Goal: Information Seeking & Learning: Compare options

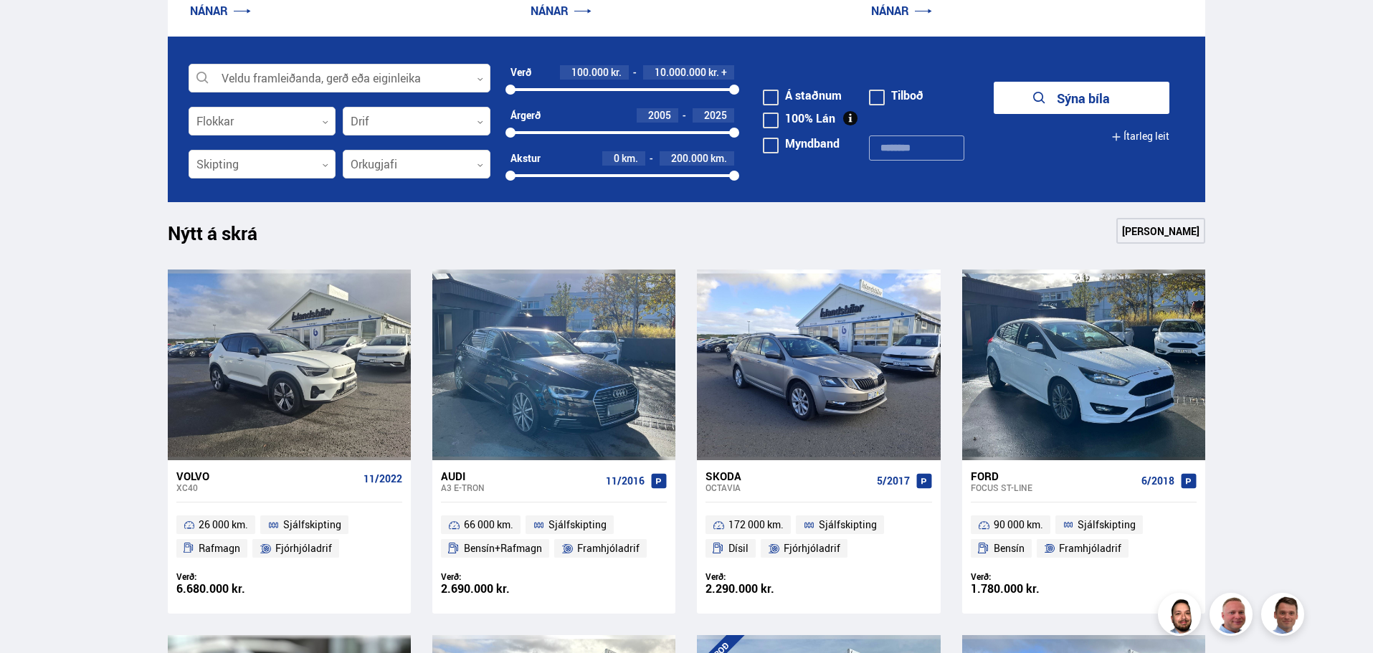
scroll to position [287, 0]
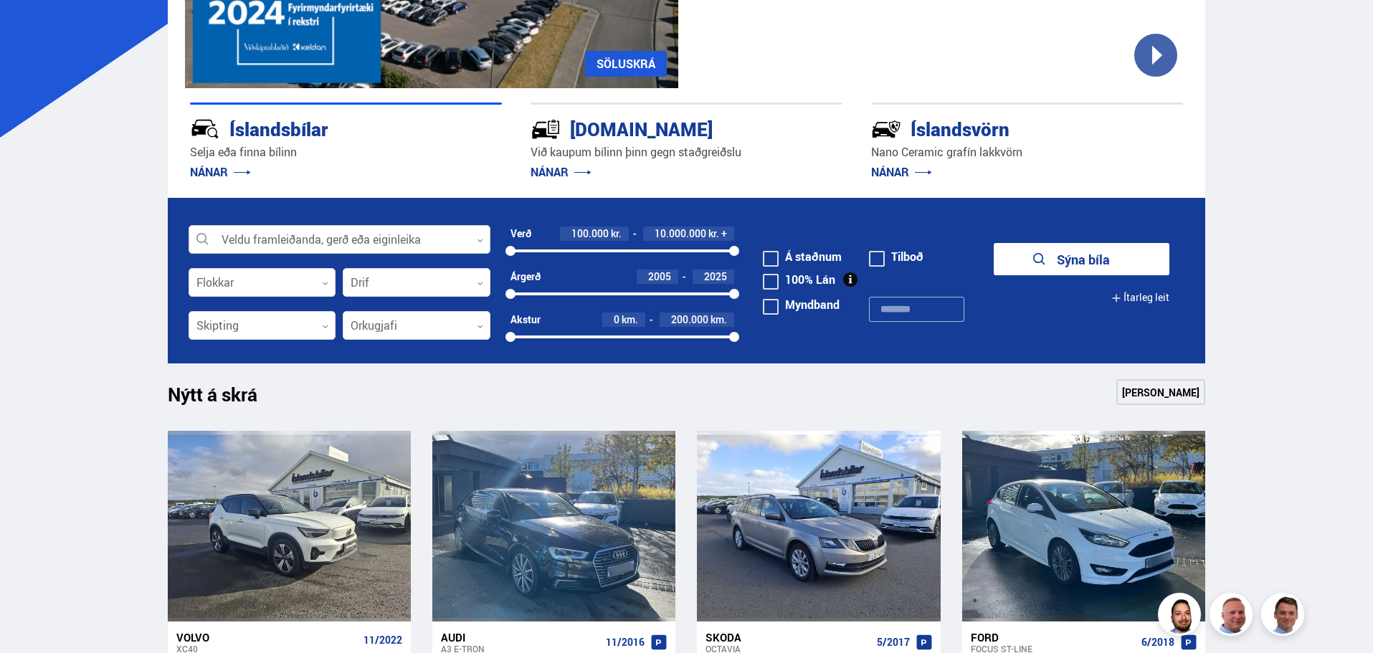
click at [315, 232] on div at bounding box center [340, 240] width 302 height 29
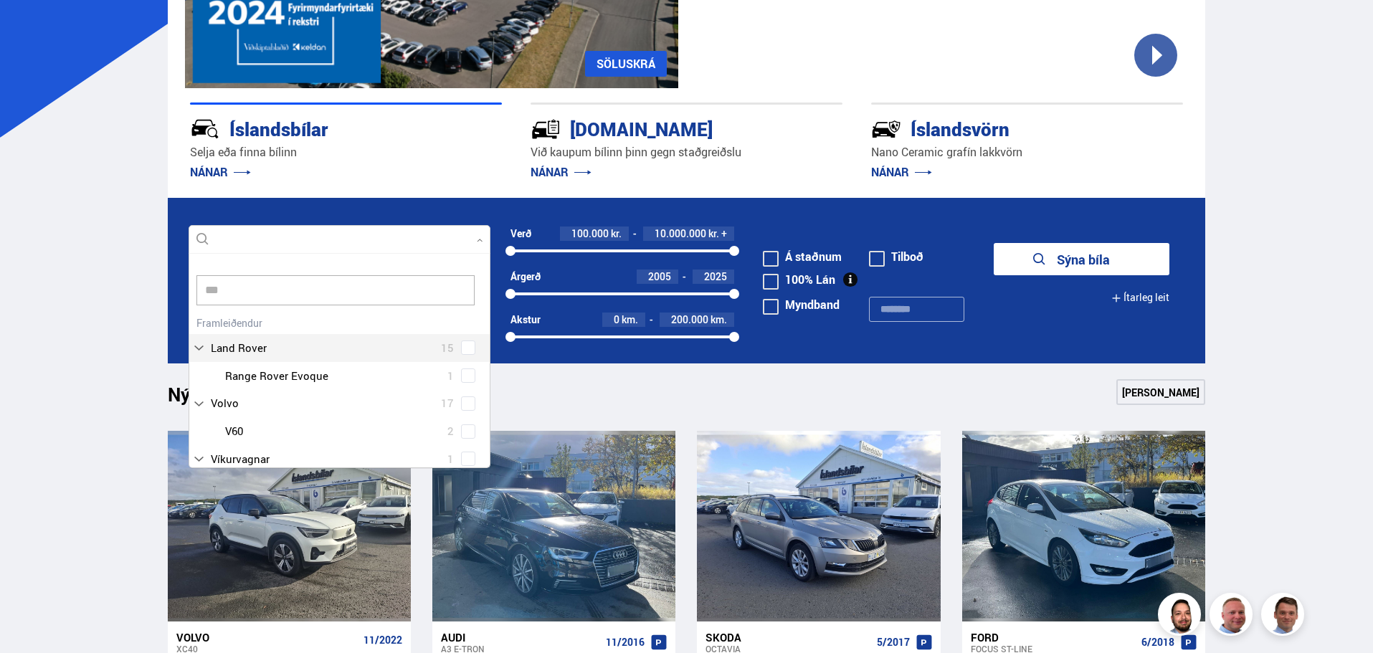
scroll to position [214, 297]
type input "**"
click at [276, 283] on label "VW 24" at bounding box center [334, 276] width 254 height 21
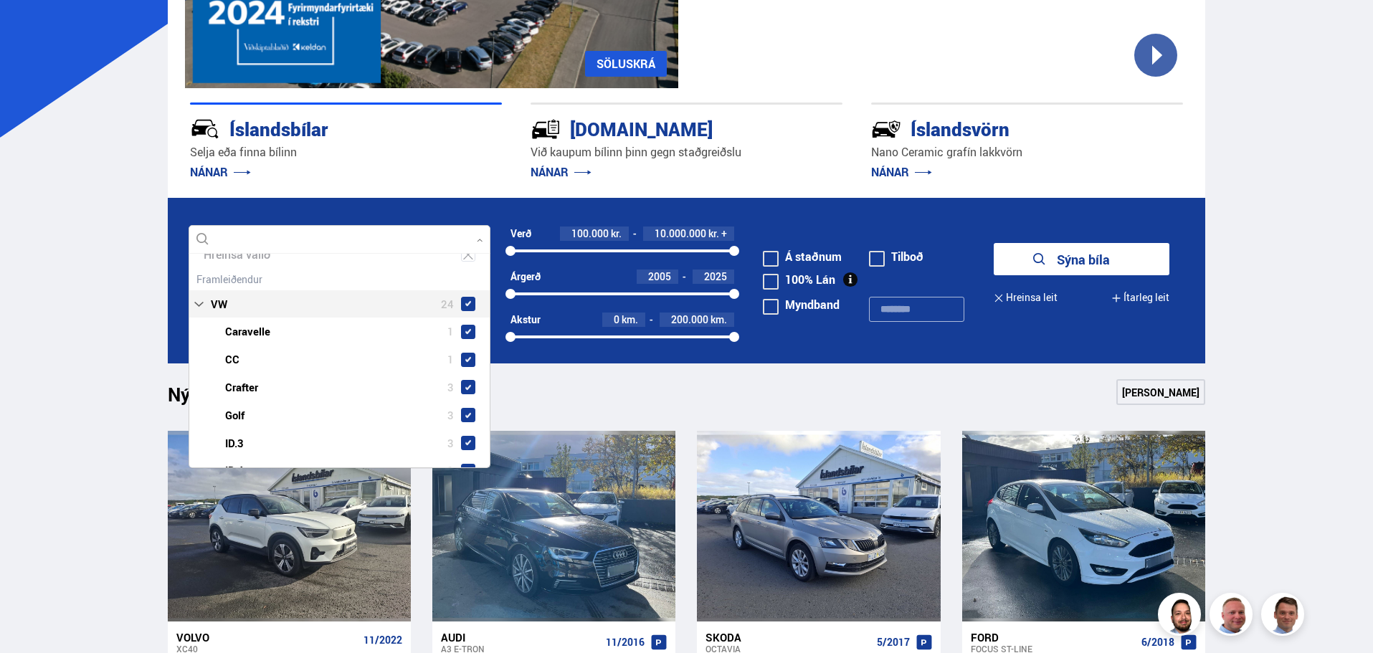
scroll to position [100, 0]
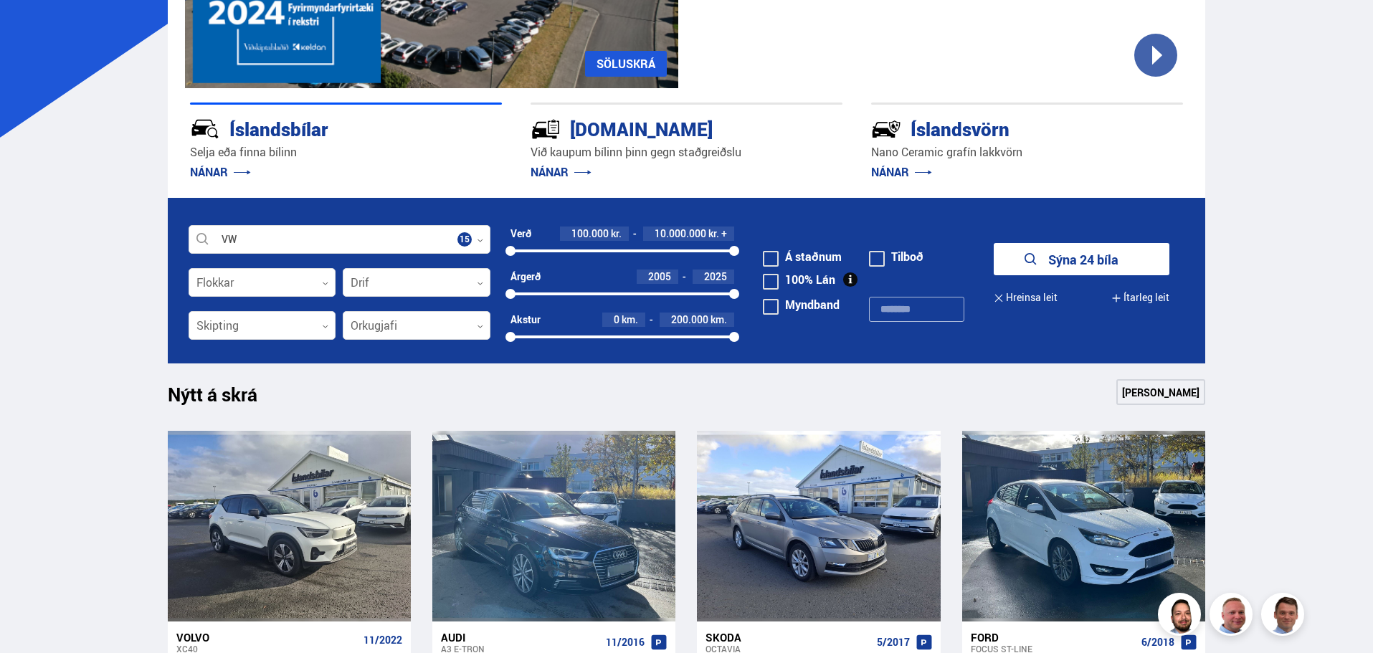
click at [1049, 267] on button "Sýna 24 bíla" at bounding box center [1082, 259] width 176 height 32
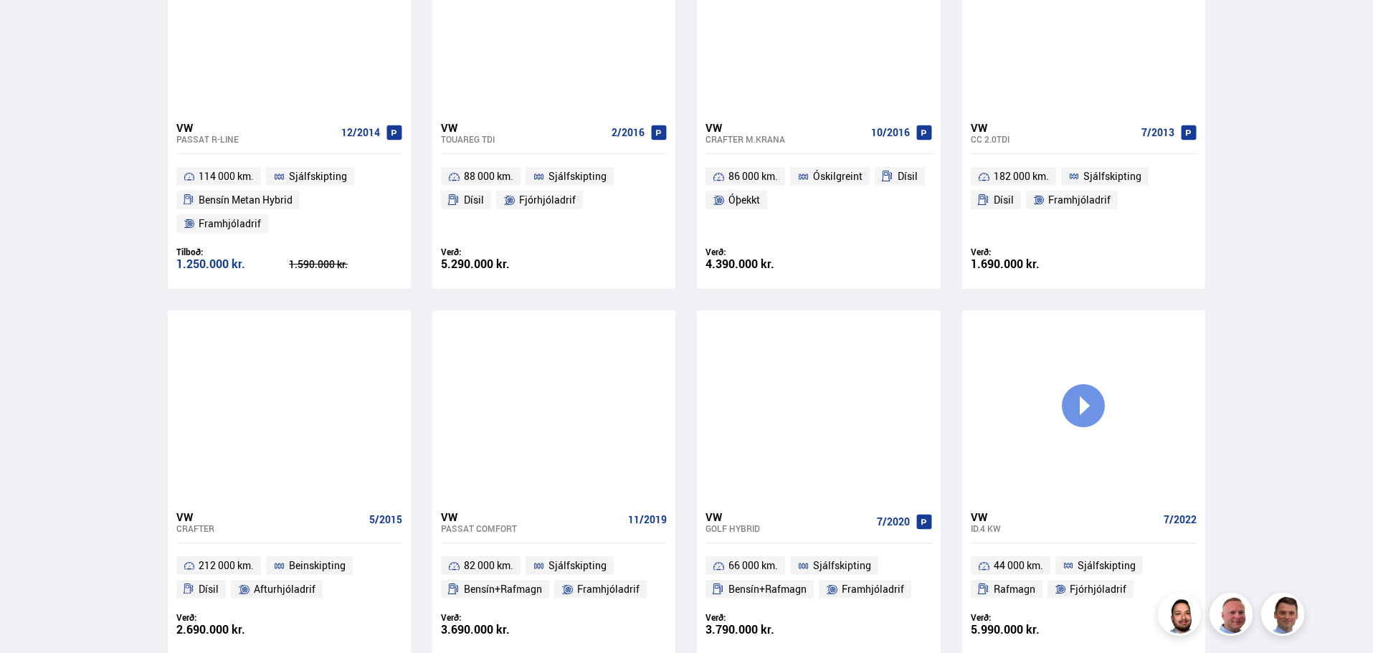
scroll to position [1434, 0]
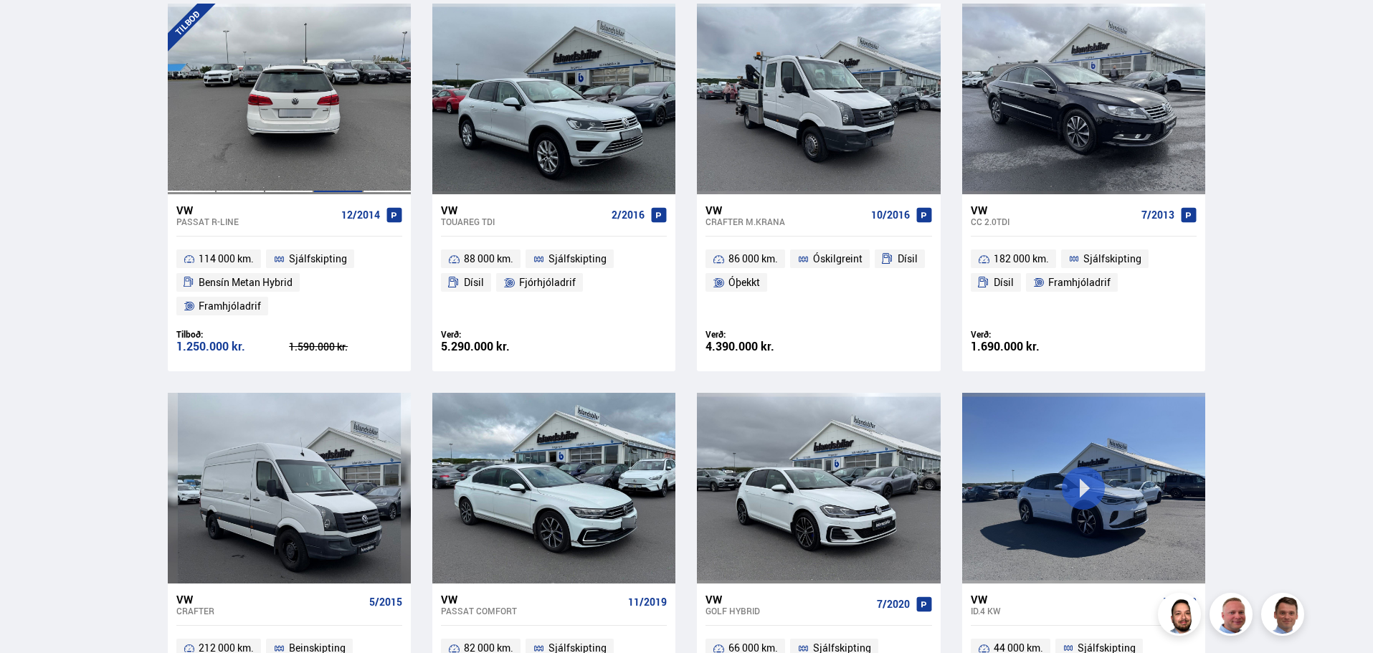
click at [361, 157] on div at bounding box center [337, 99] width 49 height 191
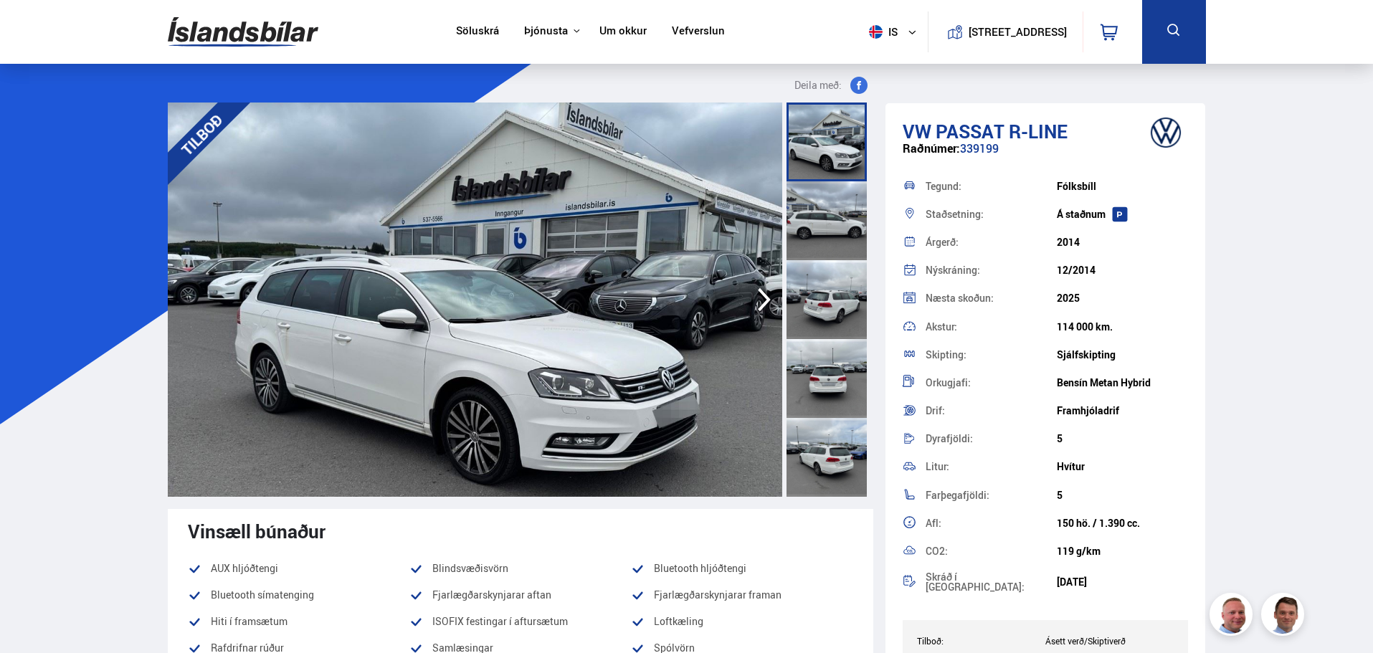
click at [612, 322] on img at bounding box center [475, 300] width 614 height 394
click at [652, 303] on img at bounding box center [475, 300] width 614 height 394
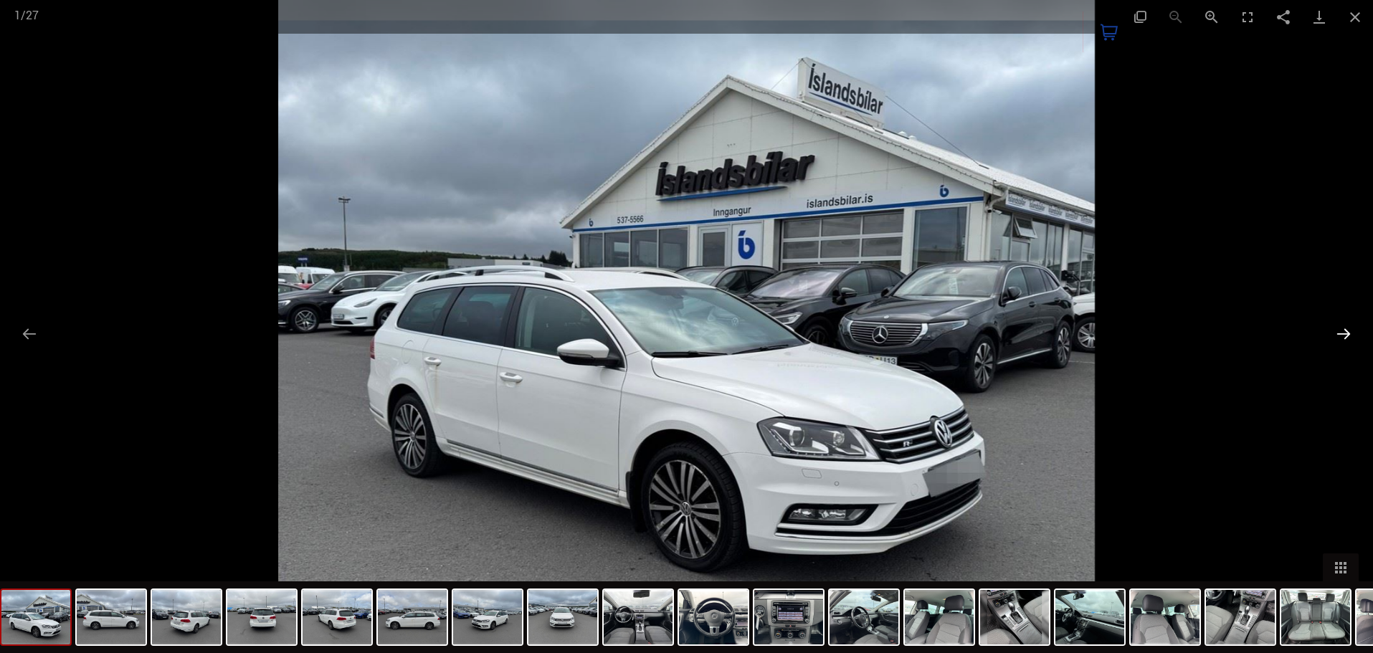
click at [1353, 333] on button "Next slide" at bounding box center [1343, 334] width 30 height 28
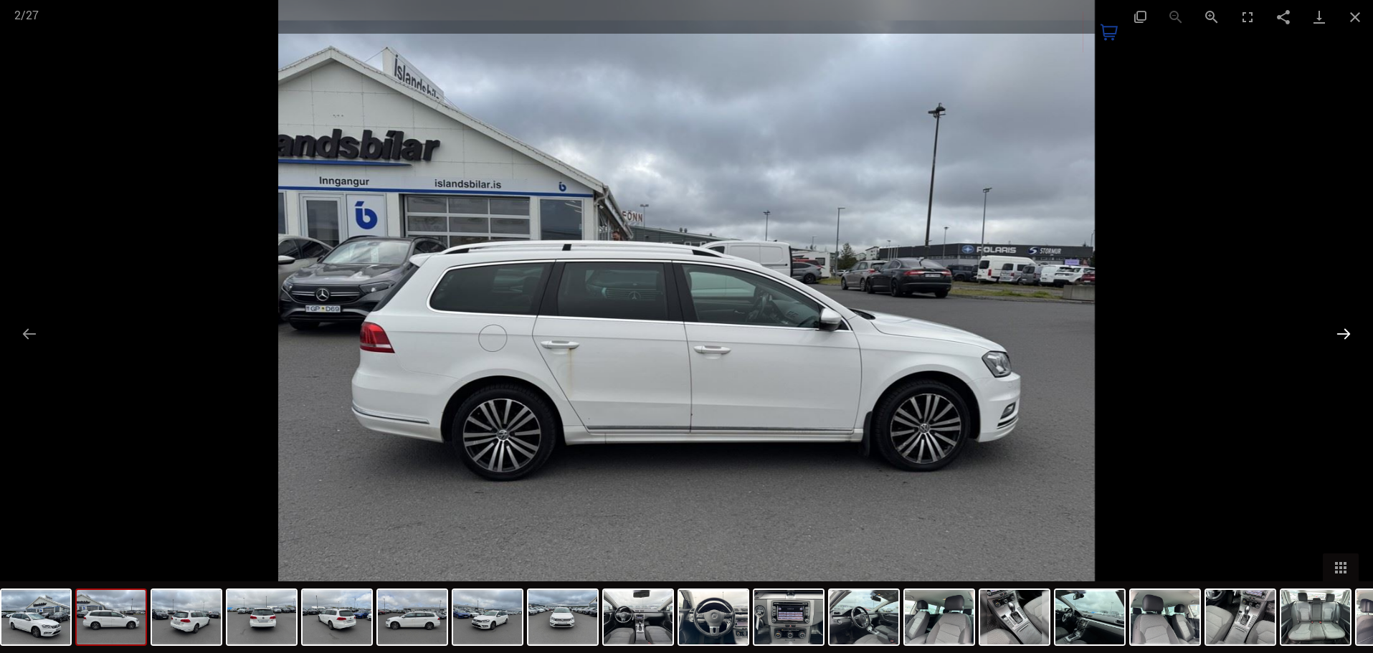
click at [1337, 335] on button "Next slide" at bounding box center [1343, 334] width 30 height 28
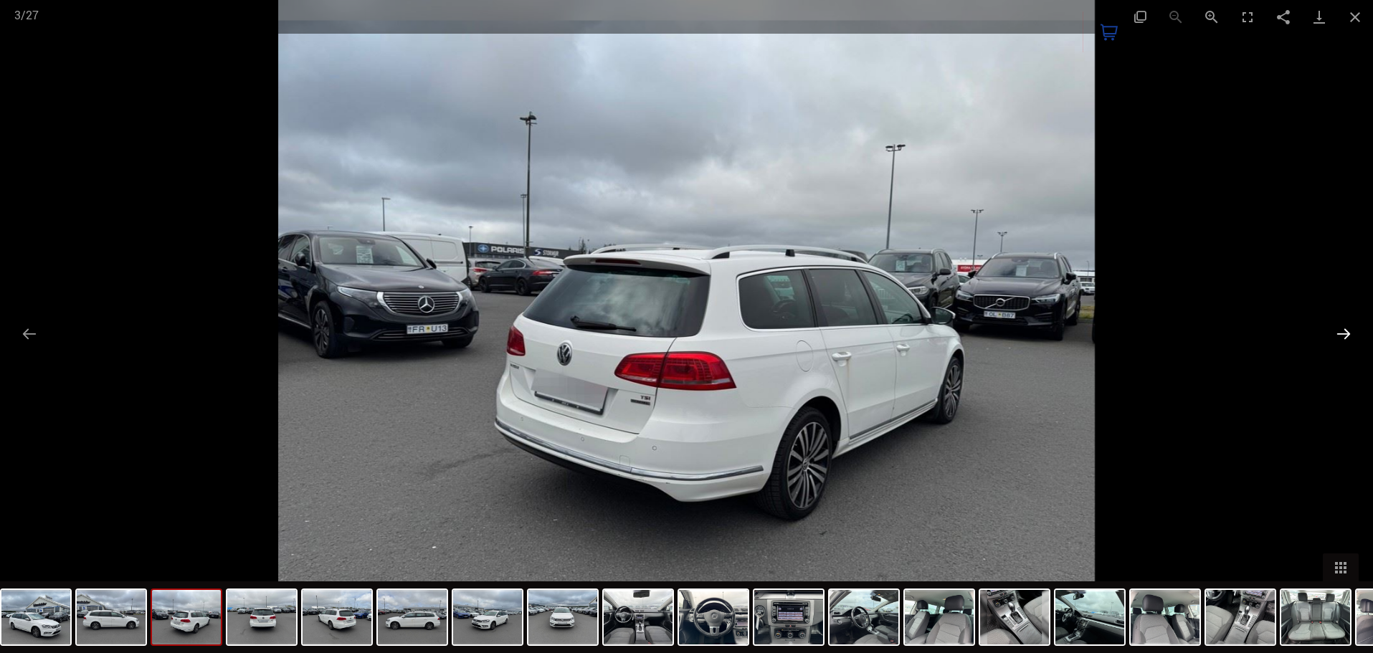
click at [1334, 335] on button "Next slide" at bounding box center [1343, 334] width 30 height 28
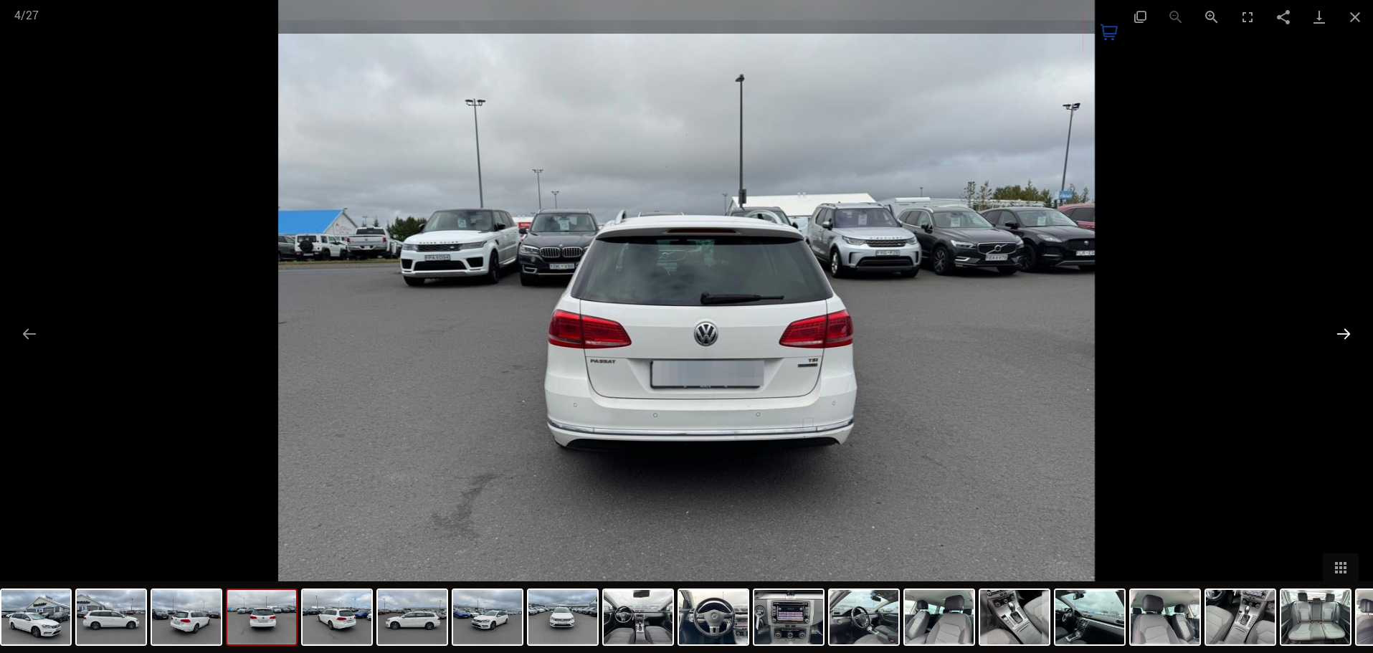
click at [1334, 335] on button "Next slide" at bounding box center [1343, 334] width 30 height 28
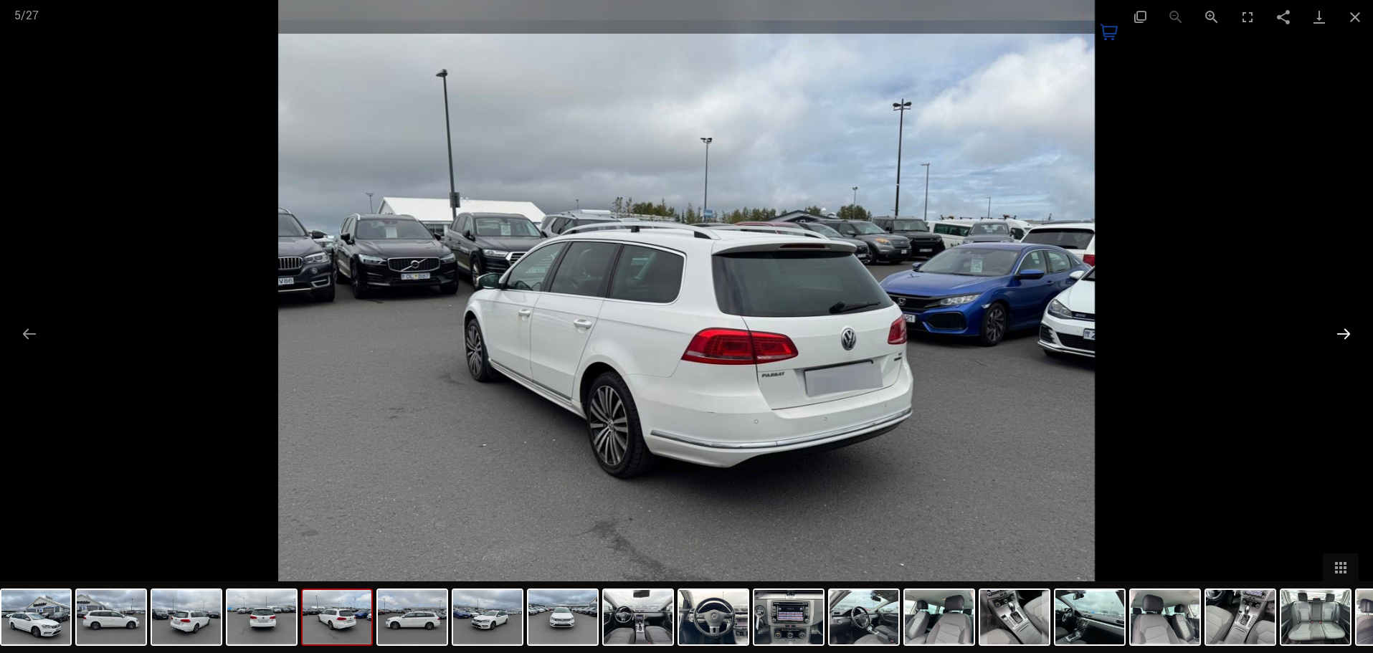
click at [1334, 335] on button "Next slide" at bounding box center [1343, 334] width 30 height 28
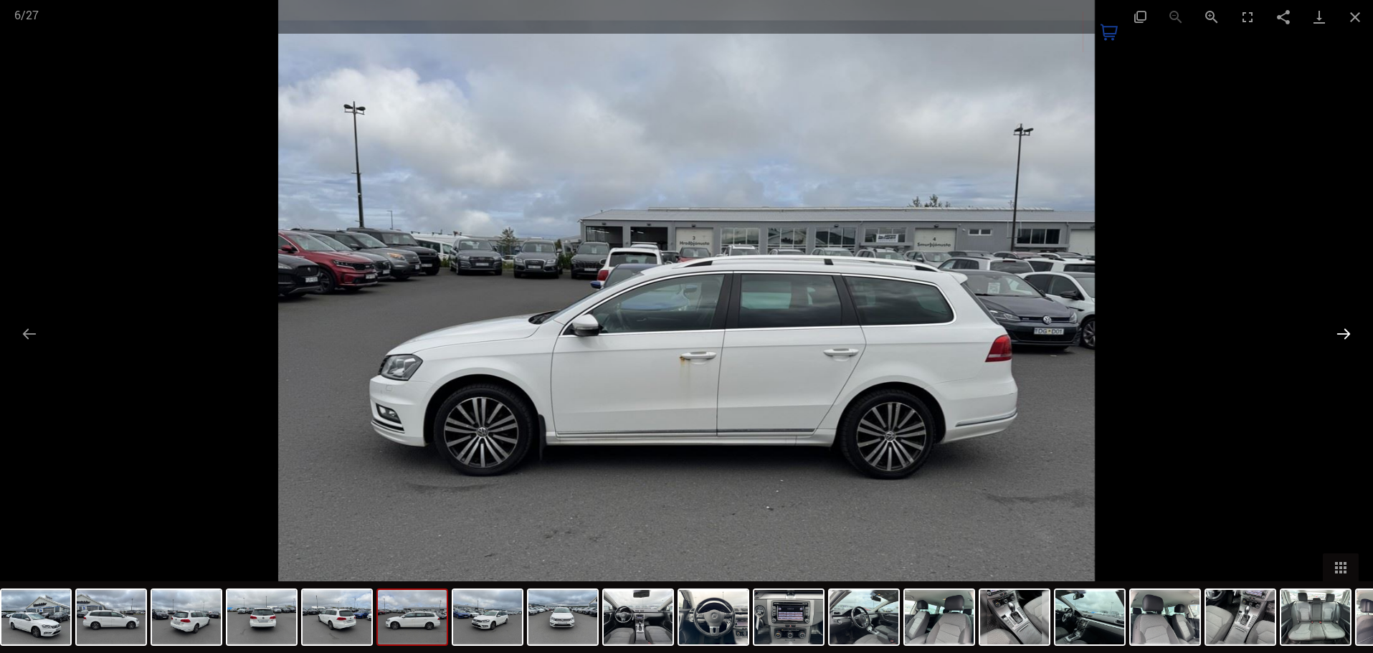
click at [1334, 335] on button "Next slide" at bounding box center [1343, 334] width 30 height 28
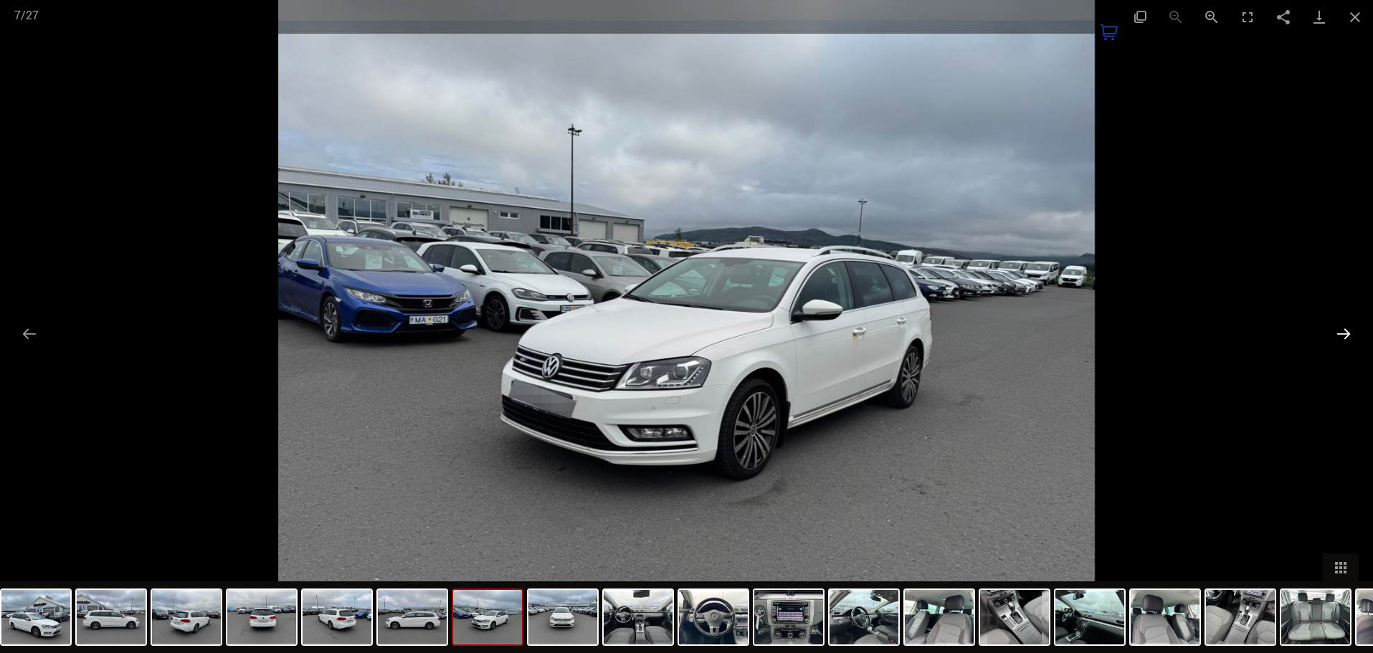
click at [1334, 335] on button "Next slide" at bounding box center [1343, 334] width 30 height 28
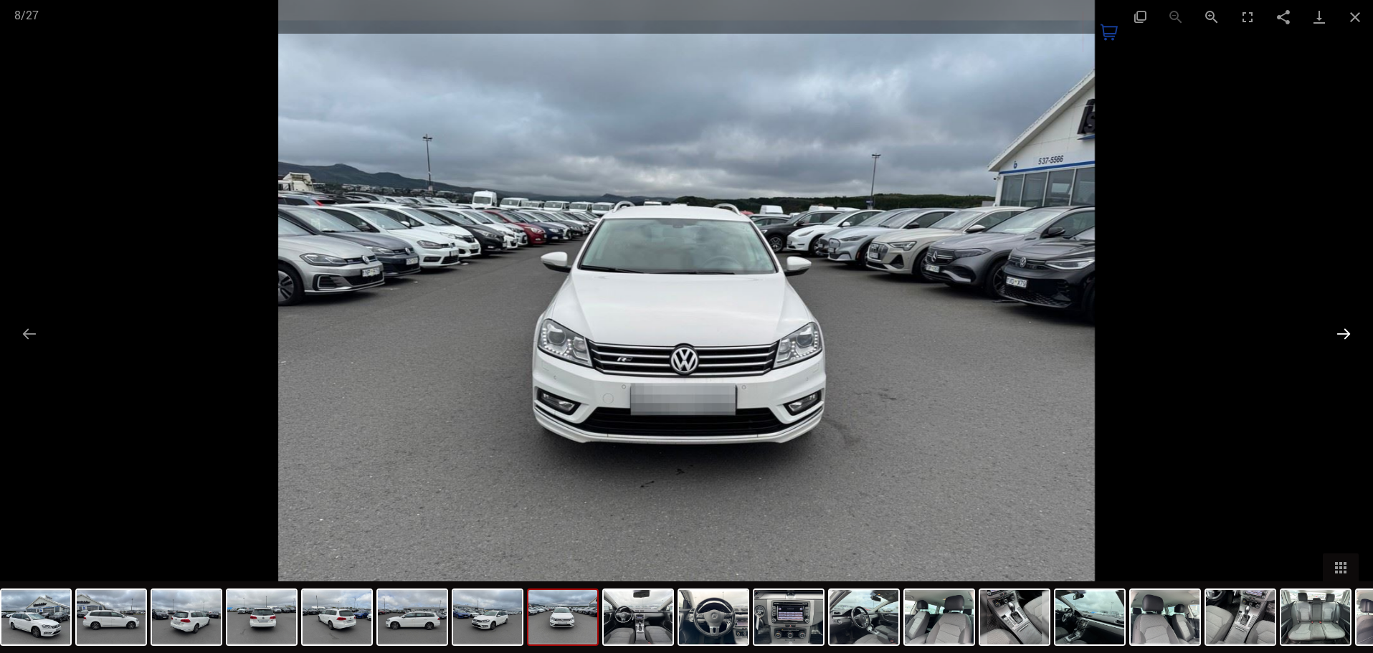
click at [1334, 335] on button "Next slide" at bounding box center [1343, 334] width 30 height 28
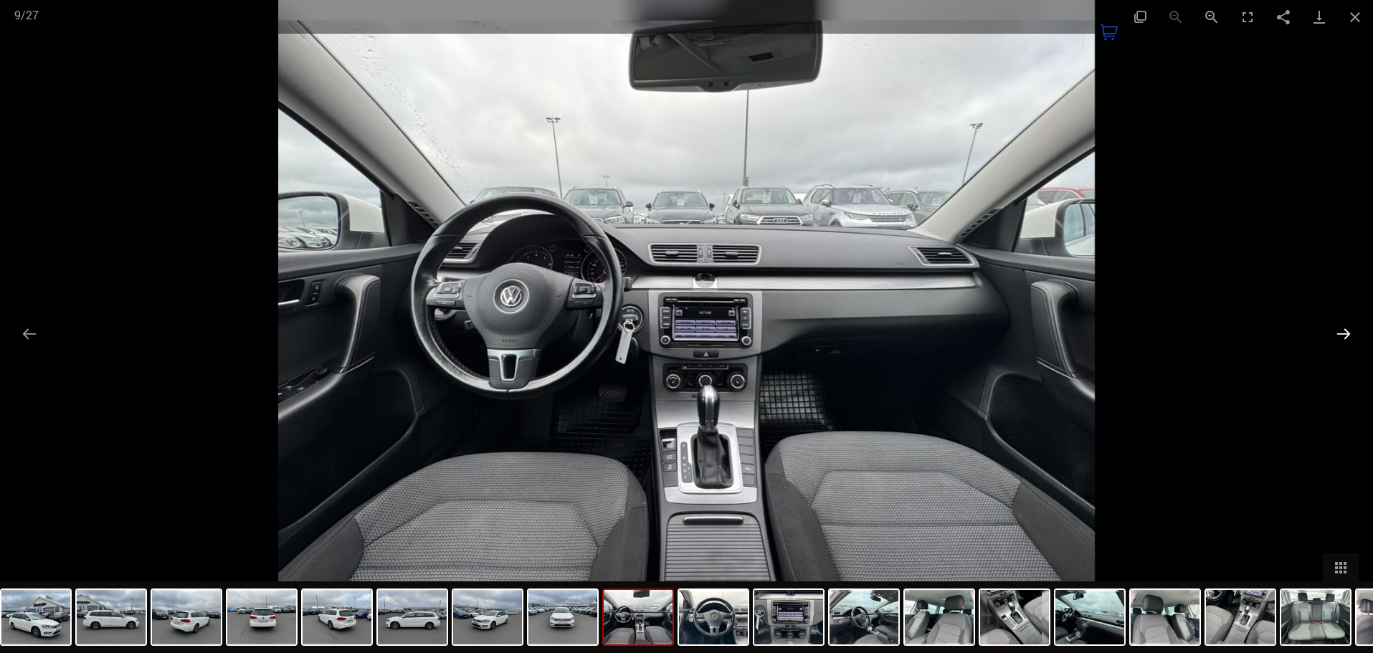
click at [1334, 335] on button "Next slide" at bounding box center [1343, 334] width 30 height 28
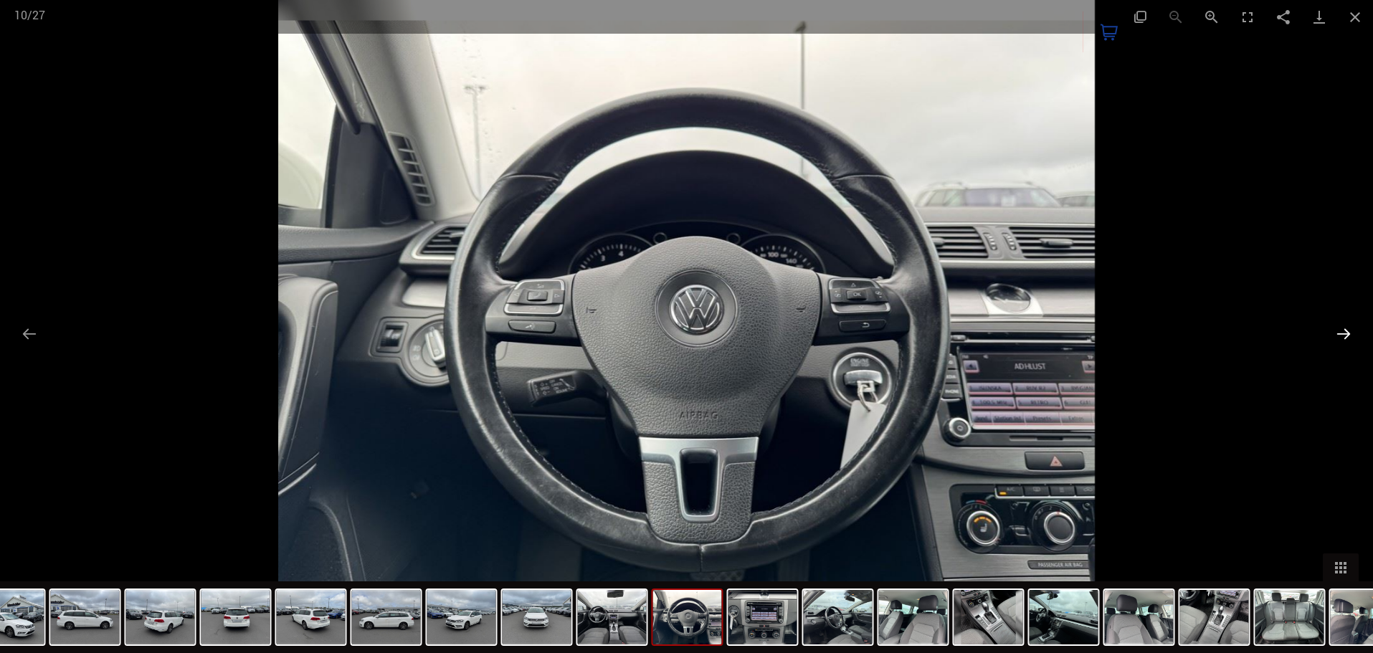
click at [1334, 335] on button "Next slide" at bounding box center [1343, 334] width 30 height 28
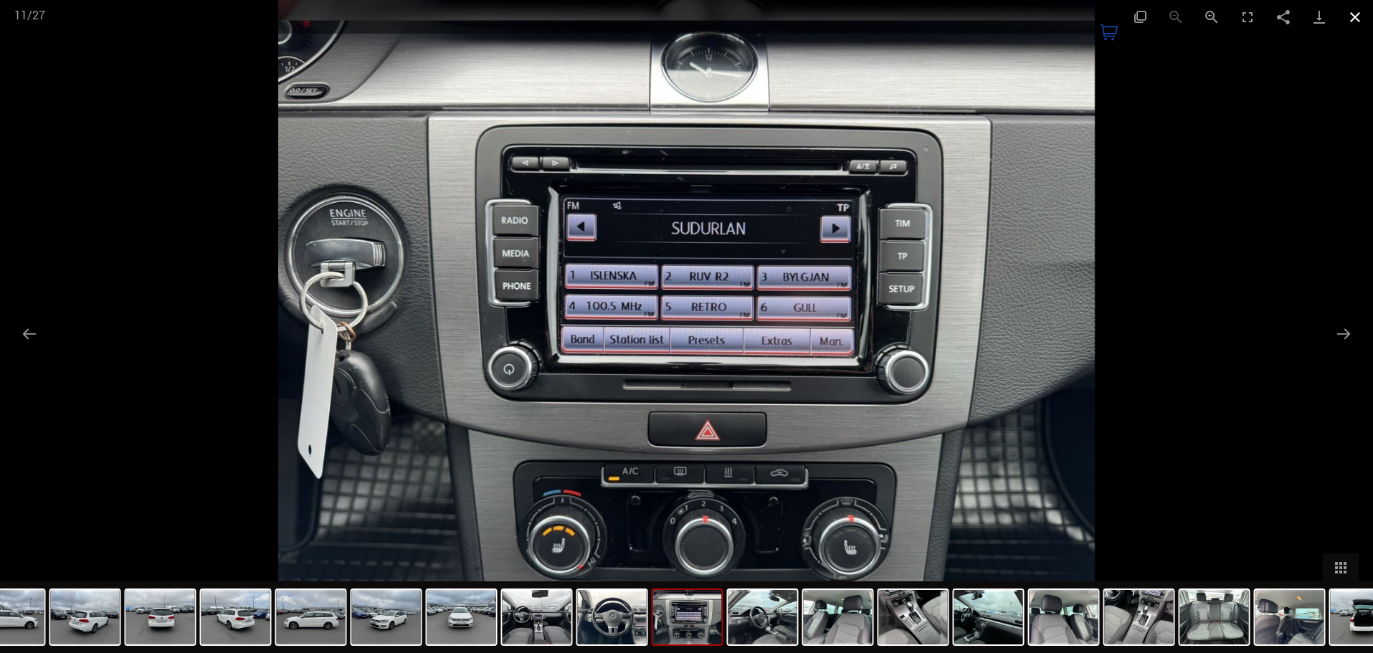
click at [1353, 21] on button "Close gallery" at bounding box center [1355, 17] width 36 height 34
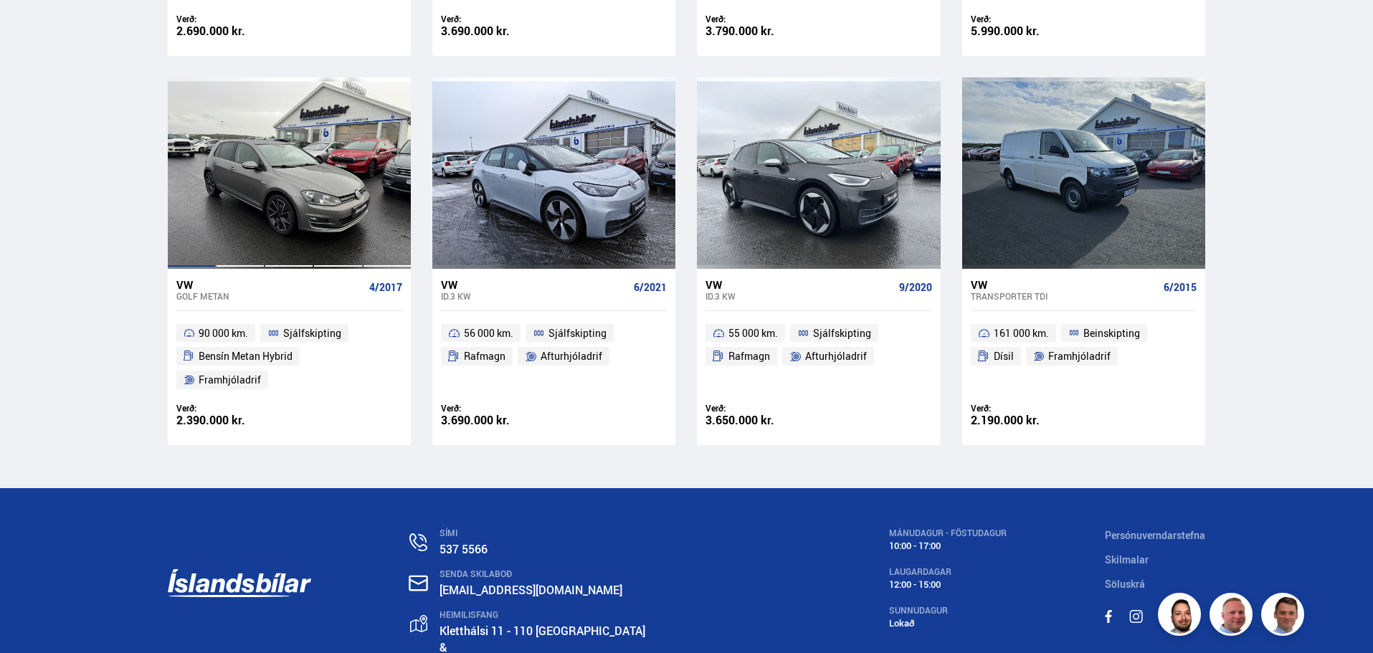
scroll to position [2079, 0]
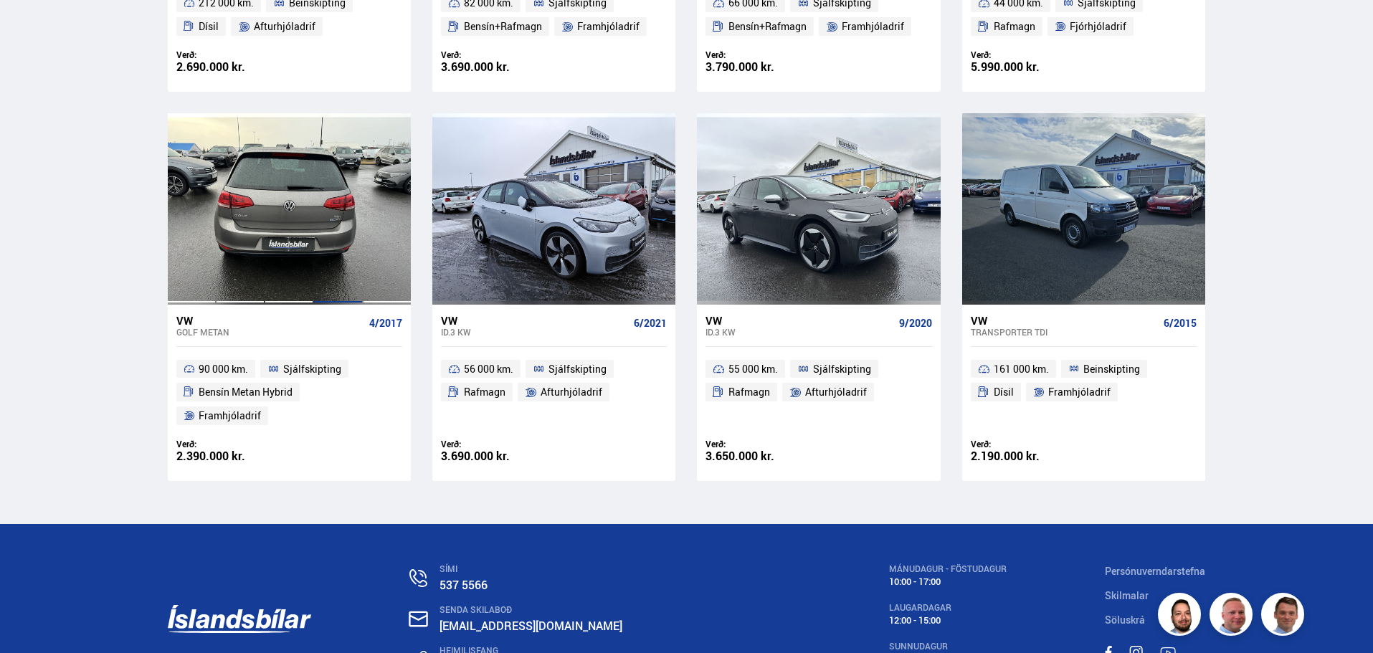
click at [331, 148] on div at bounding box center [337, 208] width 49 height 191
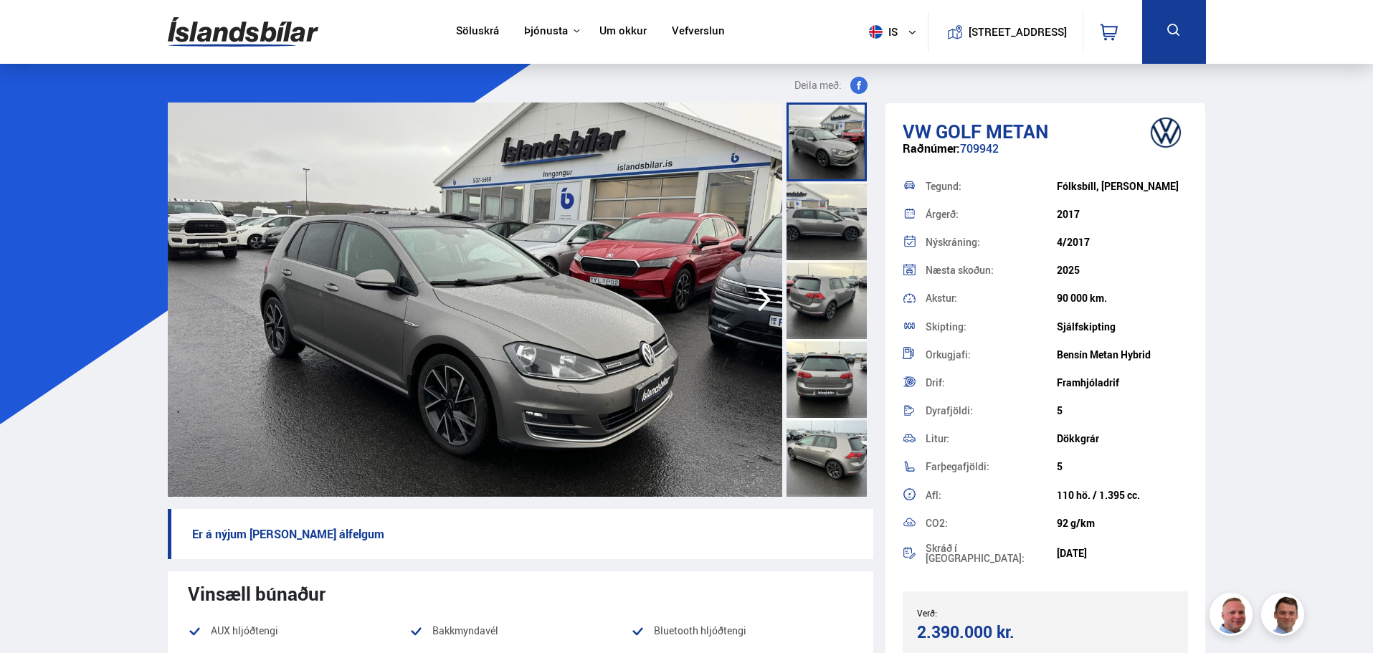
scroll to position [72, 0]
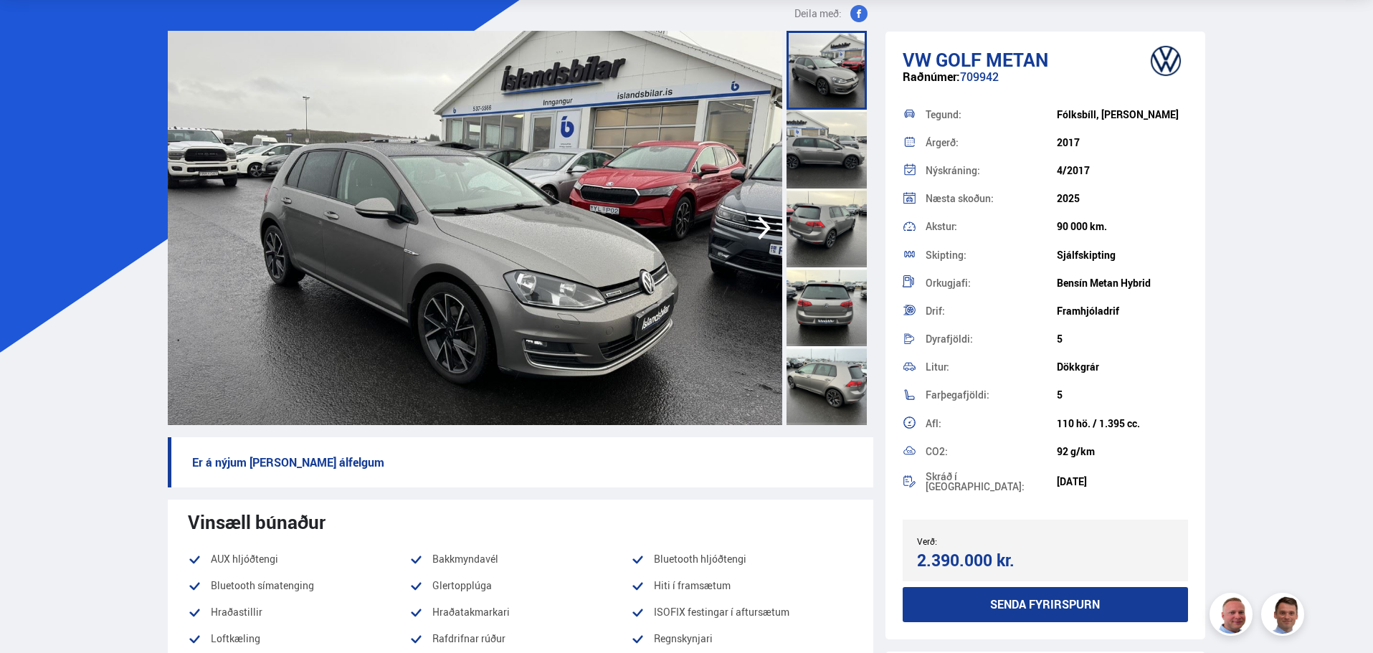
click at [644, 232] on img at bounding box center [475, 228] width 614 height 394
click at [795, 121] on div at bounding box center [826, 149] width 80 height 79
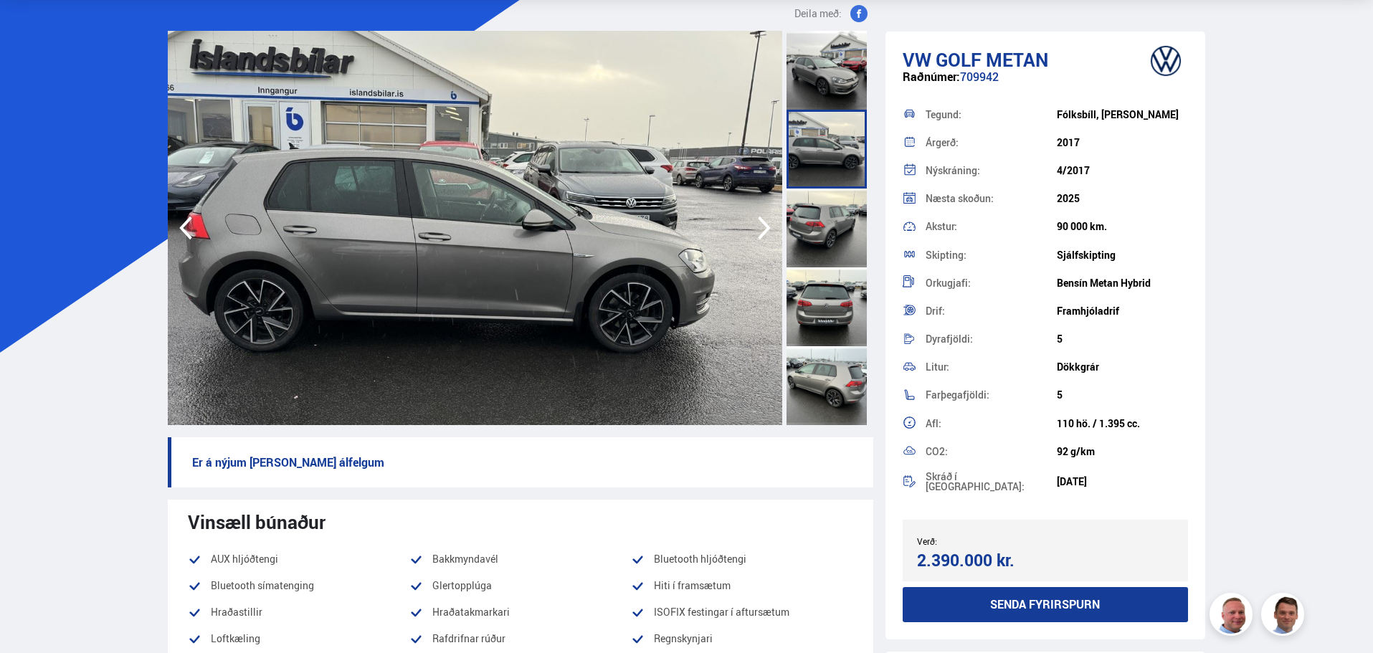
click at [805, 211] on div at bounding box center [826, 228] width 80 height 79
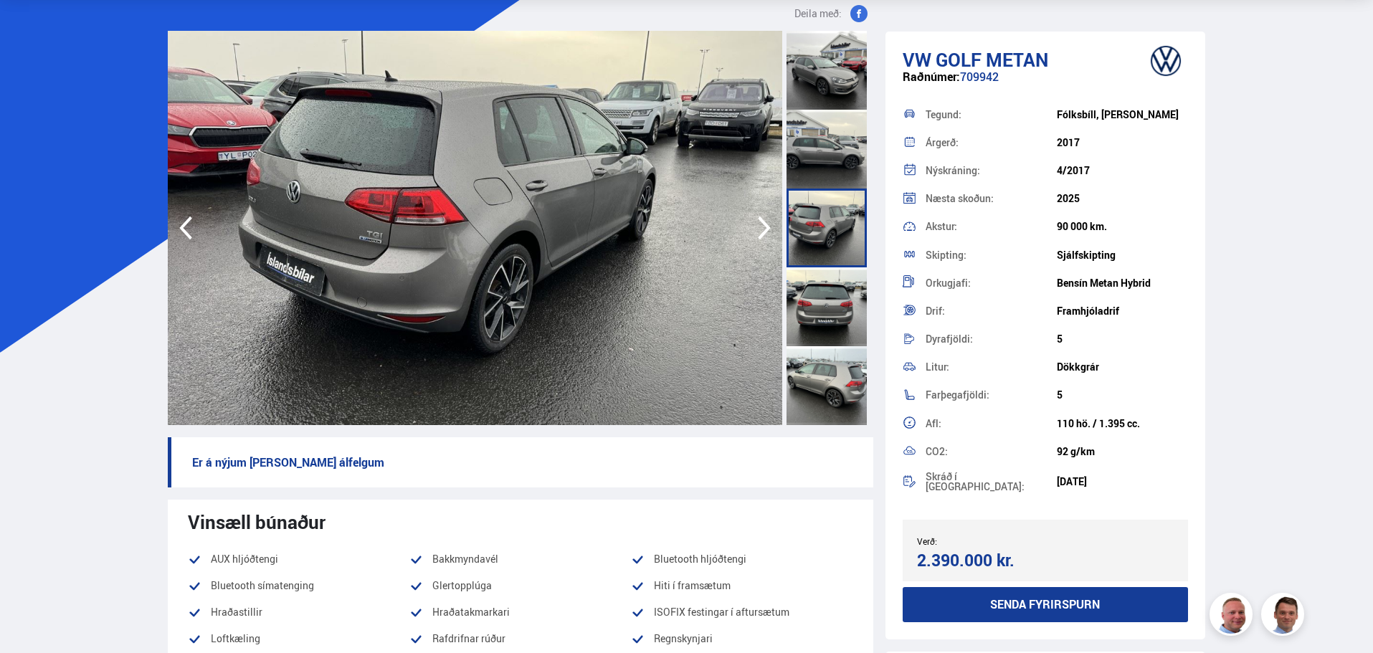
click at [811, 265] on div at bounding box center [826, 228] width 80 height 79
click at [748, 225] on img at bounding box center [475, 228] width 614 height 394
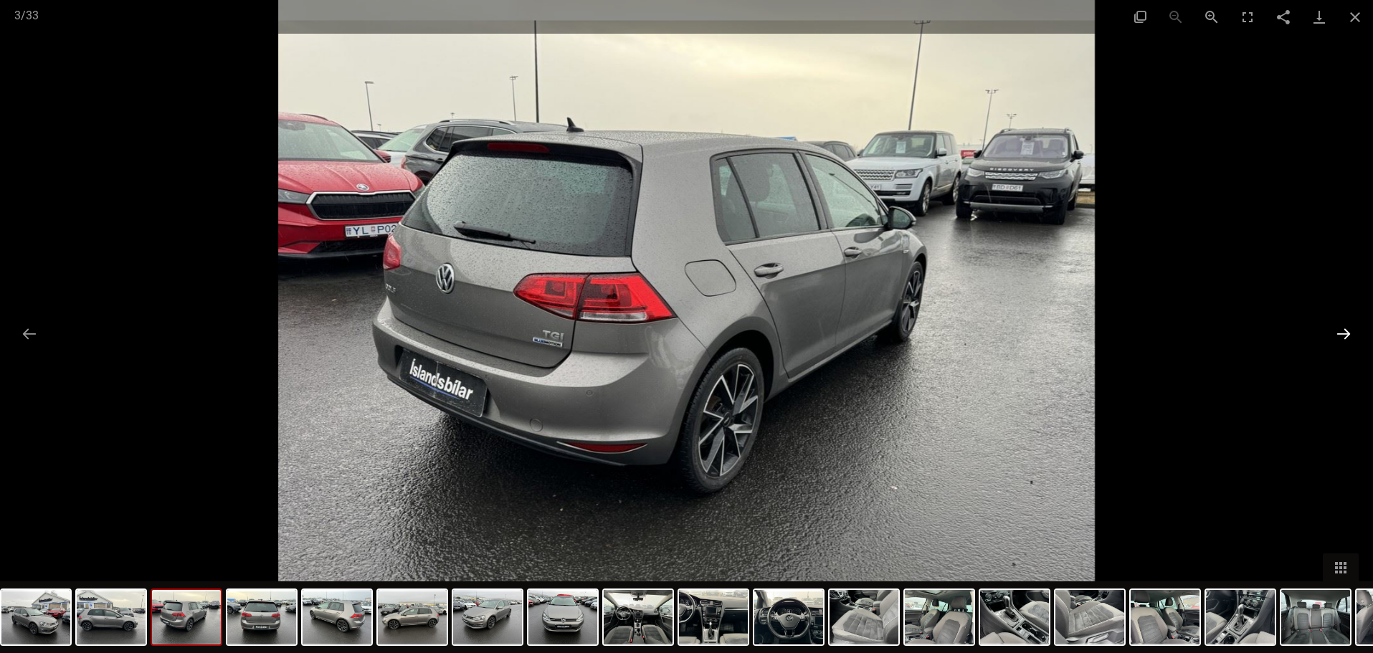
click at [1351, 344] on button "Next slide" at bounding box center [1343, 334] width 30 height 28
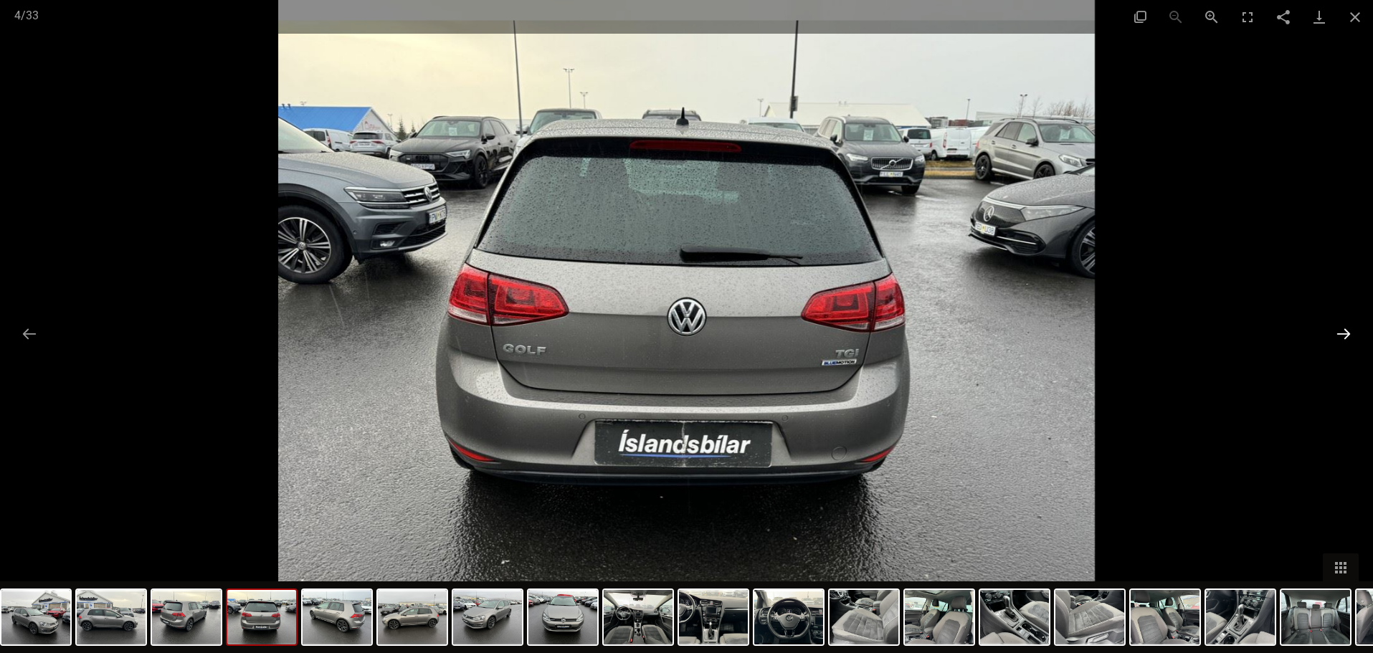
click at [1350, 342] on button "Next slide" at bounding box center [1343, 334] width 30 height 28
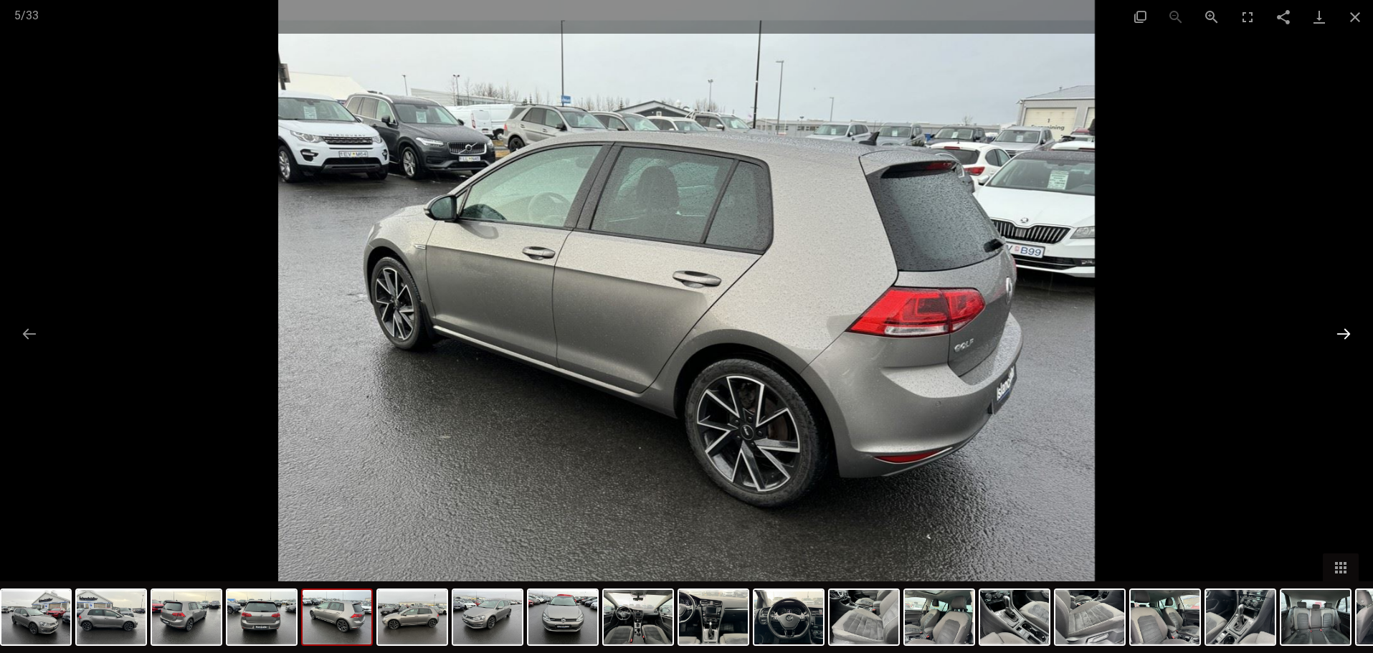
click at [1350, 342] on button "Next slide" at bounding box center [1343, 334] width 30 height 28
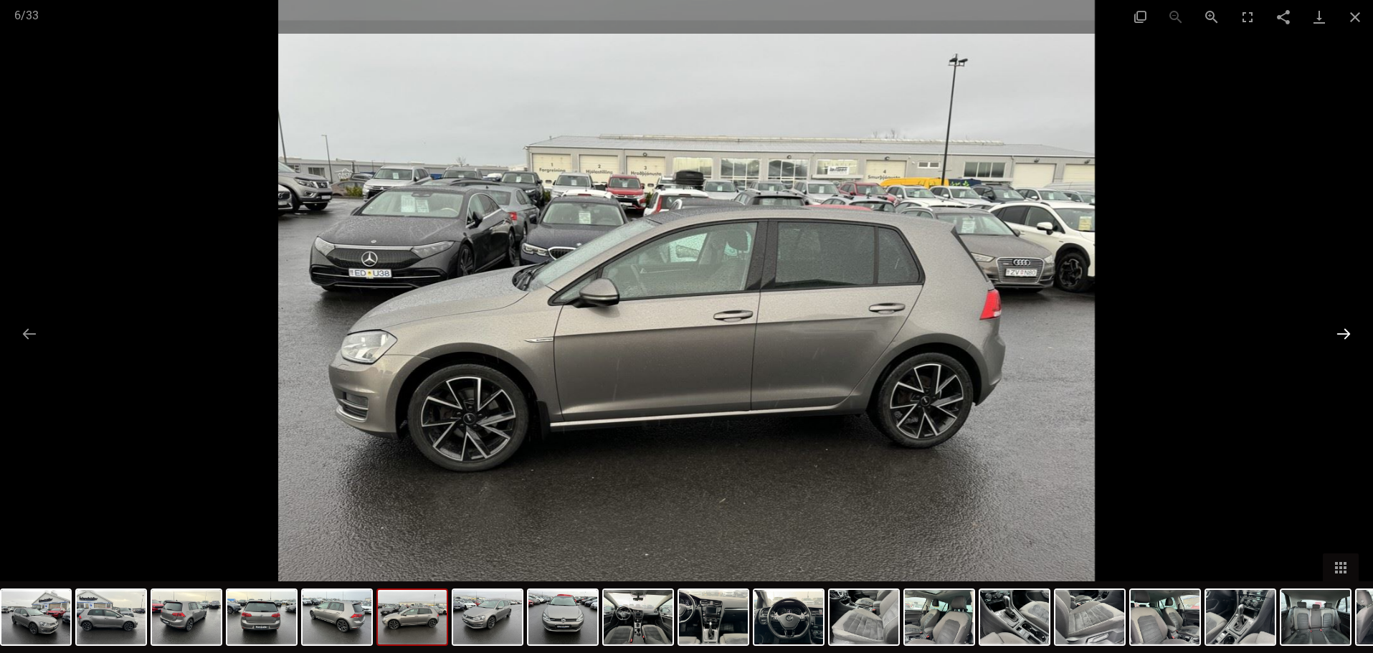
click at [1350, 342] on button "Next slide" at bounding box center [1343, 334] width 30 height 28
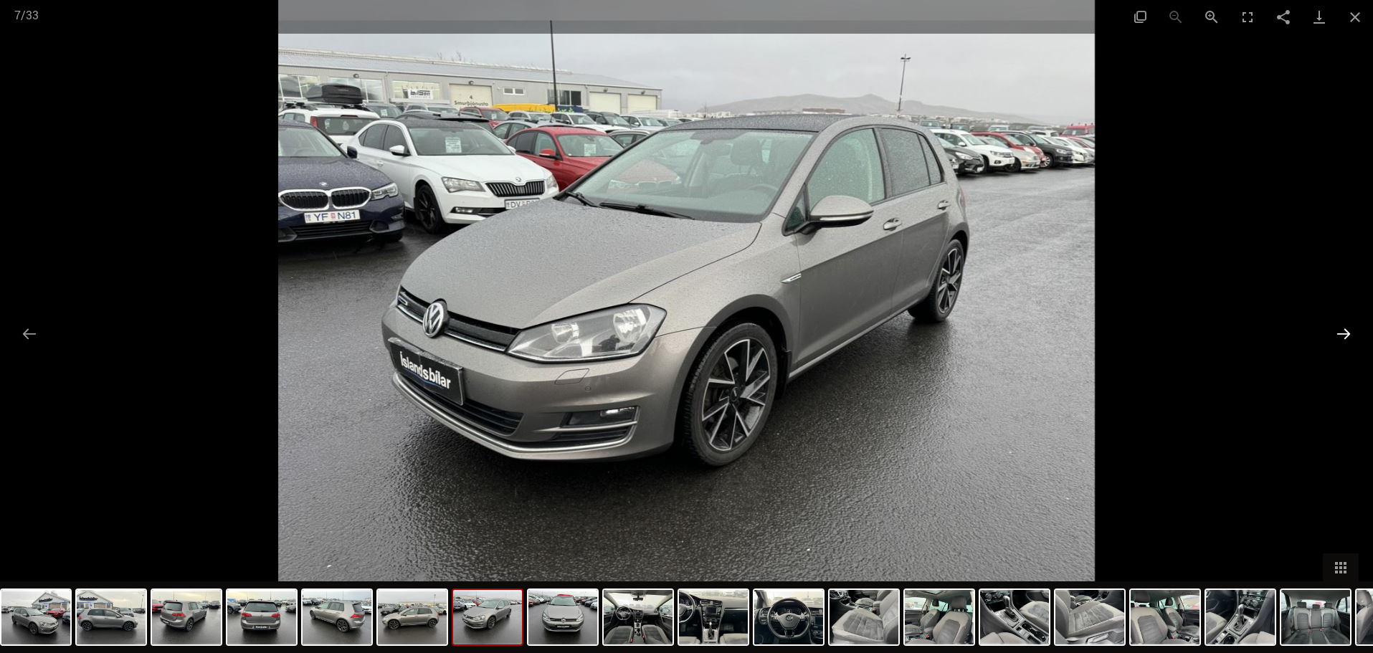
click at [1350, 342] on button "Next slide" at bounding box center [1343, 334] width 30 height 28
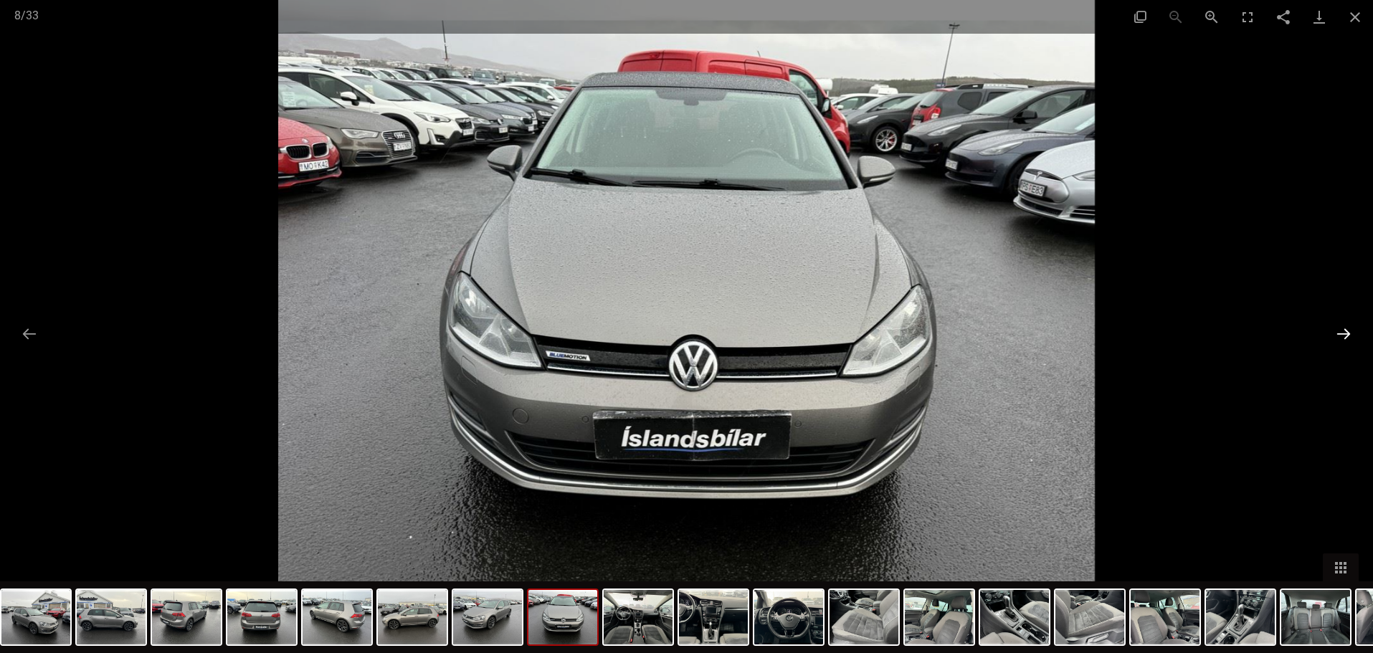
click at [1350, 342] on button "Next slide" at bounding box center [1343, 334] width 30 height 28
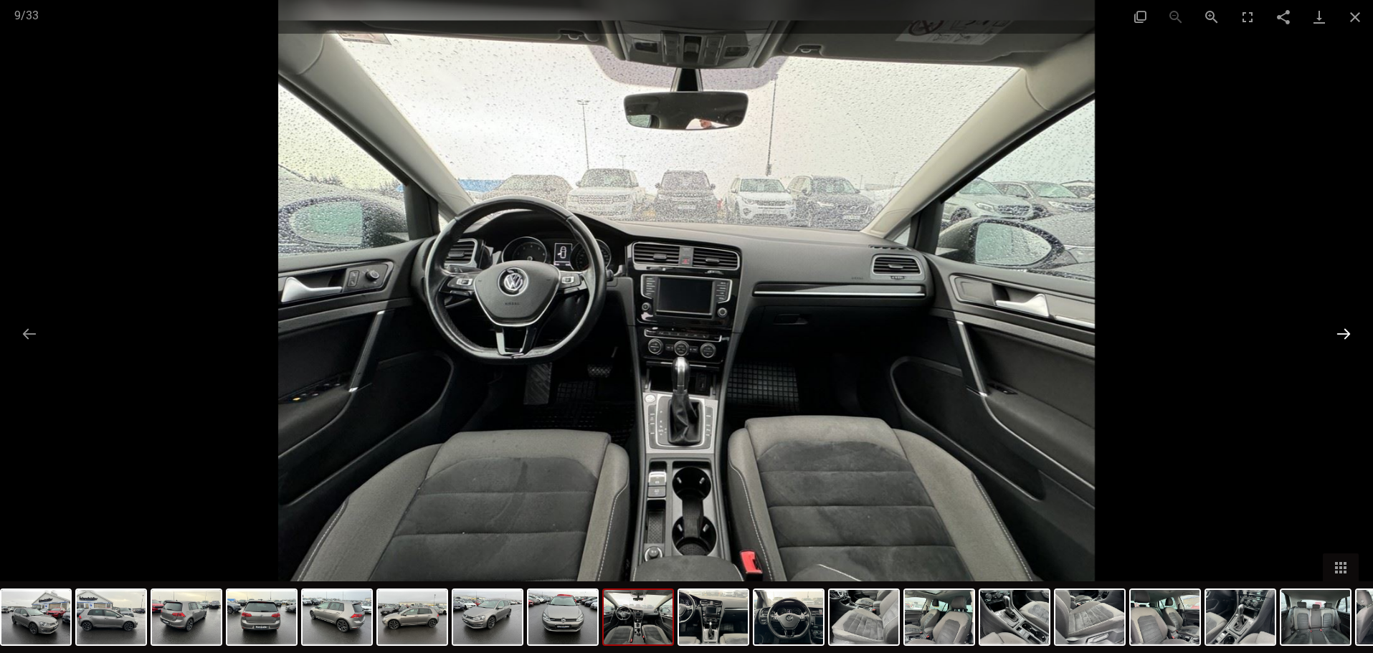
click at [1343, 339] on button "Next slide" at bounding box center [1343, 334] width 30 height 28
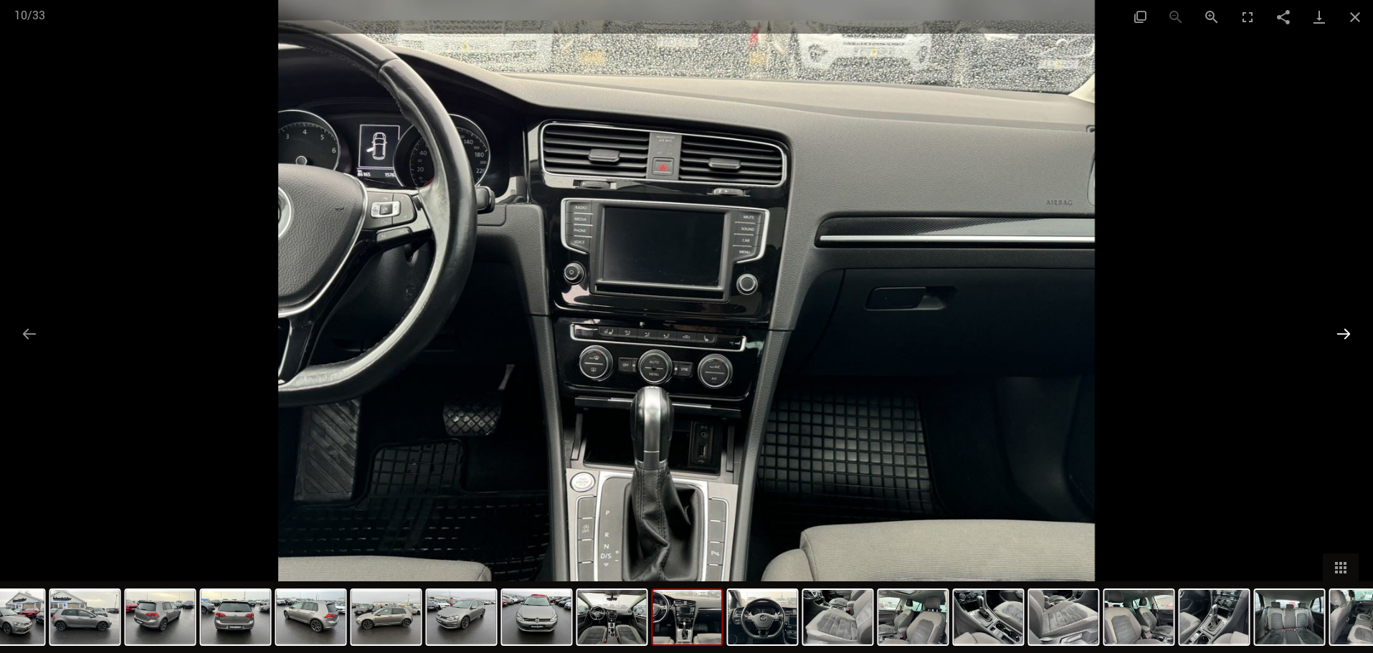
click at [1343, 339] on button "Next slide" at bounding box center [1343, 334] width 30 height 28
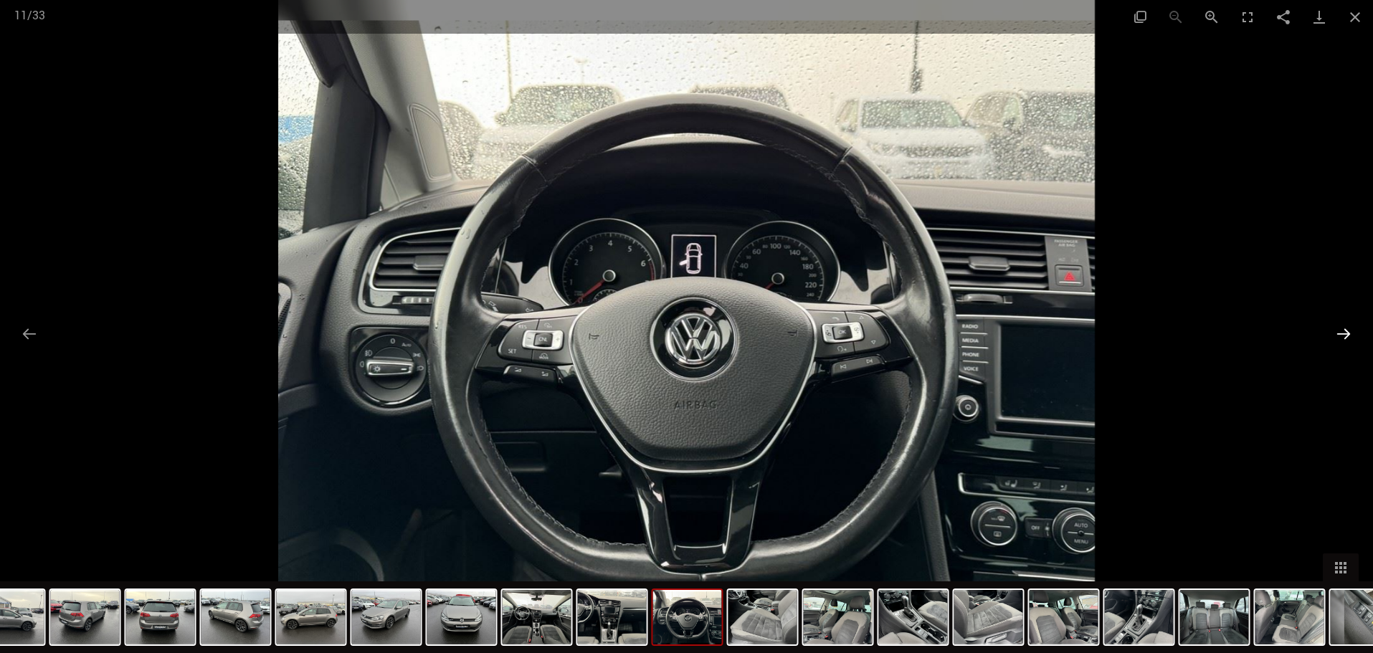
click at [1343, 339] on button "Next slide" at bounding box center [1343, 334] width 30 height 28
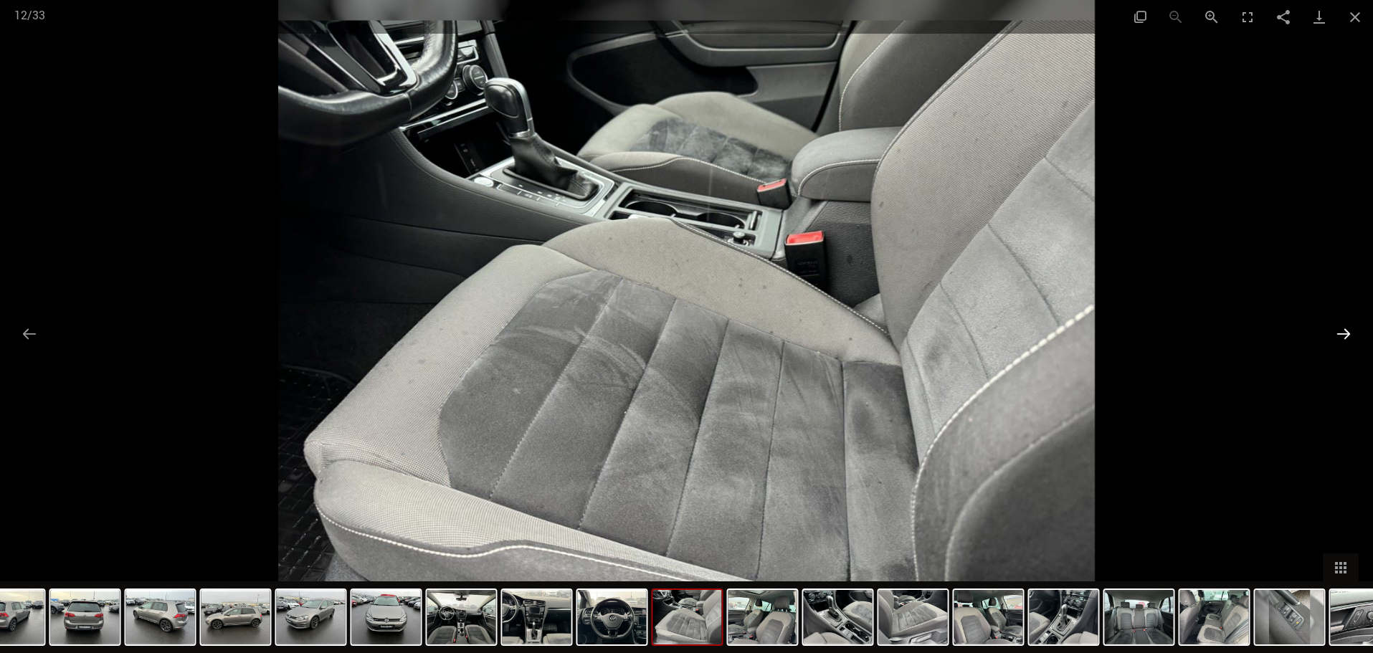
click at [1343, 339] on button "Next slide" at bounding box center [1343, 334] width 30 height 28
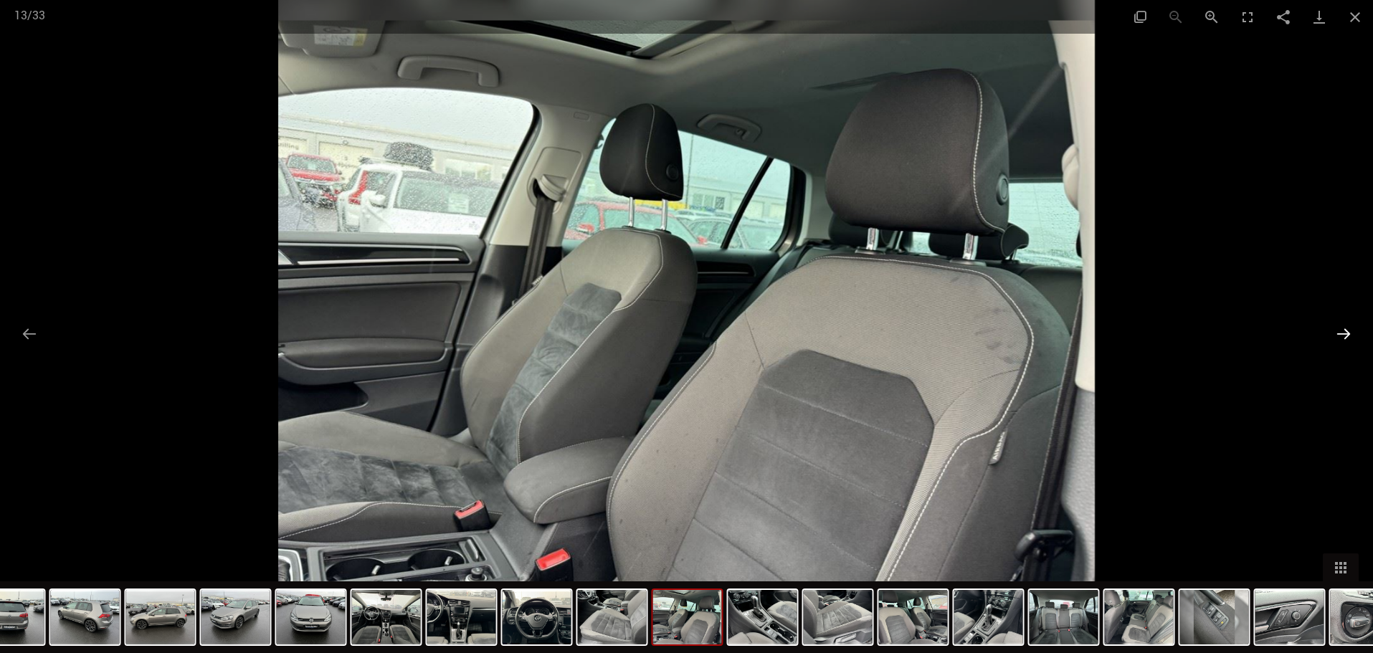
click at [1343, 339] on button "Next slide" at bounding box center [1343, 334] width 30 height 28
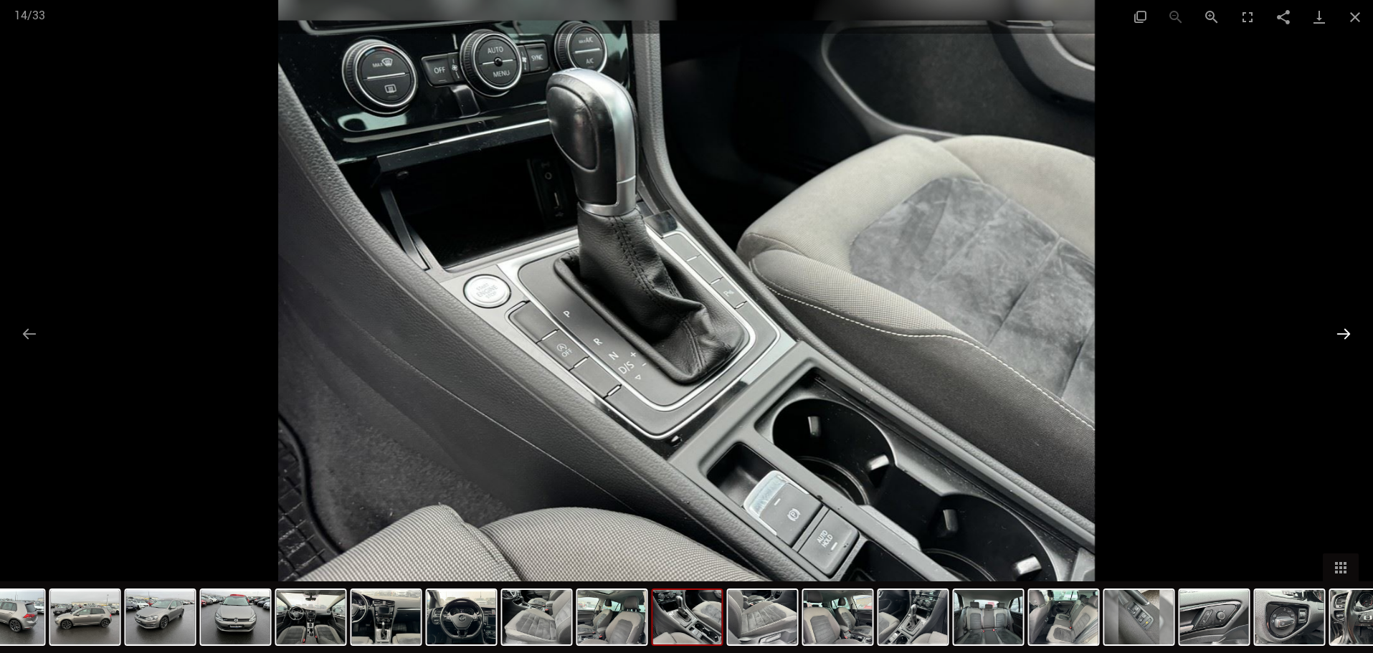
click at [1343, 339] on button "Next slide" at bounding box center [1343, 334] width 30 height 28
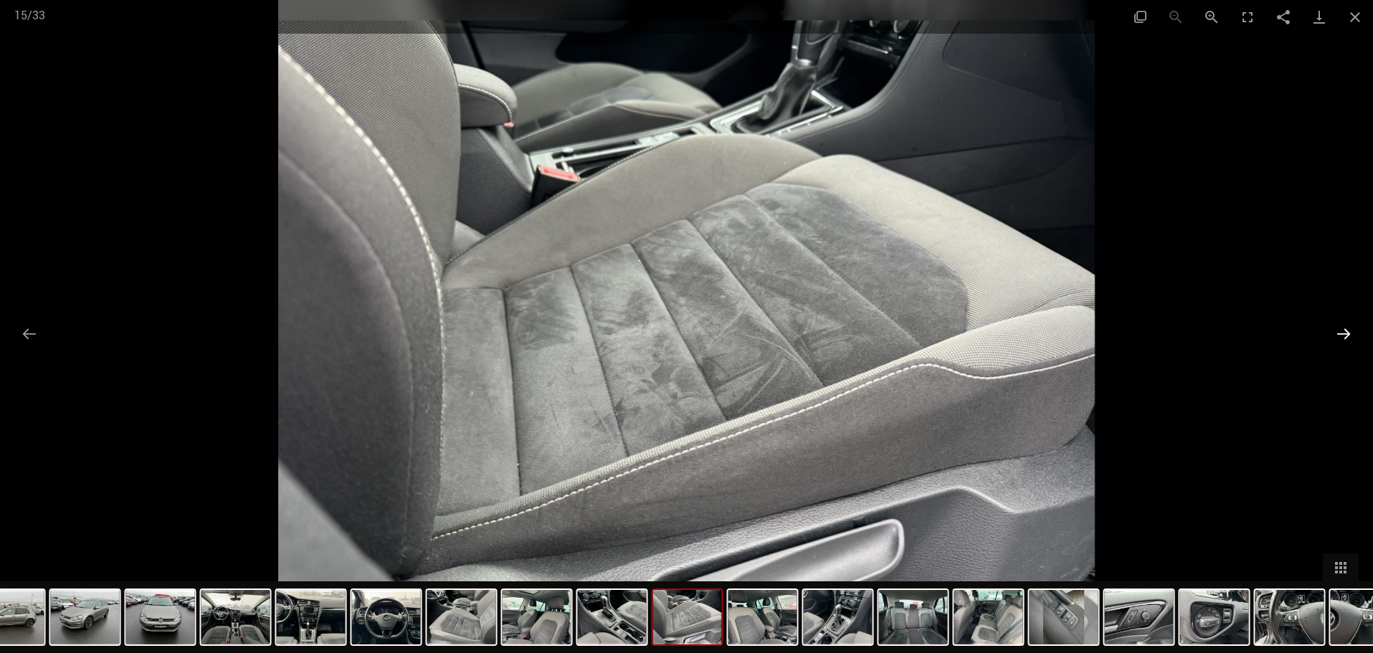
click at [1343, 339] on button "Next slide" at bounding box center [1343, 334] width 30 height 28
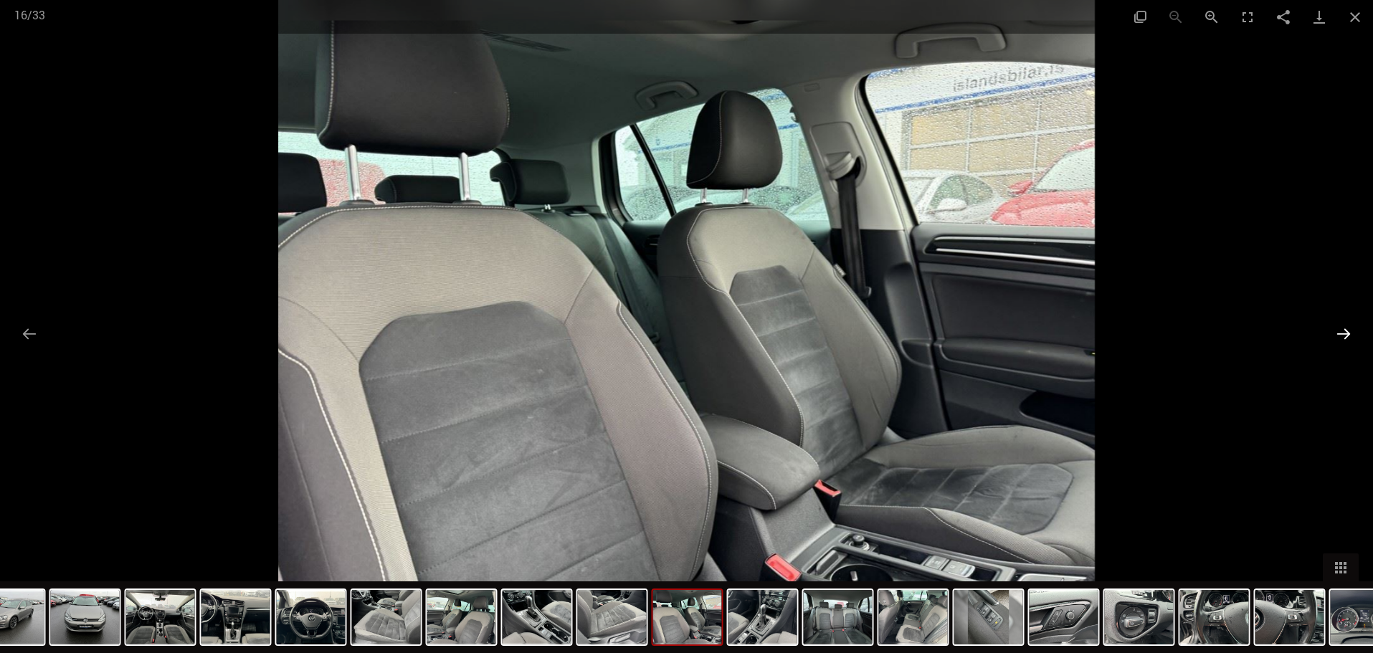
click at [1343, 339] on button "Next slide" at bounding box center [1343, 334] width 30 height 28
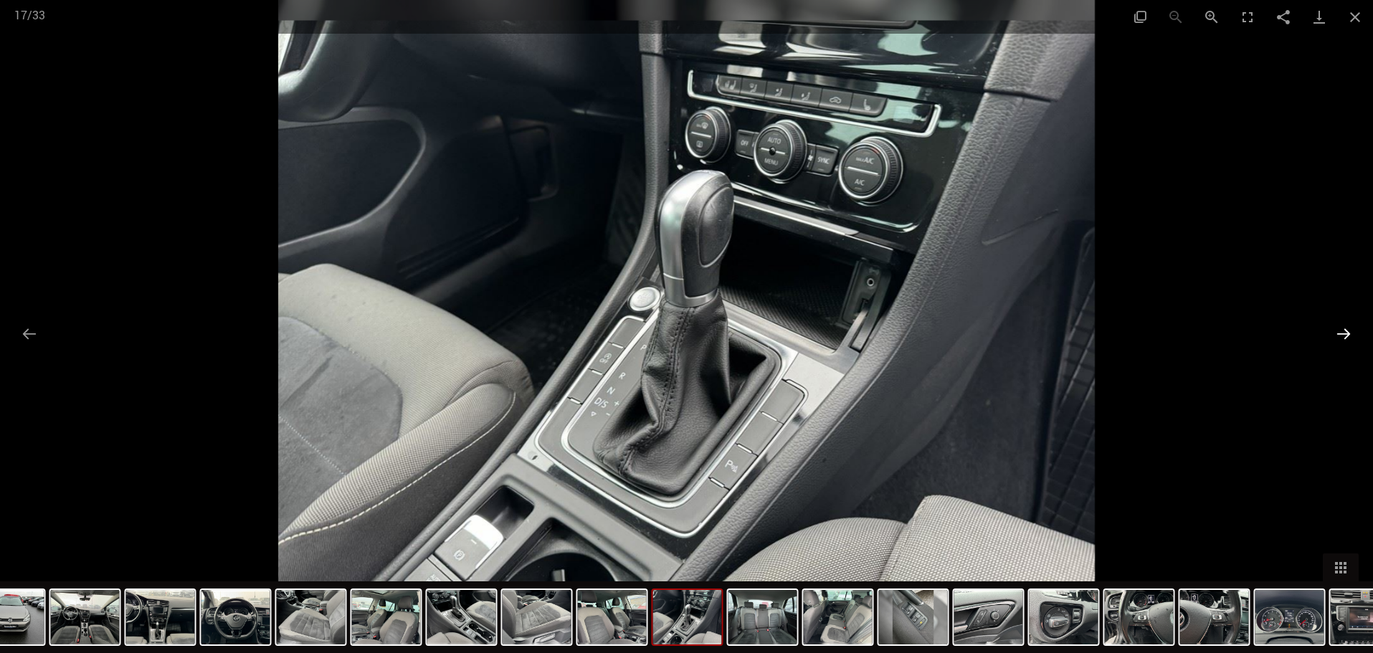
click at [1343, 339] on button "Next slide" at bounding box center [1343, 334] width 30 height 28
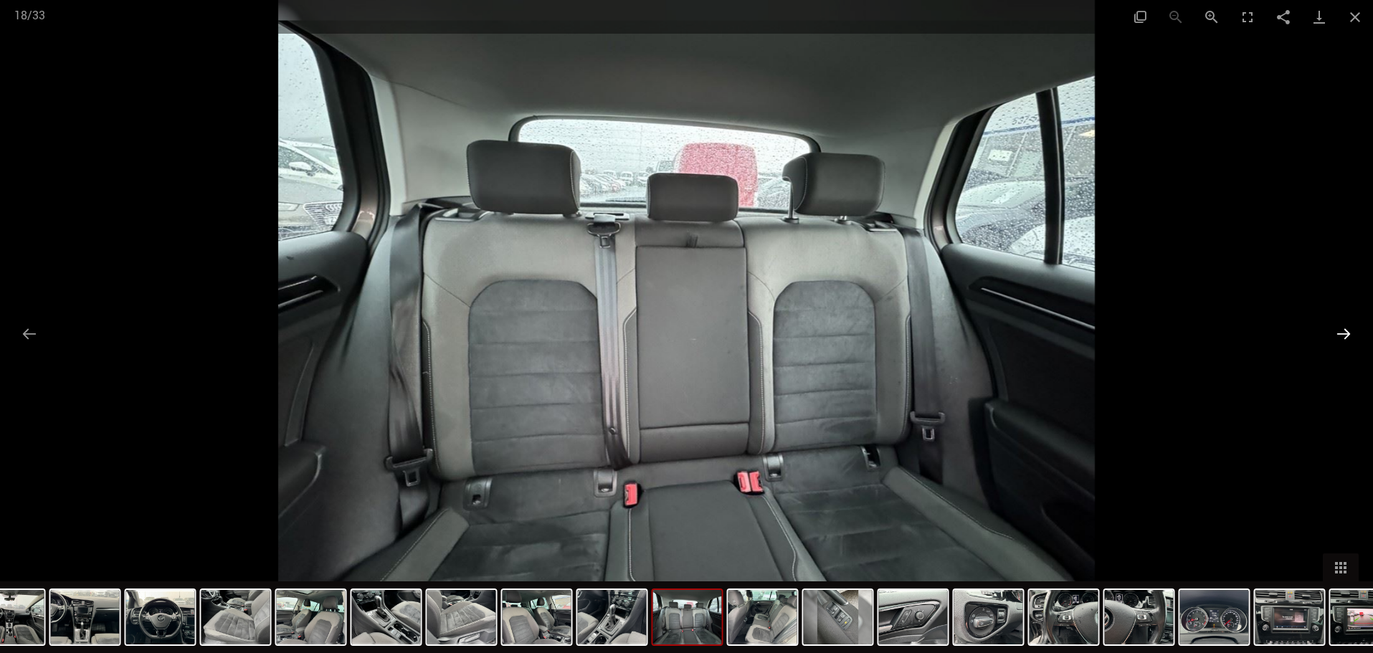
click at [1343, 339] on button "Next slide" at bounding box center [1343, 334] width 30 height 28
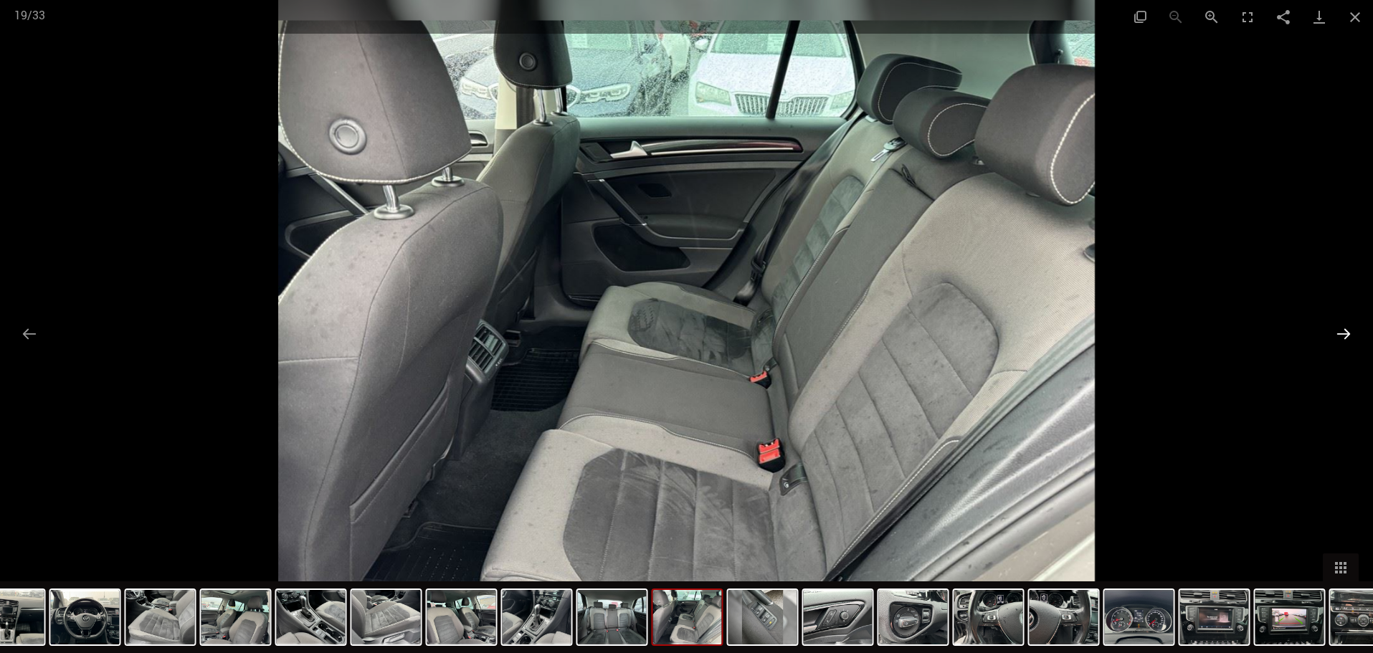
click at [1343, 339] on button "Next slide" at bounding box center [1343, 334] width 30 height 28
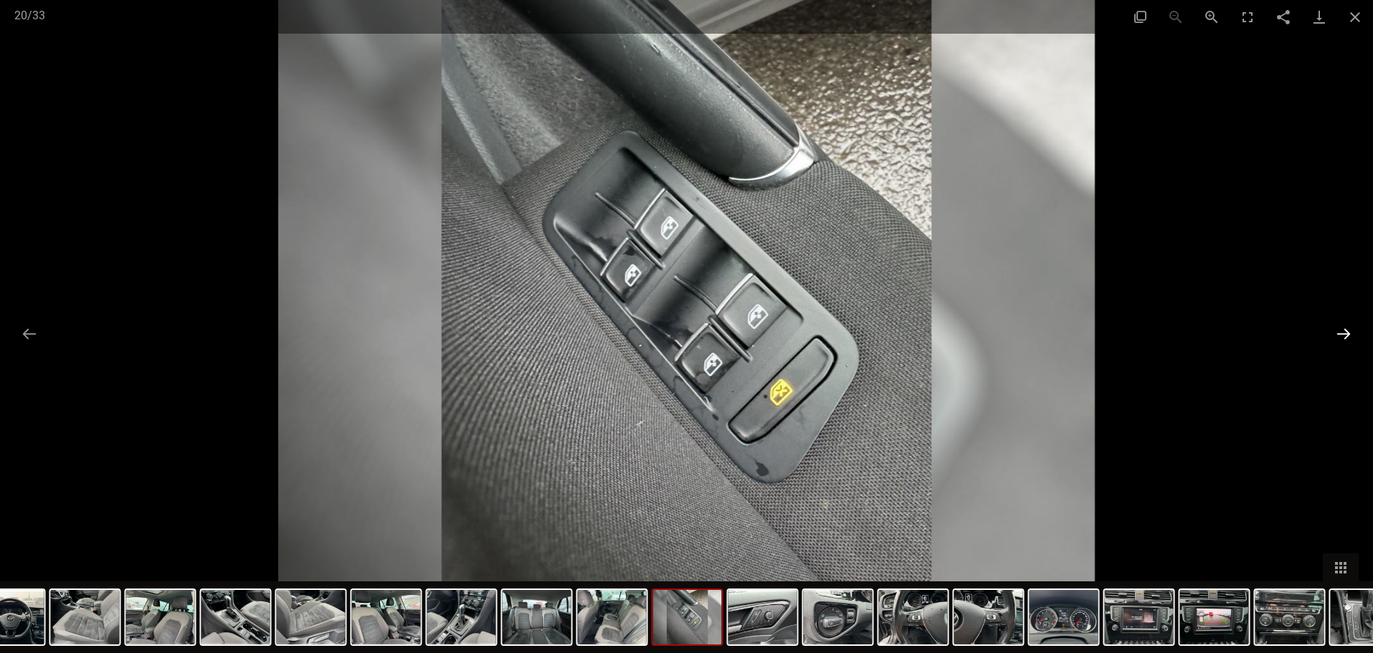
click at [1343, 339] on button "Next slide" at bounding box center [1343, 334] width 30 height 28
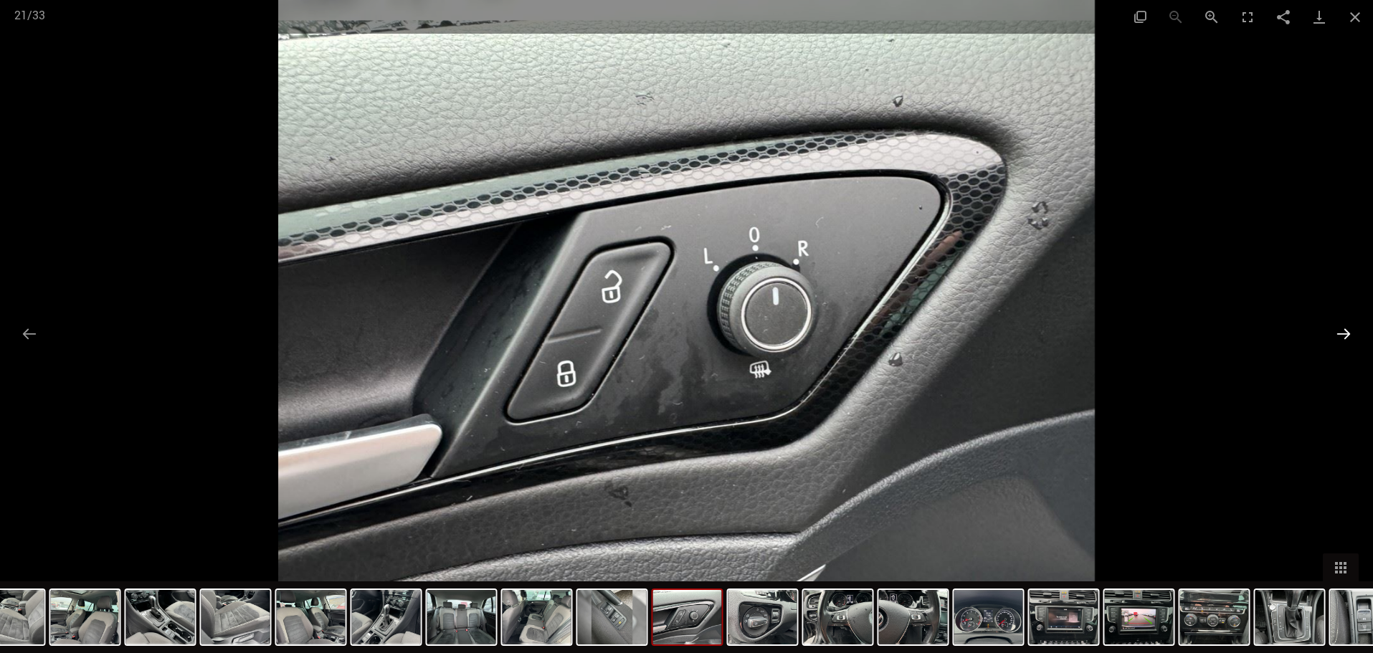
click at [1339, 330] on button "Next slide" at bounding box center [1343, 334] width 30 height 28
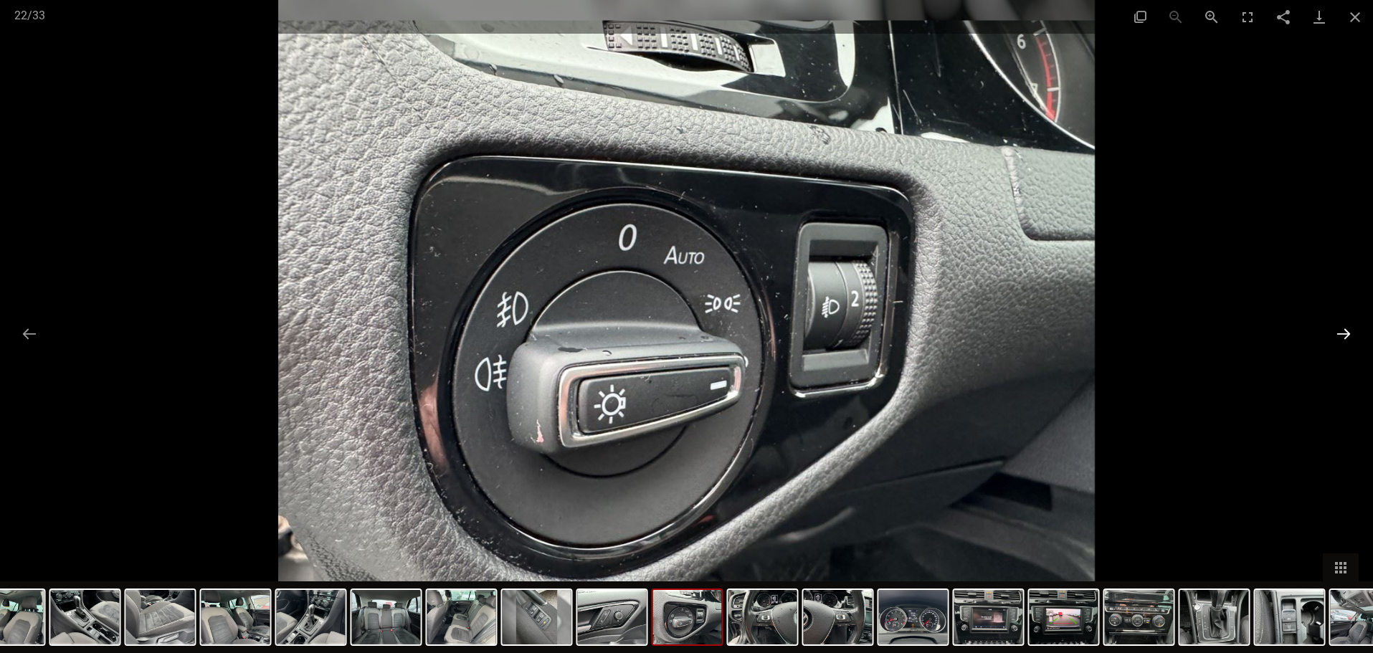
click at [1339, 330] on button "Next slide" at bounding box center [1343, 334] width 30 height 28
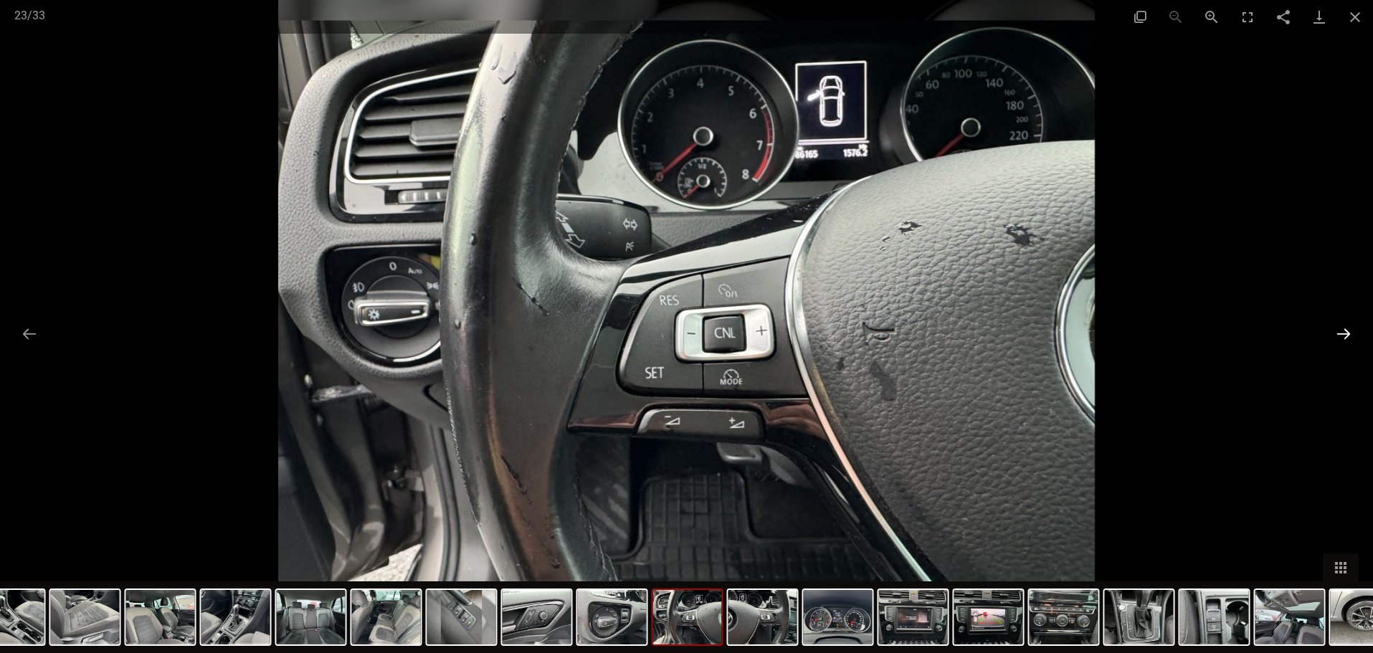
click at [1339, 330] on button "Next slide" at bounding box center [1343, 334] width 30 height 28
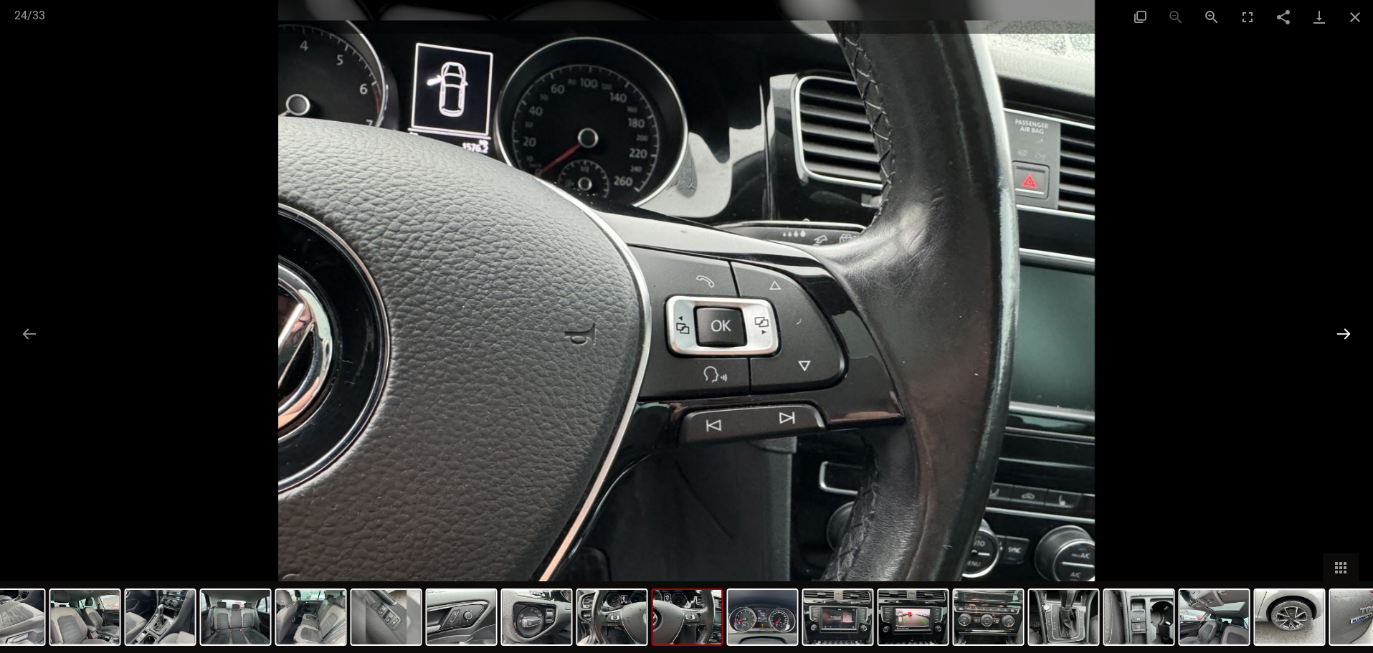
click at [1339, 330] on button "Next slide" at bounding box center [1343, 334] width 30 height 28
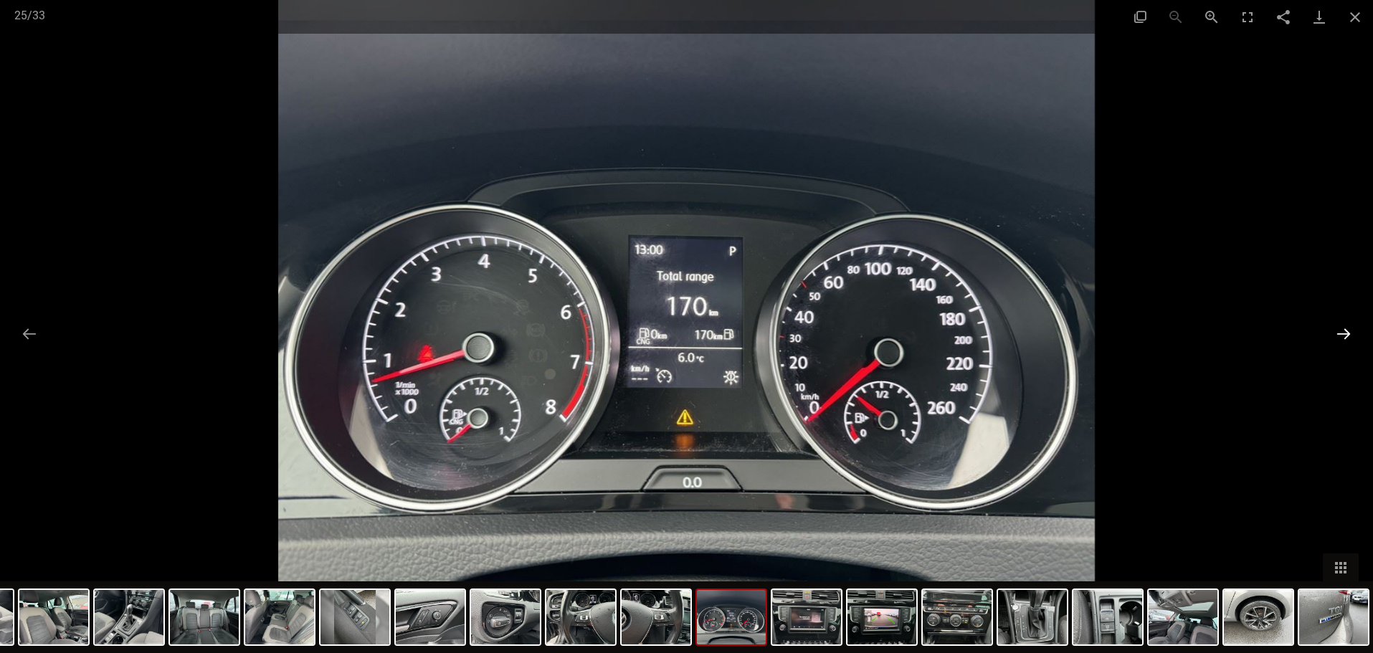
click at [1339, 330] on button "Next slide" at bounding box center [1343, 334] width 30 height 28
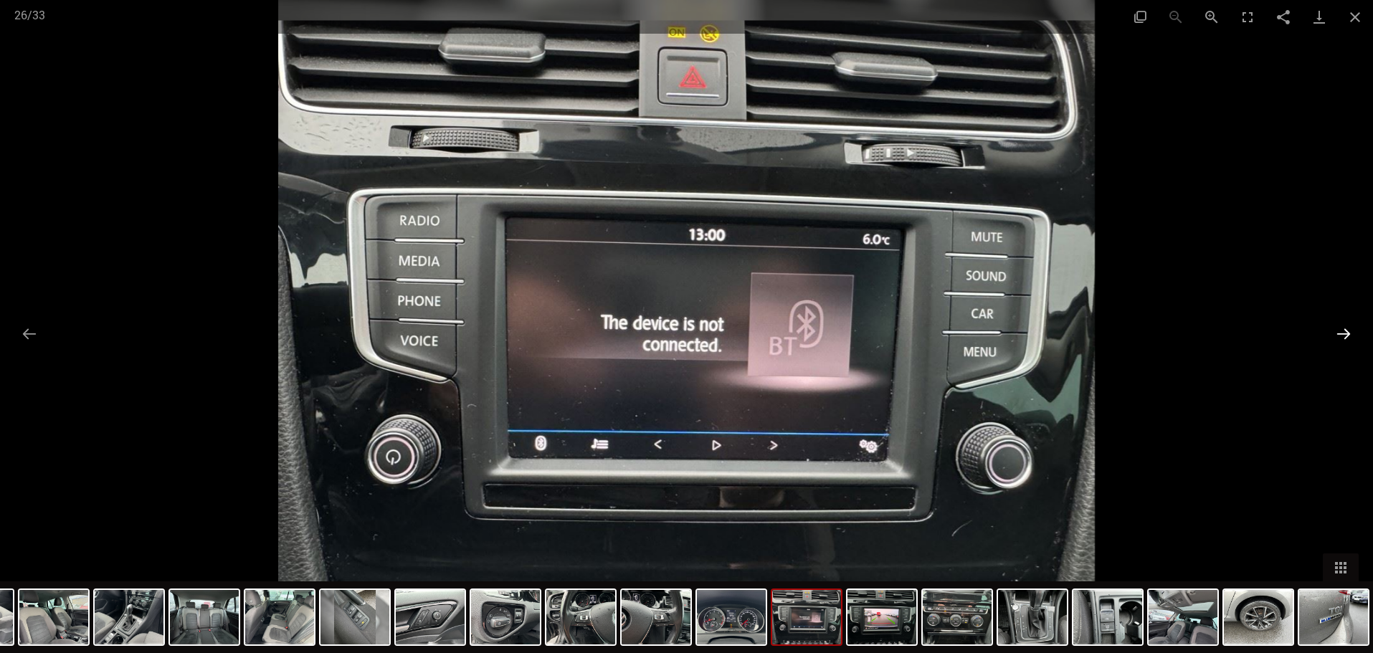
click at [1339, 330] on button "Next slide" at bounding box center [1343, 334] width 30 height 28
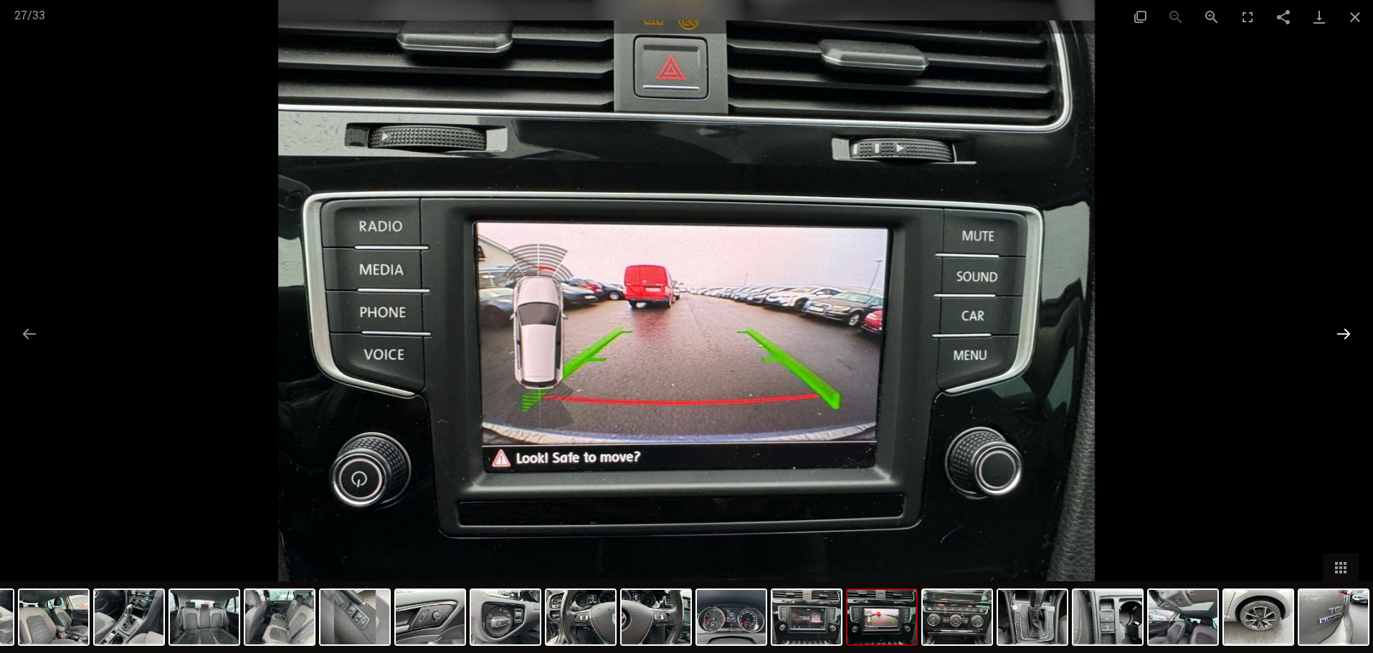
click at [1339, 330] on button "Next slide" at bounding box center [1343, 334] width 30 height 28
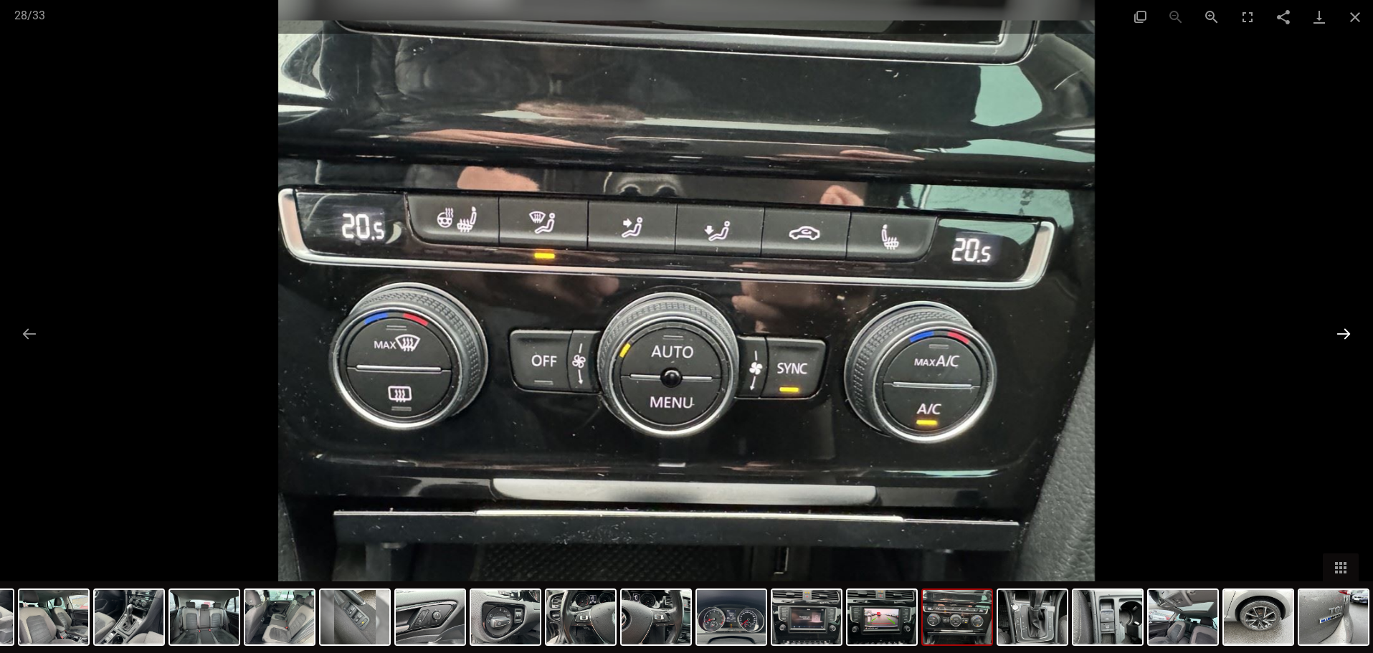
click at [1339, 330] on button "Next slide" at bounding box center [1343, 334] width 30 height 28
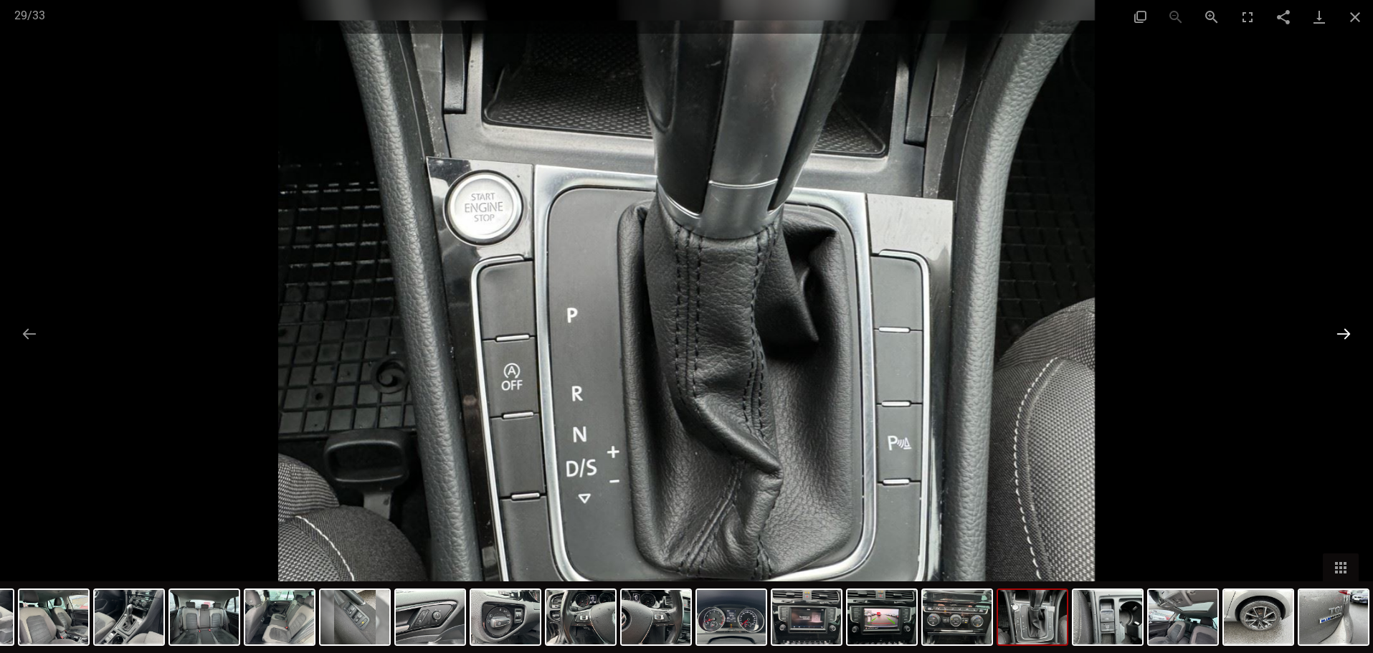
click at [1330, 326] on button "Next slide" at bounding box center [1343, 334] width 30 height 28
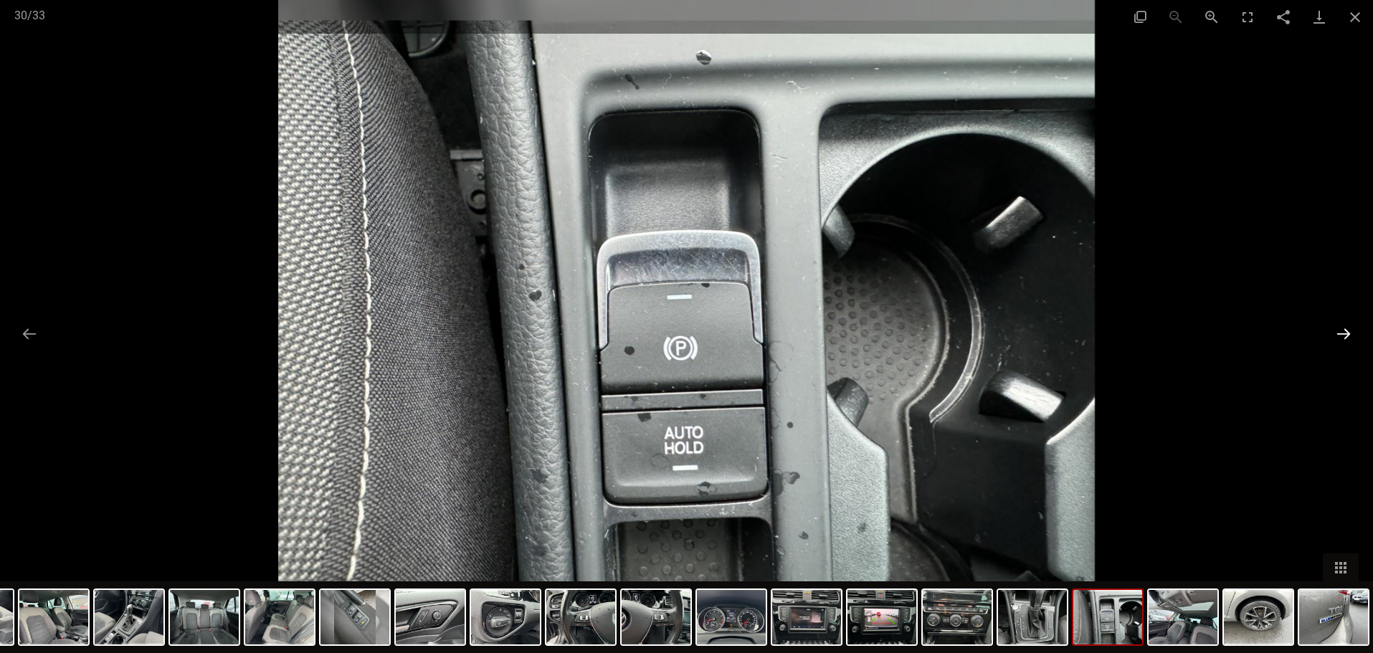
click at [1330, 326] on button "Next slide" at bounding box center [1343, 334] width 30 height 28
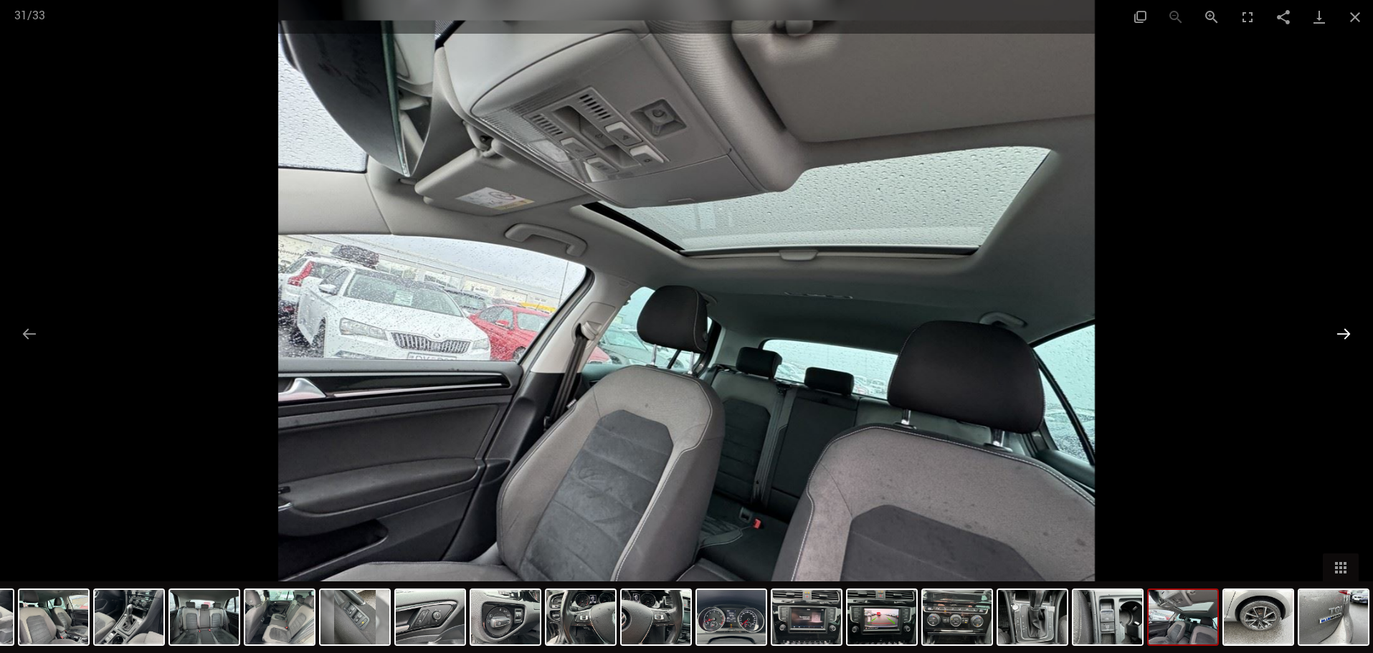
click at [1330, 326] on button "Next slide" at bounding box center [1343, 334] width 30 height 28
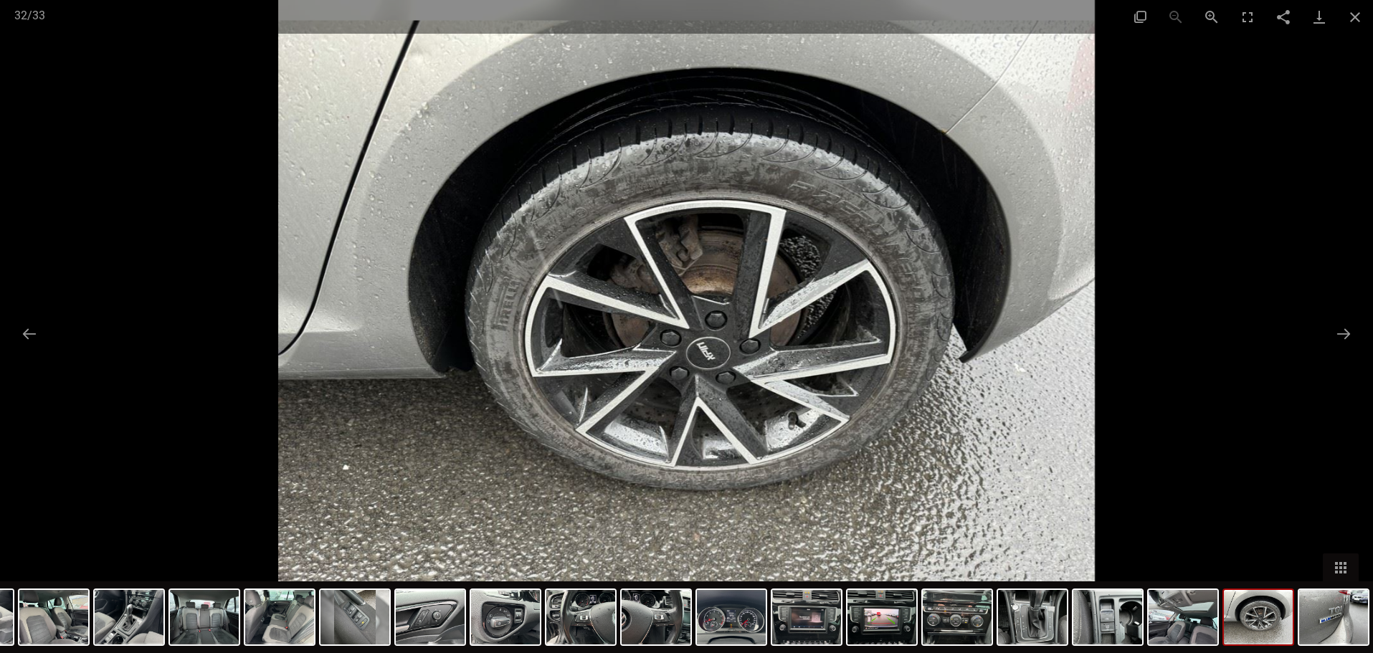
click at [1183, 290] on div at bounding box center [686, 326] width 1373 height 653
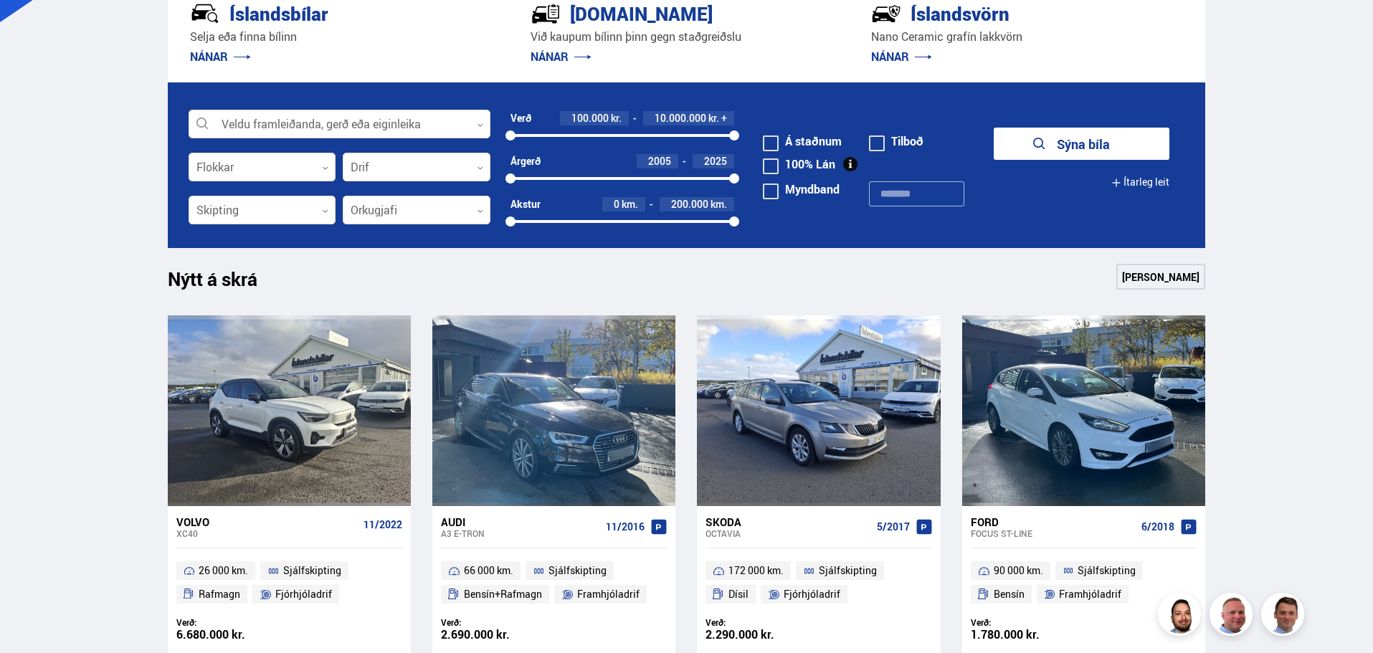
scroll to position [348, 0]
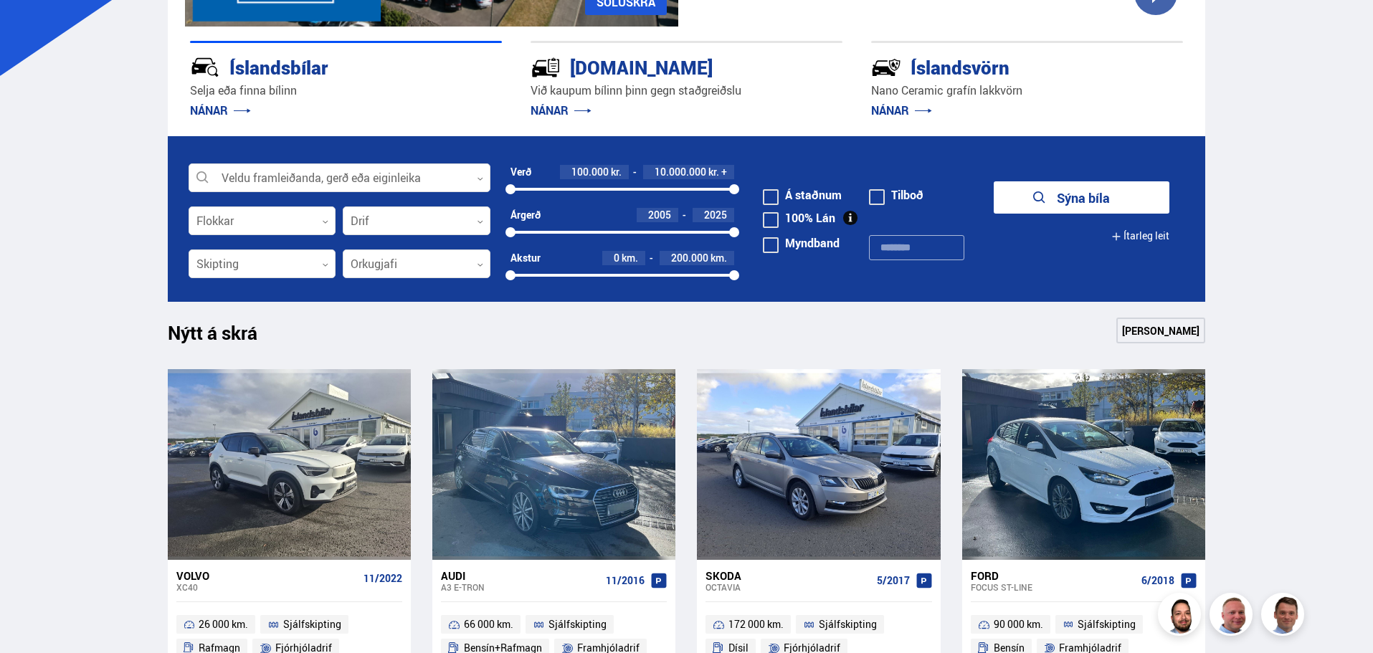
drag, startPoint x: 728, startPoint y: 188, endPoint x: 576, endPoint y: 183, distance: 151.3
click at [576, 183] on div "100000 10000000" at bounding box center [622, 189] width 224 height 13
drag, startPoint x: 735, startPoint y: 185, endPoint x: 604, endPoint y: 185, distance: 130.5
click at [605, 185] on div at bounding box center [609, 189] width 10 height 10
drag, startPoint x: 577, startPoint y: 185, endPoint x: 535, endPoint y: 186, distance: 42.3
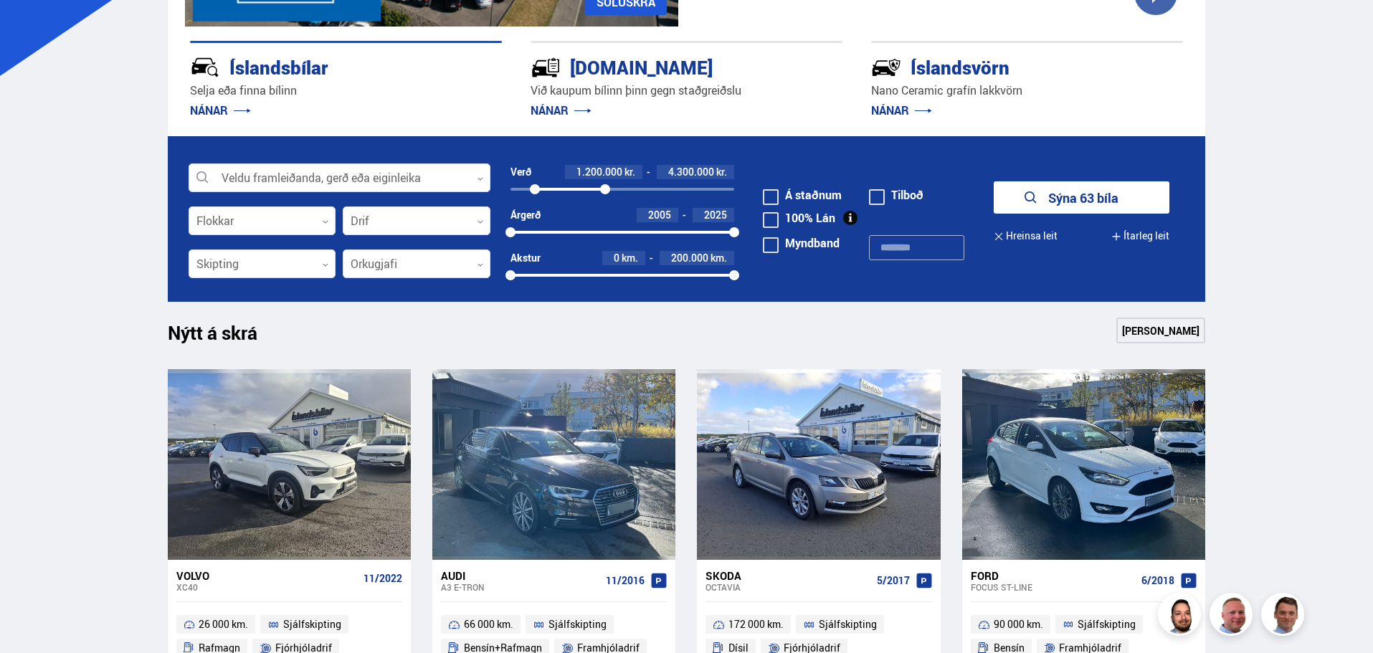
click at [535, 186] on div at bounding box center [535, 189] width 10 height 10
drag, startPoint x: 606, startPoint y: 192, endPoint x: 546, endPoint y: 191, distance: 59.5
click at [546, 191] on div at bounding box center [548, 189] width 10 height 10
drag, startPoint x: 535, startPoint y: 187, endPoint x: 510, endPoint y: 186, distance: 24.4
click at [500, 186] on form "Veldu framleiðanda, gerð eða eiginleika 0 Flokkar 0 Drif 0 Verð 600.000 kr. 1.7…" at bounding box center [687, 219] width 1038 height 166
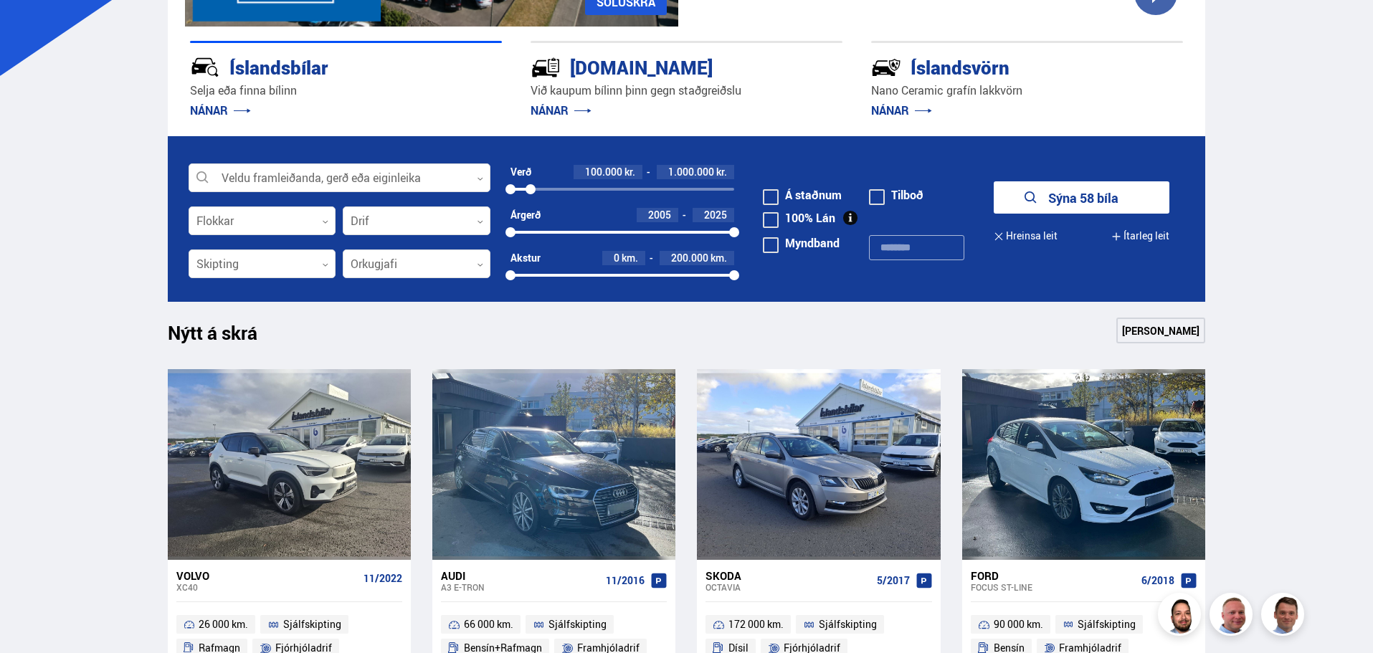
drag, startPoint x: 541, startPoint y: 187, endPoint x: 530, endPoint y: 190, distance: 11.1
click at [530, 190] on div at bounding box center [530, 189] width 10 height 10
click at [1140, 196] on button "Sýna 21 bíla" at bounding box center [1082, 197] width 176 height 32
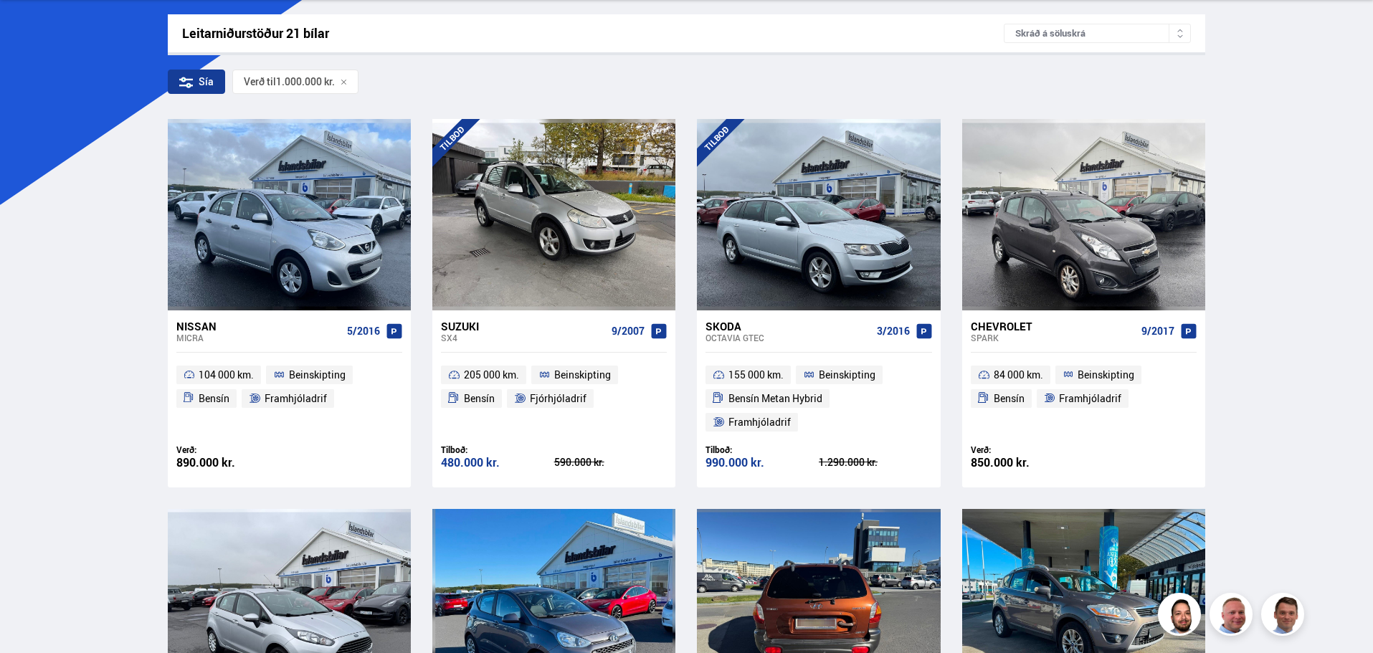
scroll to position [215, 0]
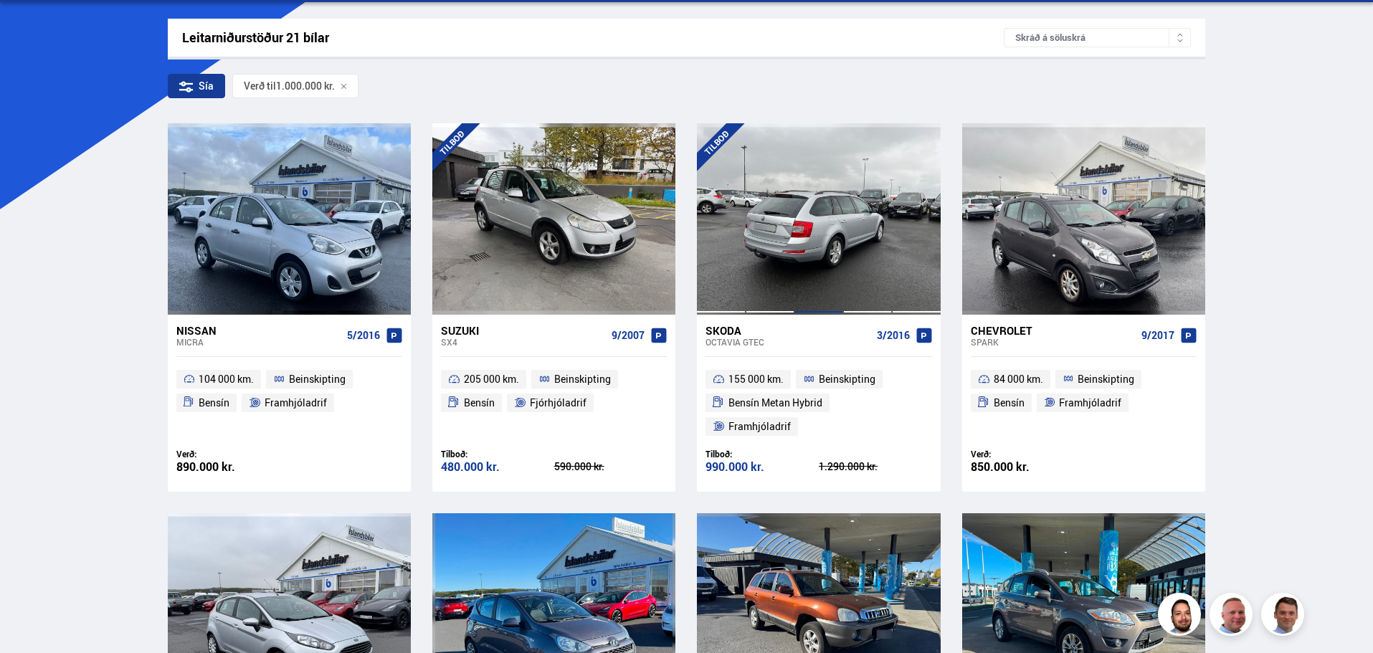
click at [819, 260] on div at bounding box center [818, 218] width 49 height 191
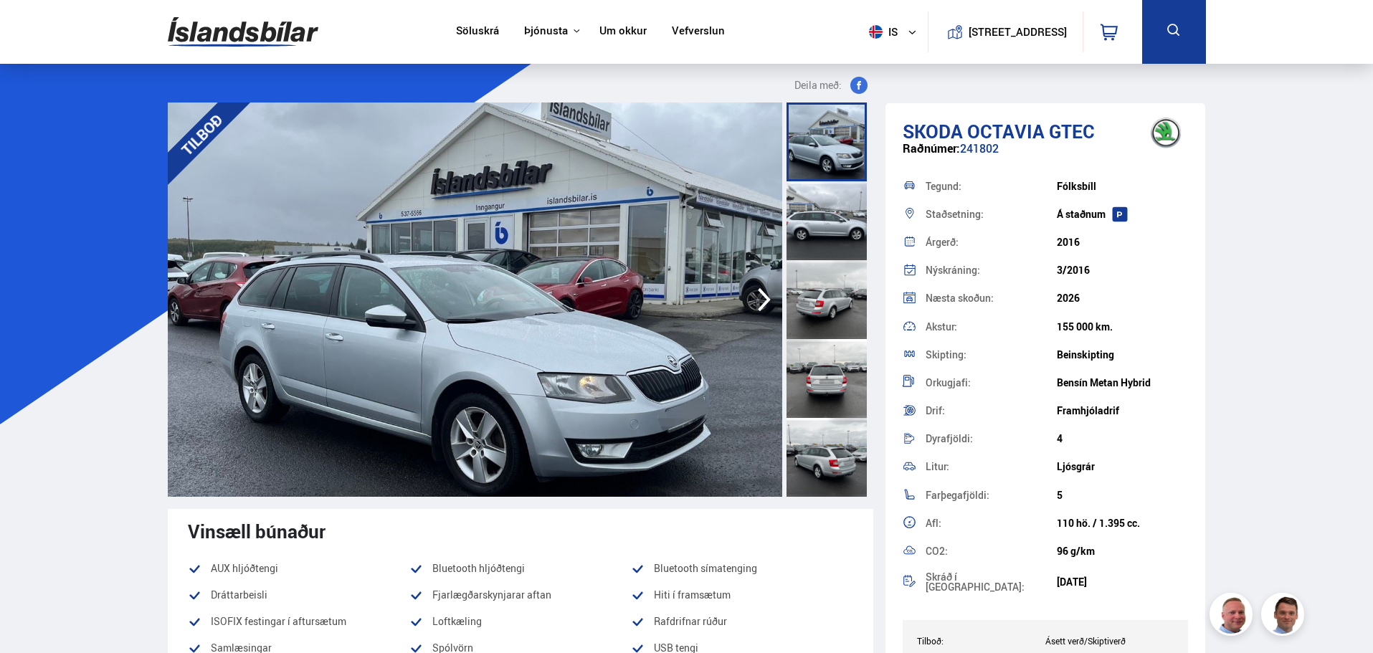
click at [609, 398] on img at bounding box center [475, 300] width 614 height 394
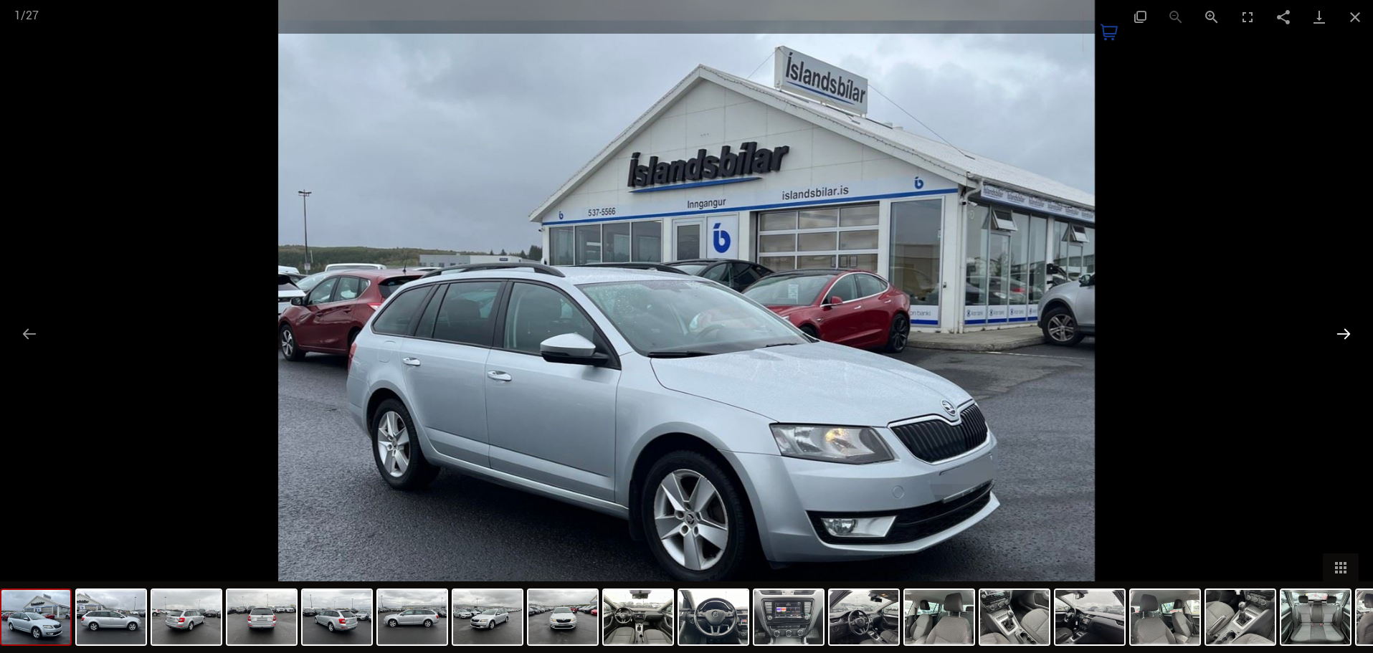
click at [1348, 336] on button "Next slide" at bounding box center [1343, 334] width 30 height 28
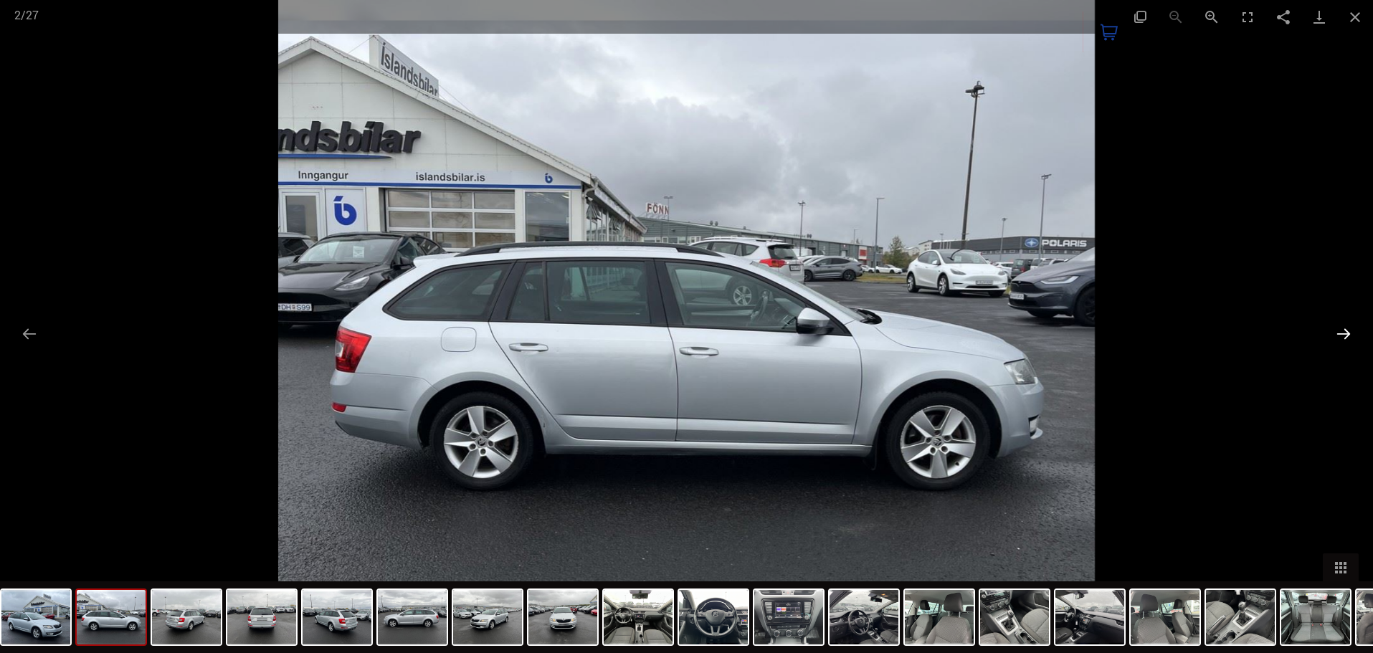
click at [1348, 336] on button "Next slide" at bounding box center [1343, 334] width 30 height 28
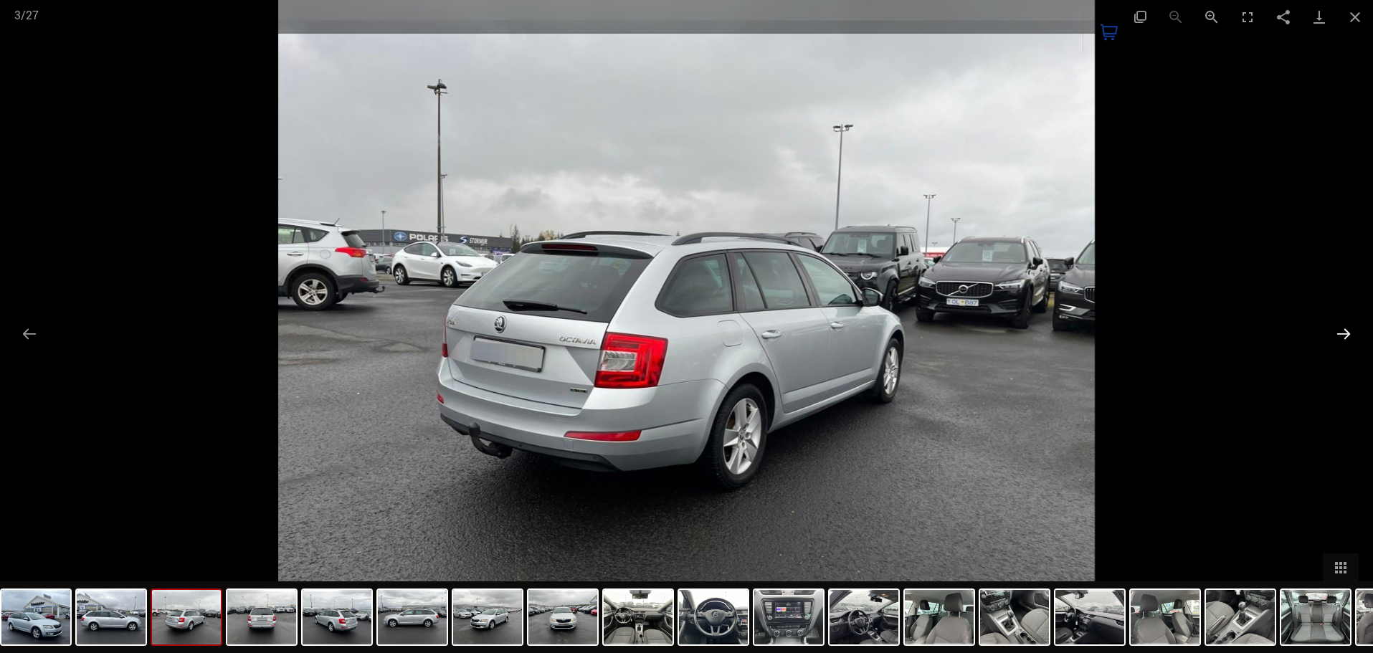
click at [1344, 335] on button "Next slide" at bounding box center [1343, 334] width 30 height 28
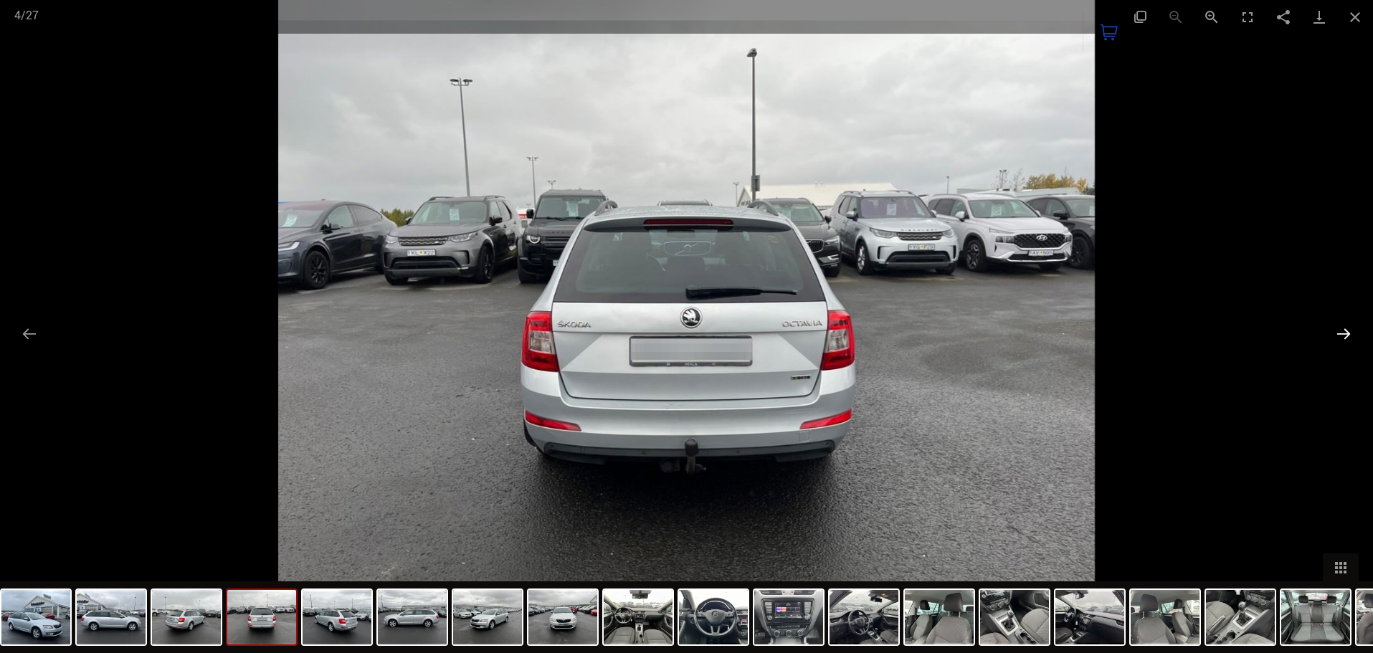
click at [1344, 335] on button "Next slide" at bounding box center [1343, 334] width 30 height 28
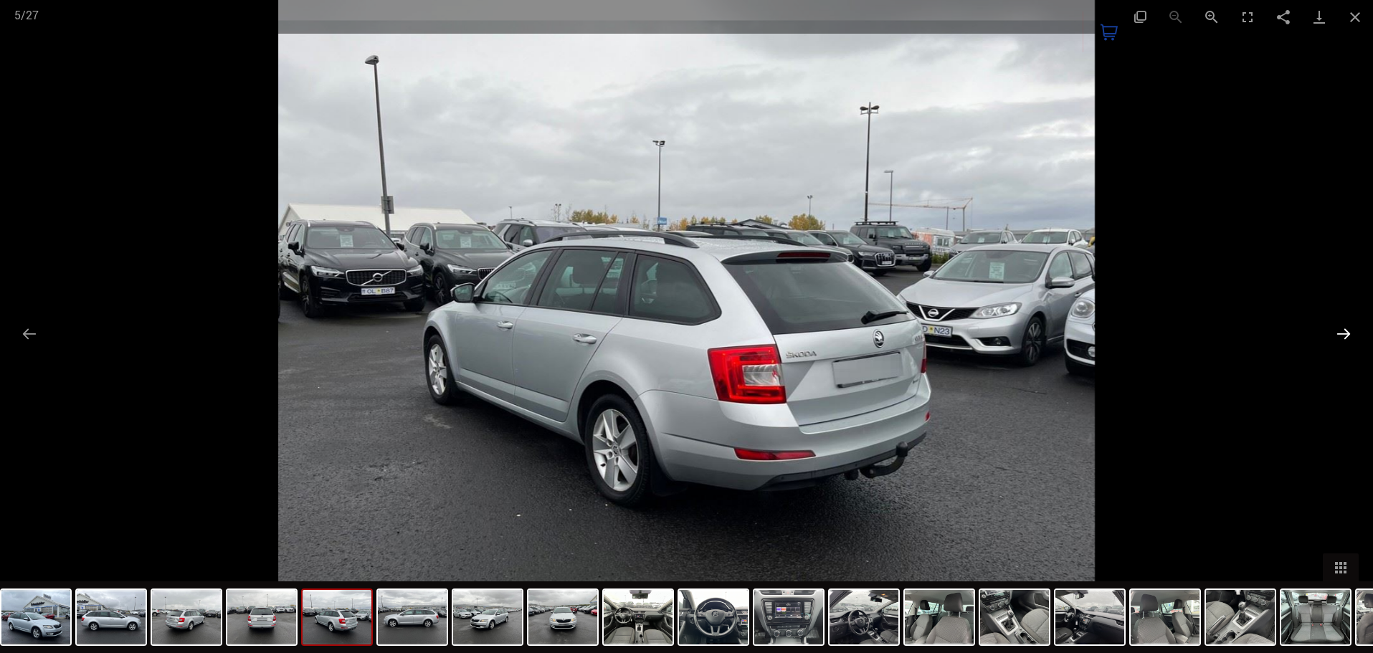
click at [1344, 335] on button "Next slide" at bounding box center [1343, 334] width 30 height 28
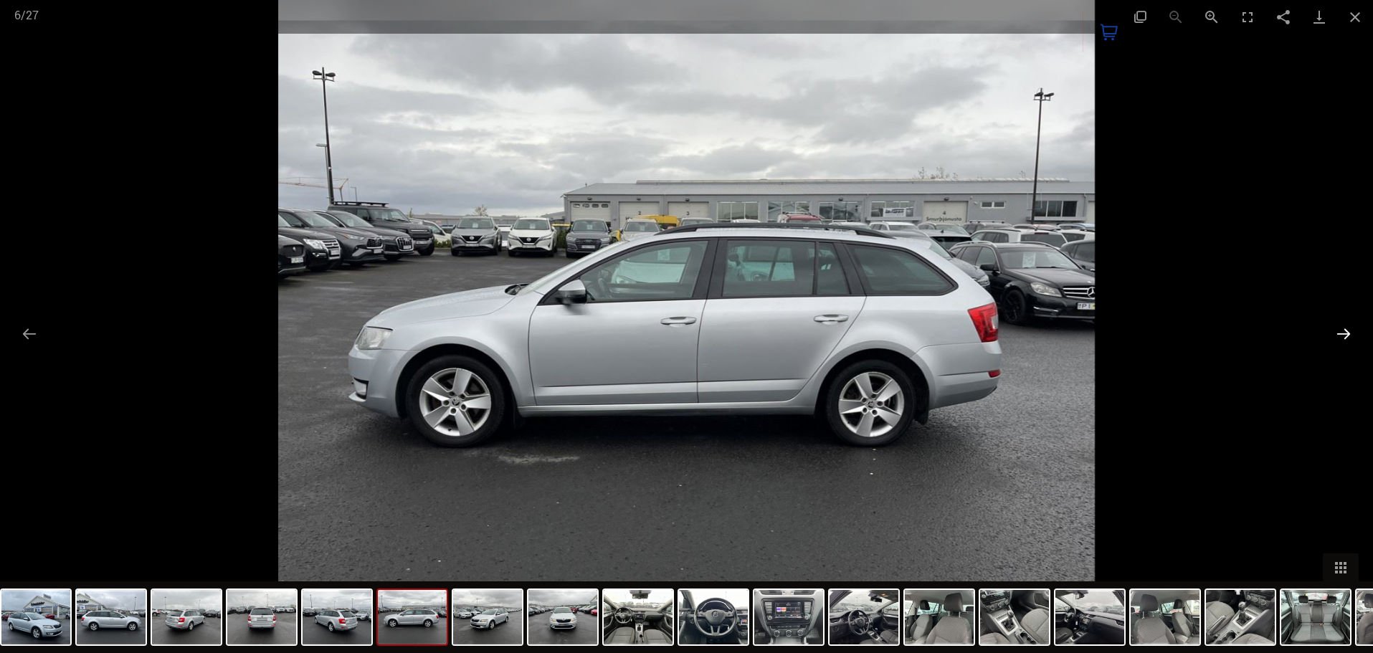
click at [1344, 335] on button "Next slide" at bounding box center [1343, 334] width 30 height 28
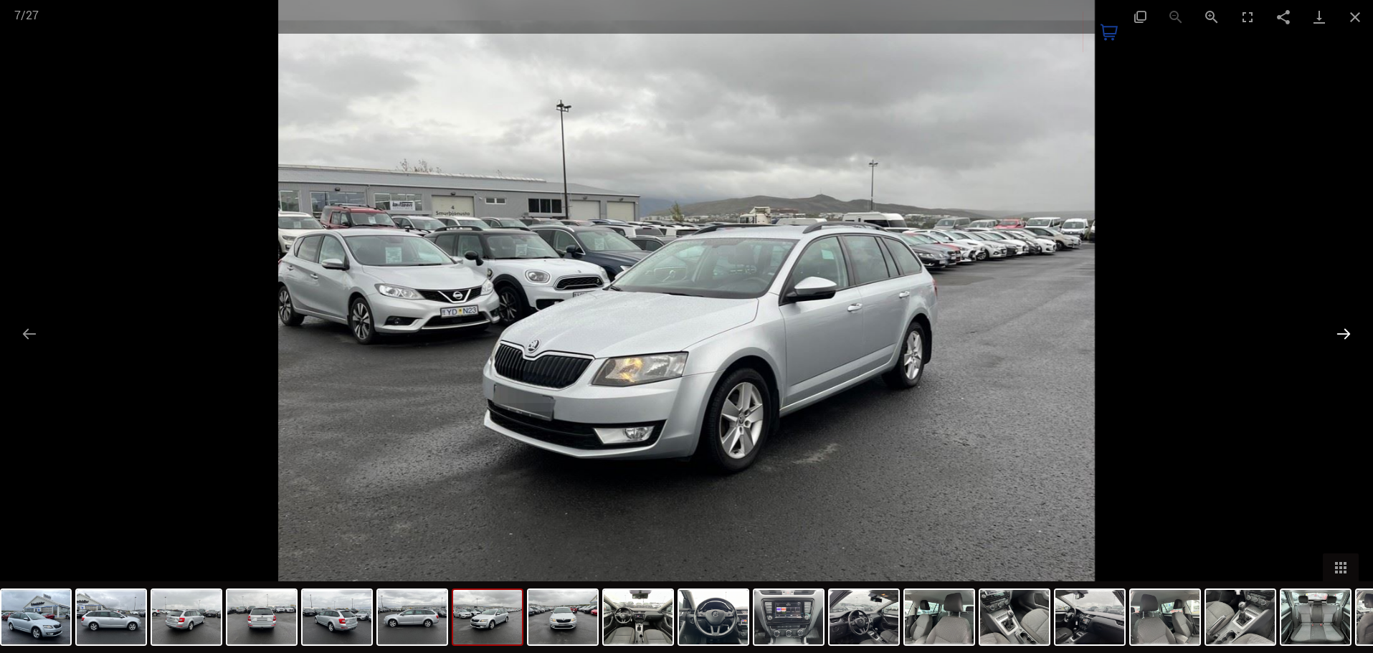
click at [1344, 335] on button "Next slide" at bounding box center [1343, 334] width 30 height 28
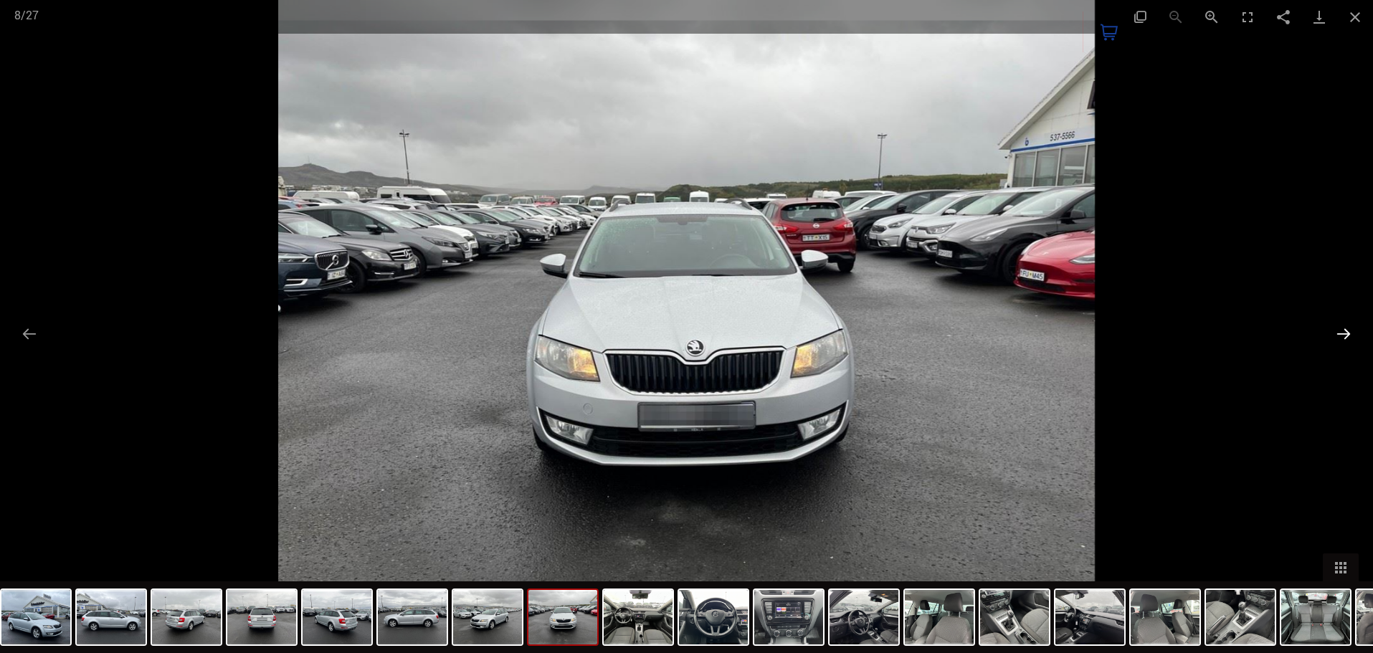
click at [1344, 335] on button "Next slide" at bounding box center [1343, 334] width 30 height 28
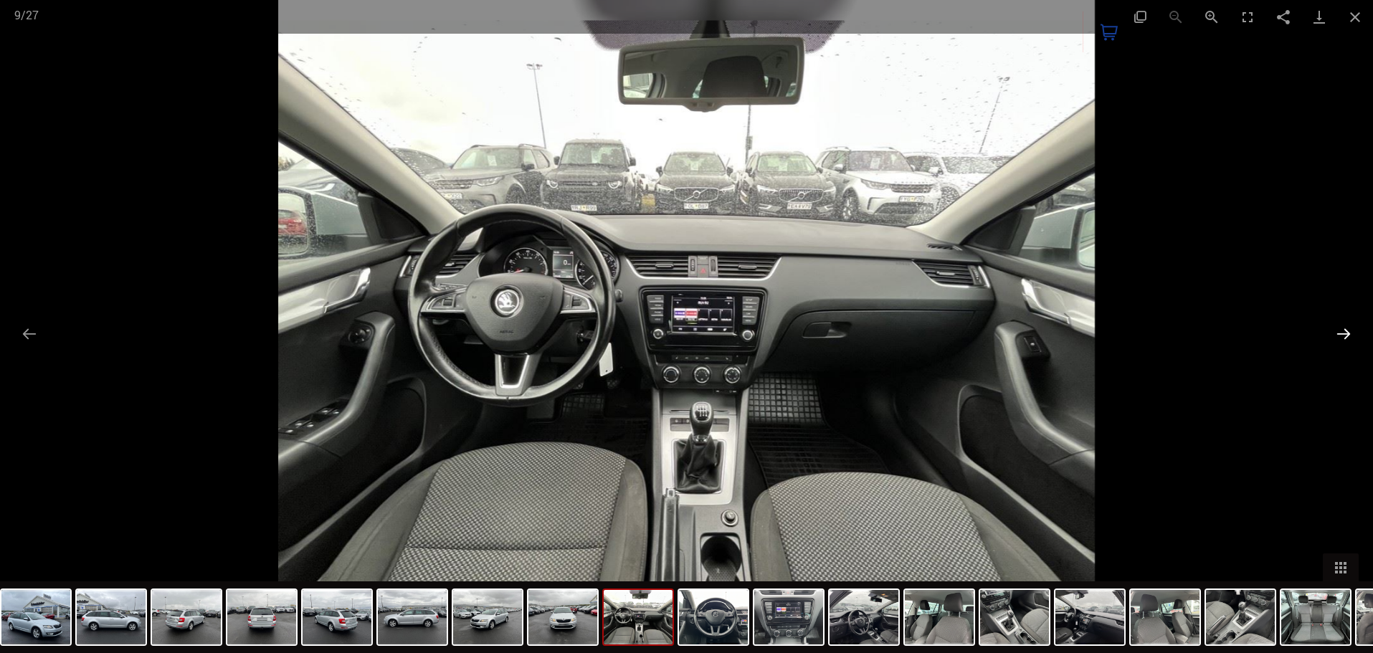
click at [1344, 335] on button "Next slide" at bounding box center [1343, 334] width 30 height 28
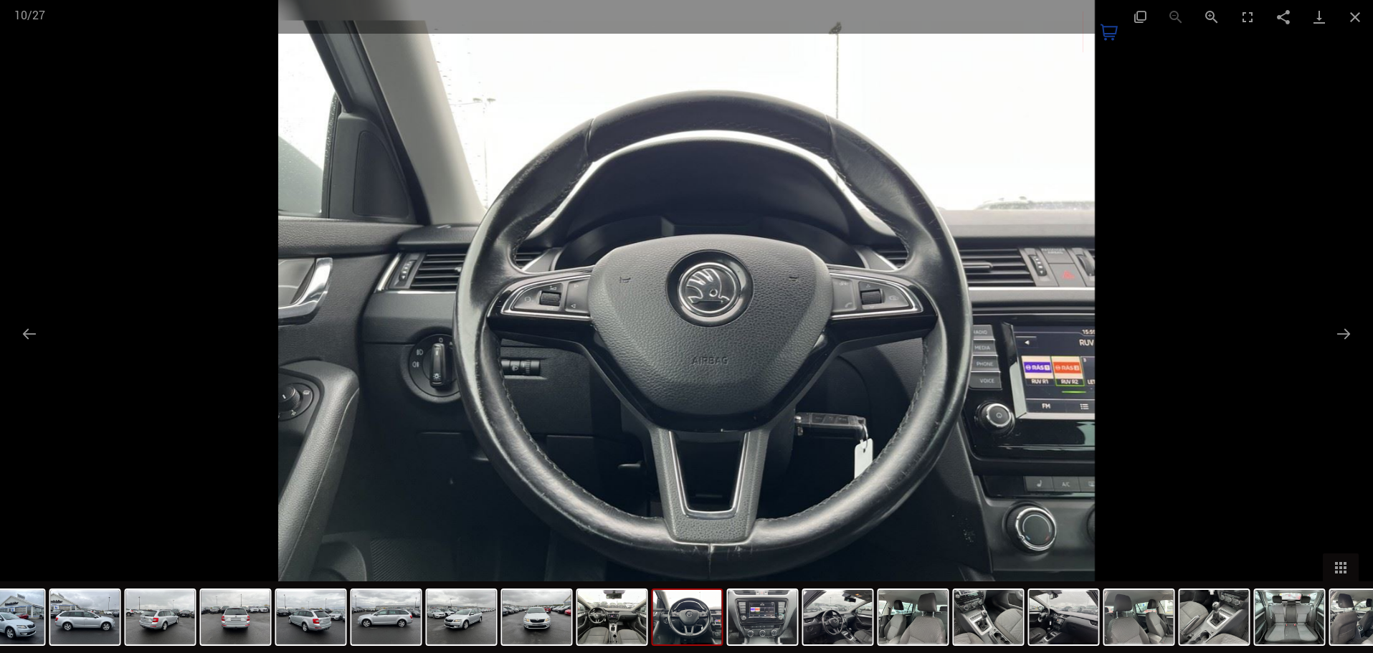
click at [14, 332] on div at bounding box center [686, 326] width 1373 height 653
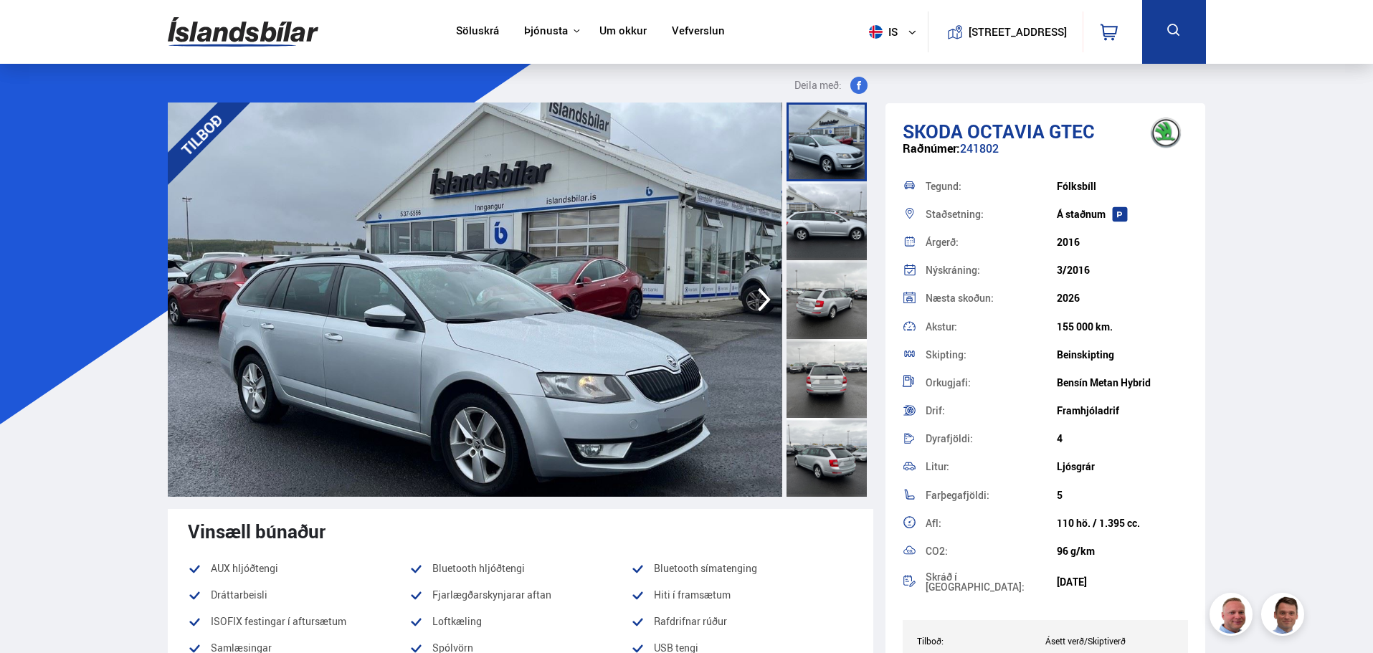
click at [680, 391] on img at bounding box center [474, 300] width 614 height 394
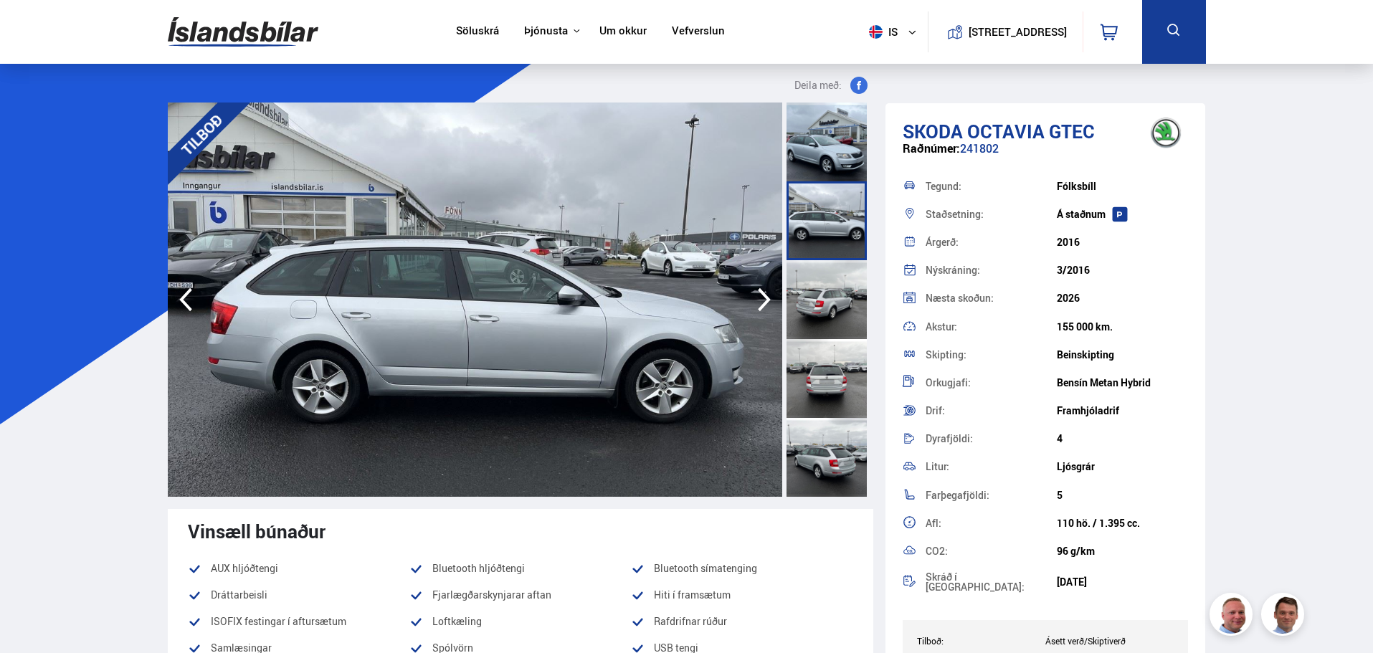
click at [784, 326] on div at bounding box center [828, 300] width 89 height 394
click at [753, 310] on icon "button" at bounding box center [764, 299] width 29 height 34
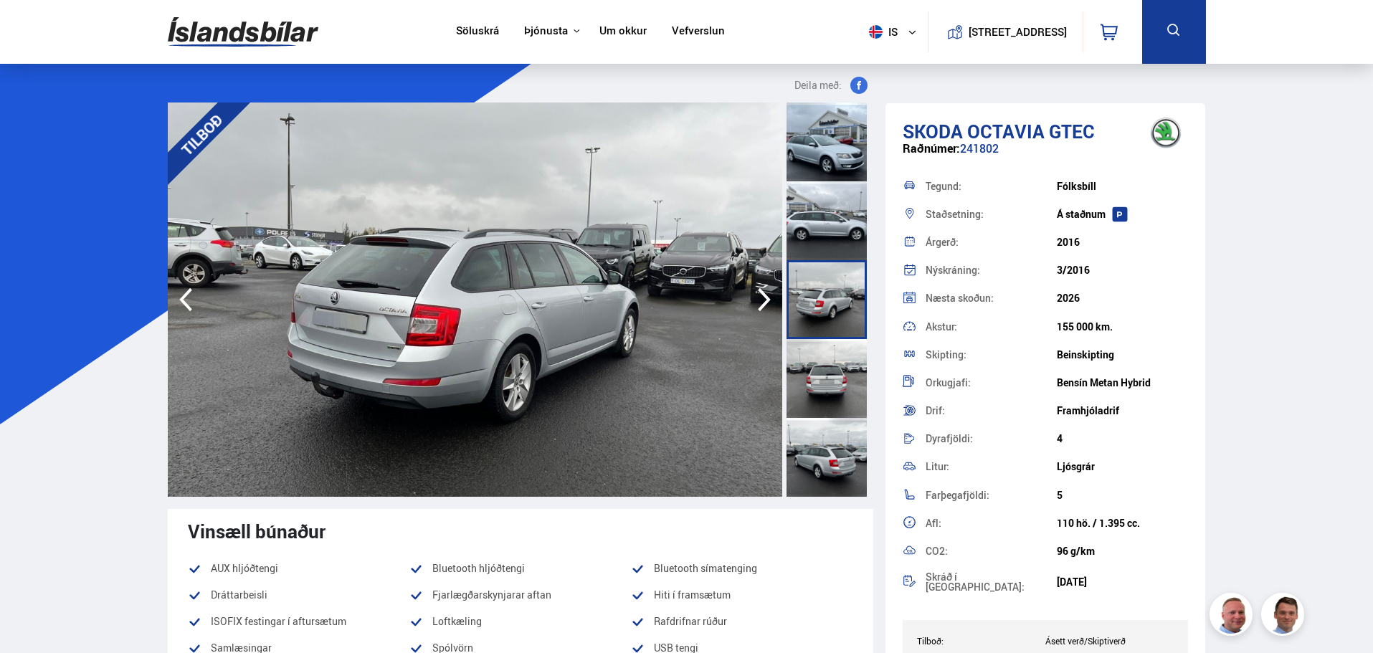
click at [754, 310] on icon "button" at bounding box center [764, 299] width 29 height 34
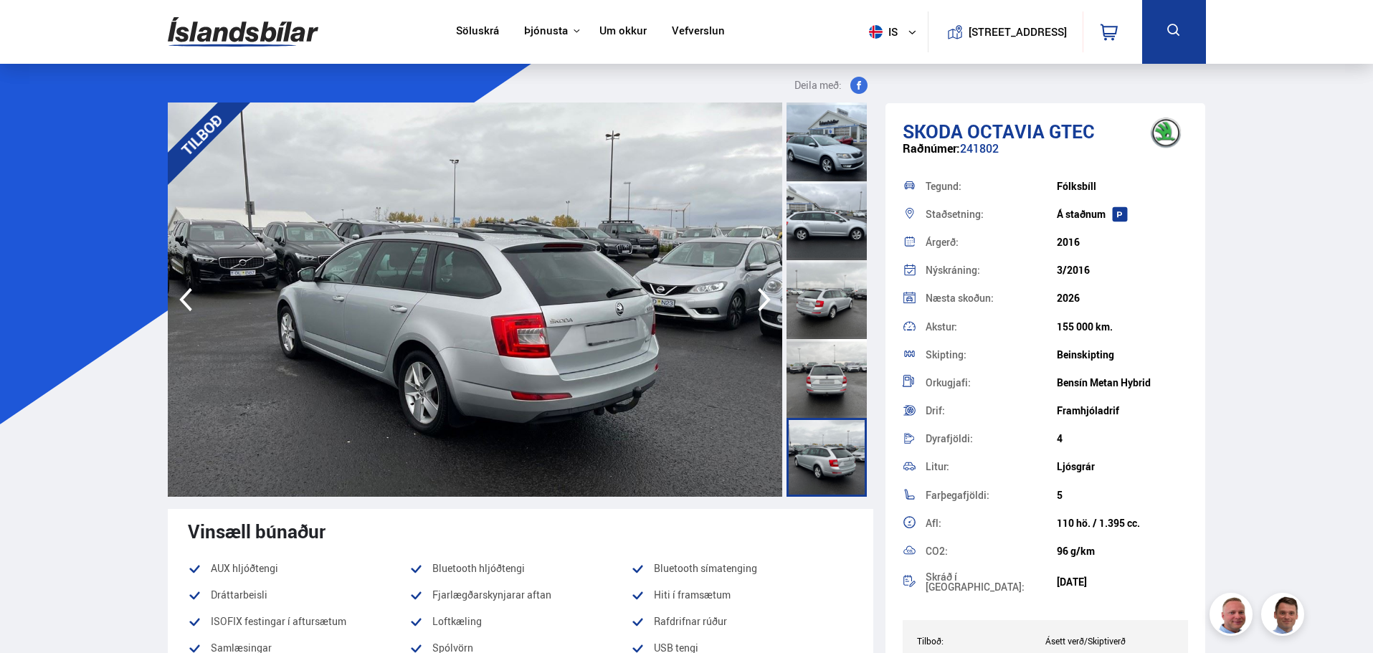
click at [754, 310] on icon "button" at bounding box center [764, 299] width 29 height 34
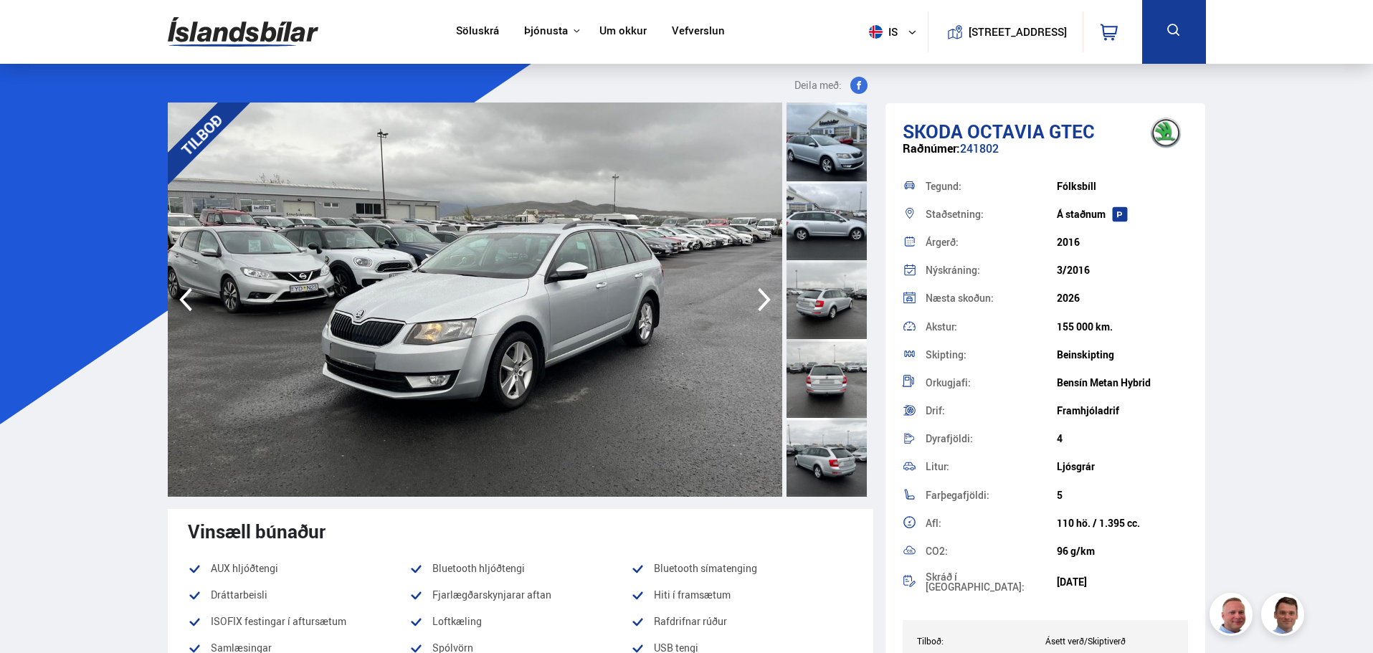
click at [754, 310] on icon "button" at bounding box center [764, 299] width 29 height 34
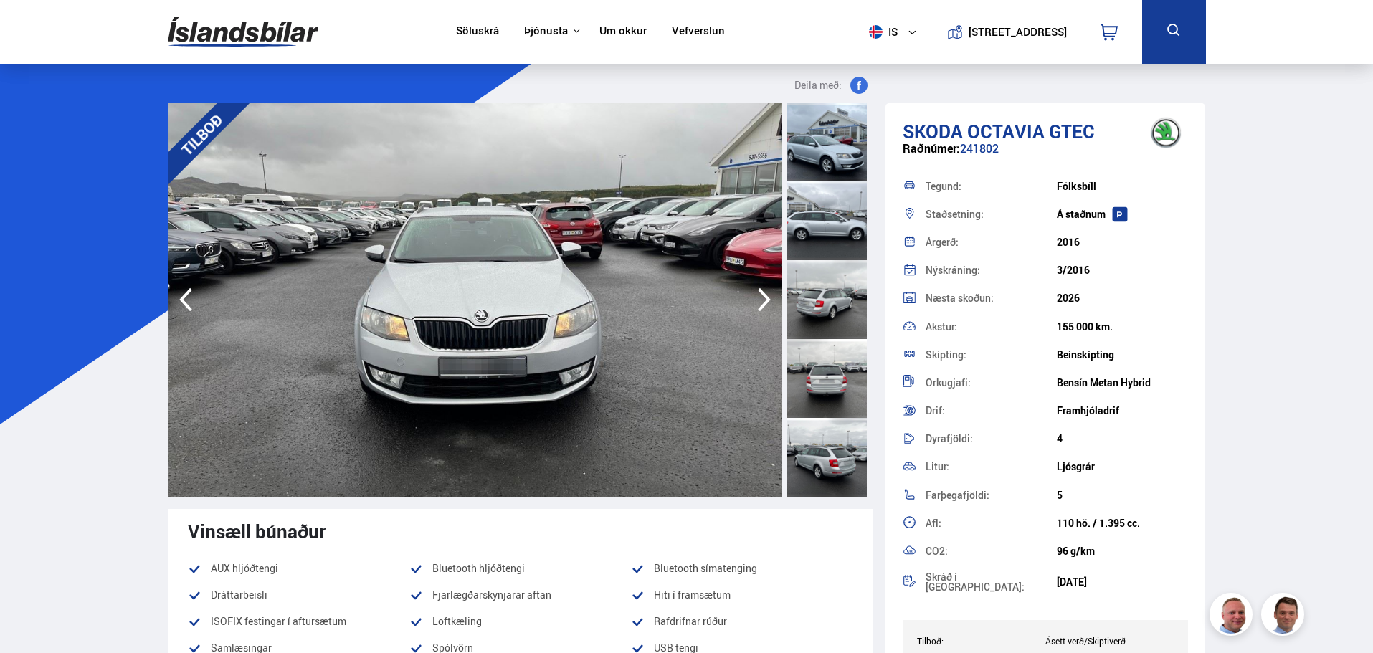
click at [754, 310] on icon "button" at bounding box center [764, 299] width 29 height 34
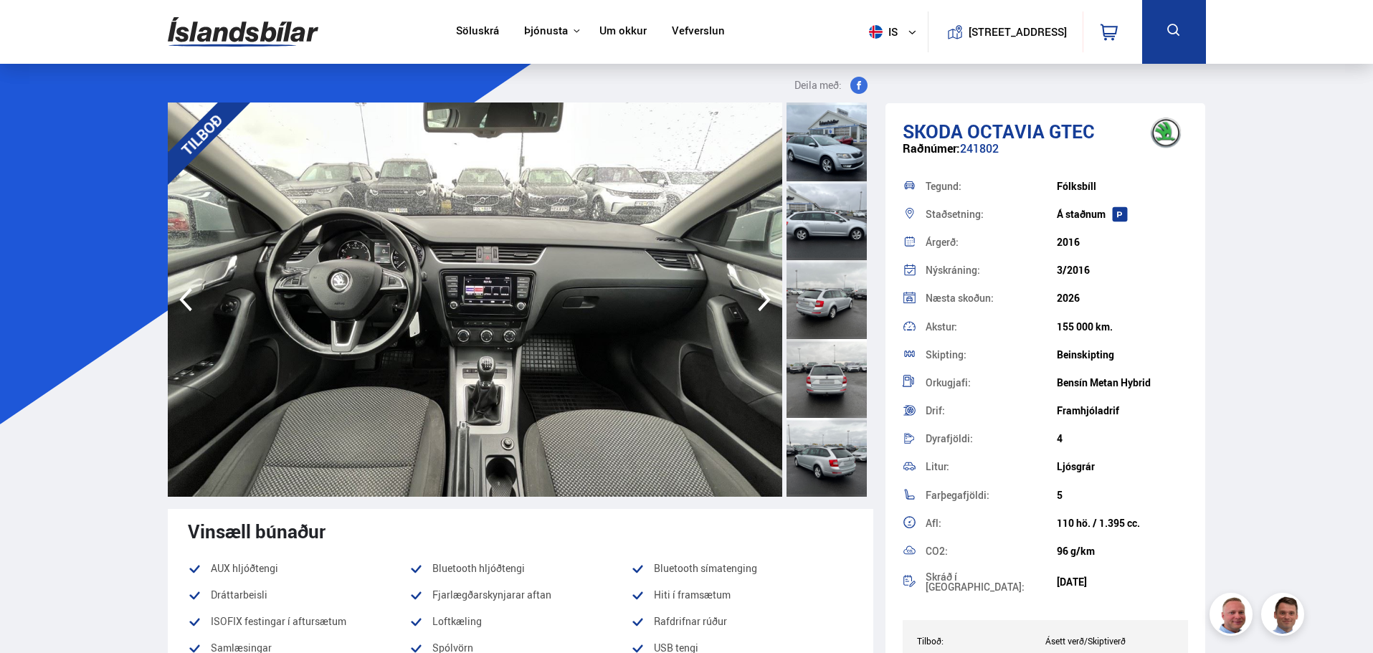
click at [754, 310] on icon "button" at bounding box center [764, 299] width 29 height 34
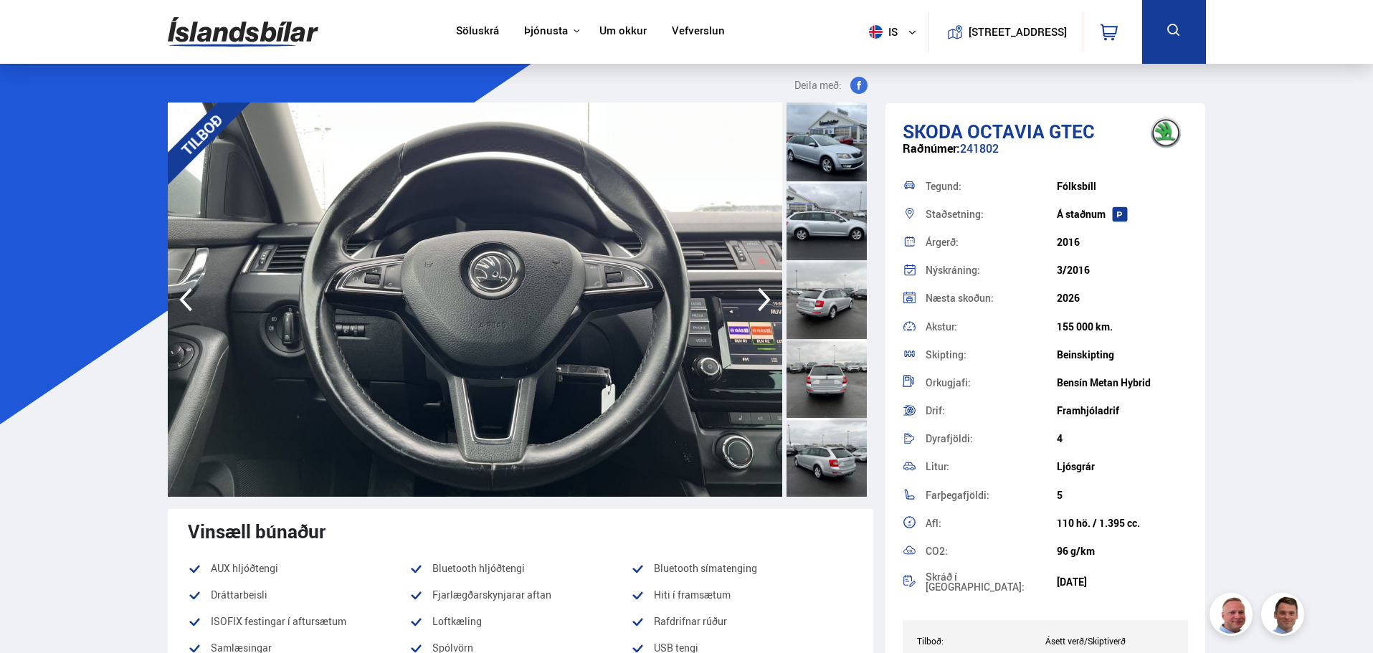
click at [173, 294] on icon "button" at bounding box center [185, 299] width 29 height 34
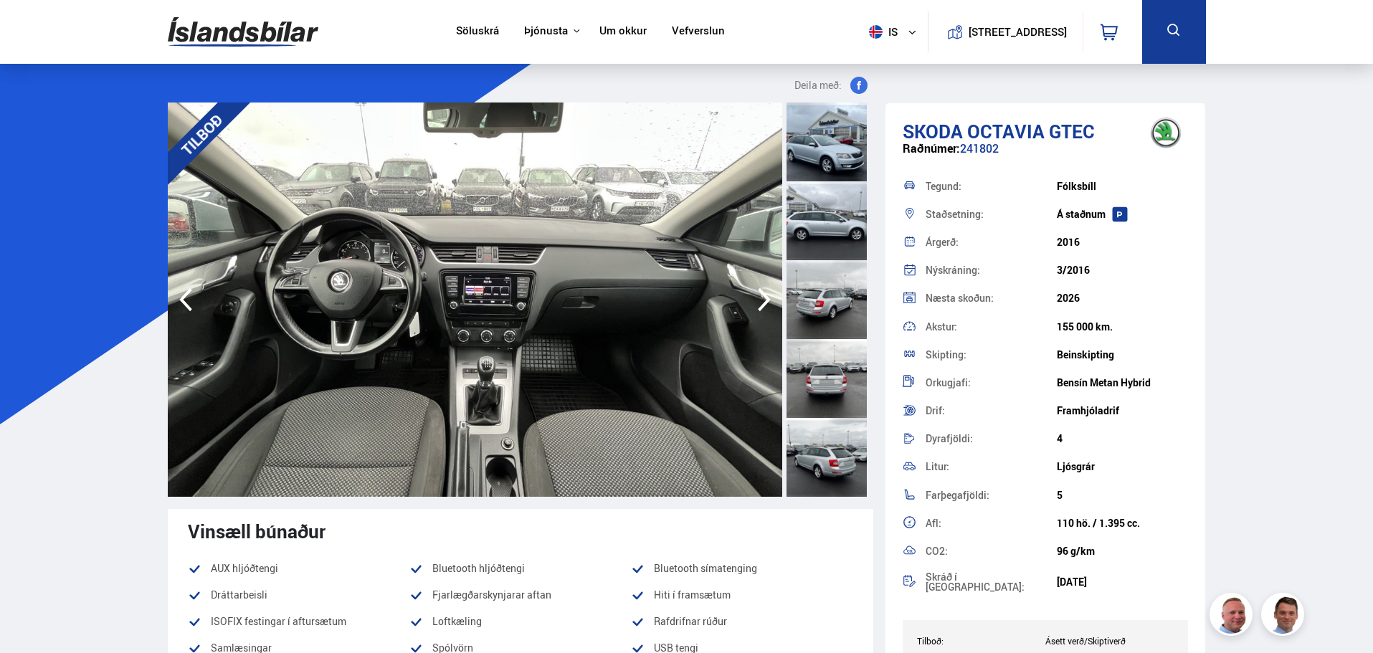
click at [419, 300] on img at bounding box center [475, 300] width 614 height 394
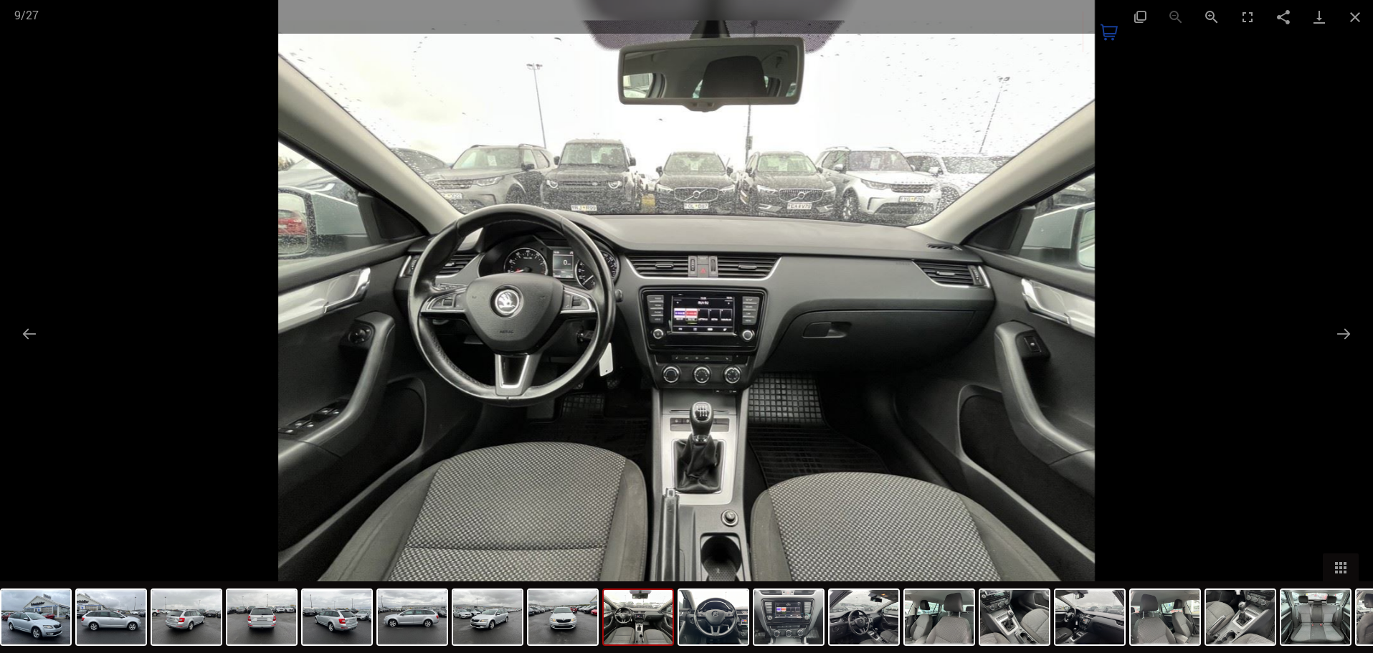
click at [1324, 334] on div at bounding box center [686, 326] width 1373 height 653
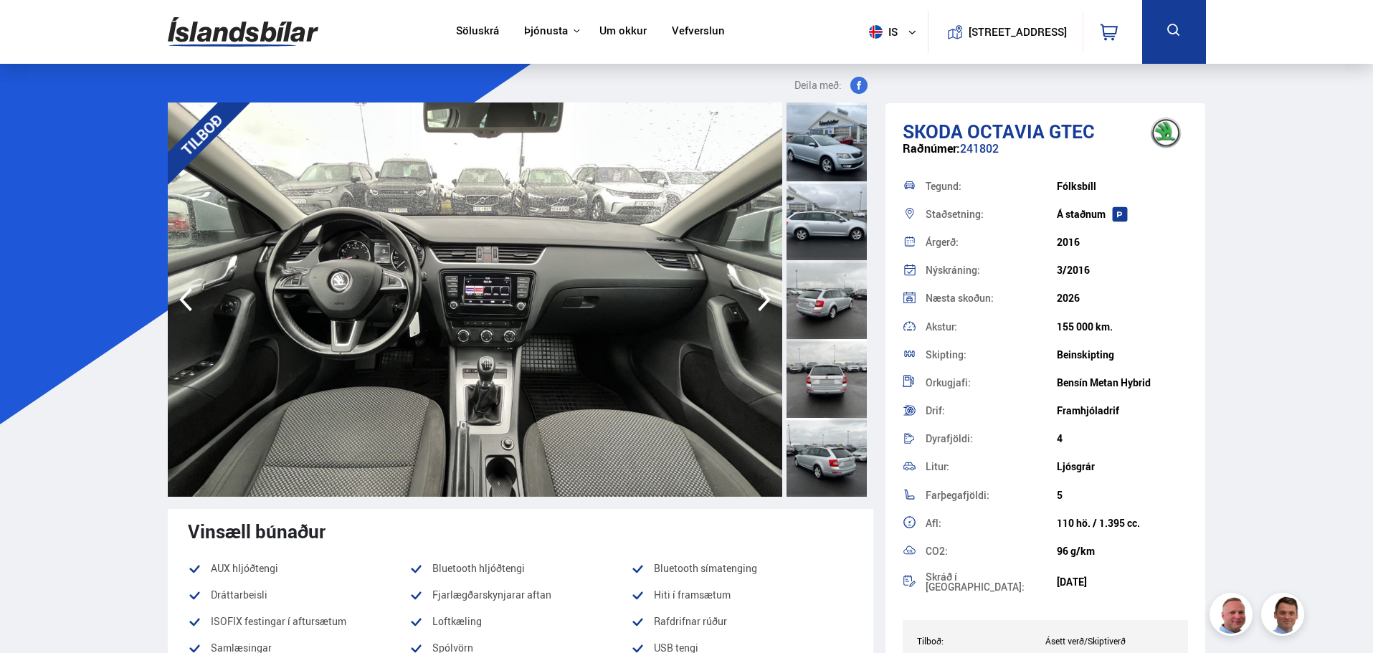
click at [713, 341] on img at bounding box center [475, 300] width 614 height 394
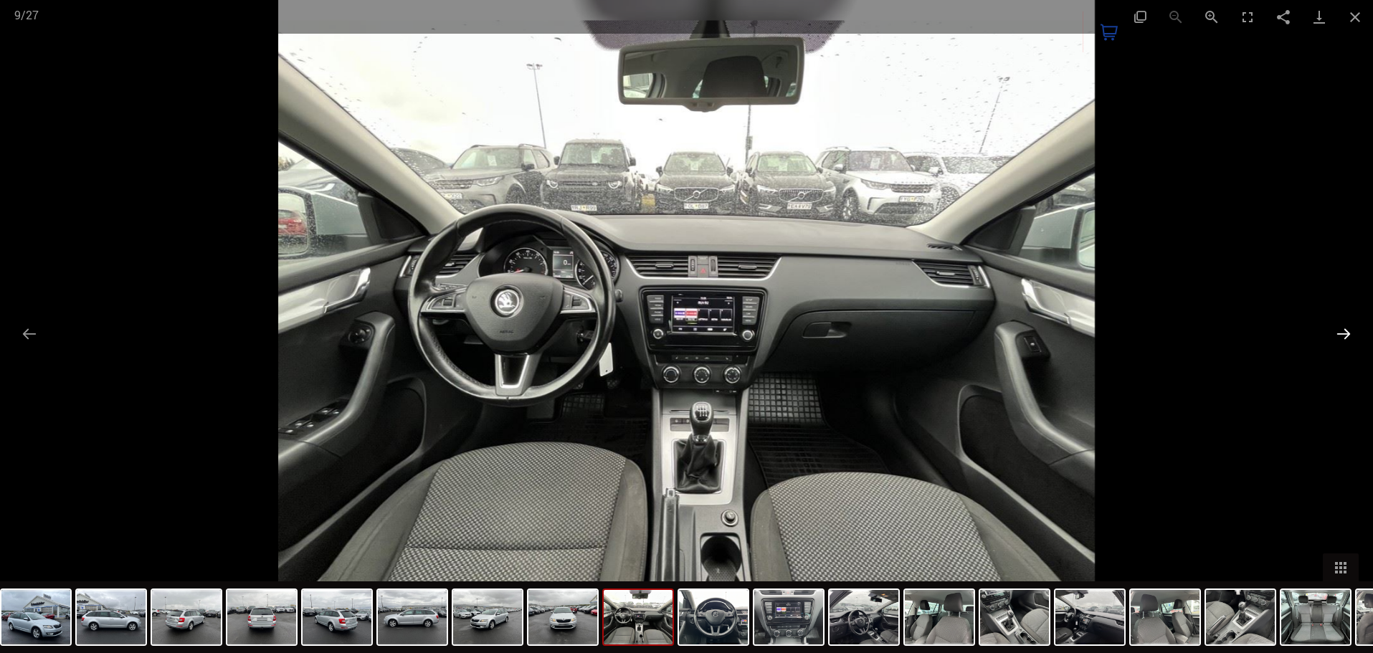
click at [1341, 330] on button "Next slide" at bounding box center [1343, 334] width 30 height 28
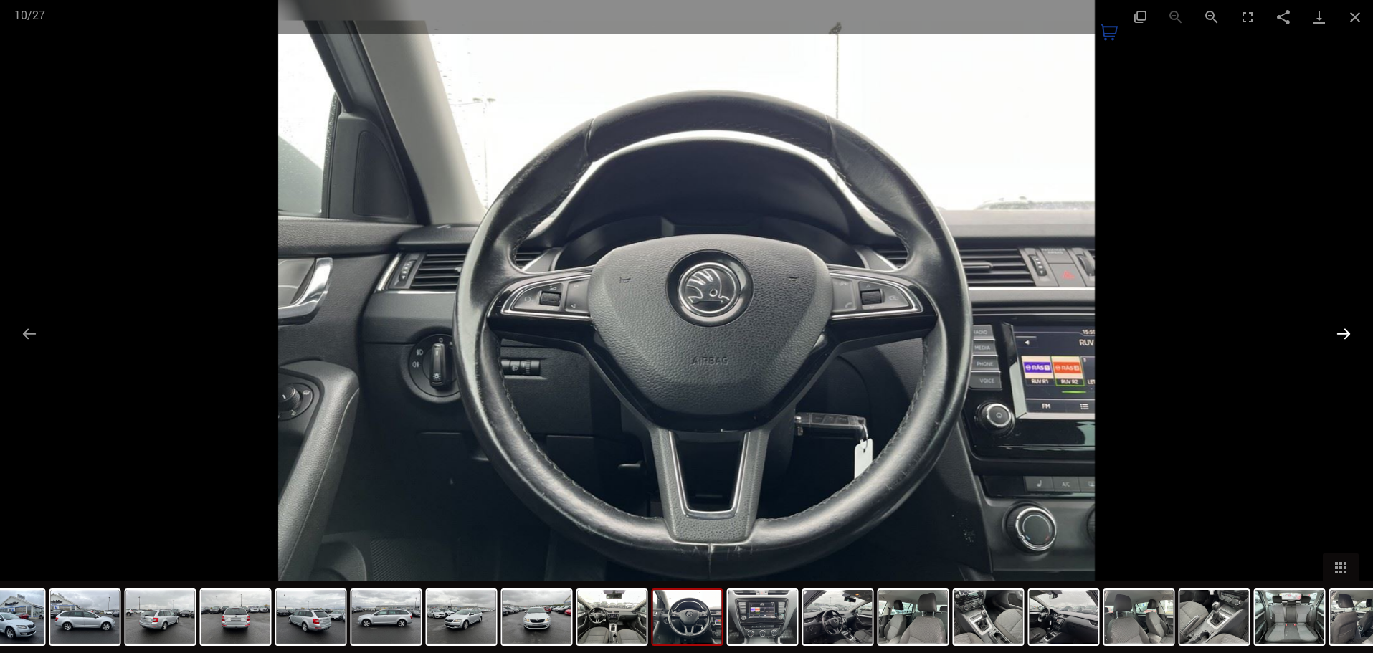
click at [1341, 330] on button "Next slide" at bounding box center [1343, 334] width 30 height 28
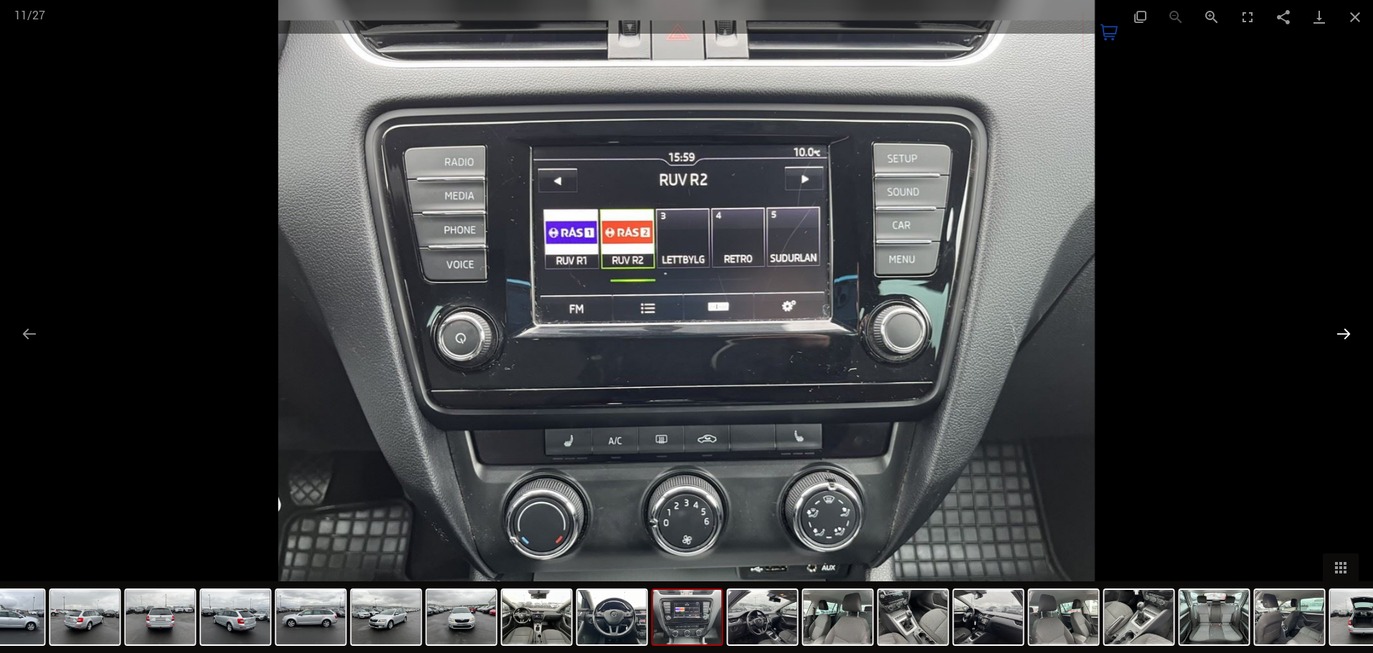
click at [1341, 330] on button "Next slide" at bounding box center [1343, 334] width 30 height 28
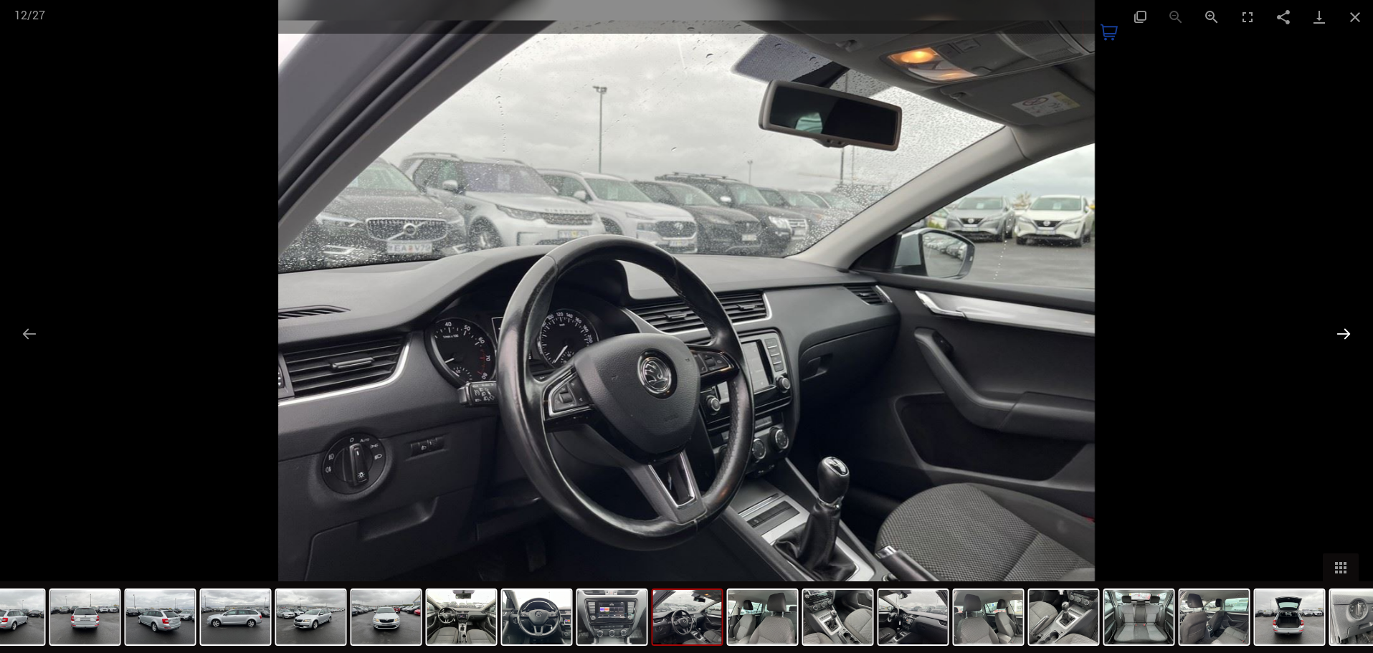
click at [1341, 330] on button "Next slide" at bounding box center [1343, 334] width 30 height 28
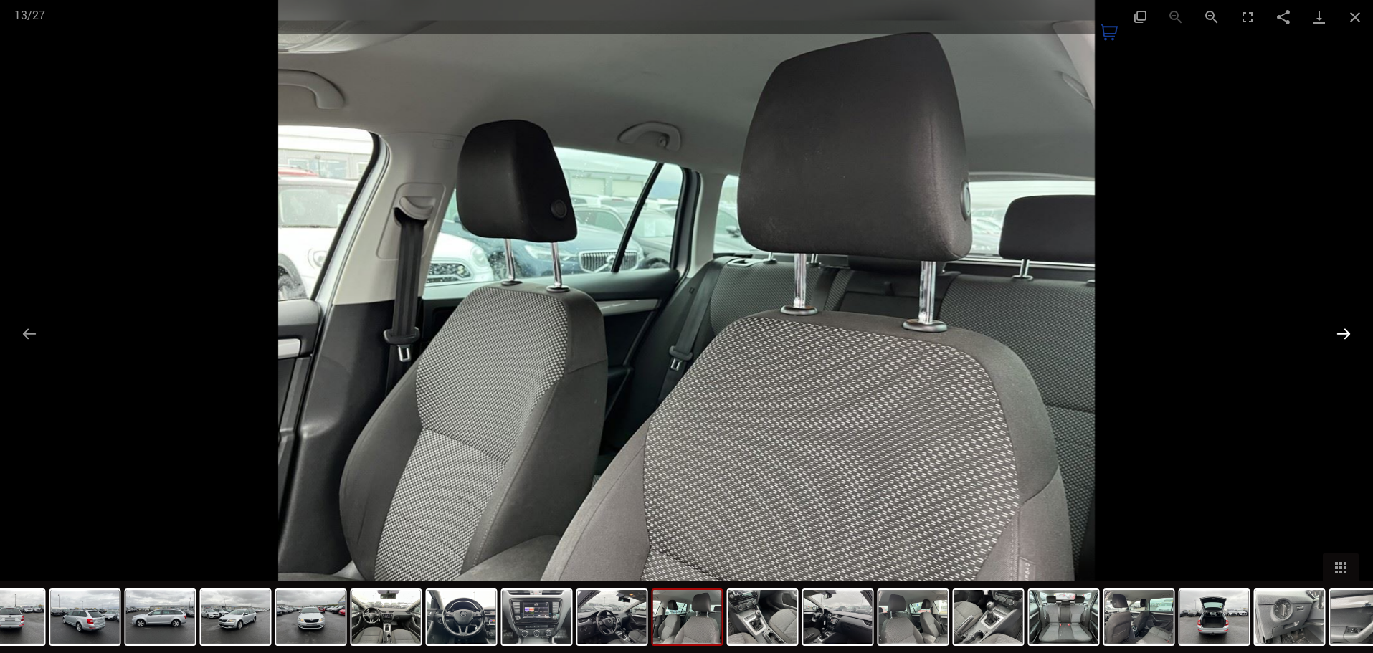
click at [1341, 330] on button "Next slide" at bounding box center [1343, 334] width 30 height 28
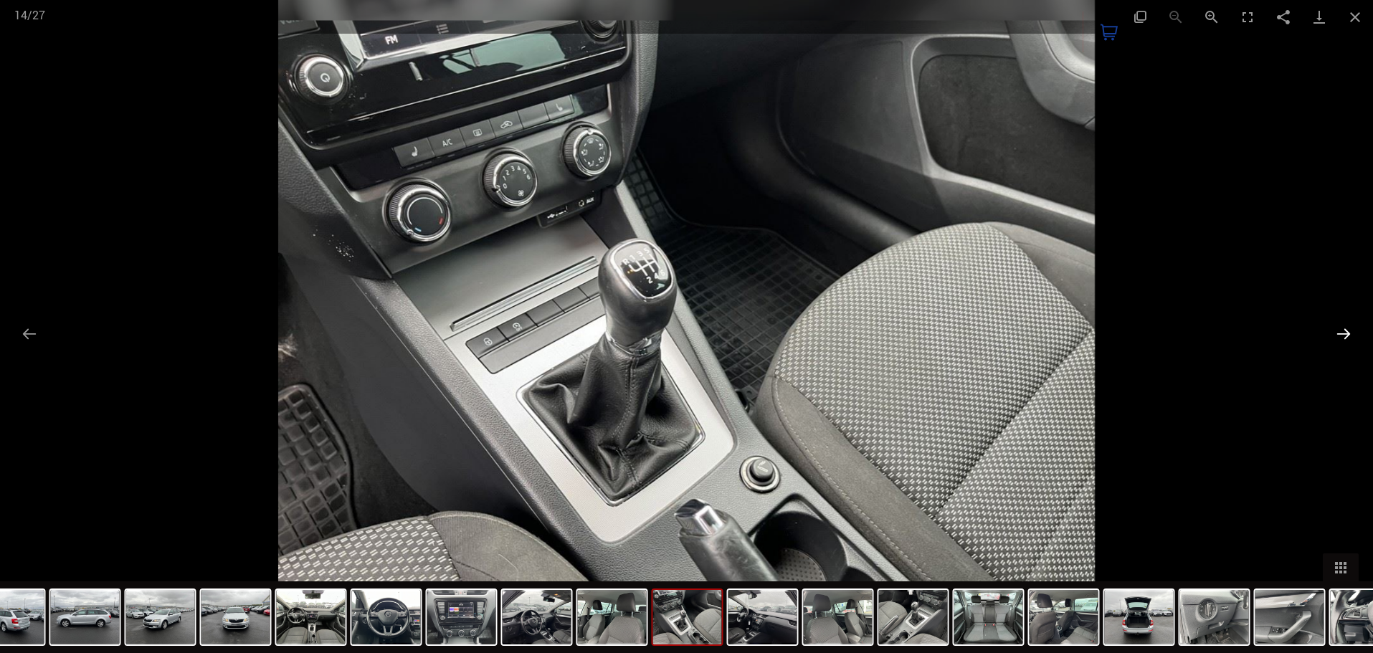
click at [1341, 330] on button "Next slide" at bounding box center [1343, 334] width 30 height 28
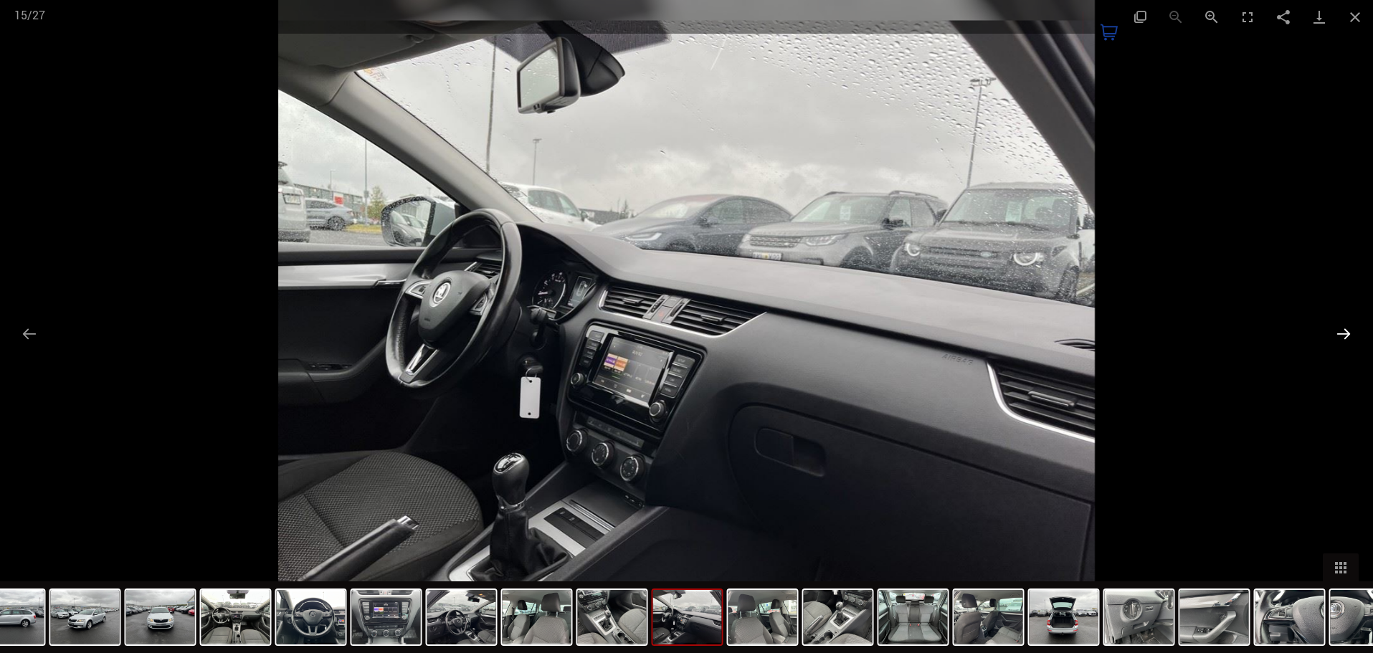
click at [1341, 330] on button "Next slide" at bounding box center [1343, 334] width 30 height 28
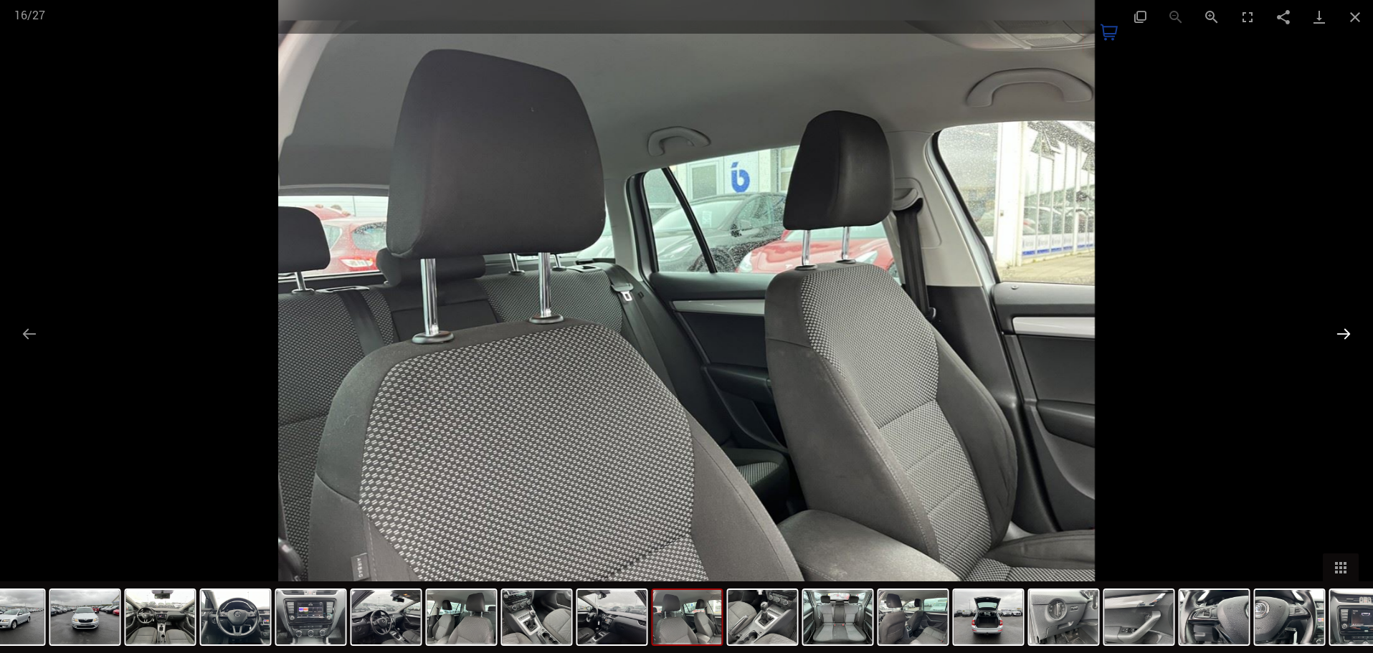
click at [1341, 330] on button "Next slide" at bounding box center [1343, 334] width 30 height 28
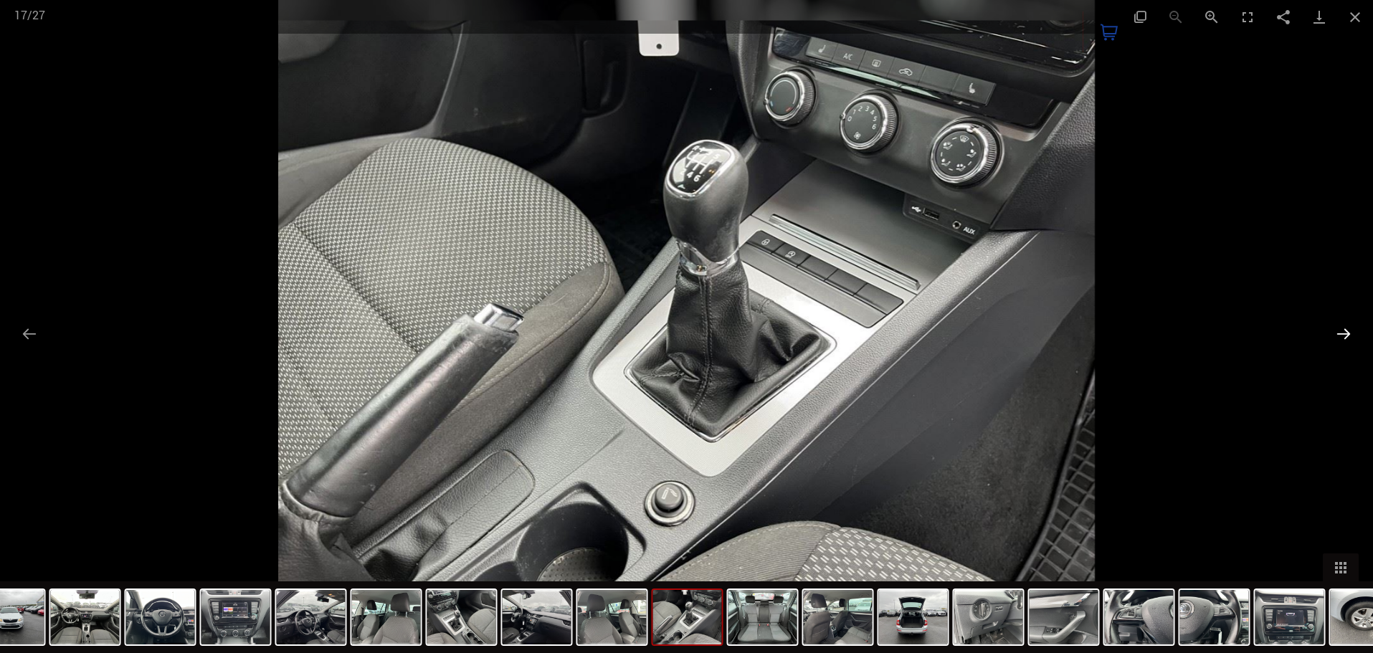
click at [1341, 330] on button "Next slide" at bounding box center [1343, 334] width 30 height 28
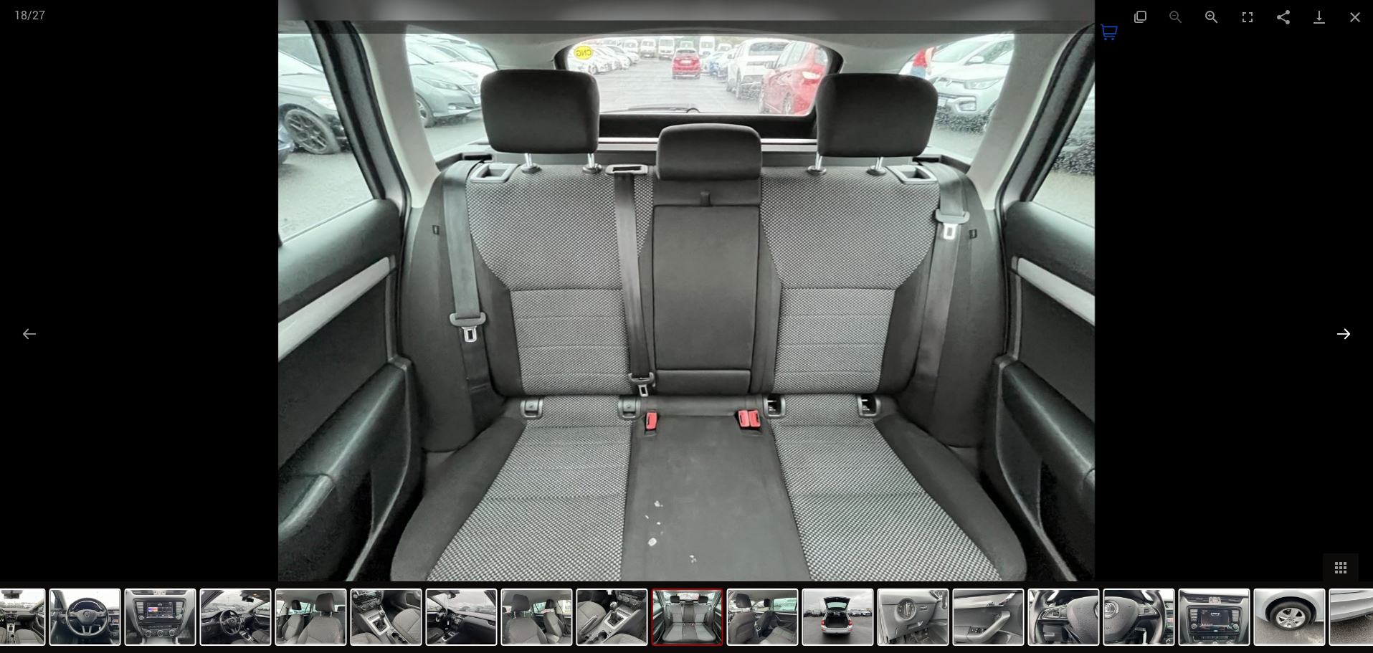
click at [1341, 330] on button "Next slide" at bounding box center [1343, 334] width 30 height 28
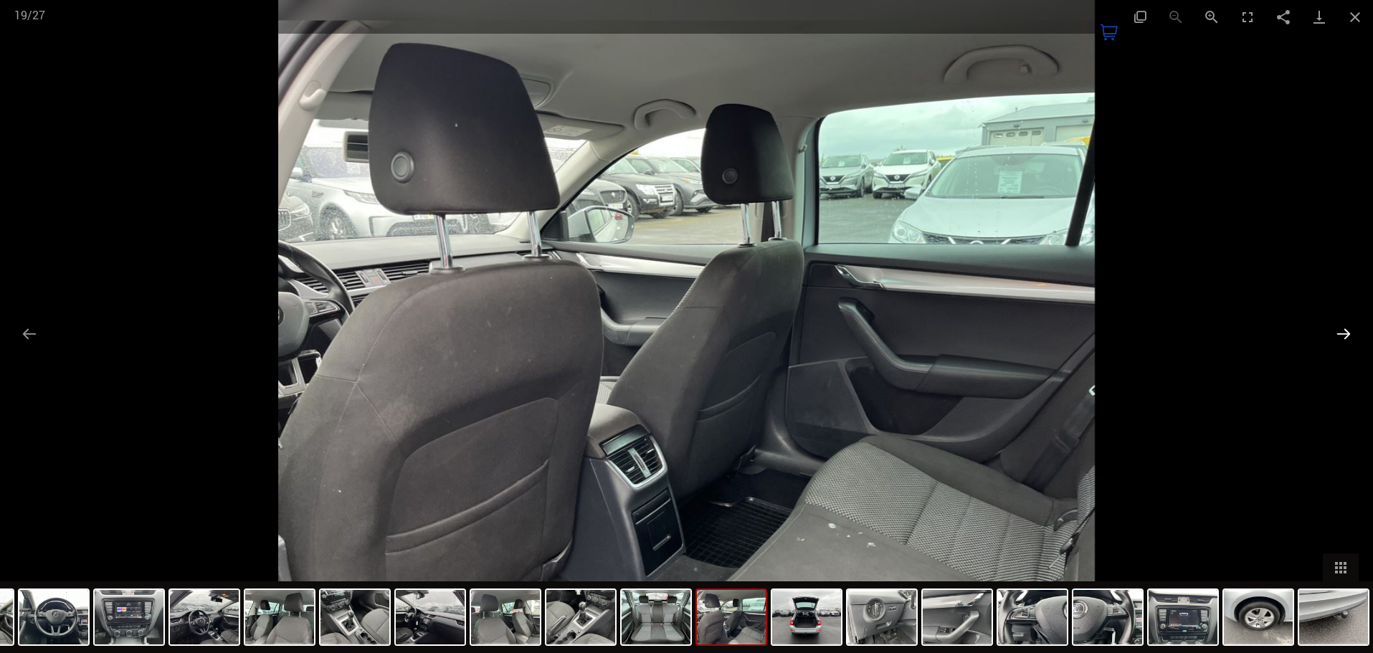
click at [1341, 330] on button "Next slide" at bounding box center [1343, 334] width 30 height 28
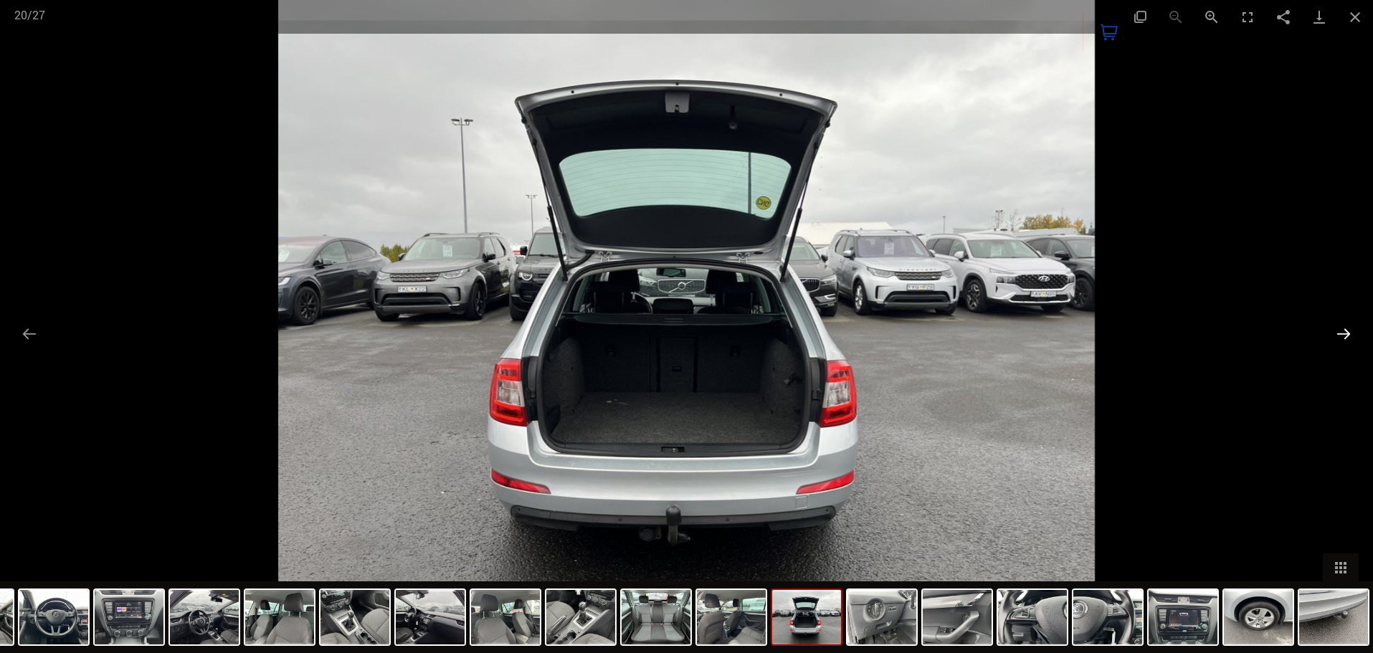
click at [1341, 330] on button "Next slide" at bounding box center [1343, 334] width 30 height 28
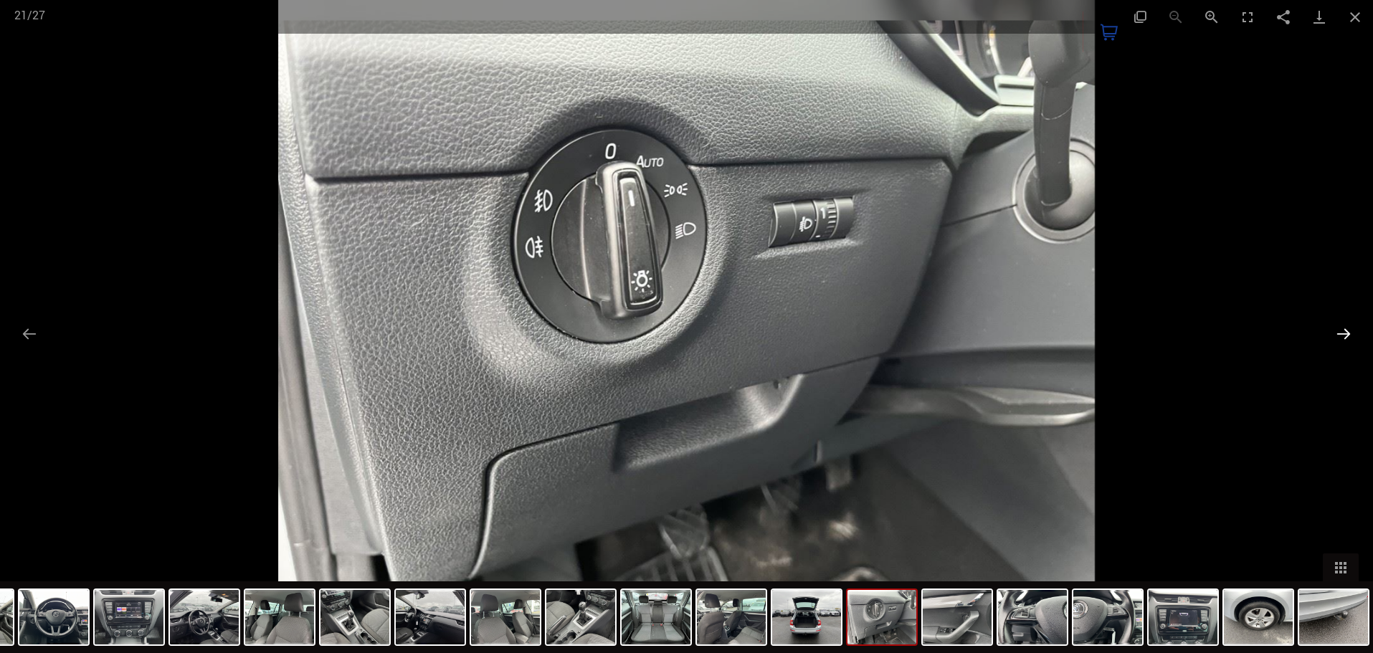
click at [1341, 330] on button "Next slide" at bounding box center [1343, 334] width 30 height 28
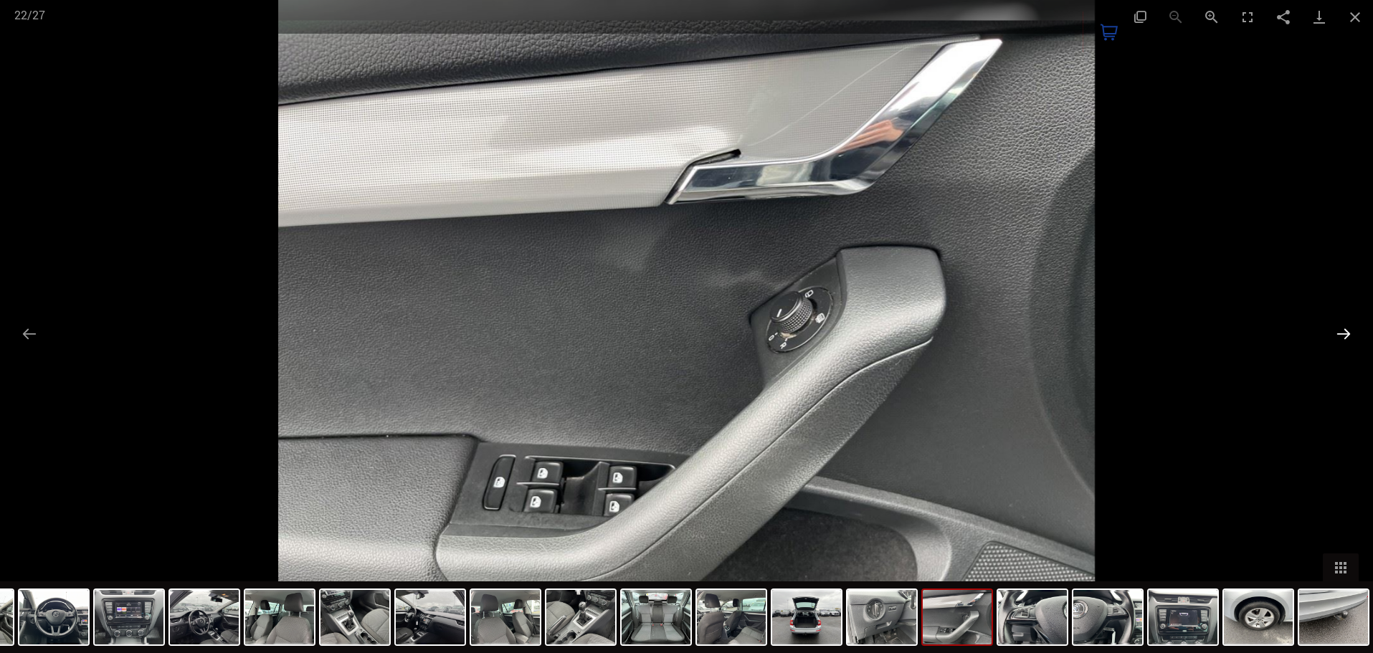
click at [1341, 330] on button "Next slide" at bounding box center [1343, 334] width 30 height 28
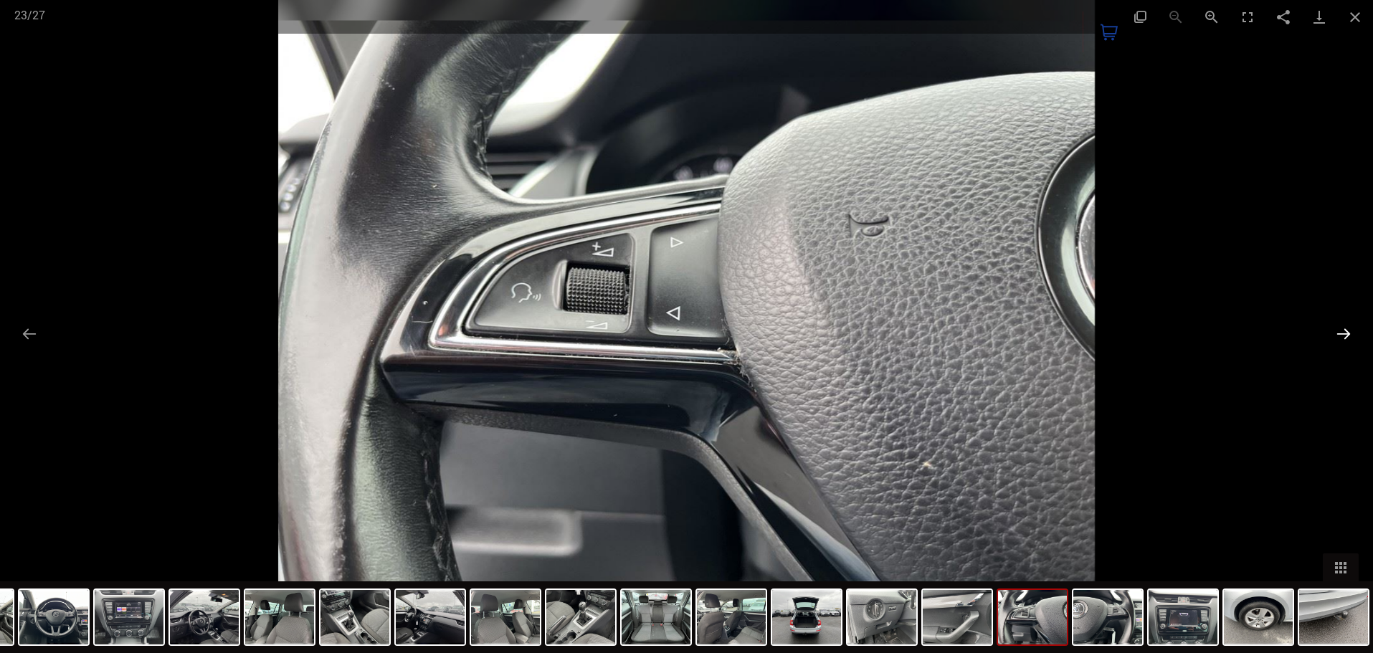
click at [1341, 330] on button "Next slide" at bounding box center [1343, 334] width 30 height 28
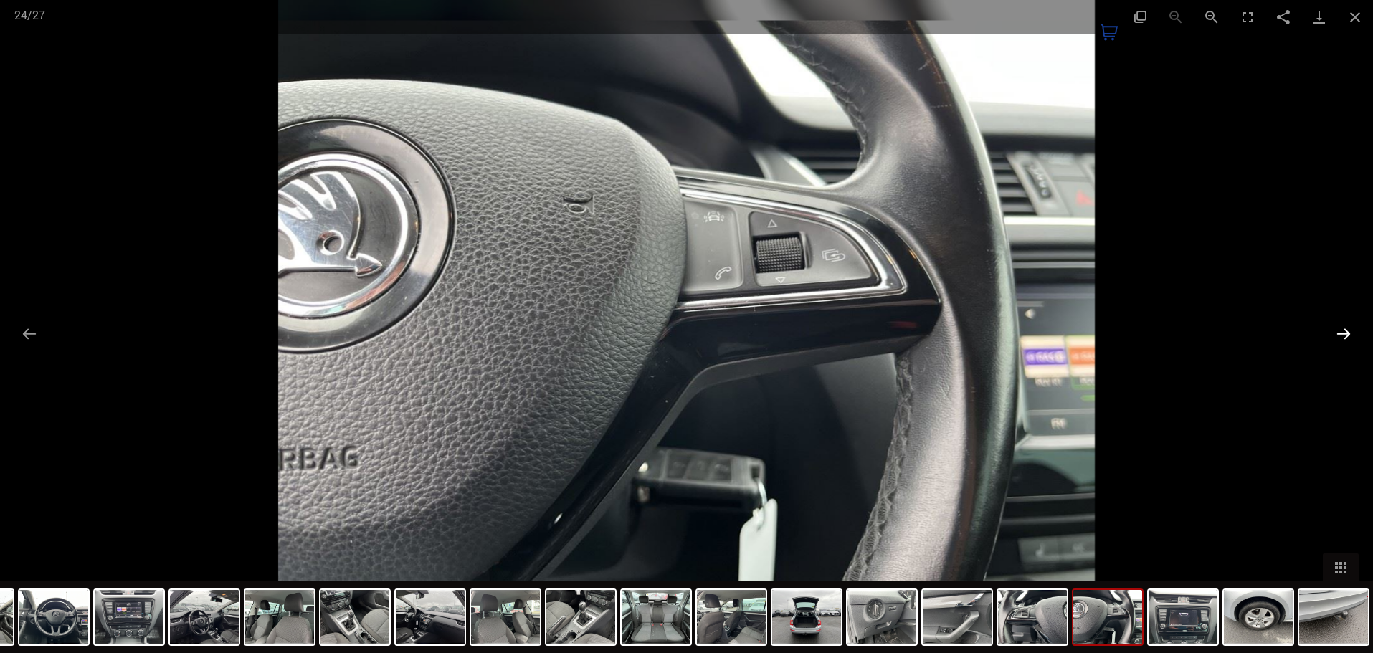
click at [1341, 330] on button "Next slide" at bounding box center [1343, 334] width 30 height 28
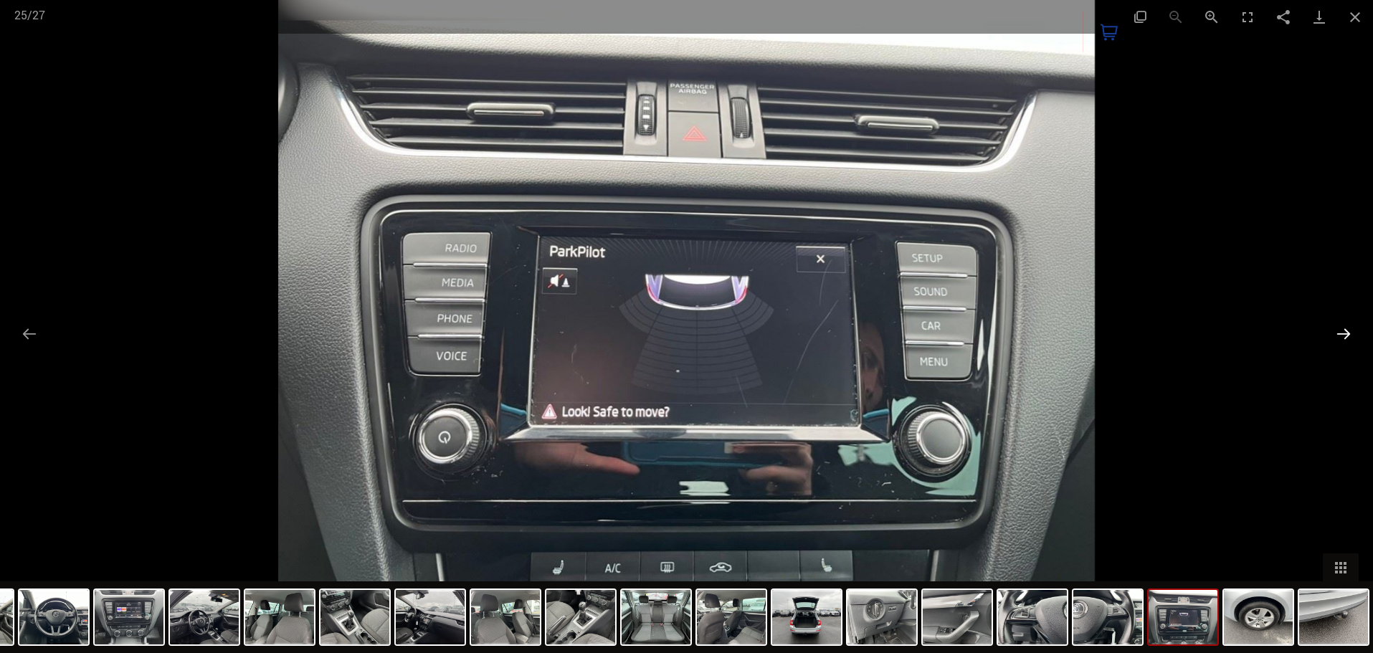
click at [1341, 330] on button "Next slide" at bounding box center [1343, 334] width 30 height 28
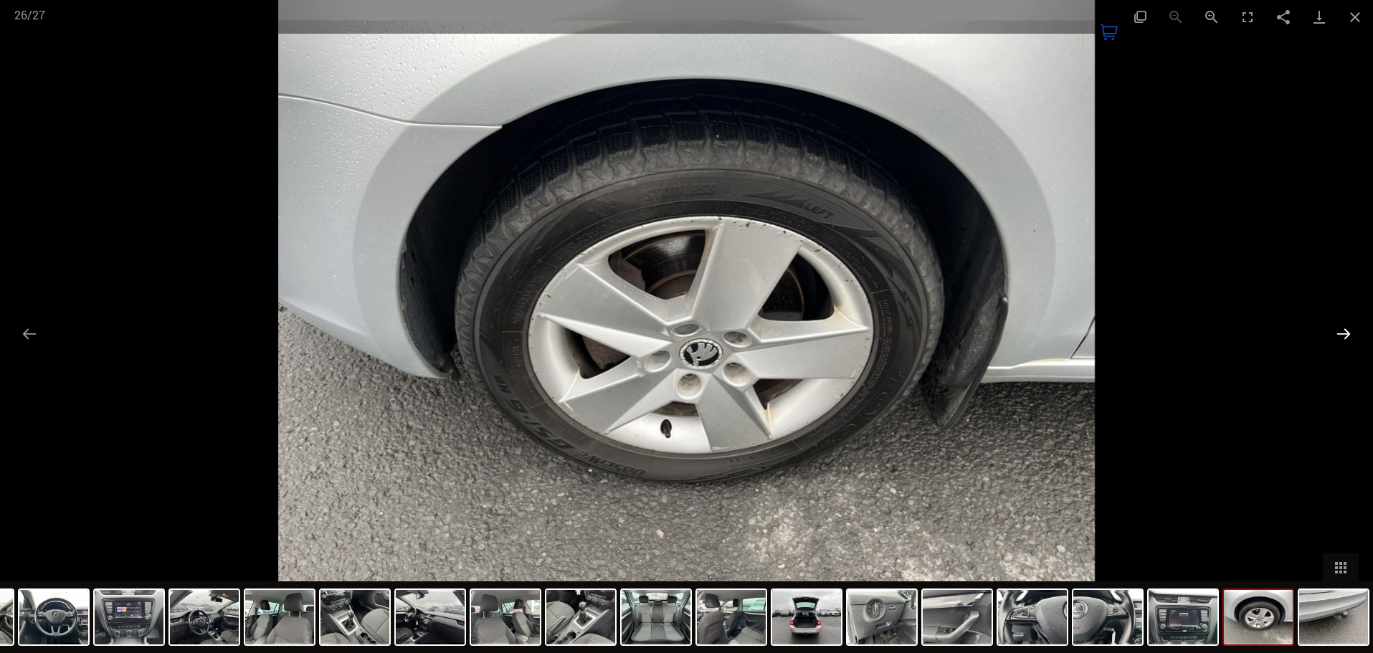
click at [1341, 330] on button "Next slide" at bounding box center [1343, 334] width 30 height 28
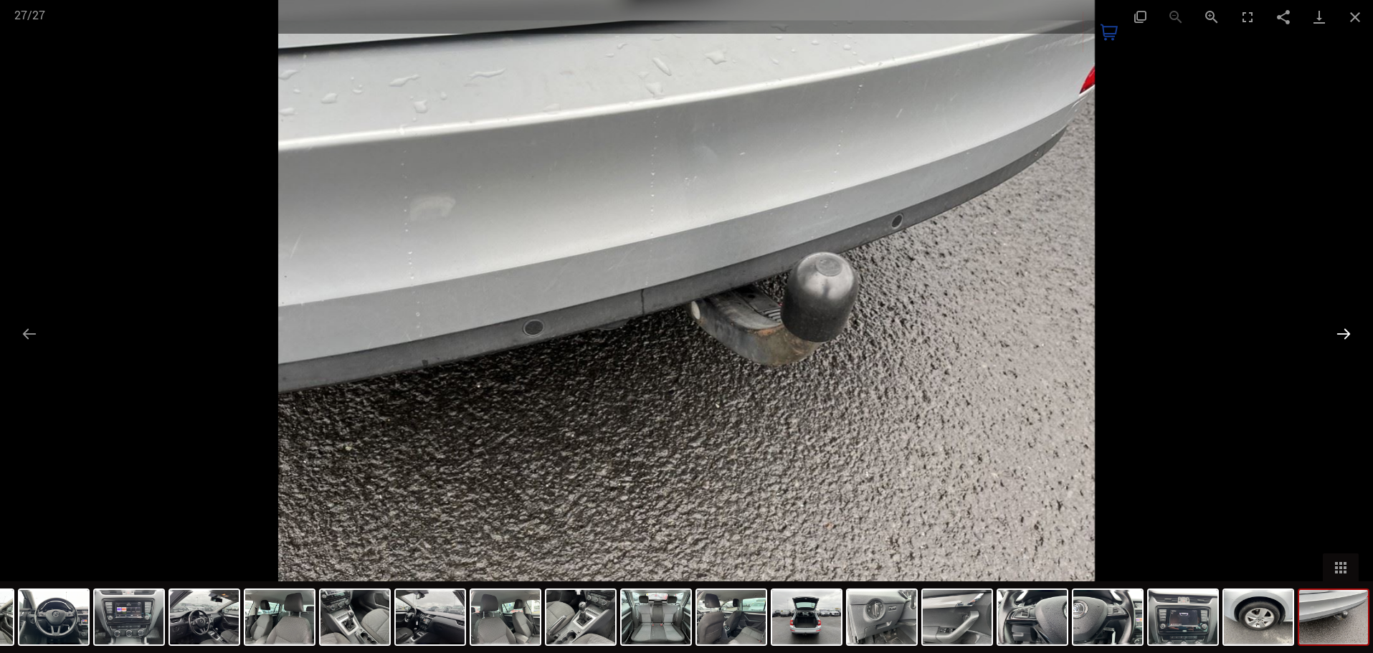
click at [1341, 330] on button "Next slide" at bounding box center [1343, 334] width 30 height 28
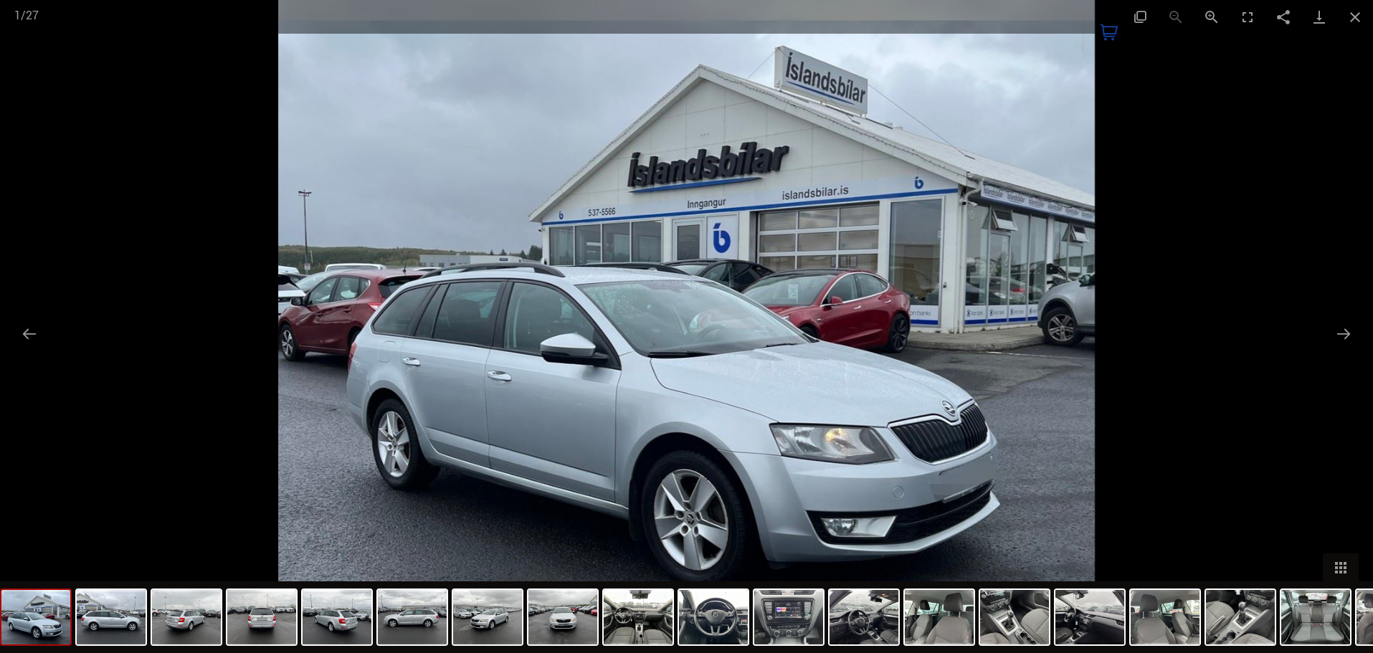
click at [1246, 318] on div at bounding box center [686, 326] width 1373 height 653
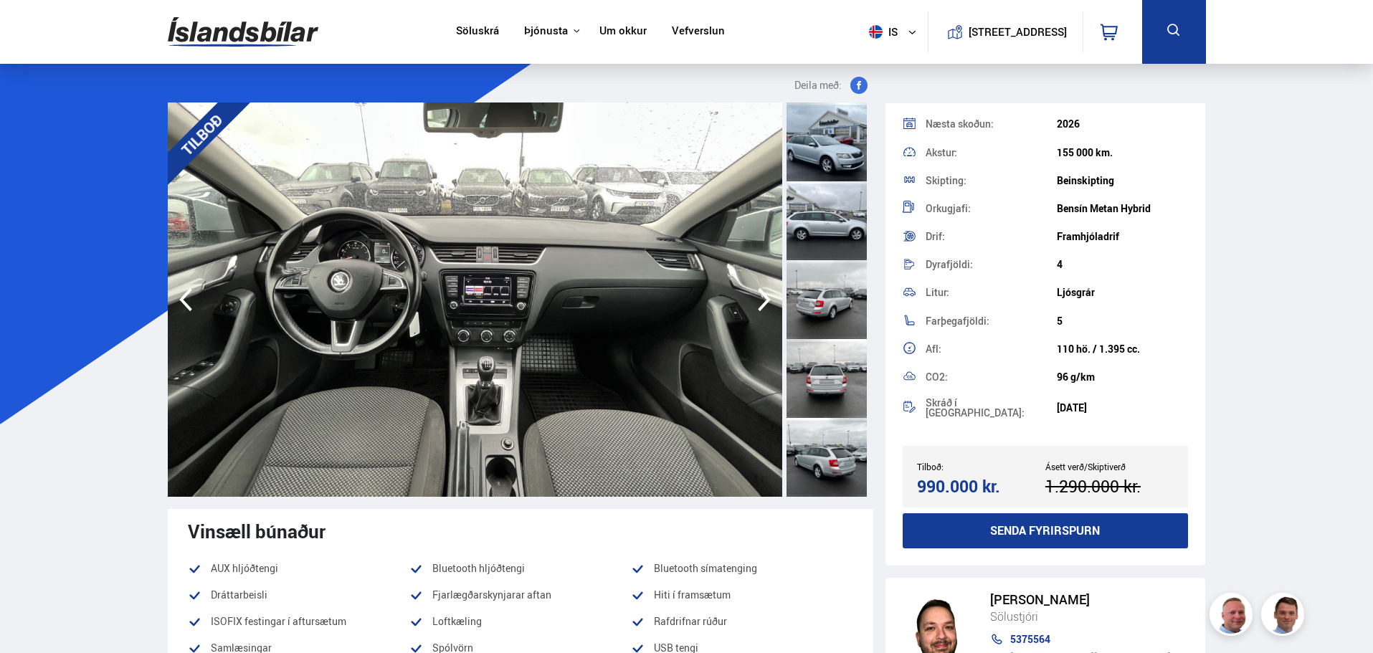
click at [583, 138] on img at bounding box center [475, 300] width 614 height 394
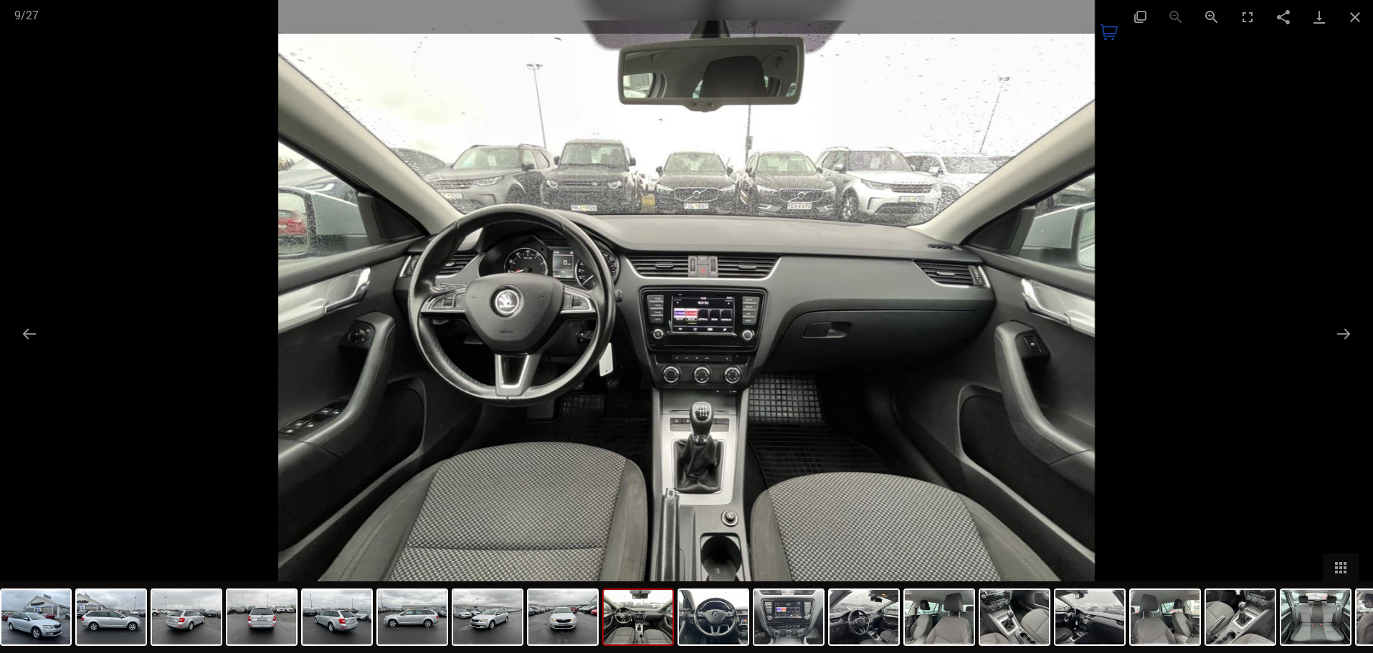
click at [1341, 349] on div at bounding box center [686, 326] width 1373 height 653
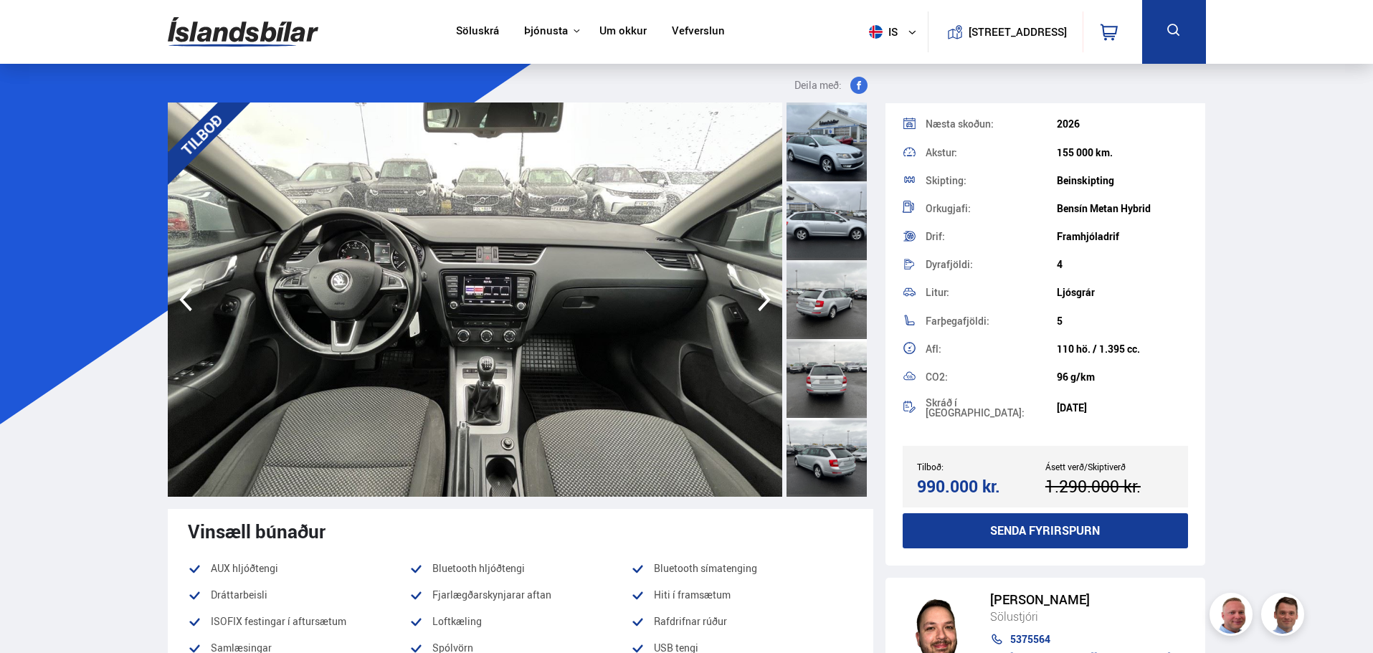
click at [677, 252] on img at bounding box center [475, 300] width 614 height 394
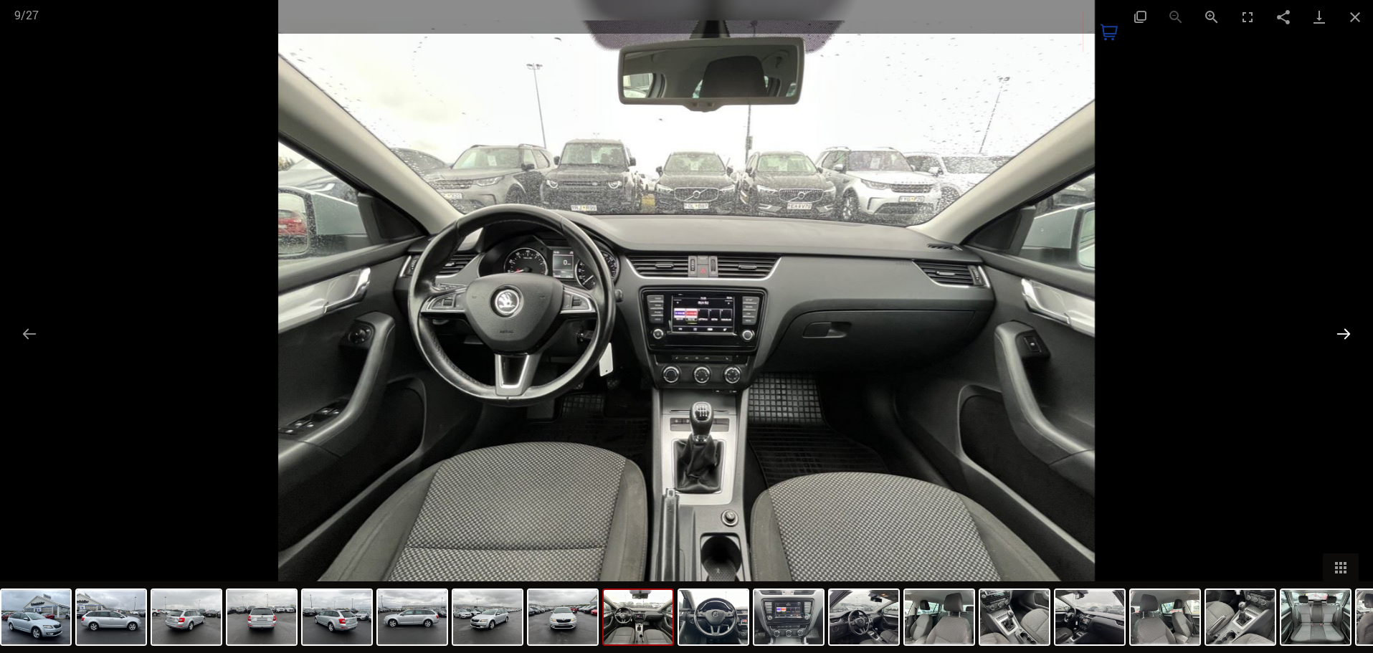
click at [1333, 341] on button "Next slide" at bounding box center [1343, 334] width 30 height 28
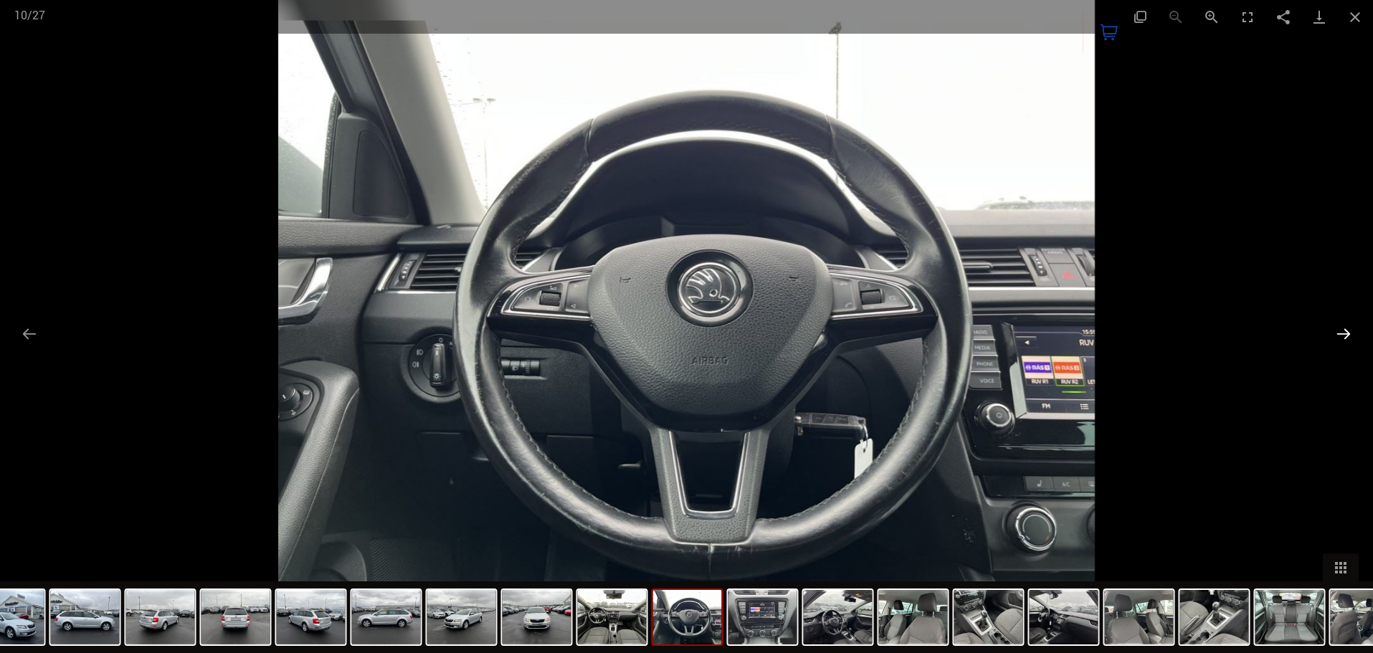
click at [1338, 339] on button "Next slide" at bounding box center [1343, 334] width 30 height 28
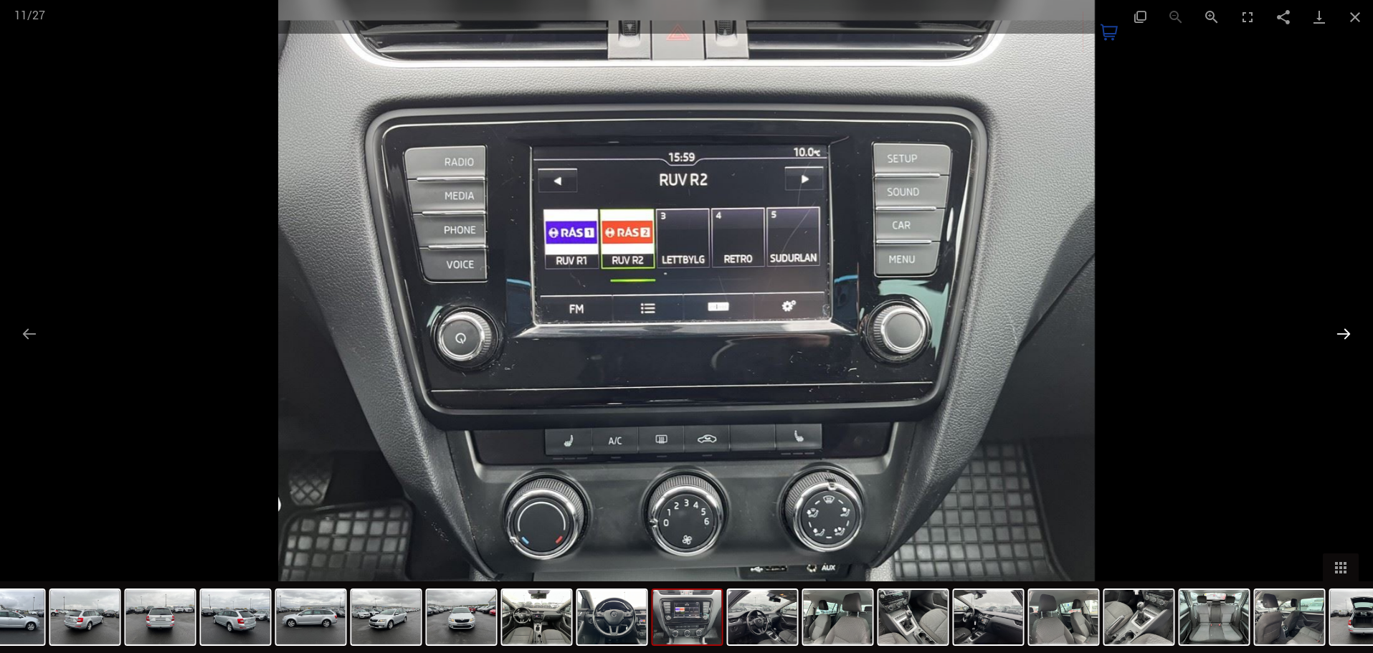
click at [1338, 339] on button "Next slide" at bounding box center [1343, 334] width 30 height 28
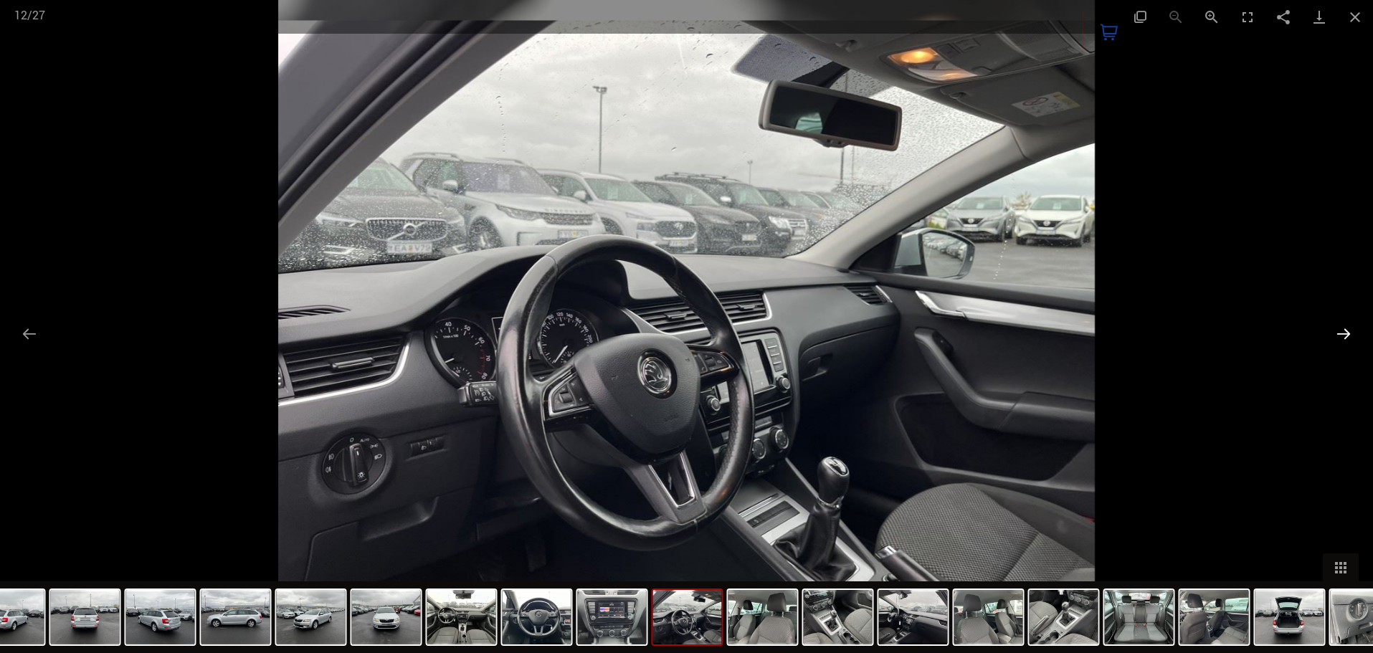
click at [1338, 339] on button "Next slide" at bounding box center [1343, 334] width 30 height 28
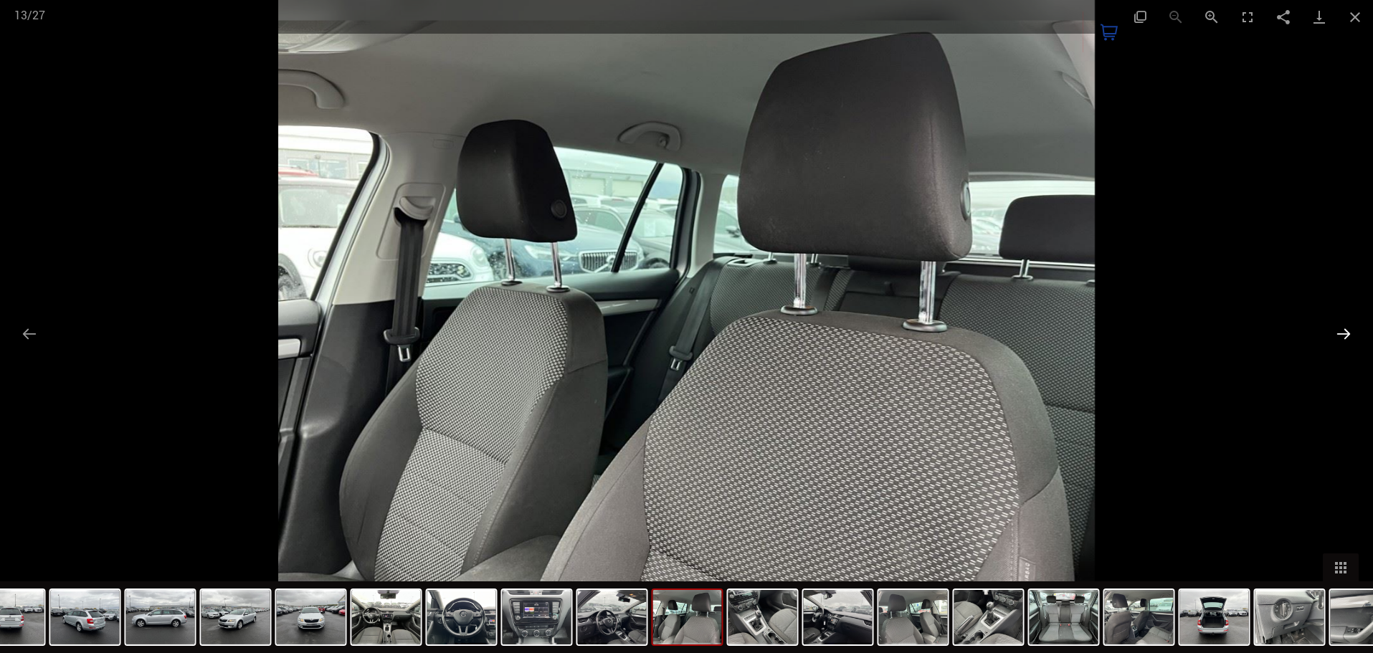
click at [1338, 339] on button "Next slide" at bounding box center [1343, 334] width 30 height 28
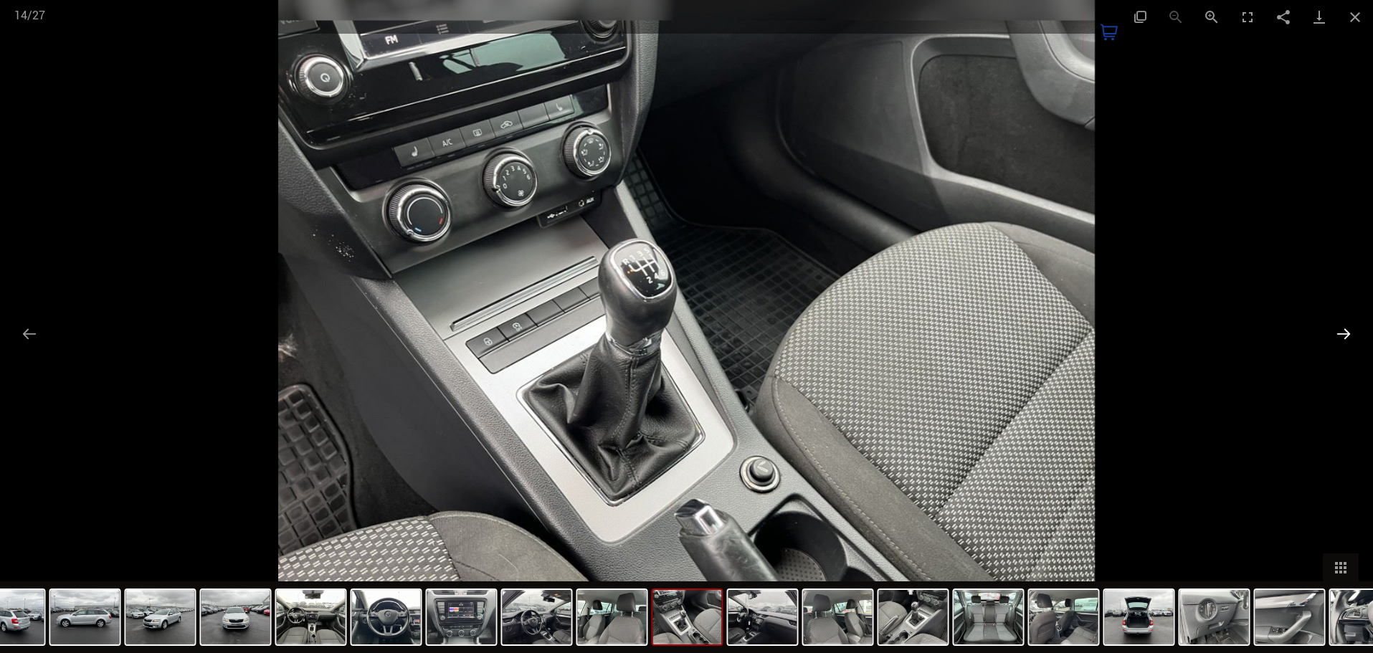
click at [1338, 339] on button "Next slide" at bounding box center [1343, 334] width 30 height 28
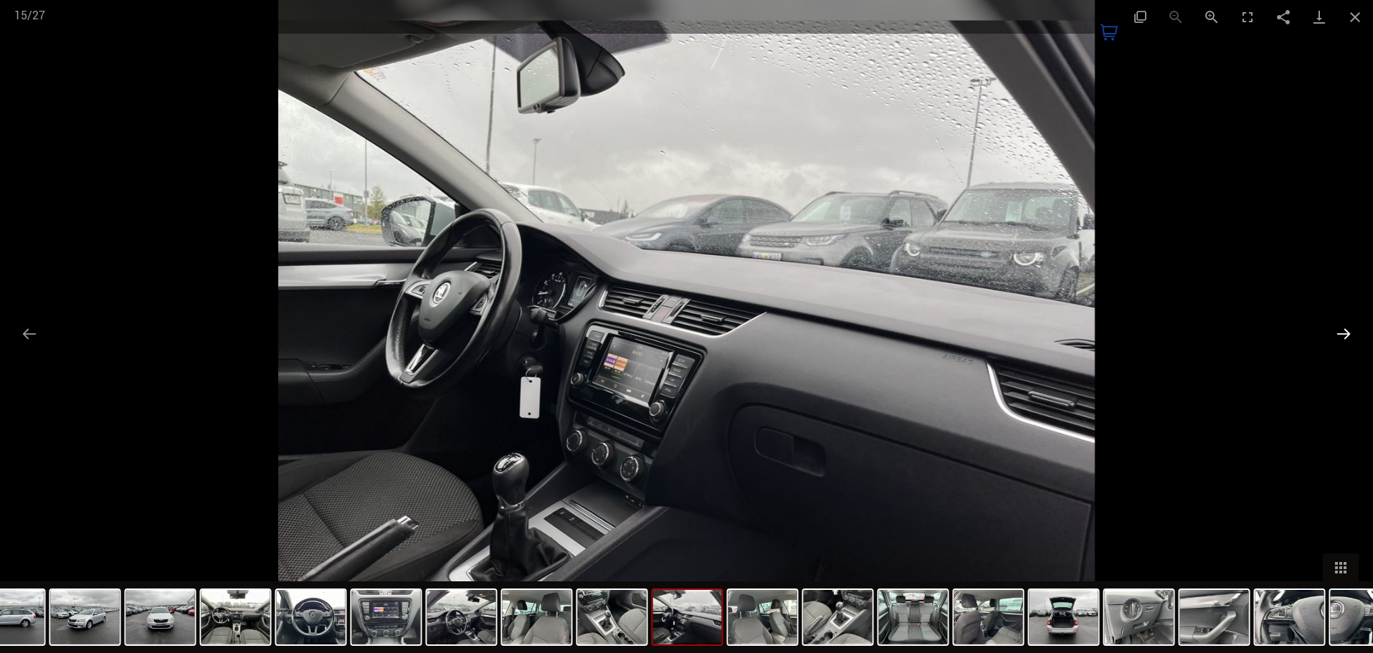
click at [1338, 339] on button "Next slide" at bounding box center [1343, 334] width 30 height 28
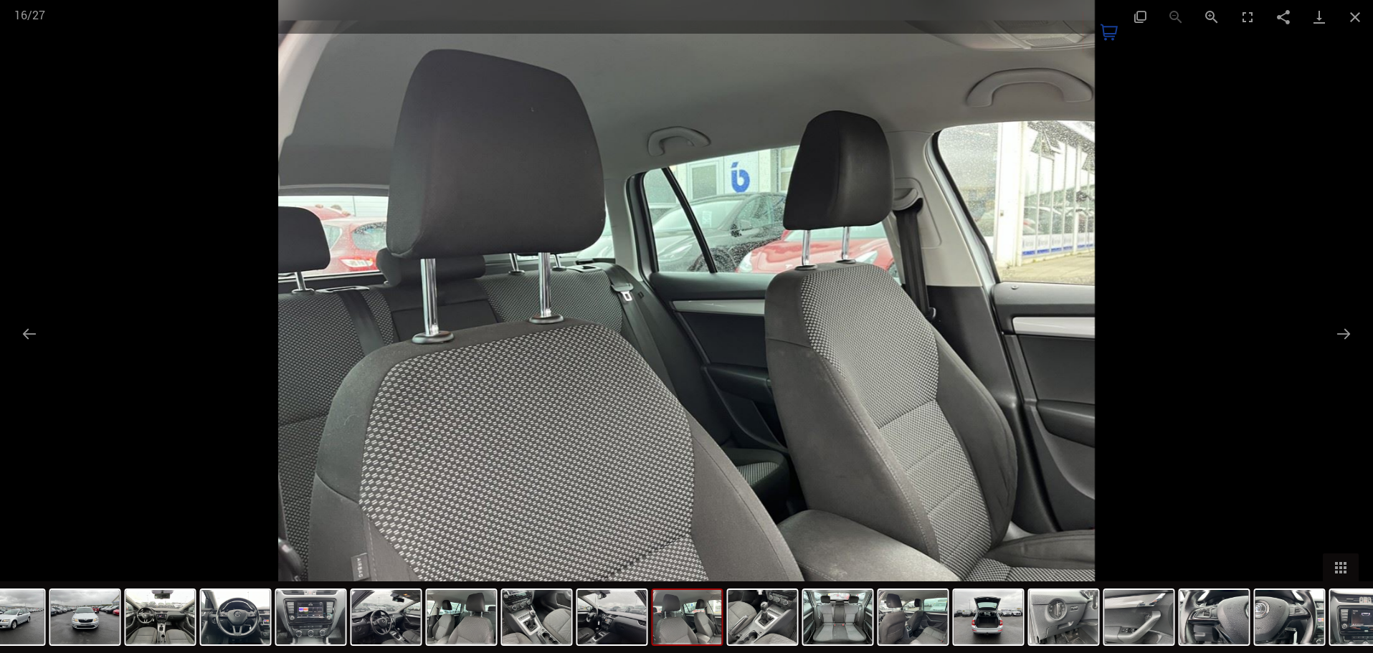
click at [1290, 322] on div at bounding box center [686, 326] width 1373 height 653
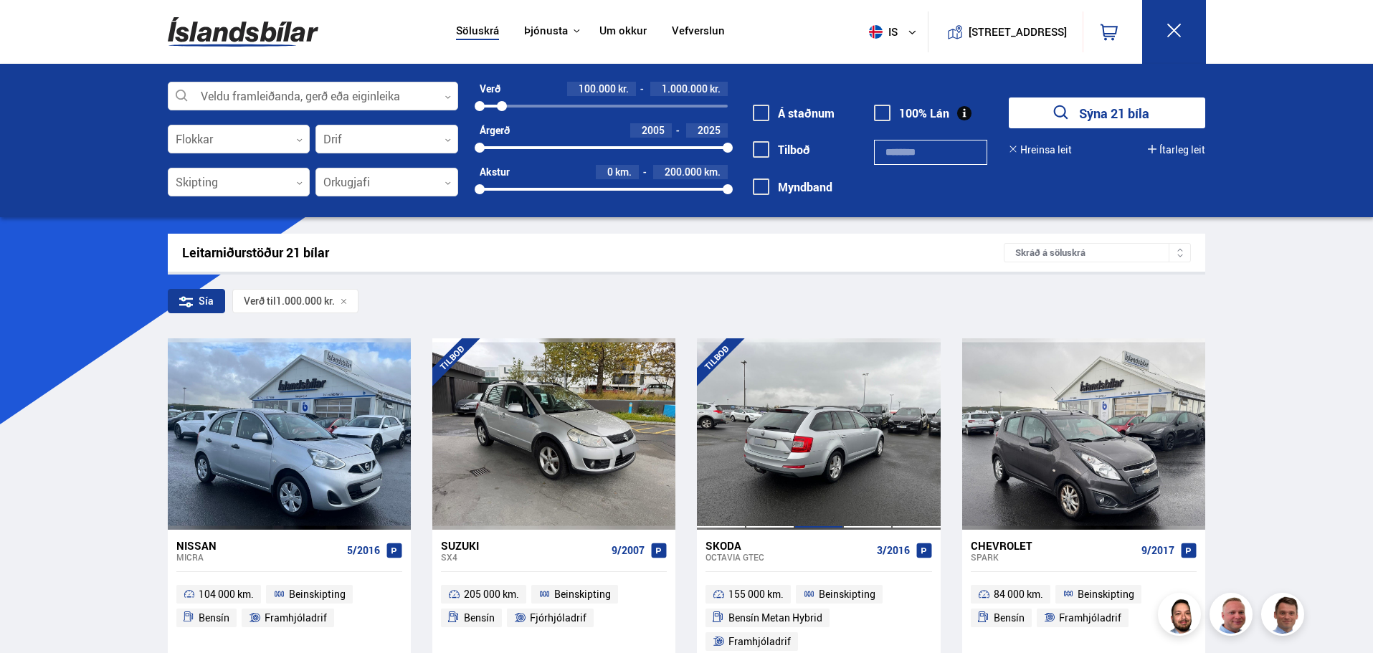
click at [827, 396] on div at bounding box center [818, 433] width 49 height 191
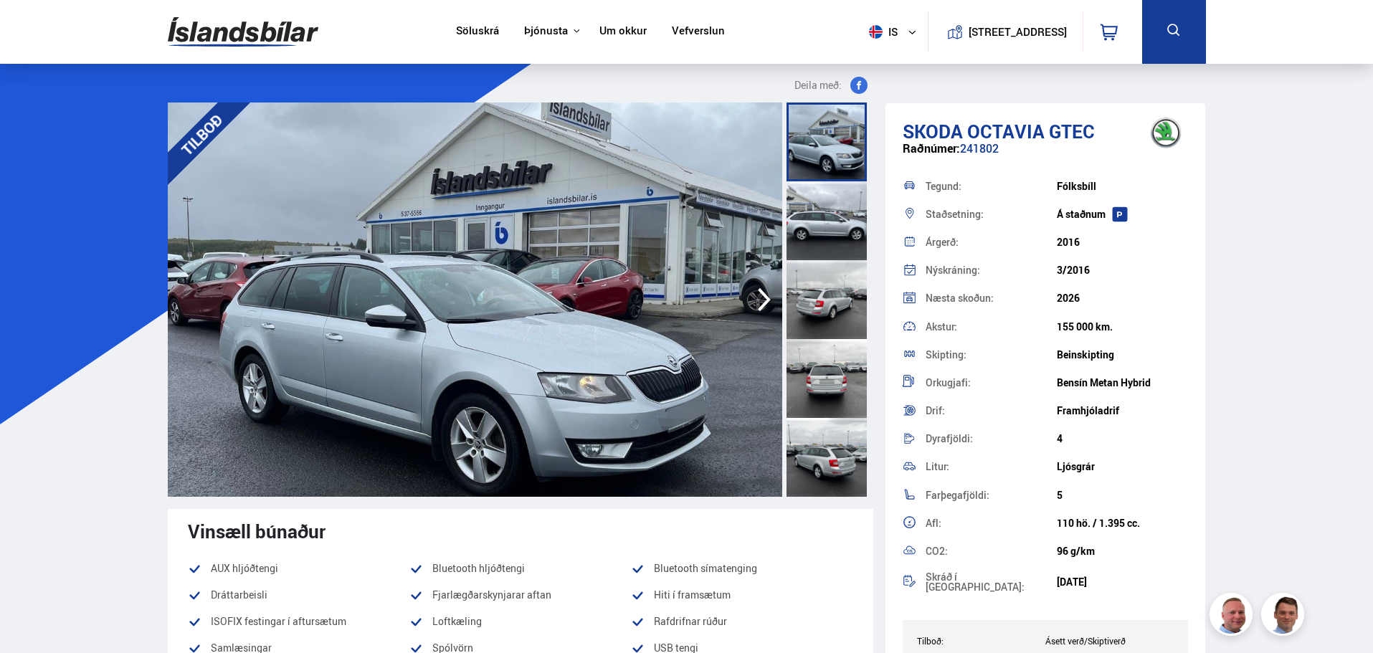
click at [763, 311] on icon "button" at bounding box center [764, 299] width 29 height 34
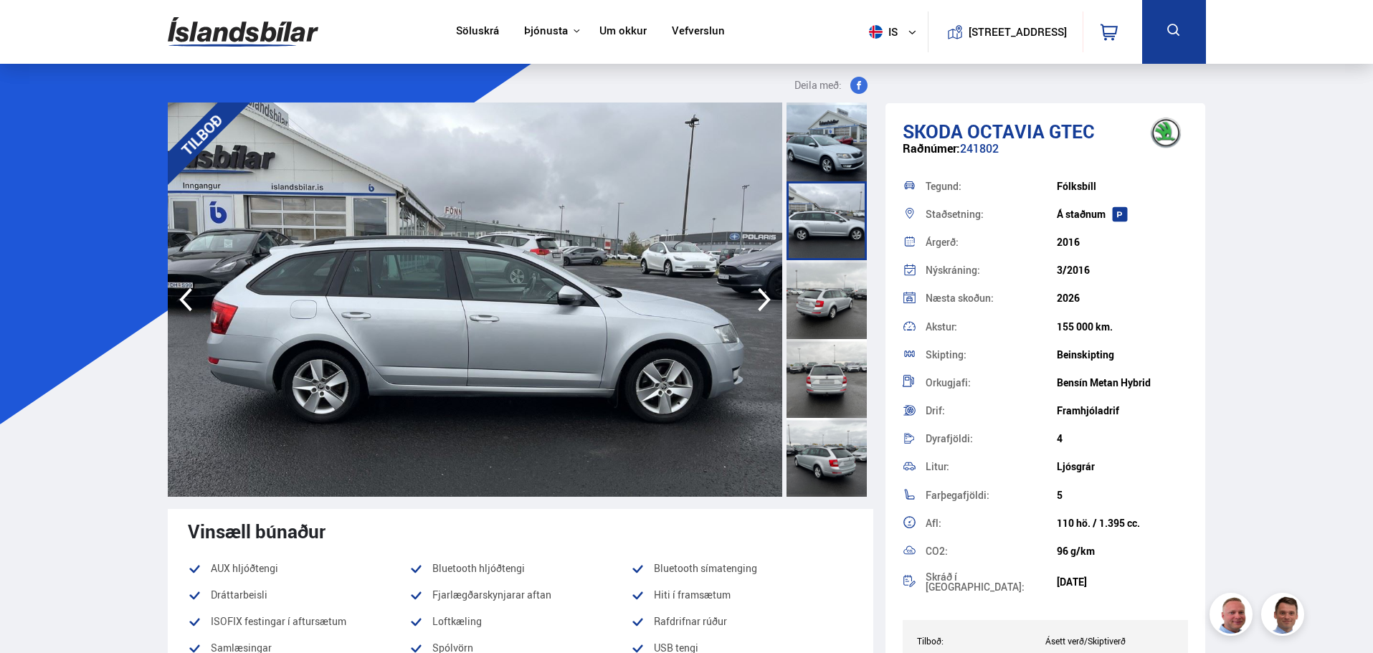
click at [763, 311] on icon "button" at bounding box center [764, 299] width 29 height 34
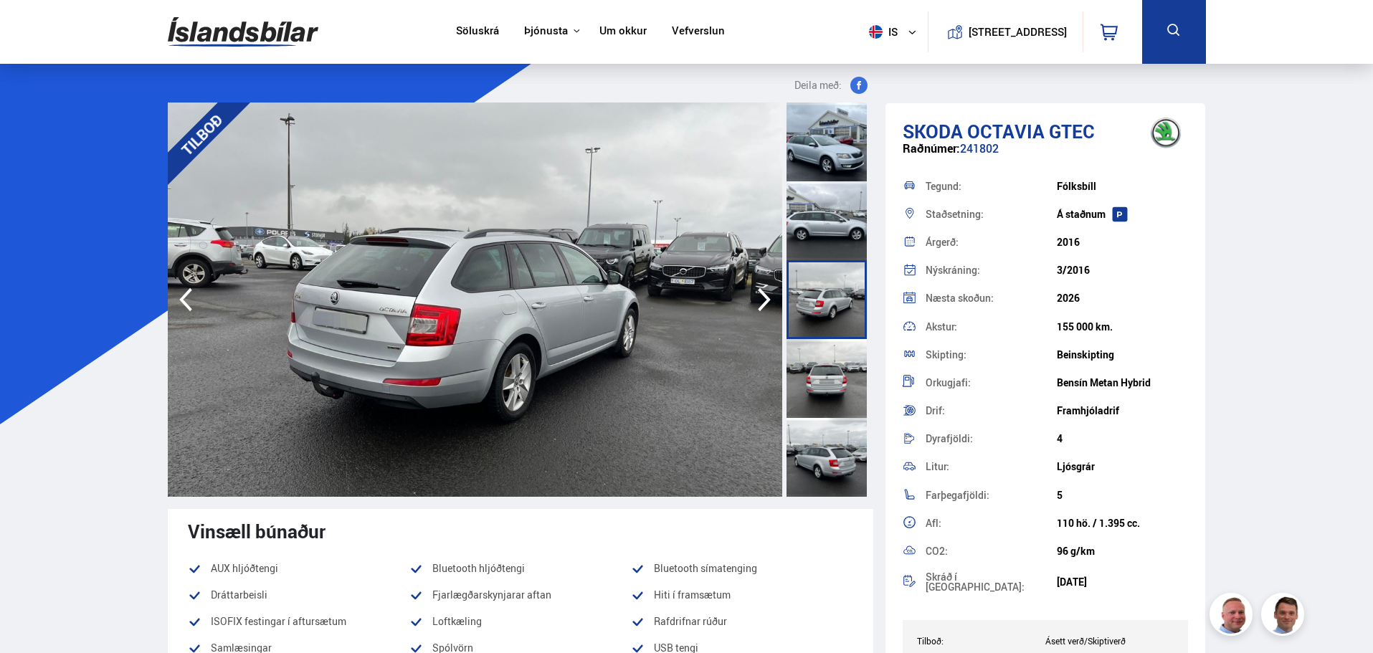
click at [763, 311] on icon "button" at bounding box center [764, 299] width 29 height 34
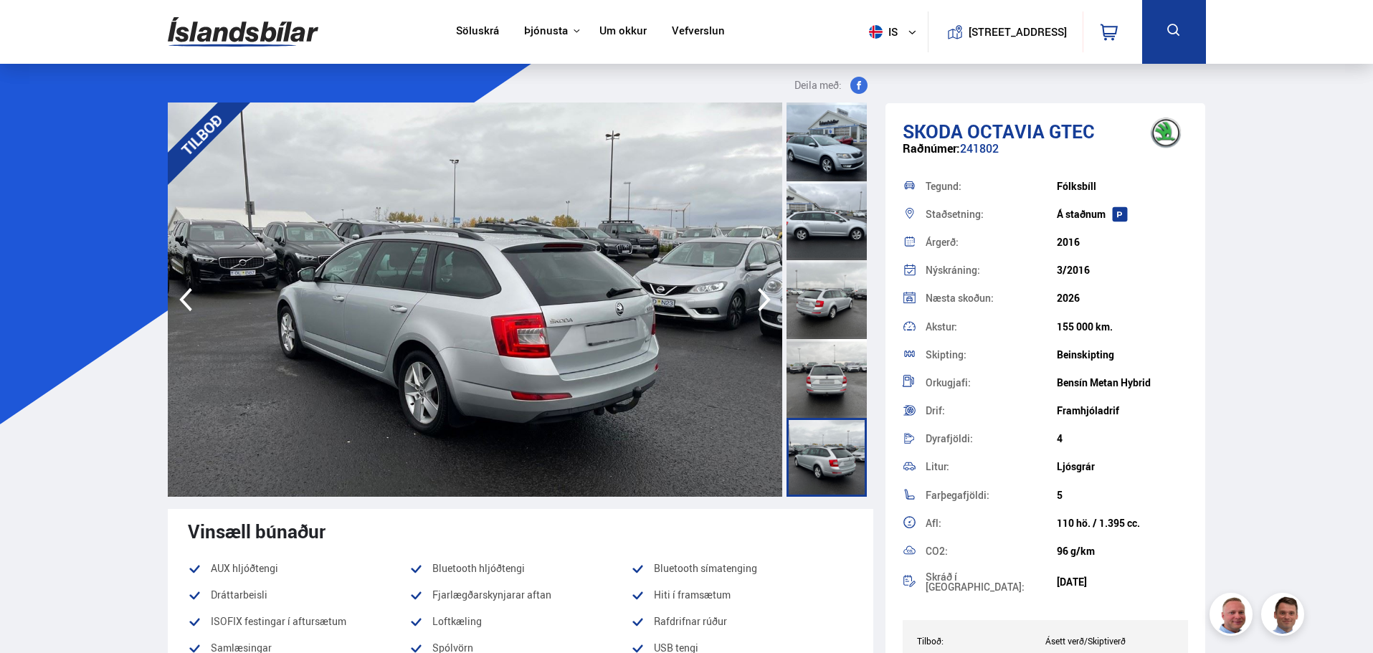
click at [763, 311] on icon "button" at bounding box center [764, 299] width 29 height 34
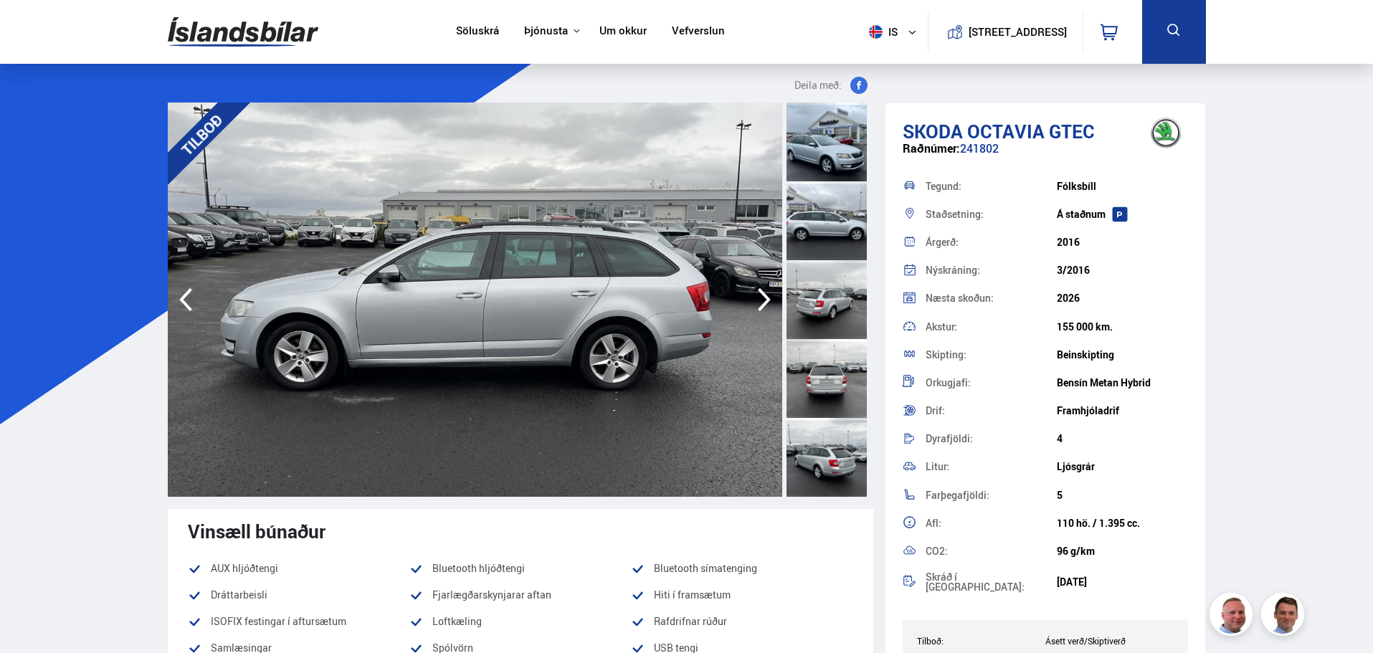
click at [763, 311] on icon "button" at bounding box center [764, 299] width 29 height 34
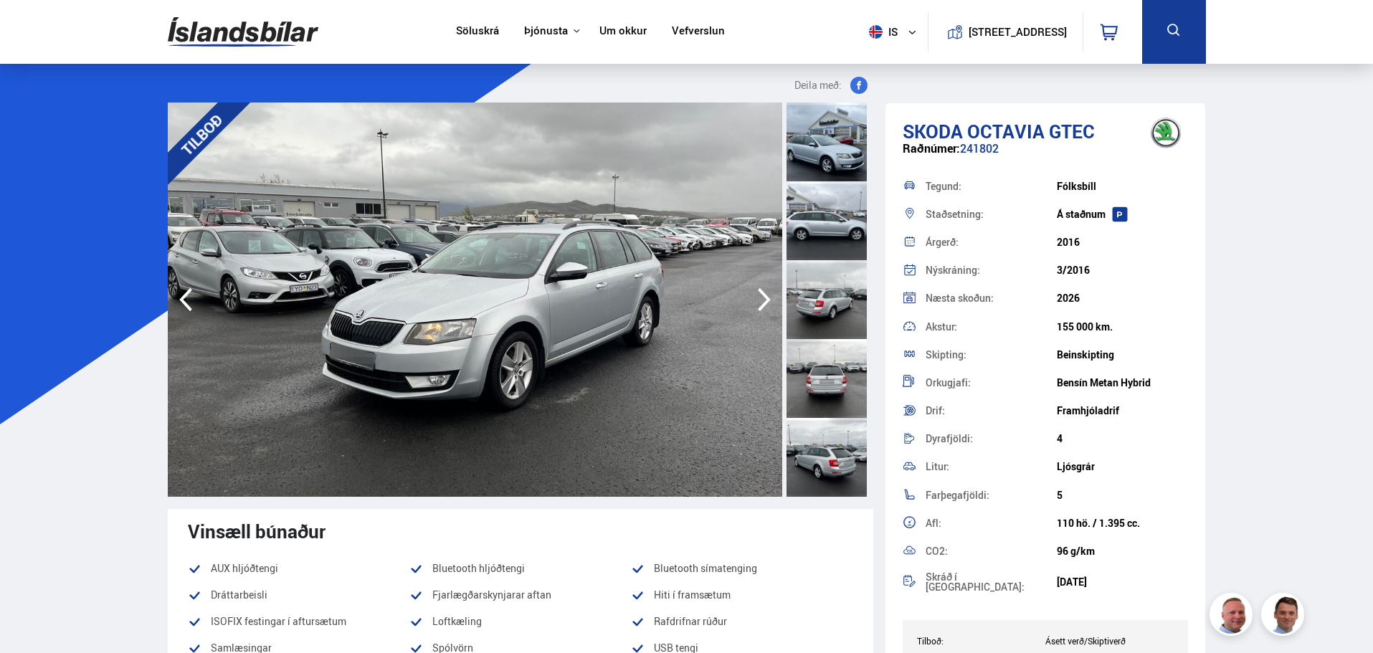
click at [763, 311] on icon "button" at bounding box center [764, 299] width 29 height 34
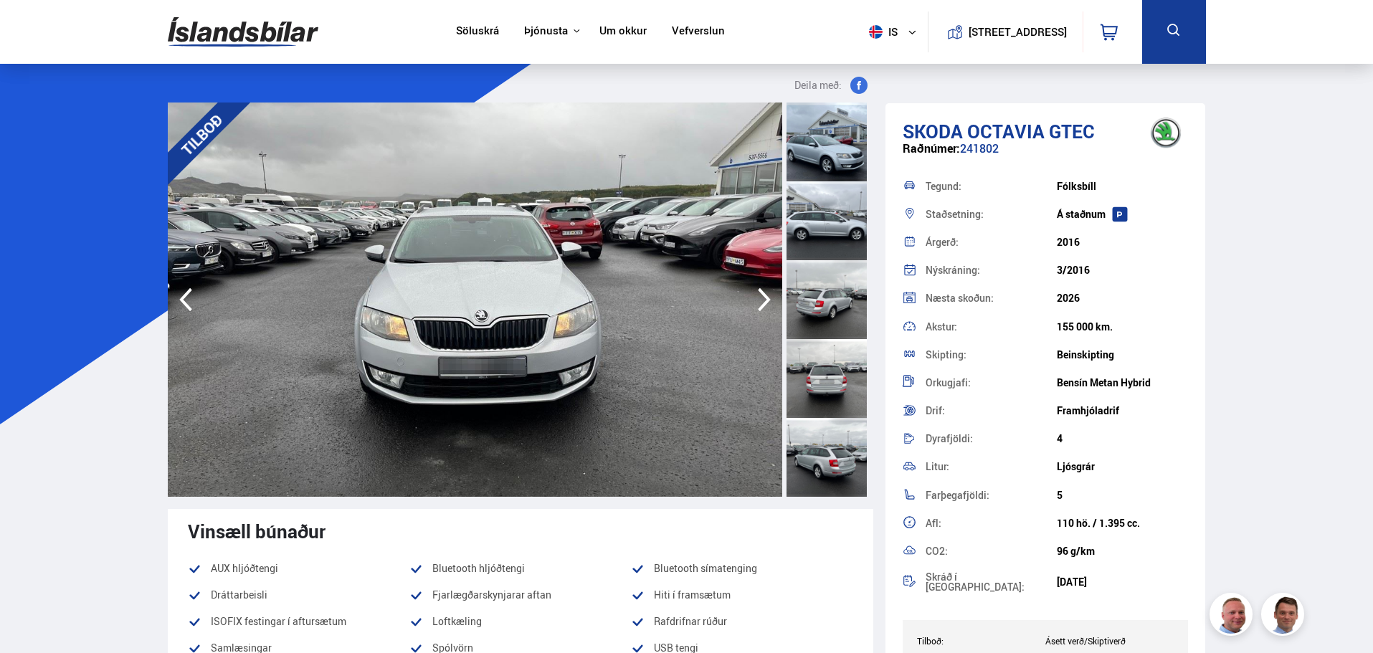
click at [763, 311] on icon "button" at bounding box center [764, 299] width 29 height 34
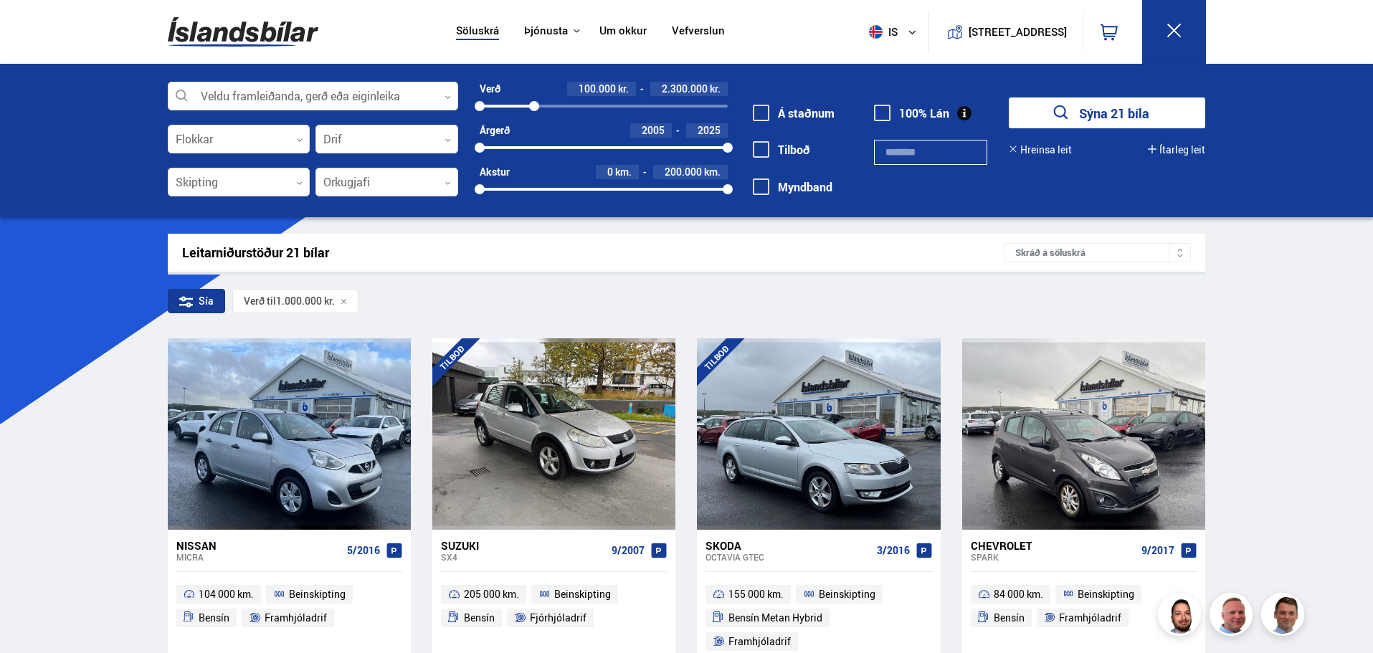
drag, startPoint x: 508, startPoint y: 107, endPoint x: 534, endPoint y: 107, distance: 26.5
click at [534, 107] on div at bounding box center [534, 106] width 10 height 10
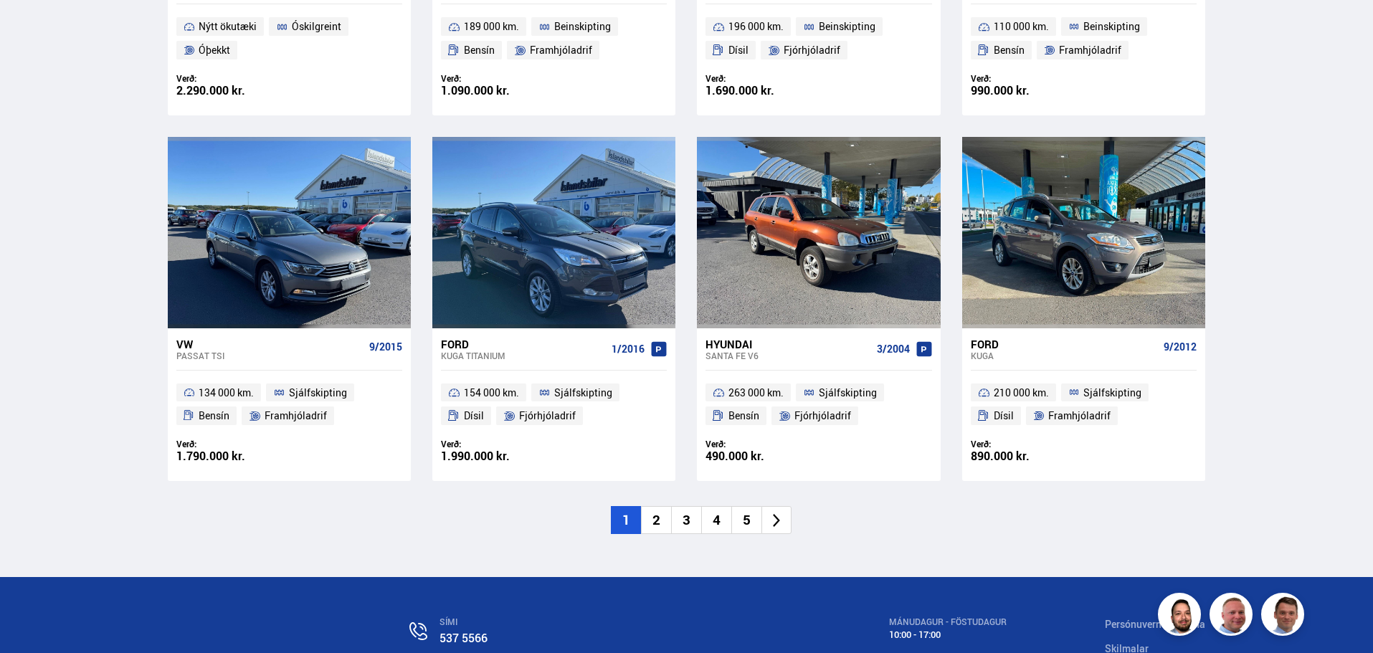
scroll to position [2079, 0]
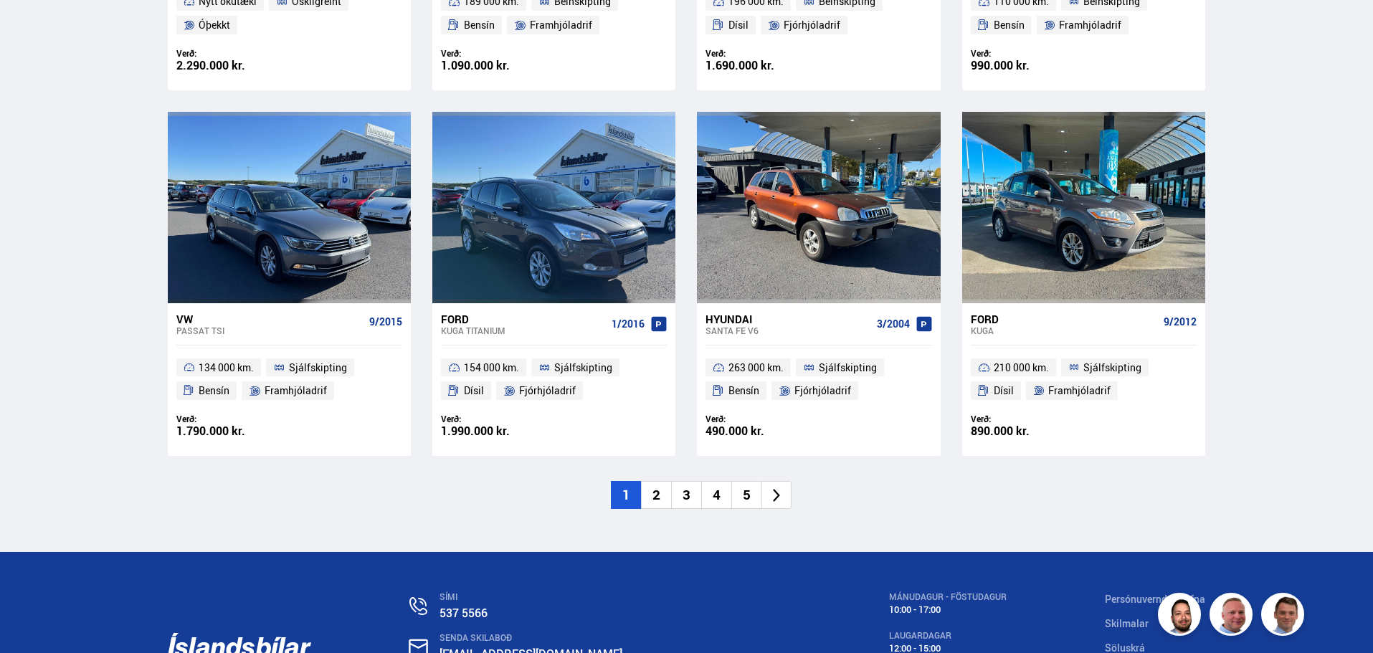
click at [670, 481] on li "2" at bounding box center [656, 495] width 30 height 28
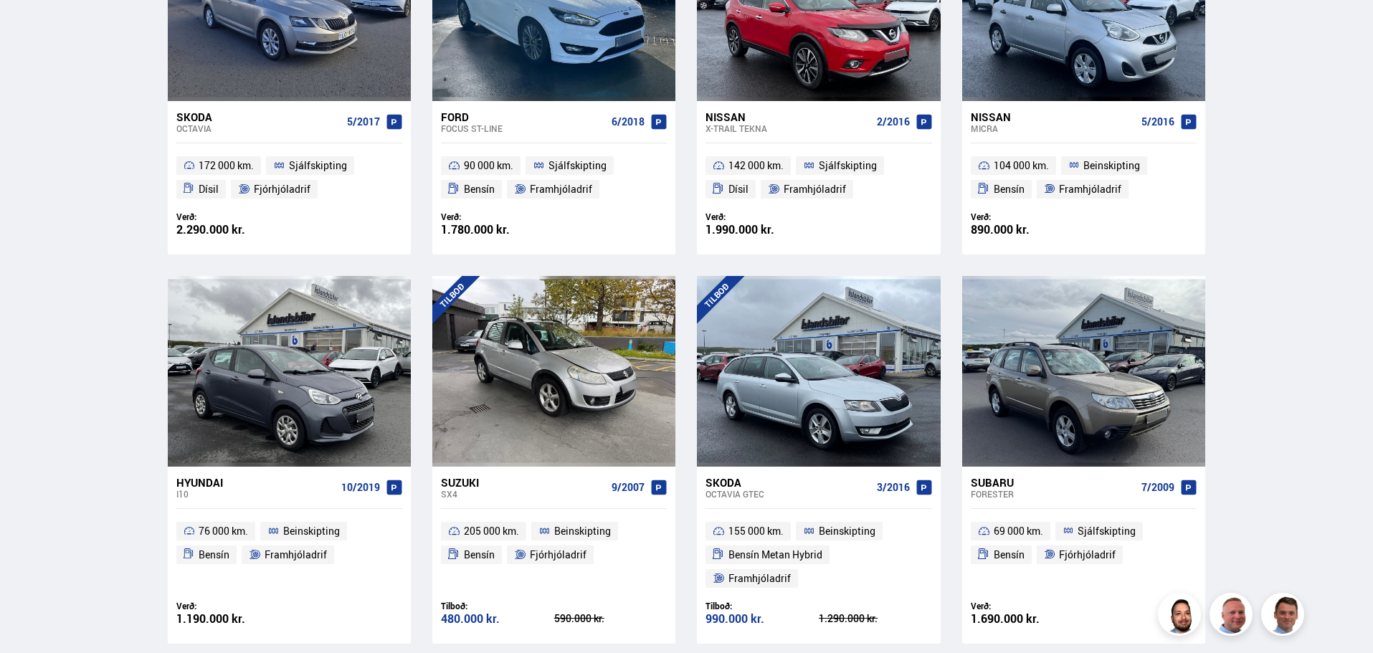
scroll to position [131, 0]
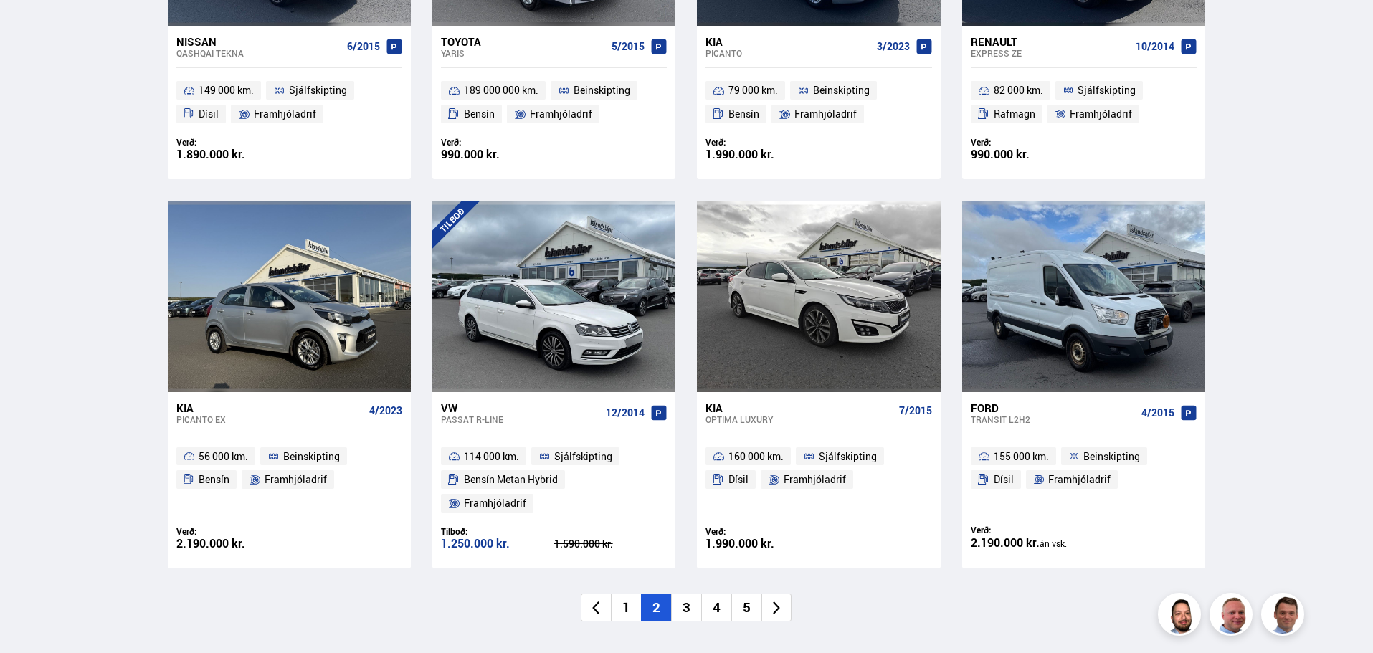
scroll to position [1989, 0]
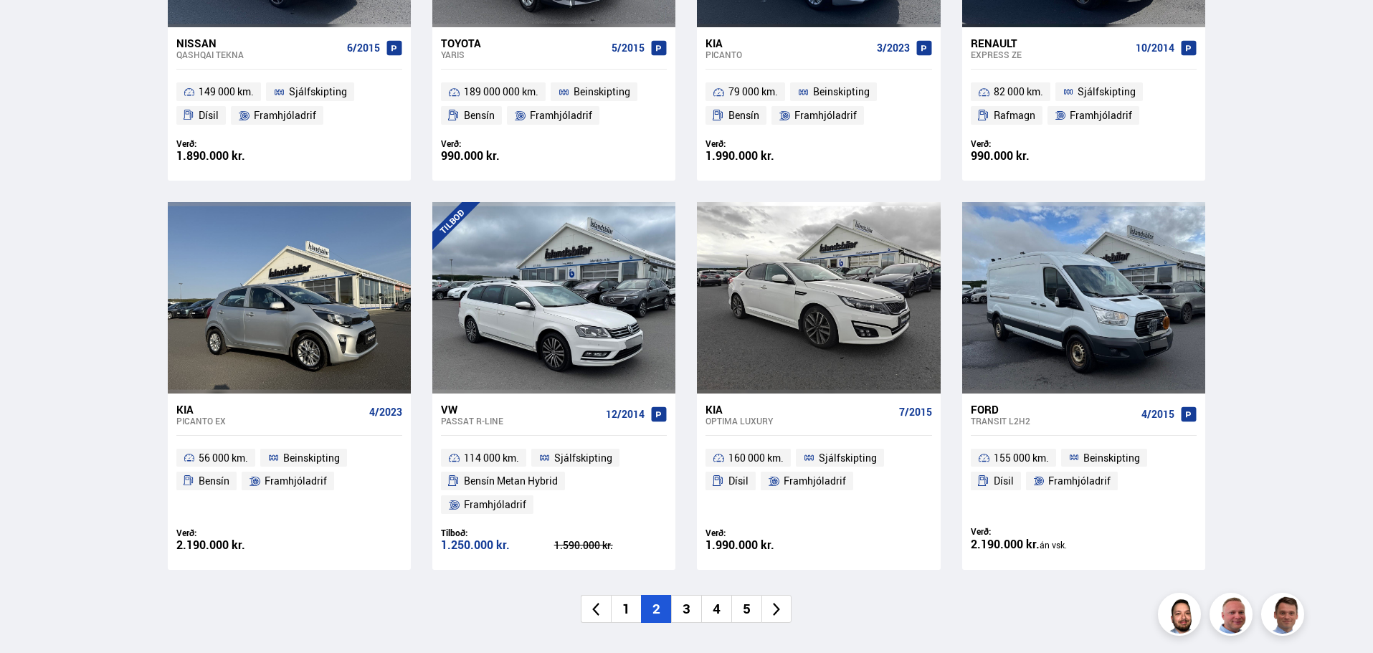
click at [683, 595] on li "3" at bounding box center [686, 609] width 30 height 28
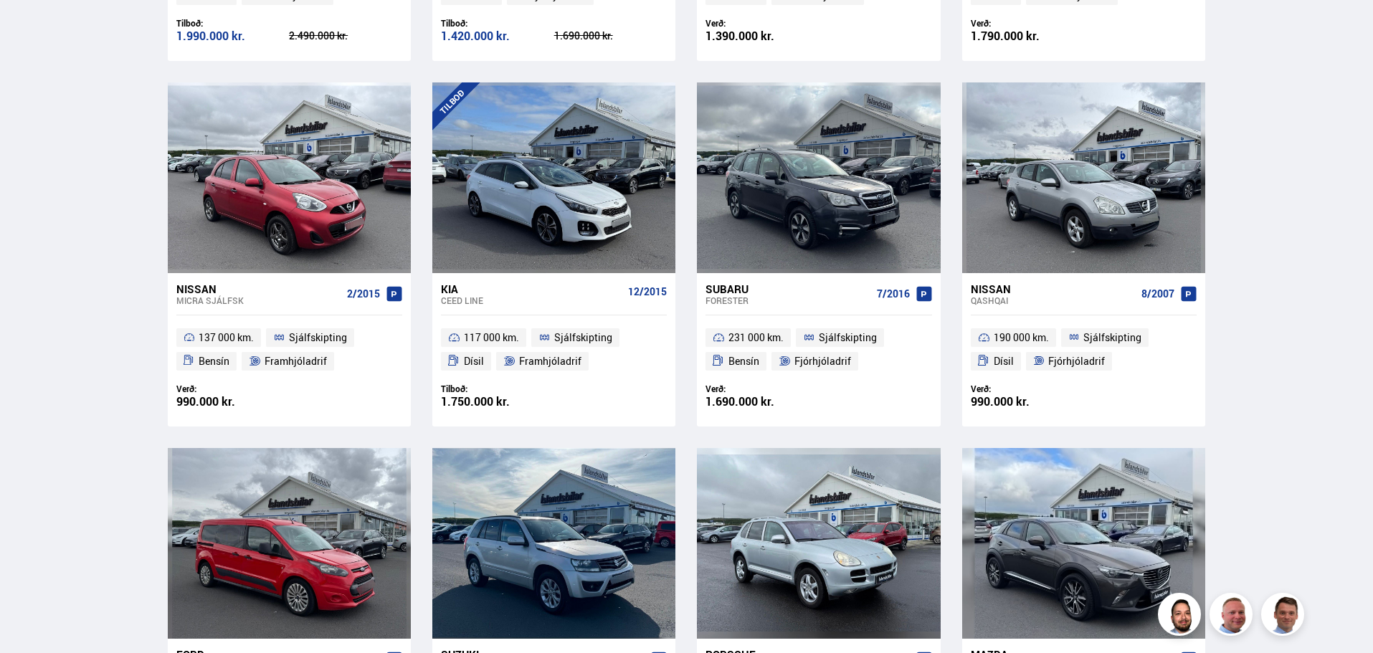
scroll to position [645, 0]
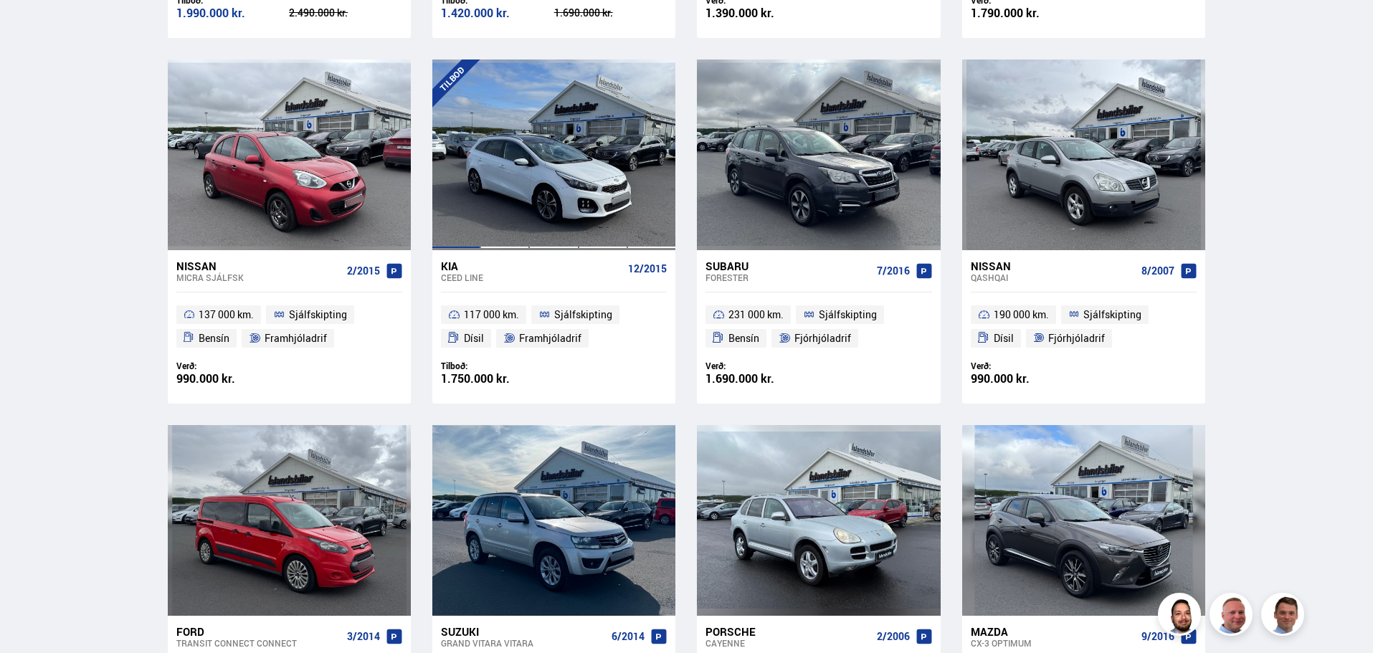
click at [475, 168] on div at bounding box center [456, 154] width 49 height 191
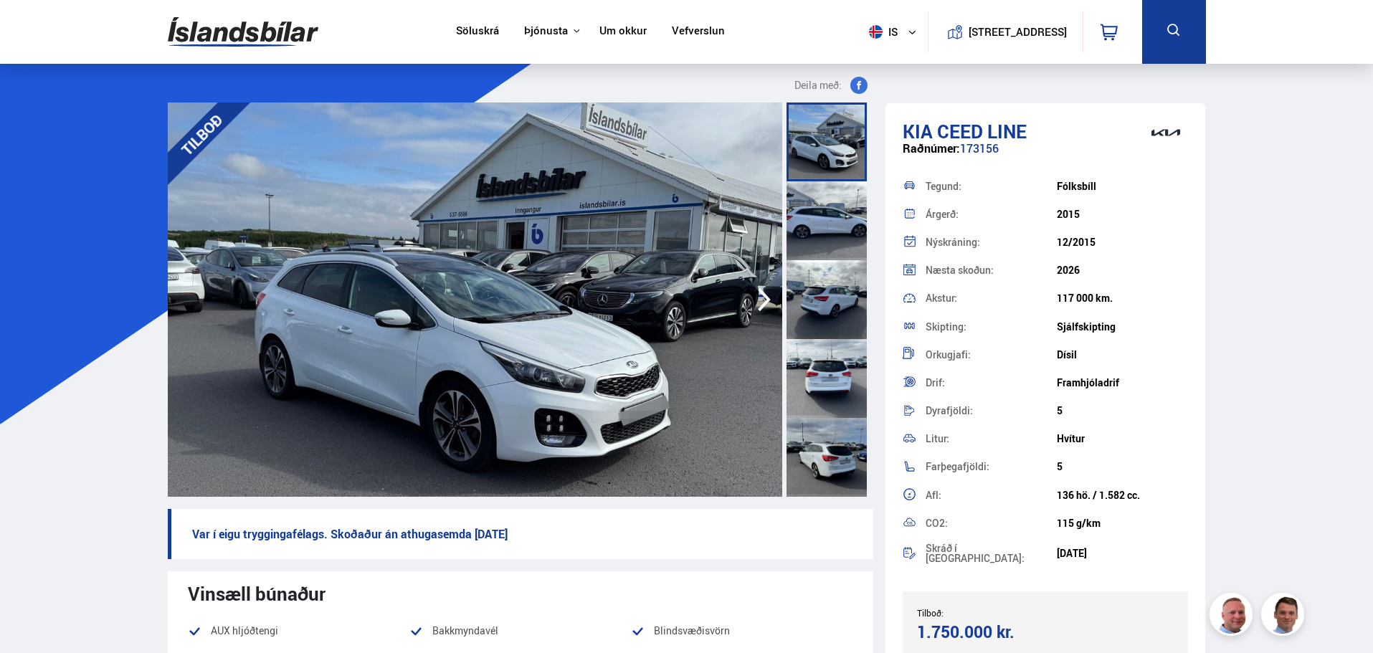
click at [698, 282] on img at bounding box center [475, 300] width 614 height 394
click at [705, 264] on img at bounding box center [475, 300] width 614 height 394
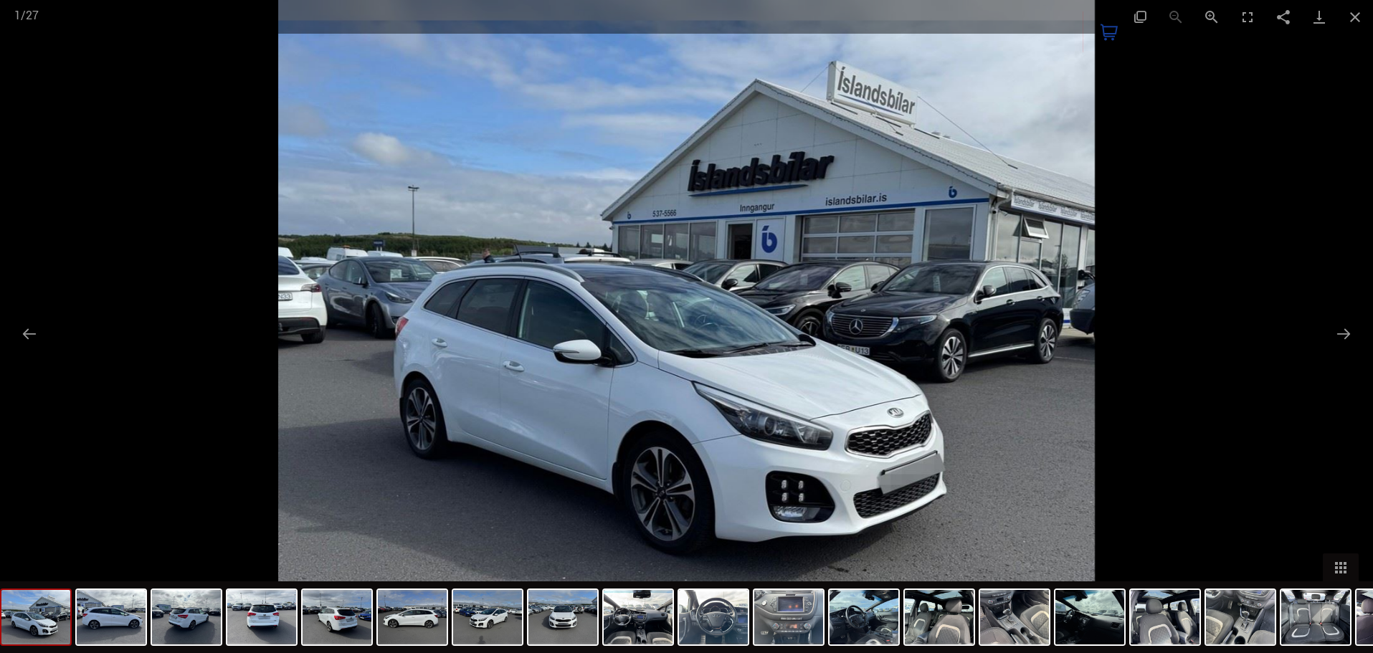
click at [1367, 351] on div at bounding box center [686, 326] width 1373 height 653
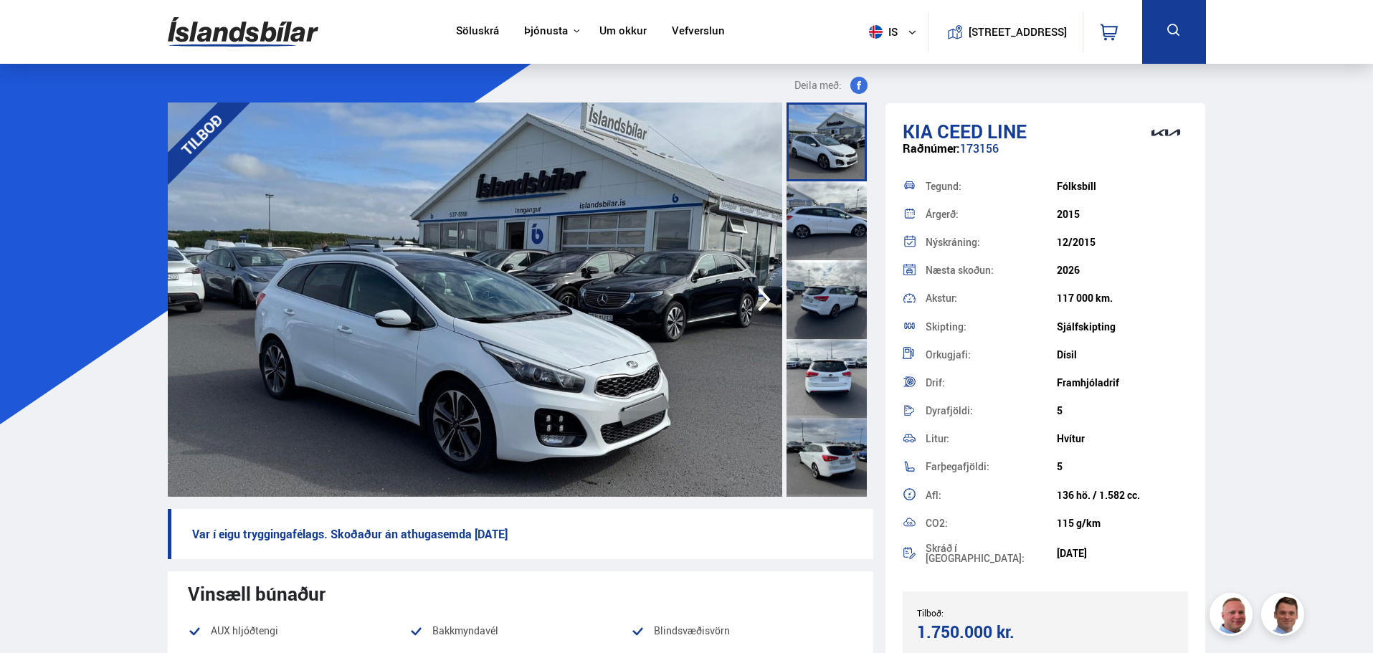
click at [520, 291] on img at bounding box center [475, 300] width 614 height 394
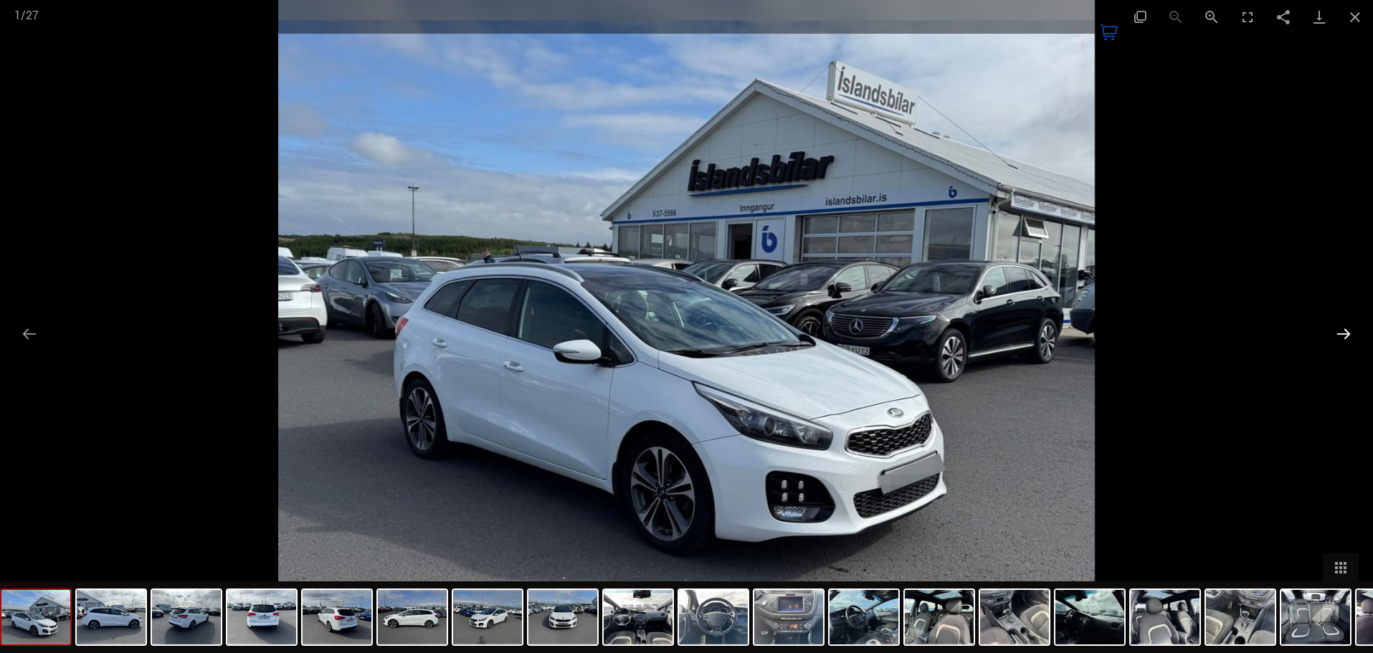
click at [1335, 333] on button "Next slide" at bounding box center [1343, 334] width 30 height 28
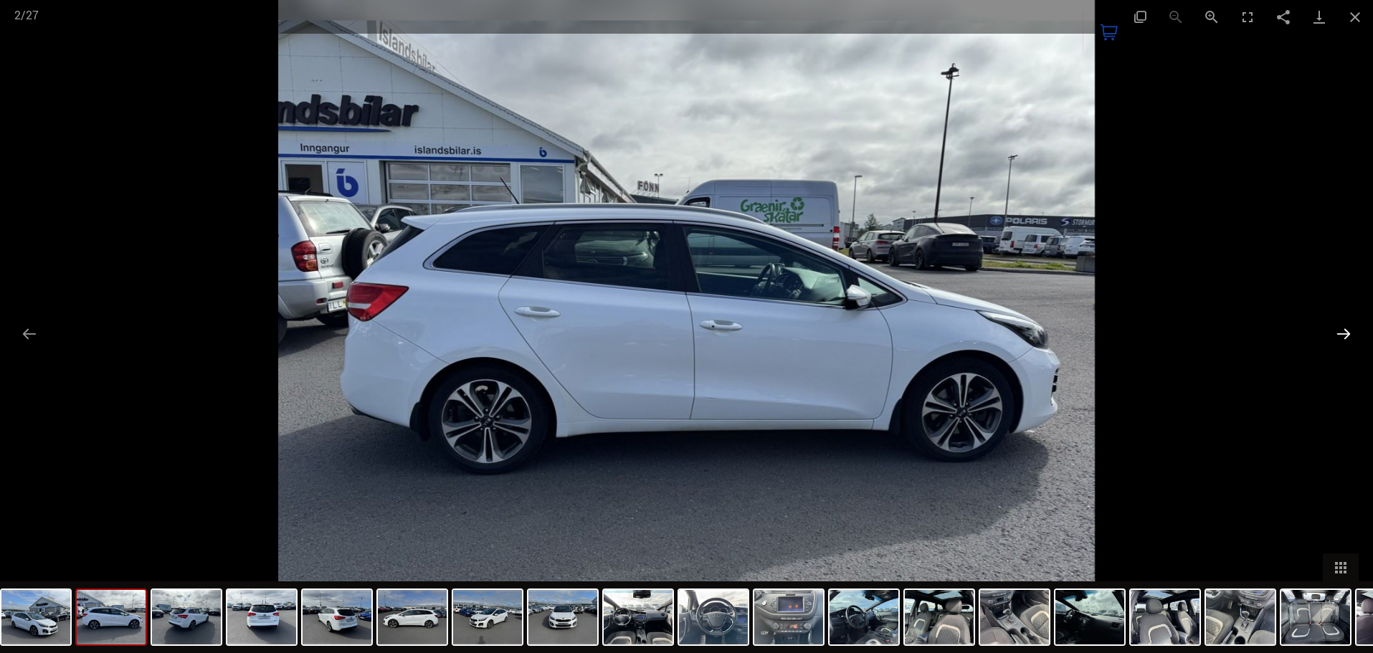
click at [1335, 333] on button "Next slide" at bounding box center [1343, 334] width 30 height 28
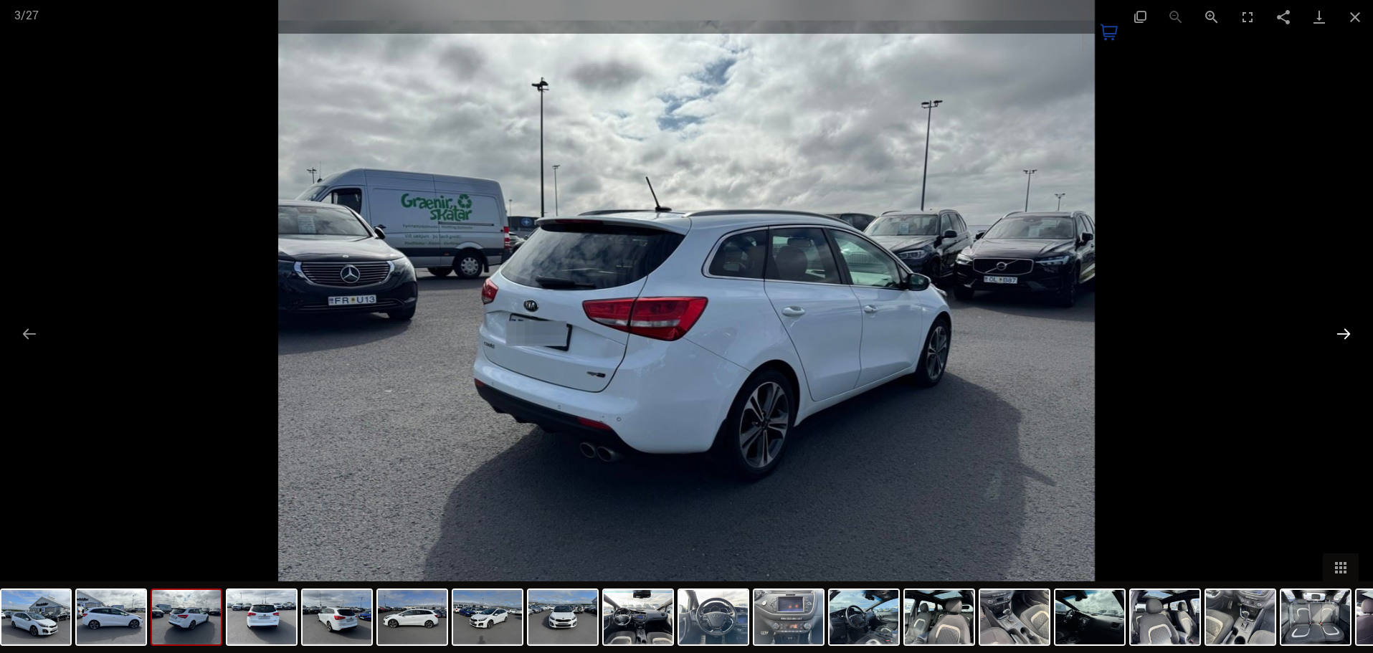
click at [1335, 333] on button "Next slide" at bounding box center [1343, 334] width 30 height 28
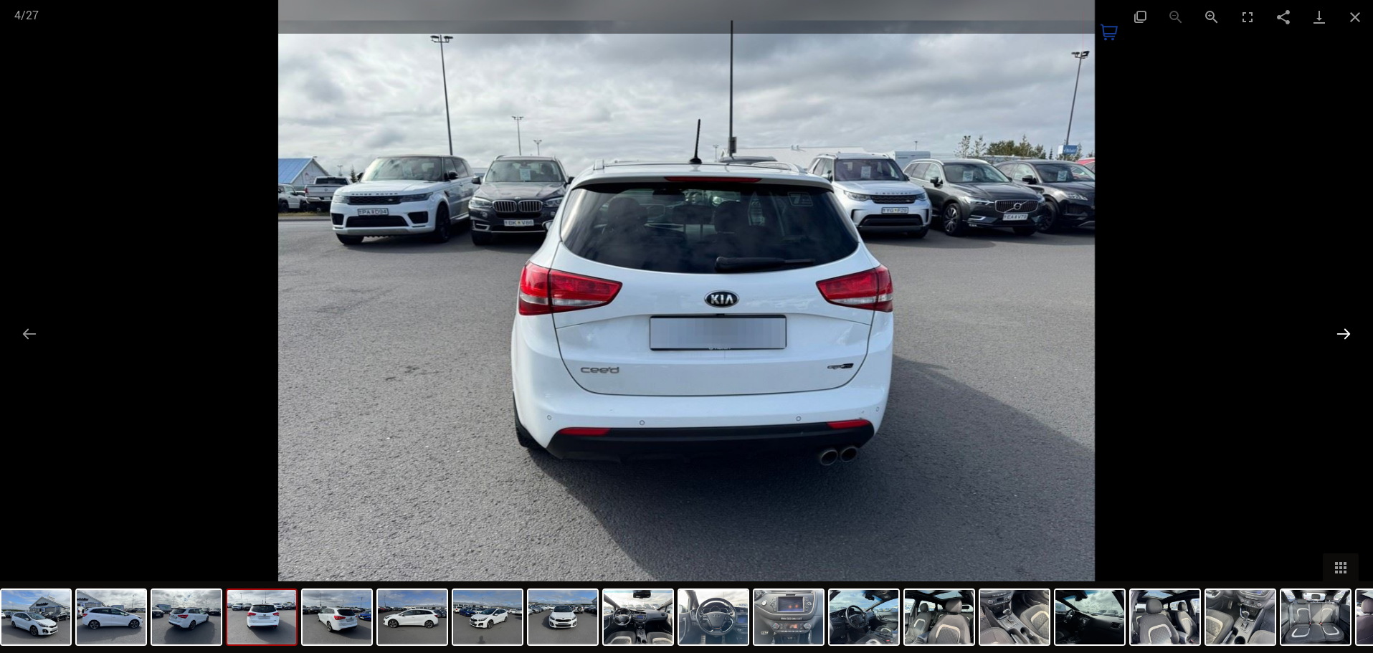
click at [1335, 333] on button "Next slide" at bounding box center [1343, 334] width 30 height 28
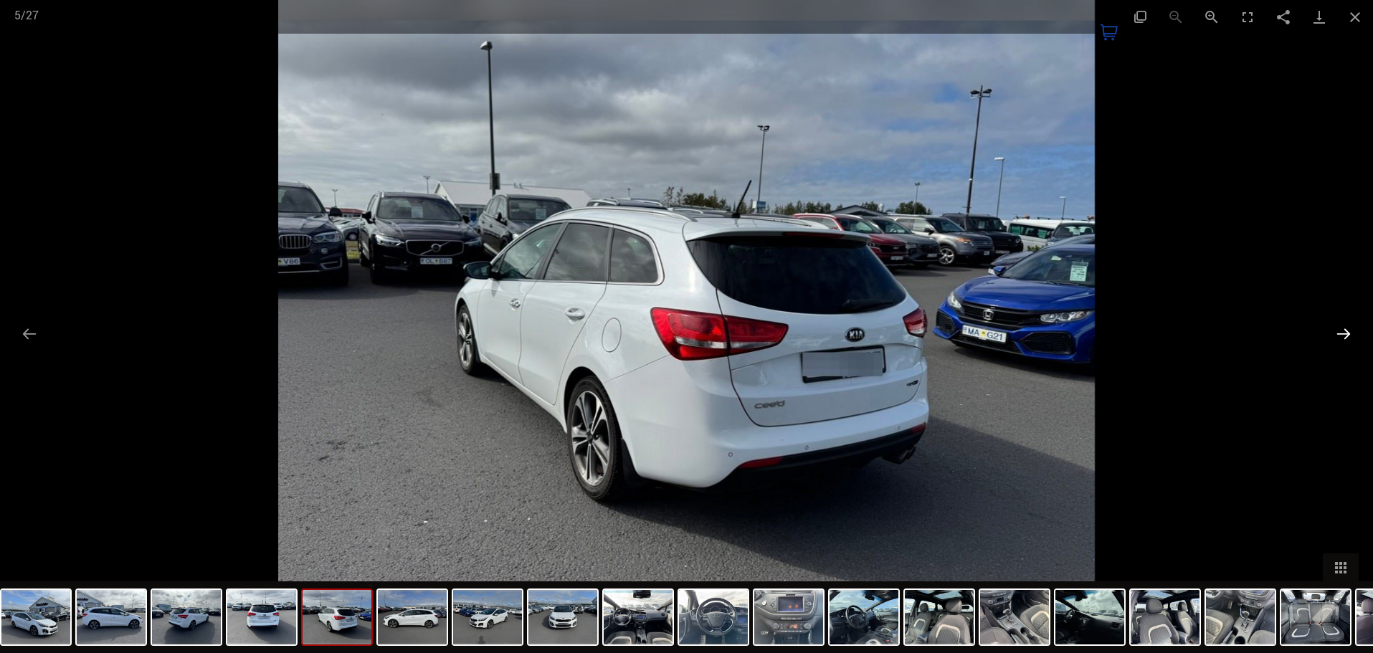
click at [1335, 333] on button "Next slide" at bounding box center [1343, 334] width 30 height 28
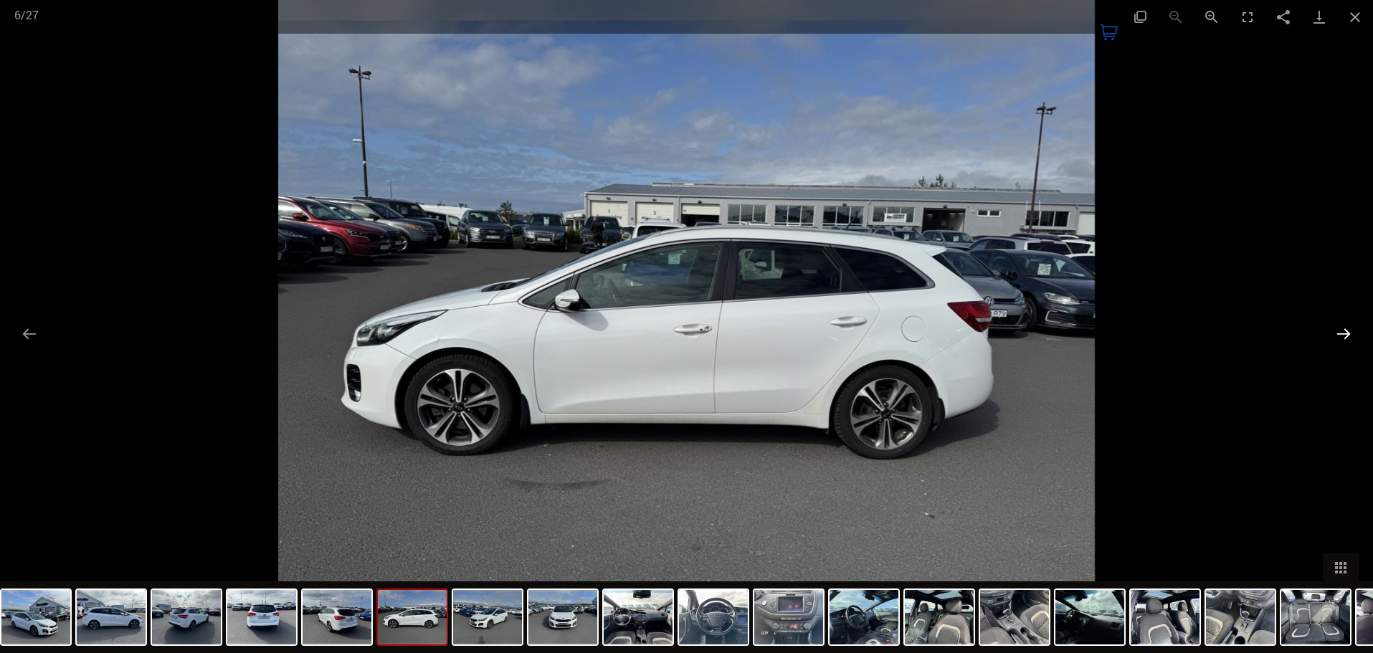
click at [1335, 333] on button "Next slide" at bounding box center [1343, 334] width 30 height 28
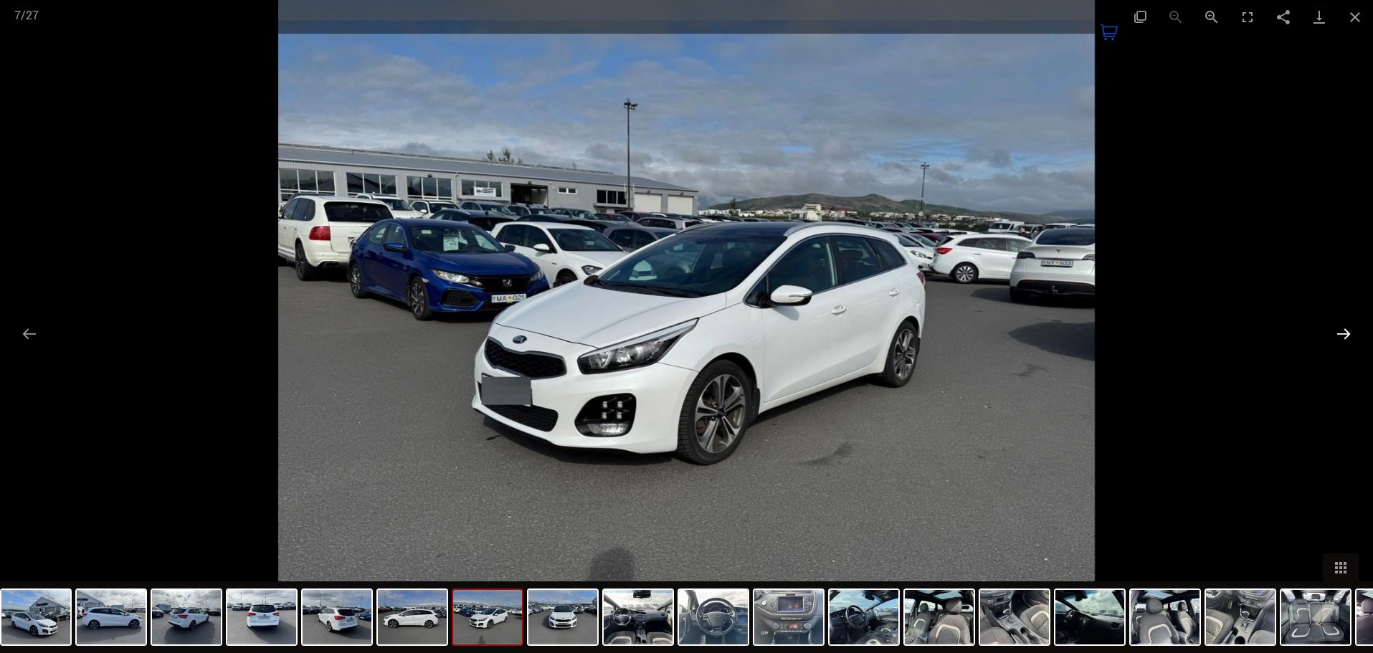
click at [1335, 333] on button "Next slide" at bounding box center [1343, 334] width 30 height 28
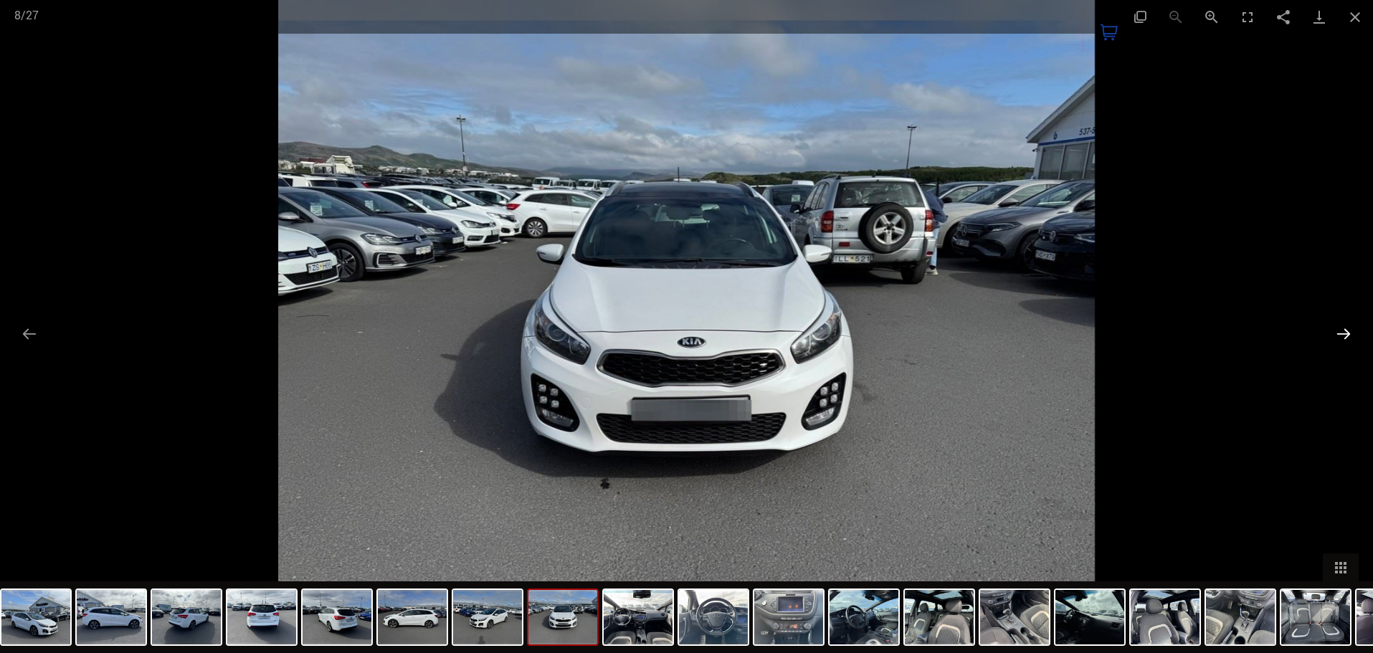
click at [1335, 333] on button "Next slide" at bounding box center [1343, 334] width 30 height 28
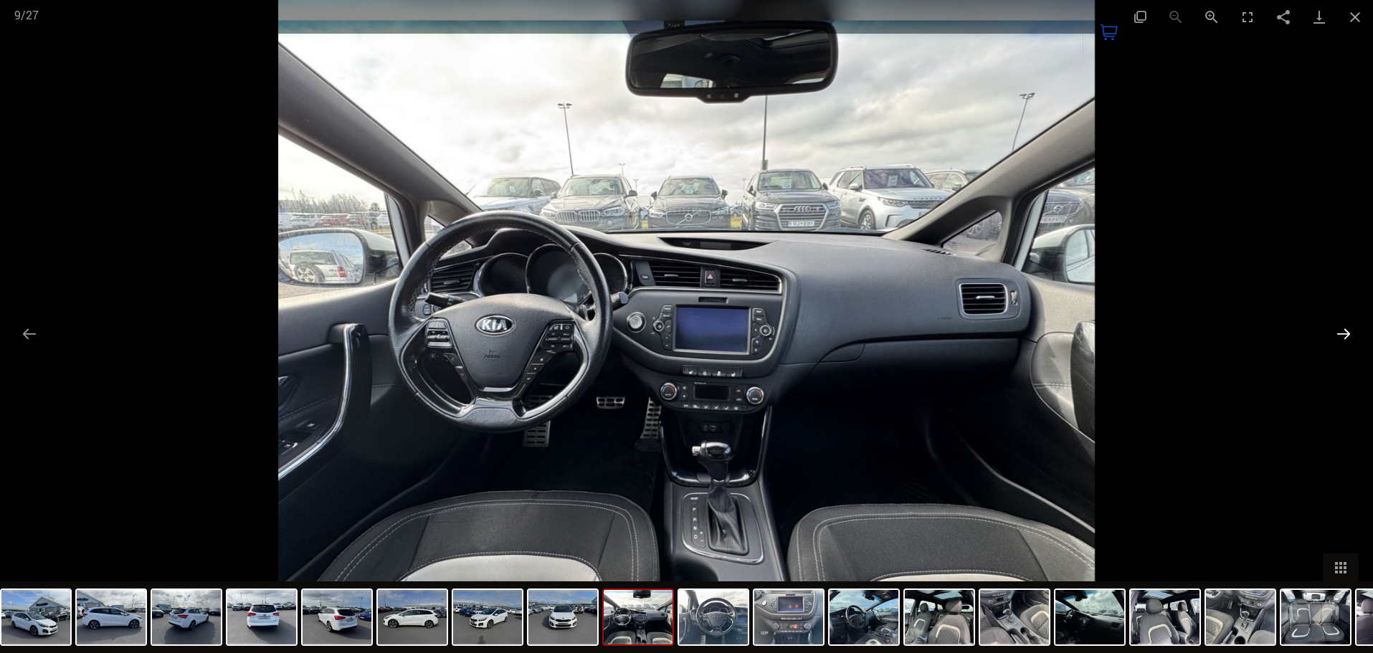
click at [1340, 333] on button "Next slide" at bounding box center [1343, 334] width 30 height 28
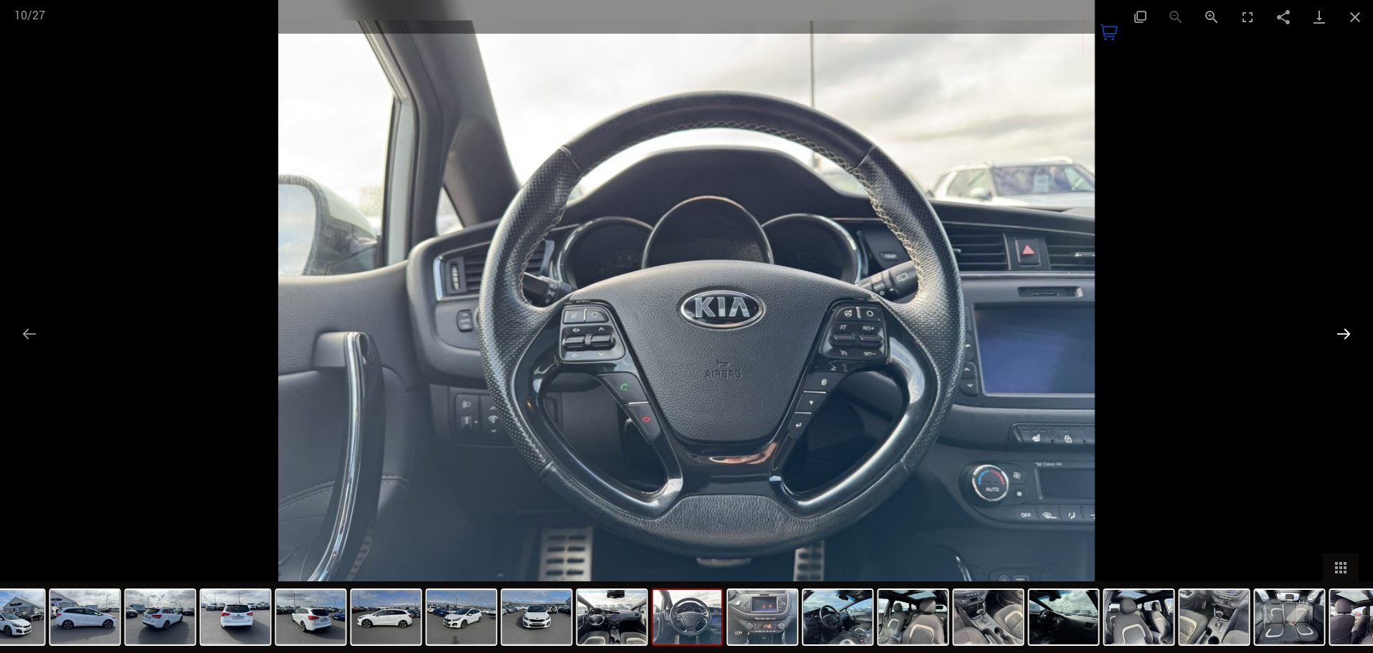
click at [1340, 333] on button "Next slide" at bounding box center [1343, 334] width 30 height 28
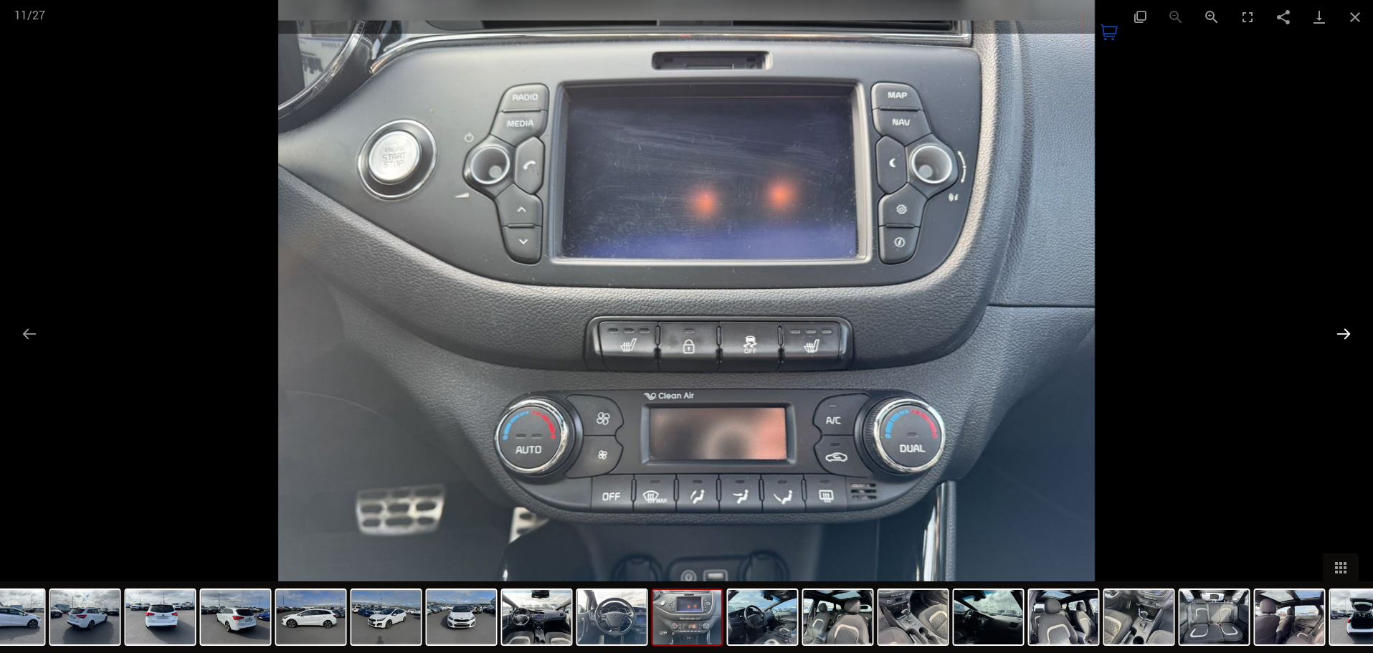
click at [1348, 331] on button "Next slide" at bounding box center [1343, 334] width 30 height 28
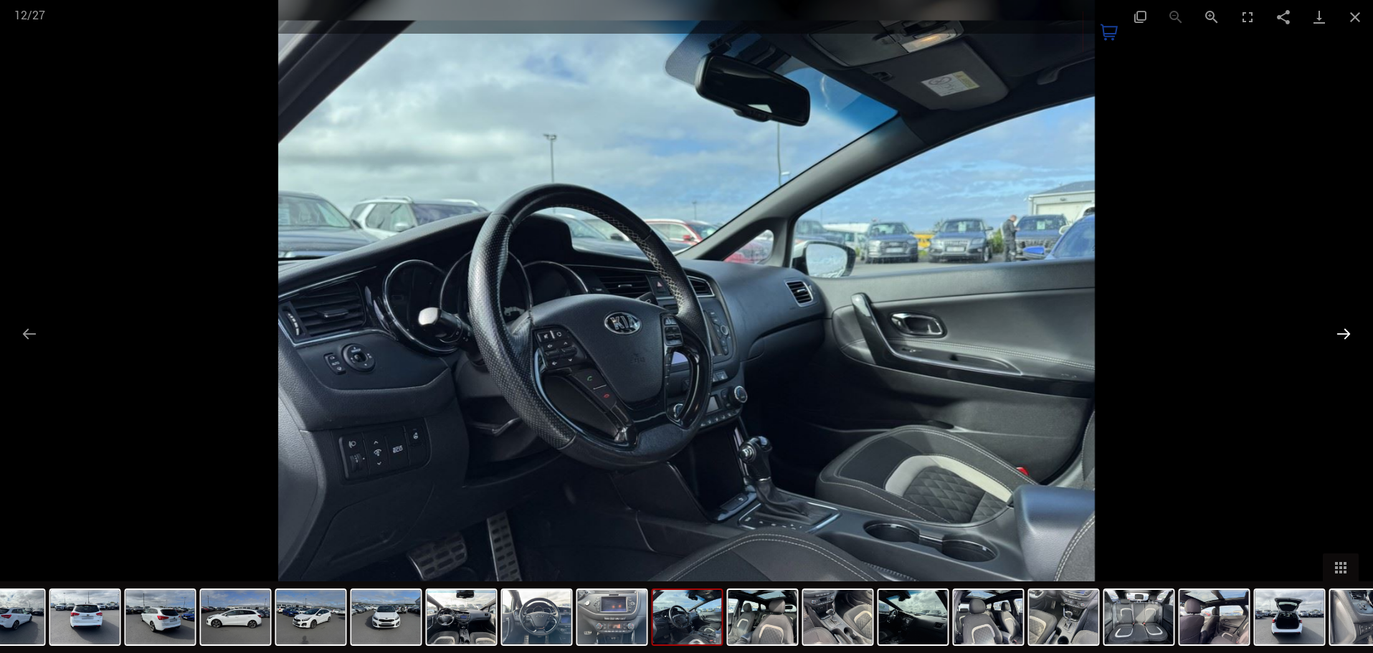
click at [1348, 331] on button "Next slide" at bounding box center [1343, 334] width 30 height 28
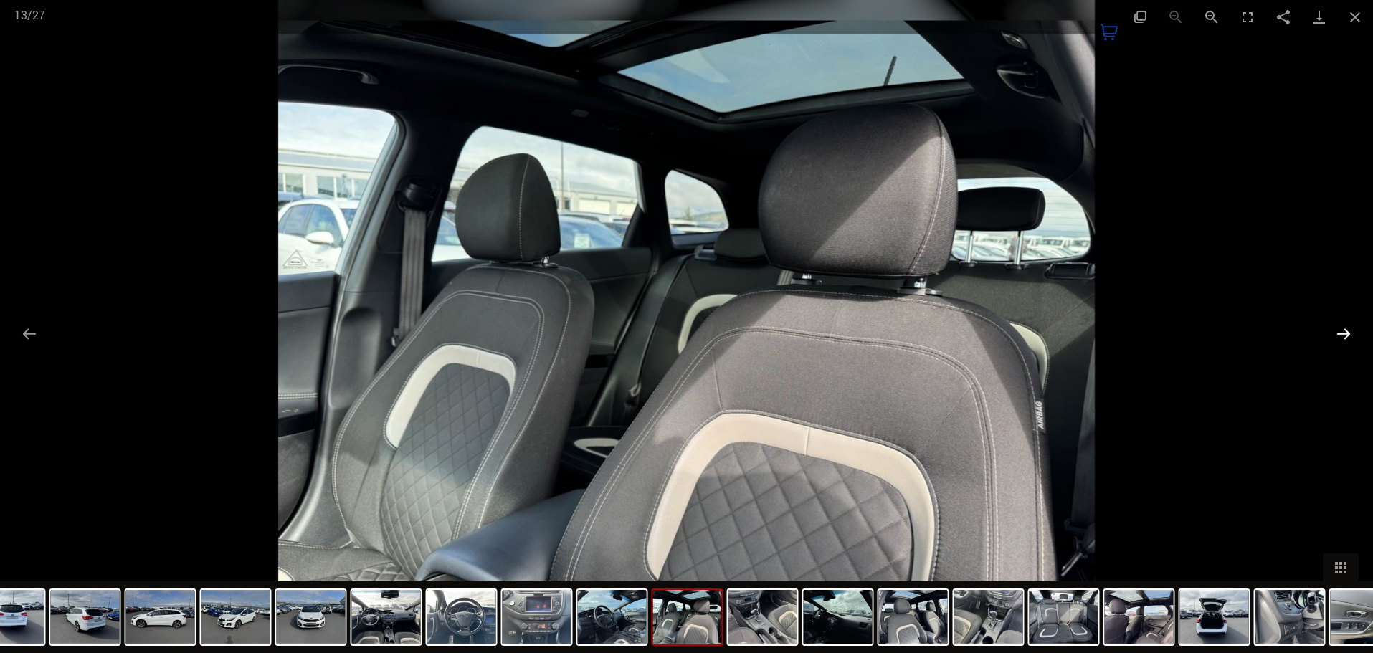
click at [1348, 331] on button "Next slide" at bounding box center [1343, 334] width 30 height 28
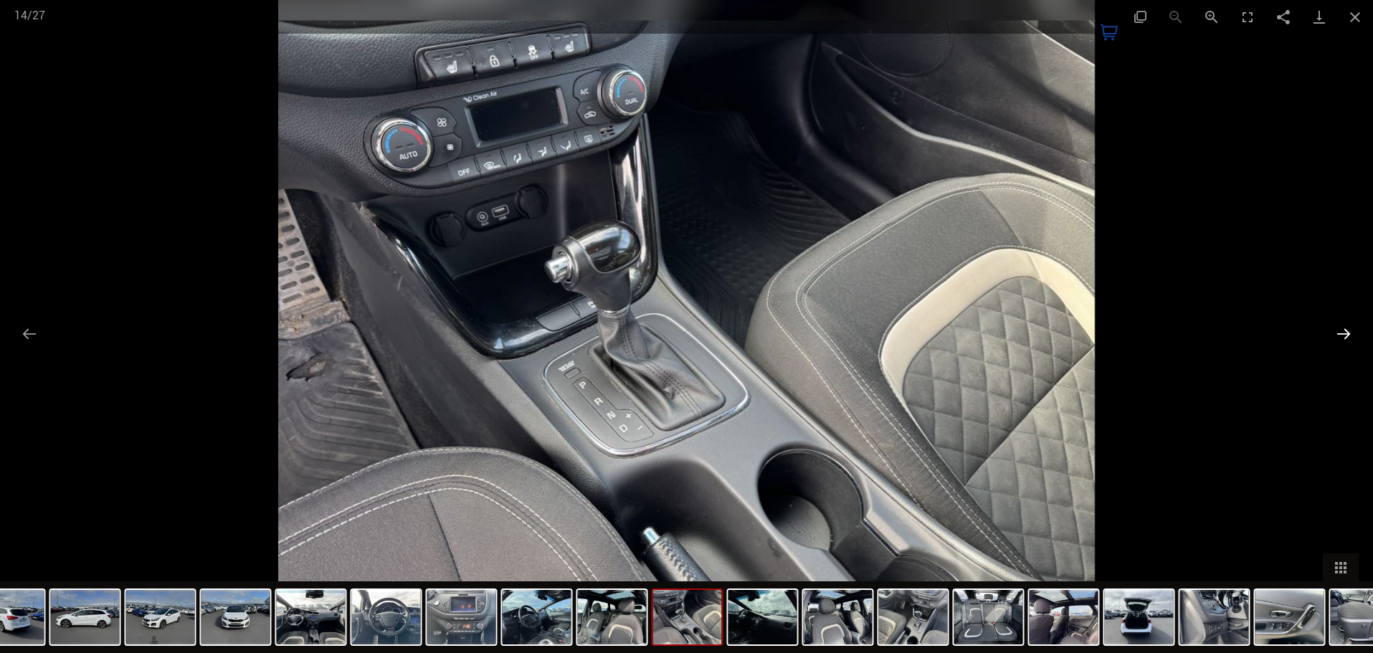
click at [1348, 331] on button "Next slide" at bounding box center [1343, 334] width 30 height 28
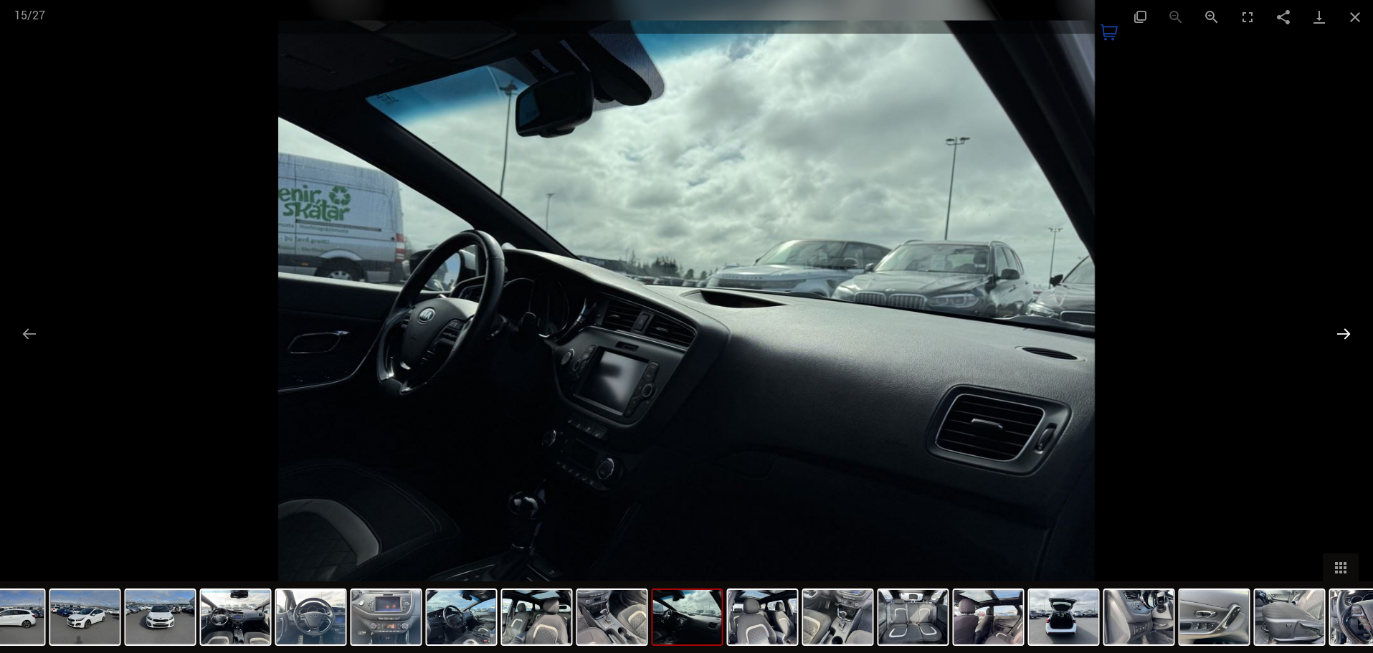
click at [1348, 331] on button "Next slide" at bounding box center [1343, 334] width 30 height 28
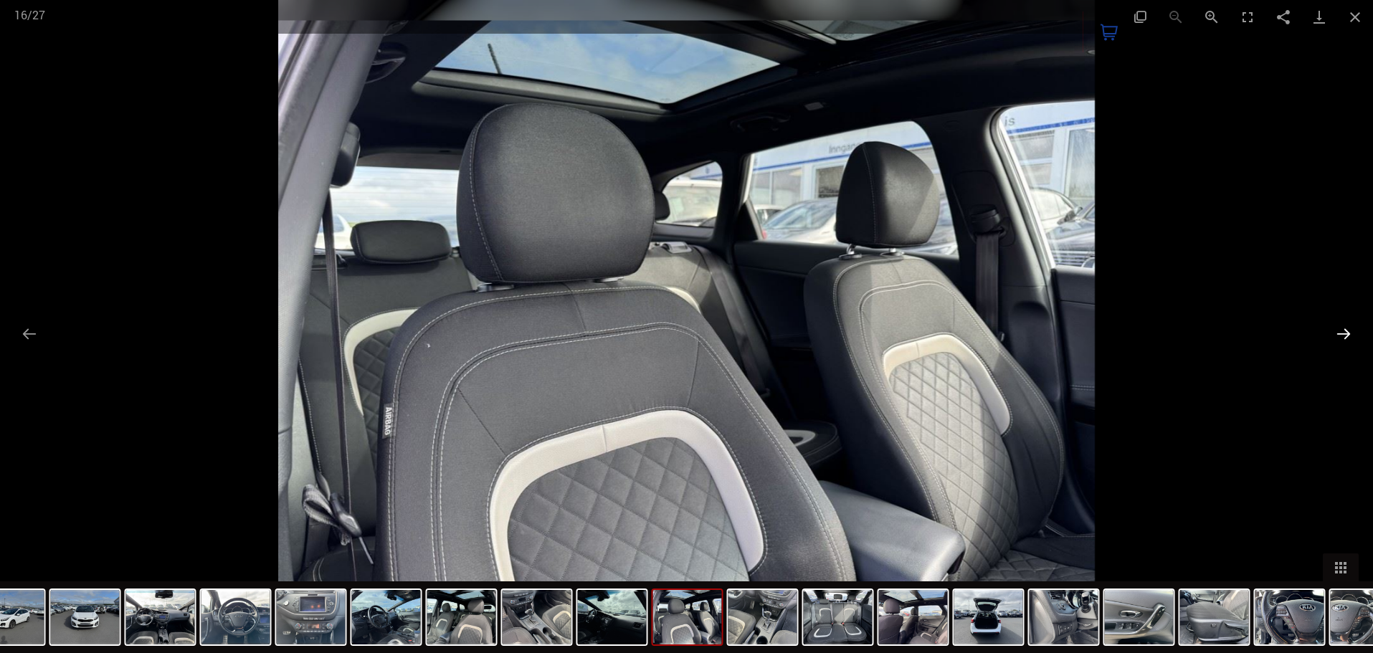
click at [1348, 331] on button "Next slide" at bounding box center [1343, 334] width 30 height 28
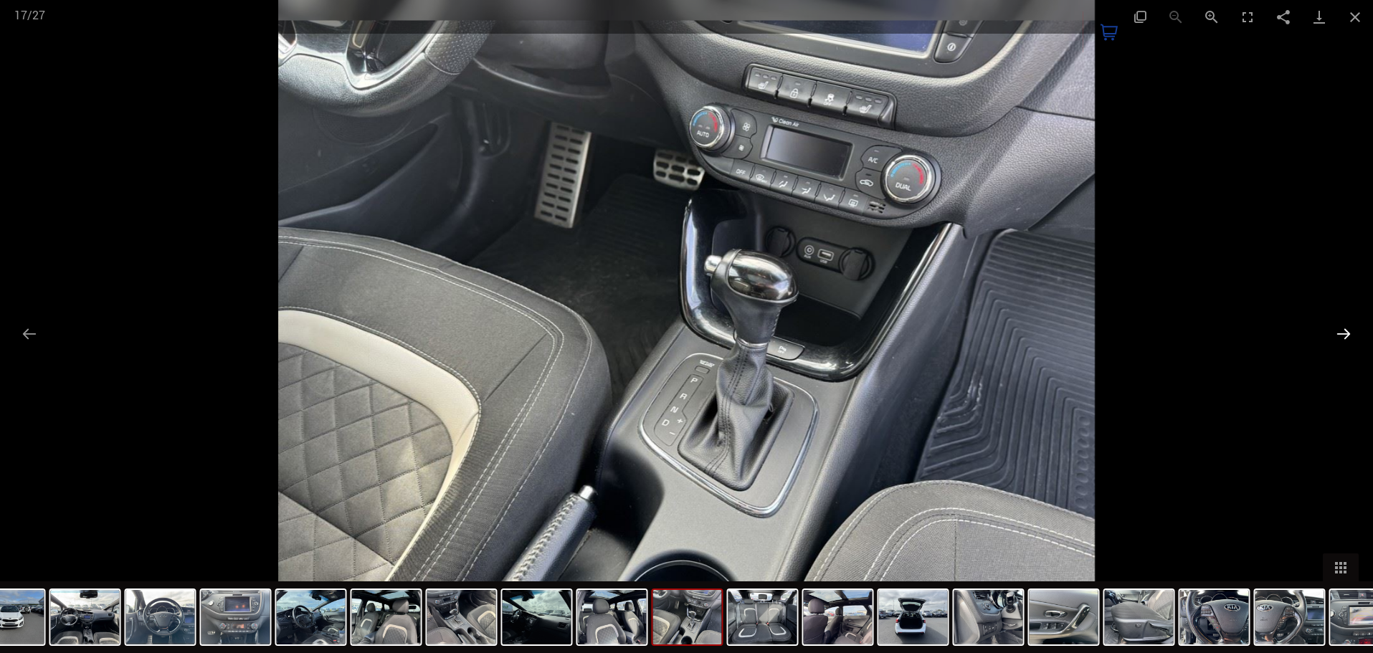
click at [1348, 331] on button "Next slide" at bounding box center [1343, 334] width 30 height 28
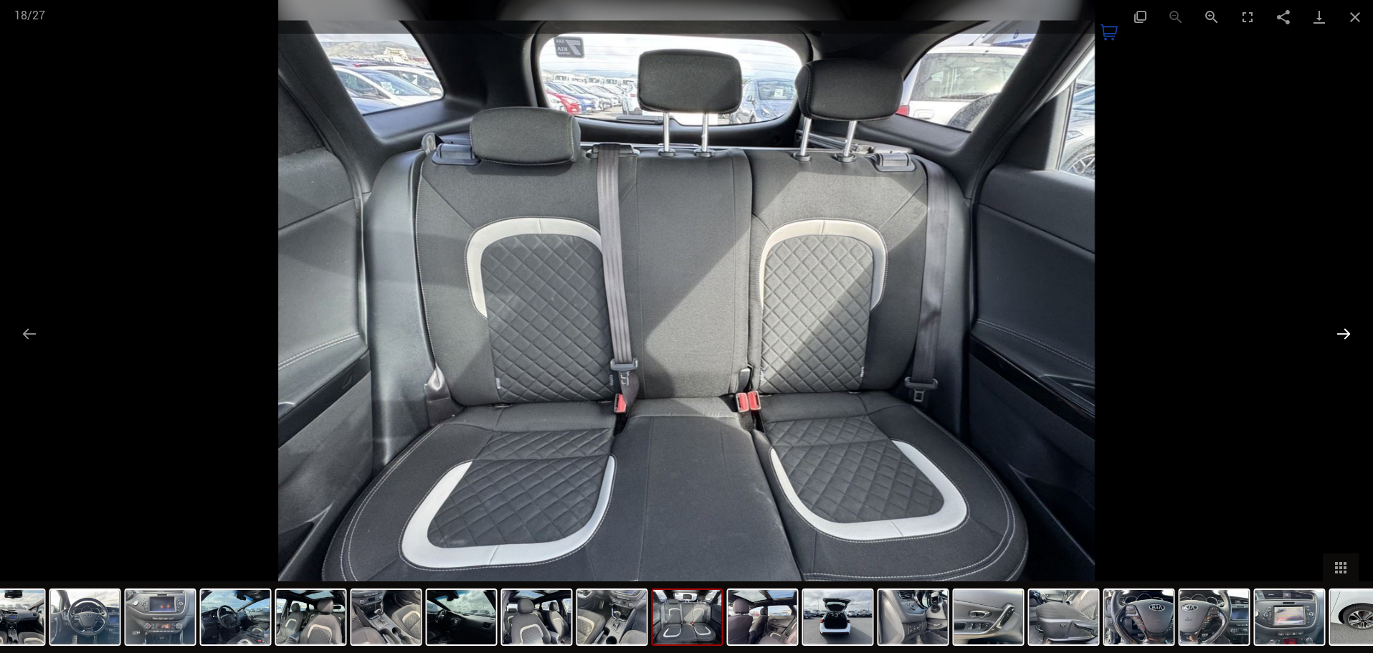
click at [1348, 331] on button "Next slide" at bounding box center [1343, 334] width 30 height 28
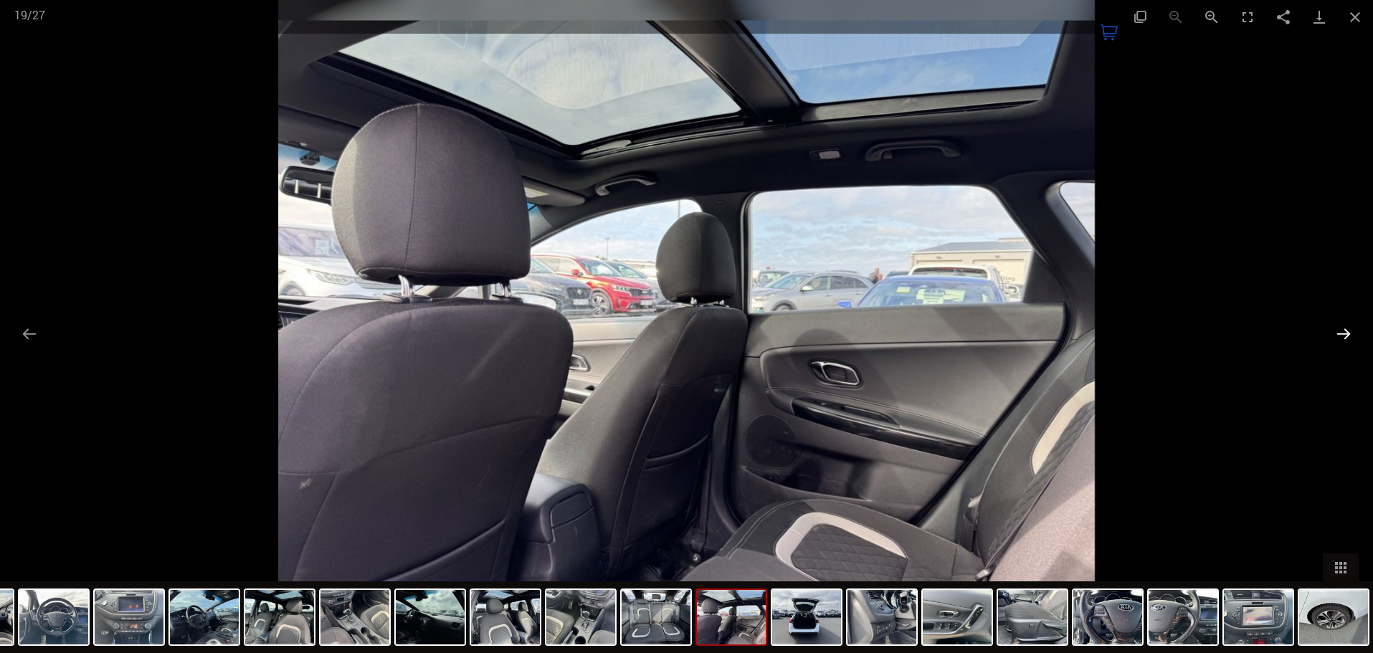
click at [1348, 331] on button "Next slide" at bounding box center [1343, 334] width 30 height 28
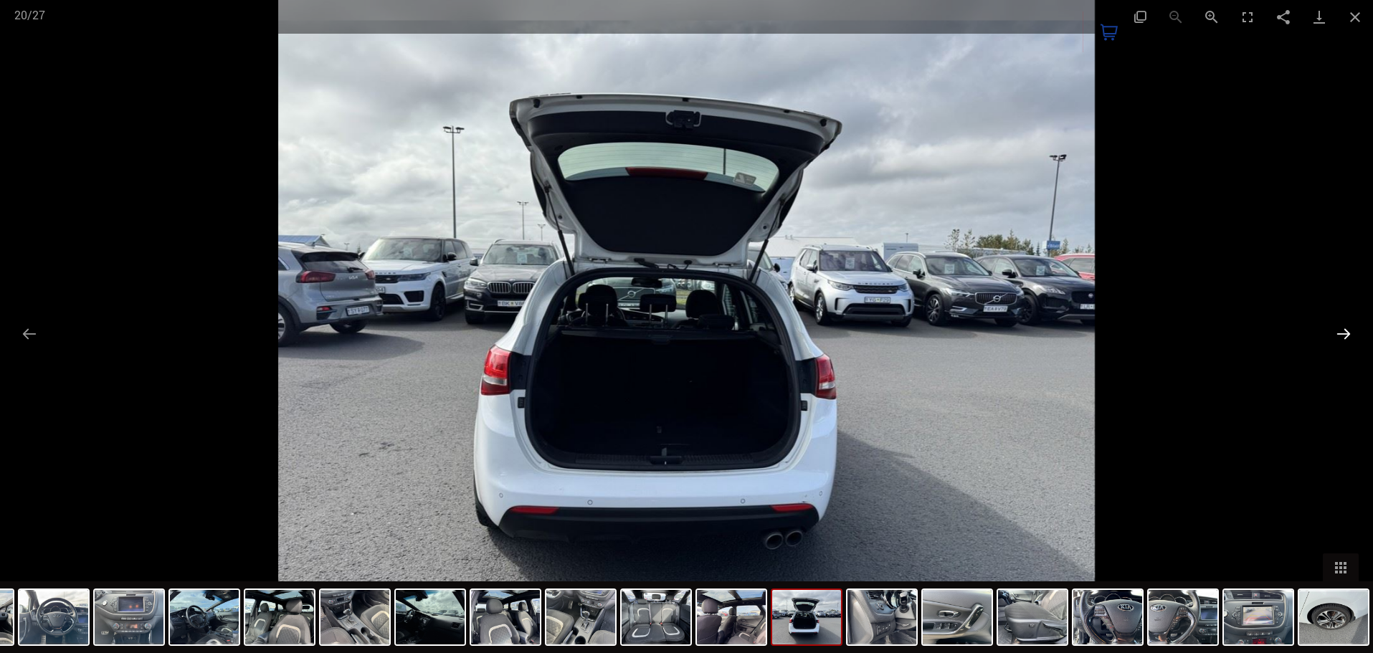
click at [1348, 331] on button "Next slide" at bounding box center [1343, 334] width 30 height 28
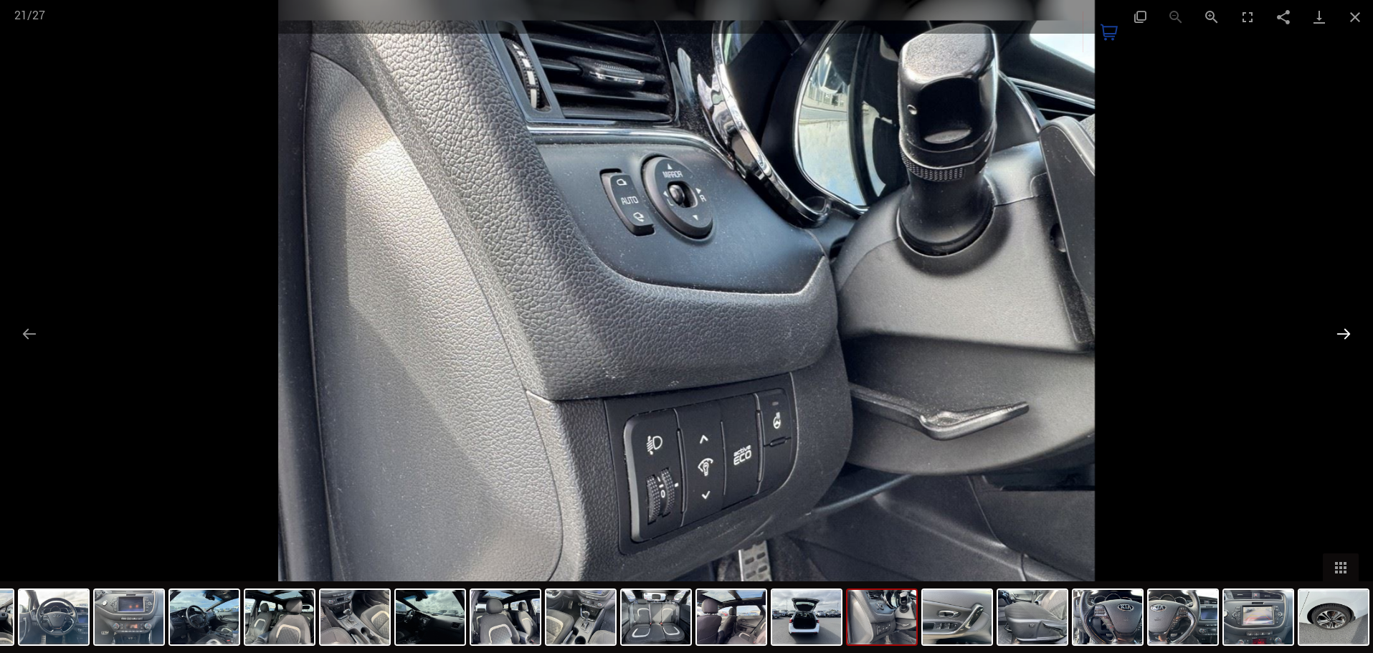
click at [1348, 331] on button "Next slide" at bounding box center [1343, 334] width 30 height 28
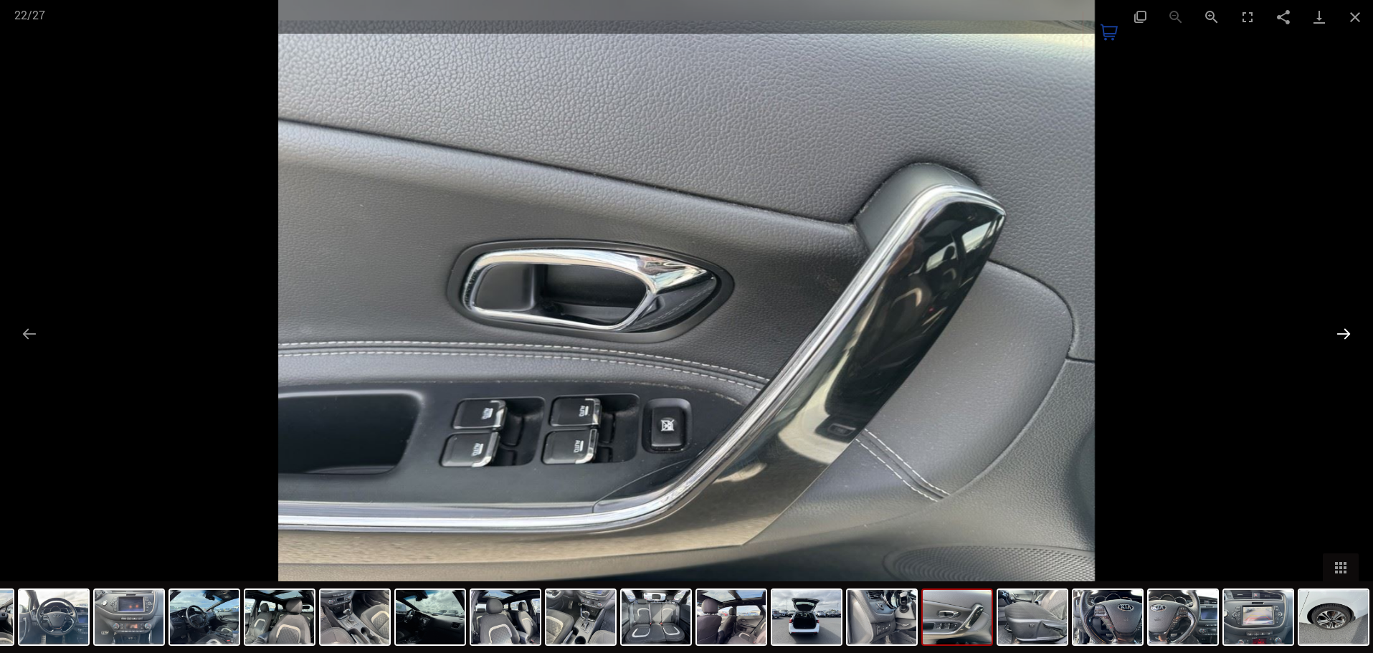
click at [1348, 331] on button "Next slide" at bounding box center [1343, 334] width 30 height 28
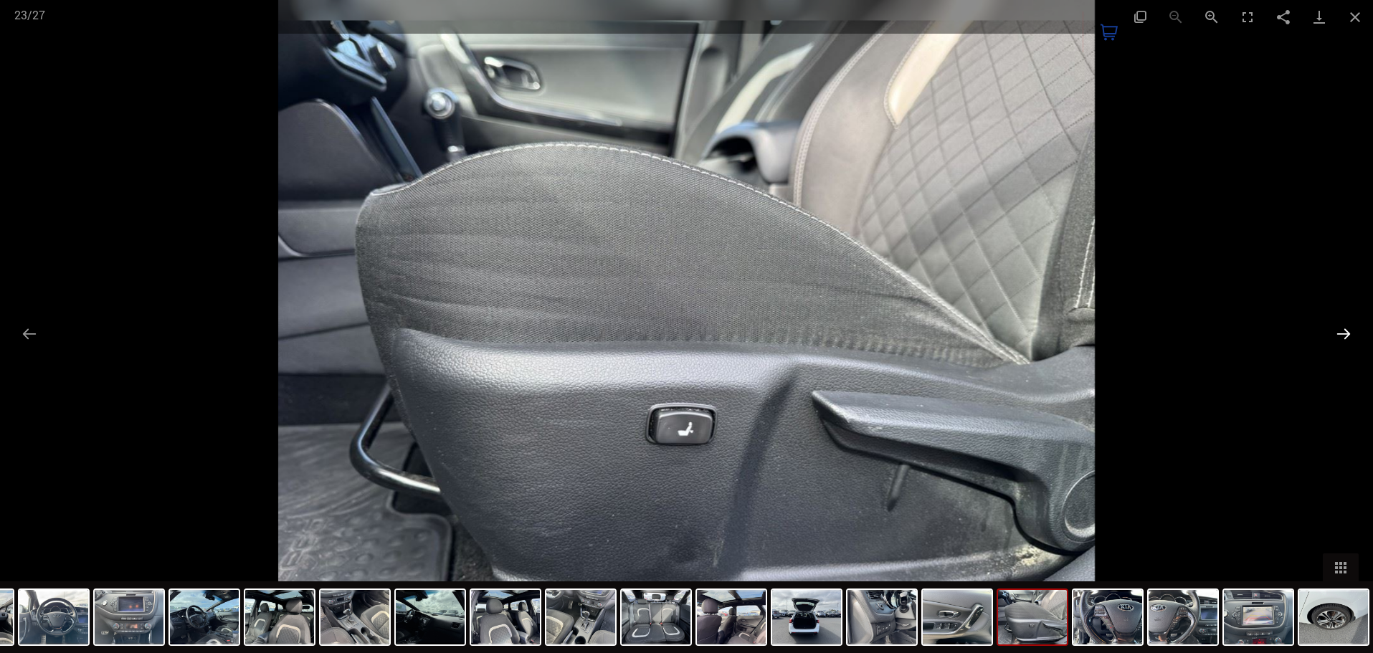
click at [1348, 331] on button "Next slide" at bounding box center [1343, 334] width 30 height 28
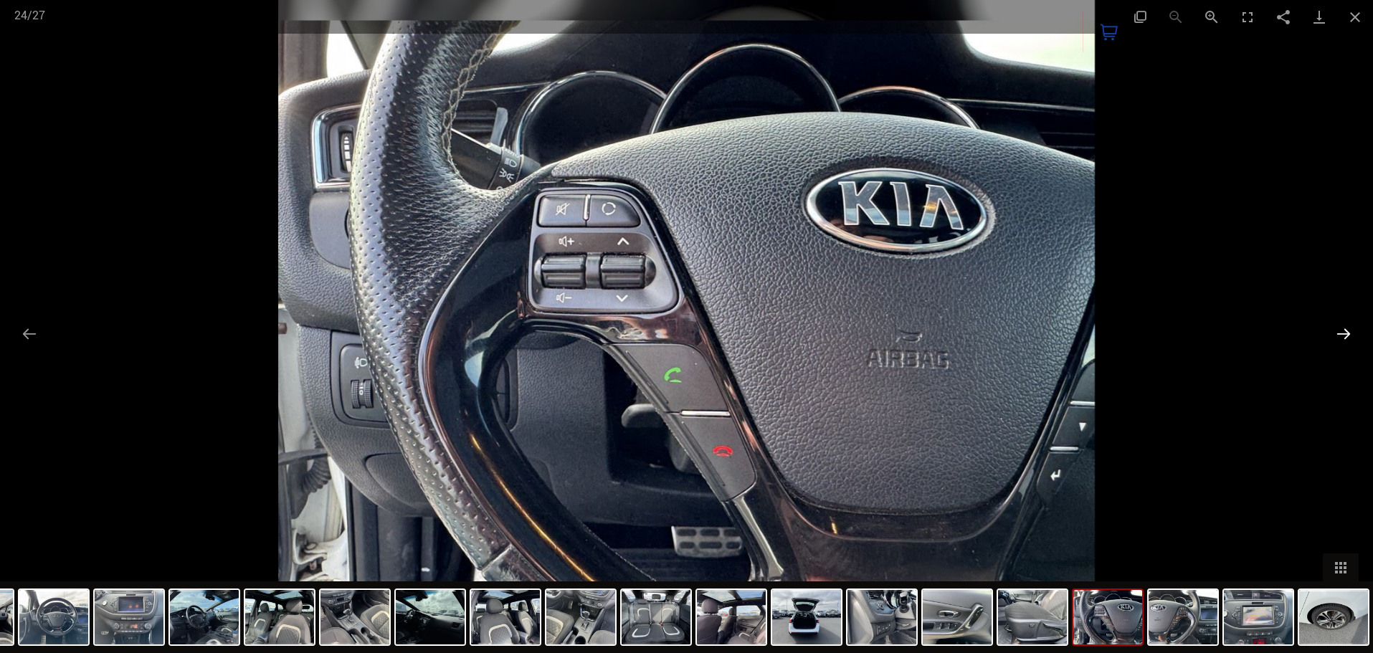
click at [1348, 331] on button "Next slide" at bounding box center [1343, 334] width 30 height 28
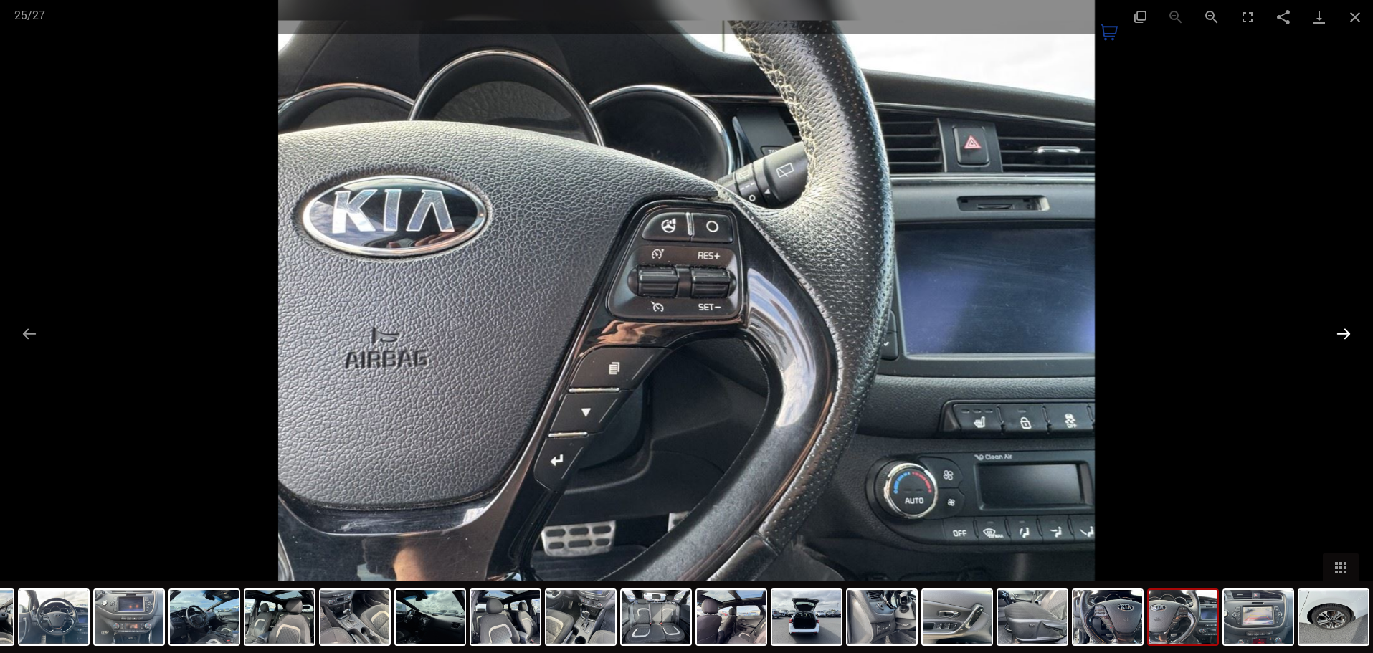
click at [1348, 331] on button "Next slide" at bounding box center [1343, 334] width 30 height 28
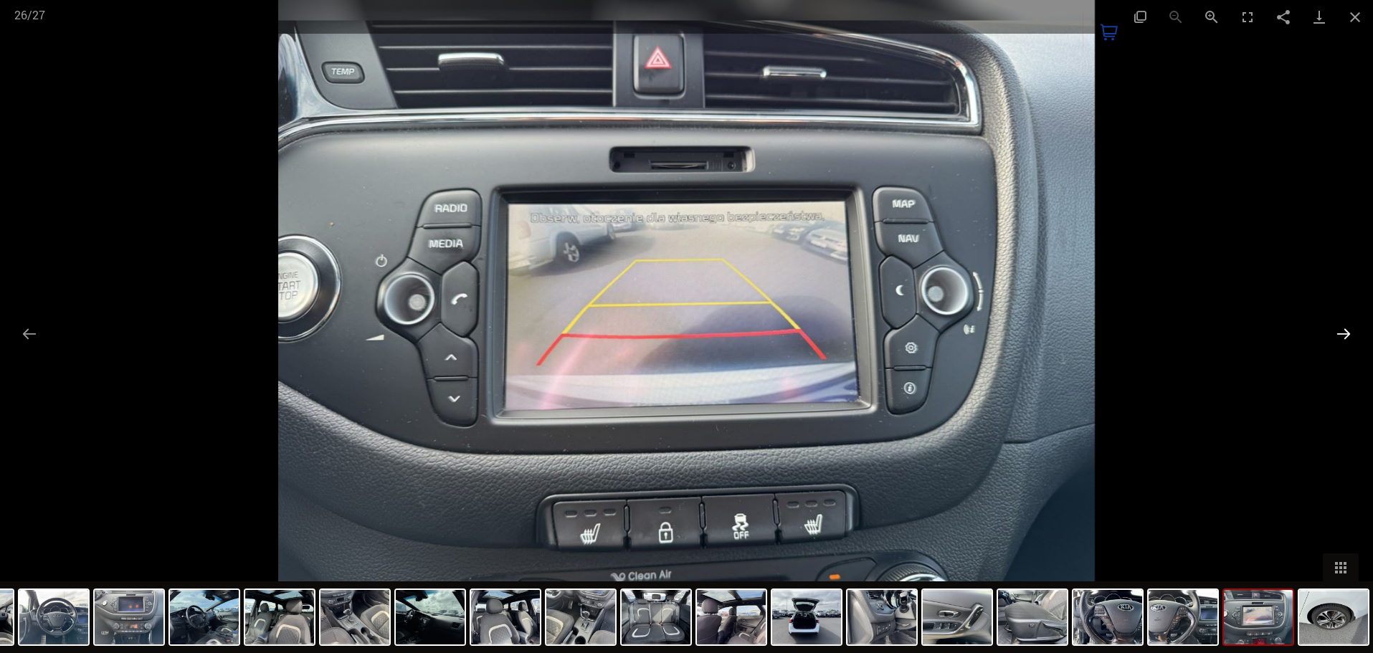
click at [1348, 331] on button "Next slide" at bounding box center [1343, 334] width 30 height 28
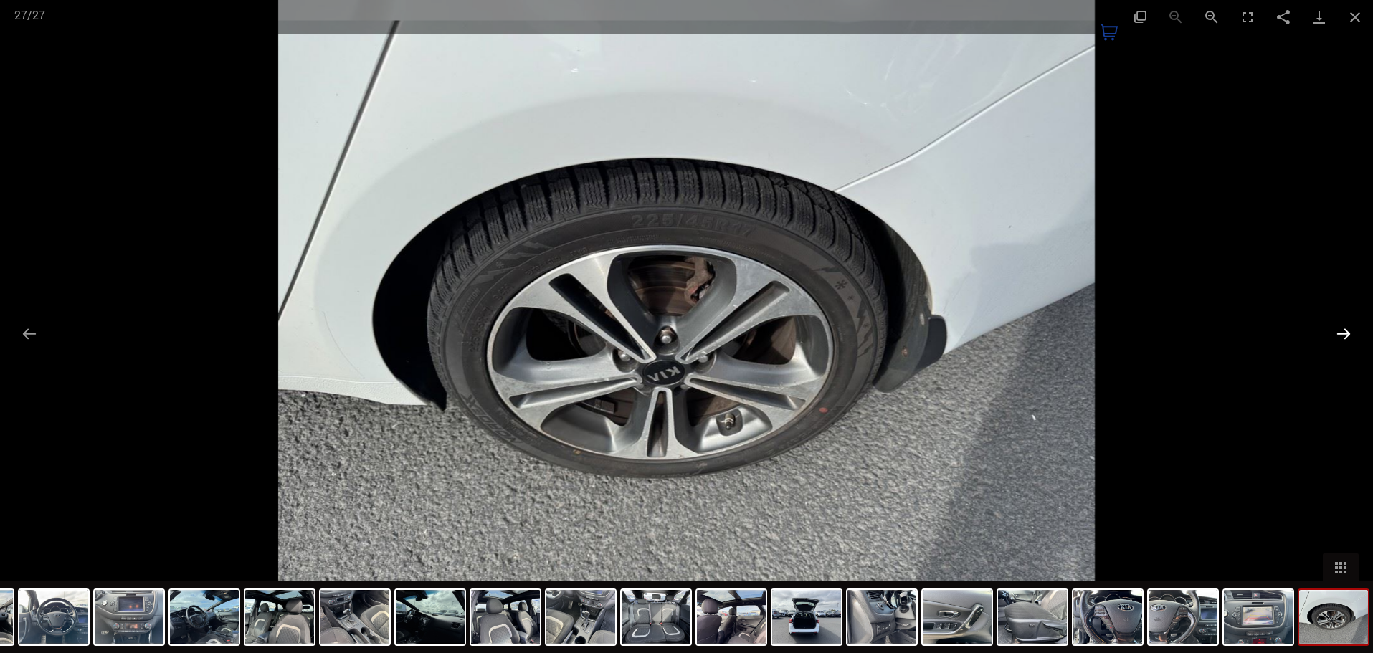
click at [1348, 331] on button "Next slide" at bounding box center [1343, 334] width 30 height 28
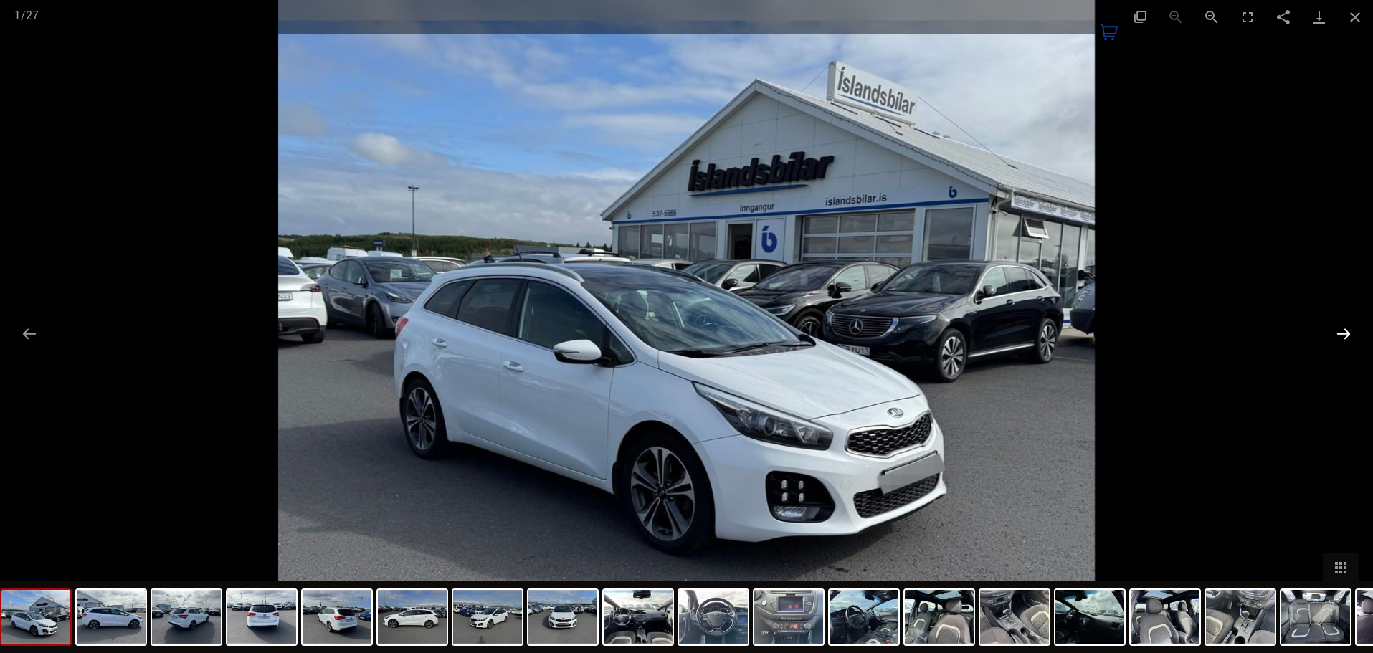
click at [1348, 331] on button "Next slide" at bounding box center [1343, 334] width 30 height 28
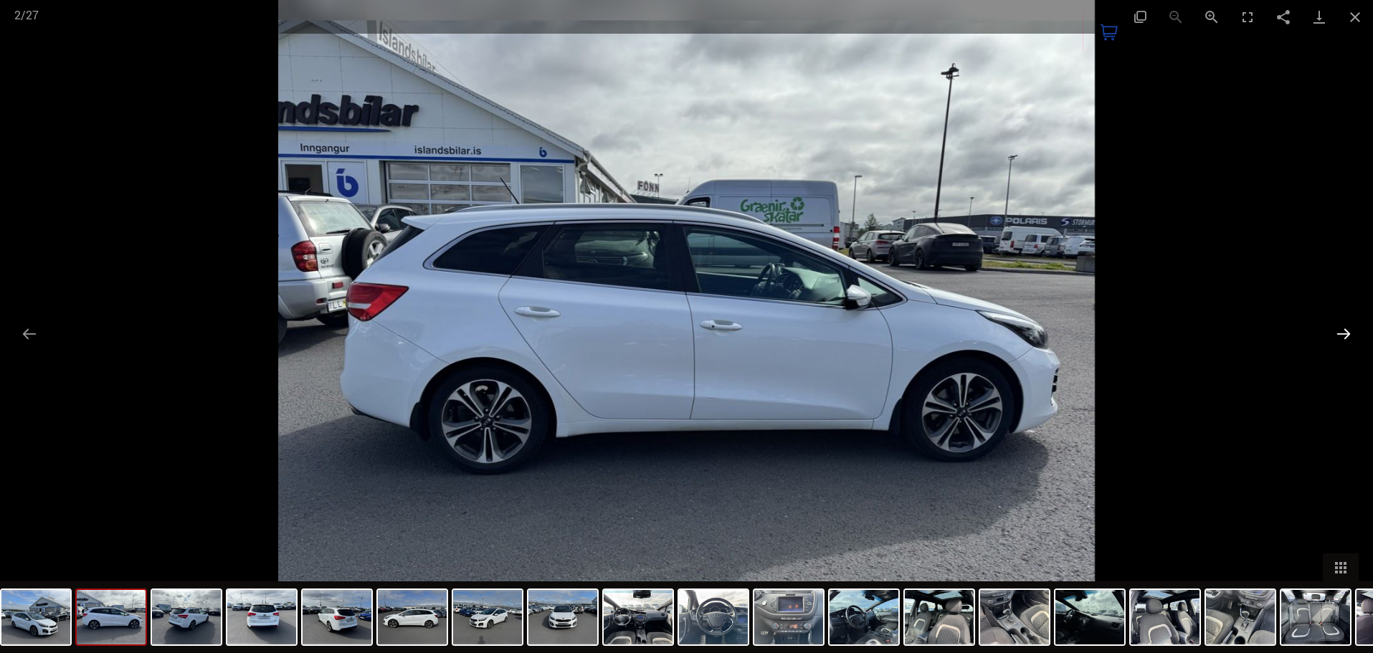
click at [1348, 331] on button "Next slide" at bounding box center [1343, 334] width 30 height 28
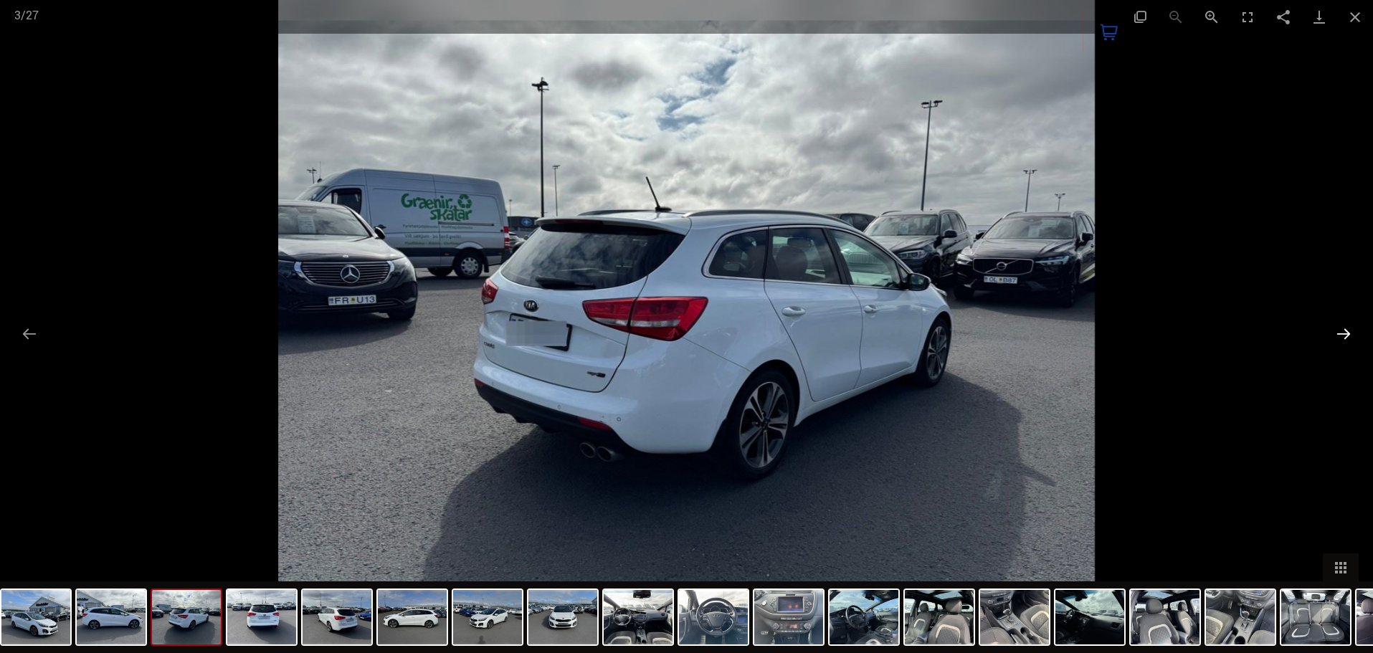
click at [1348, 331] on button "Next slide" at bounding box center [1343, 334] width 30 height 28
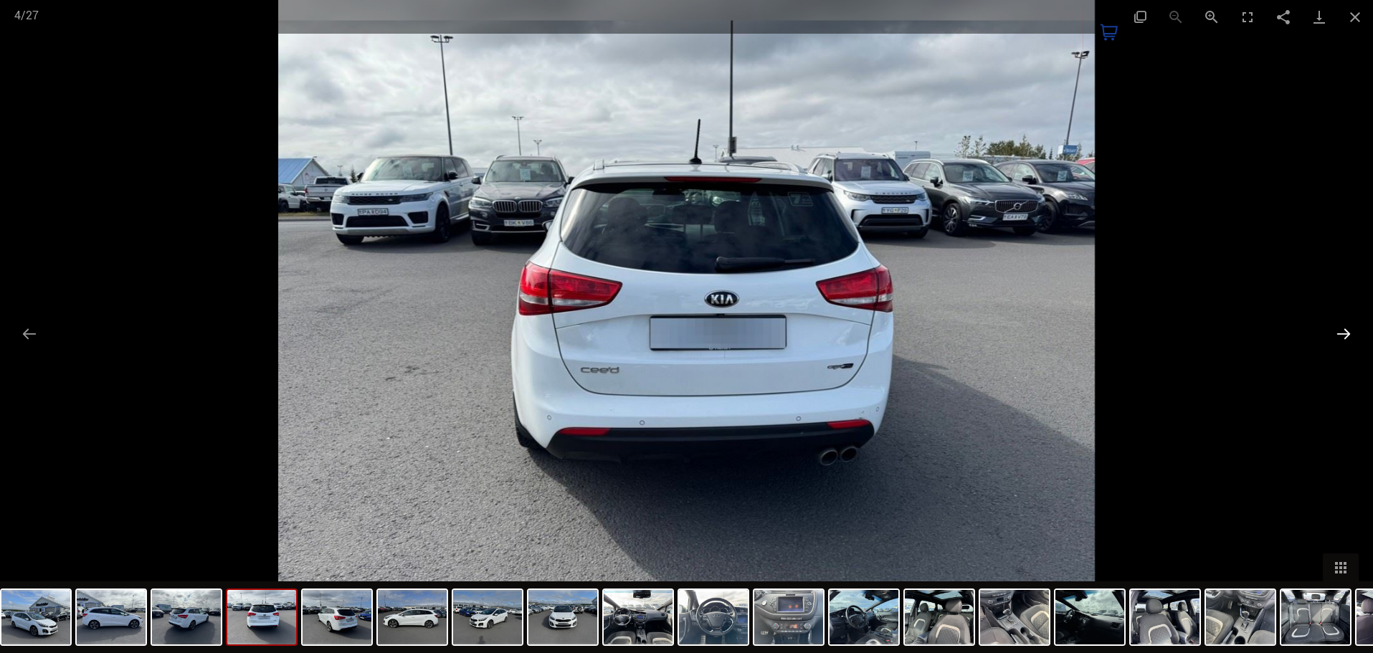
click at [1348, 331] on button "Next slide" at bounding box center [1343, 334] width 30 height 28
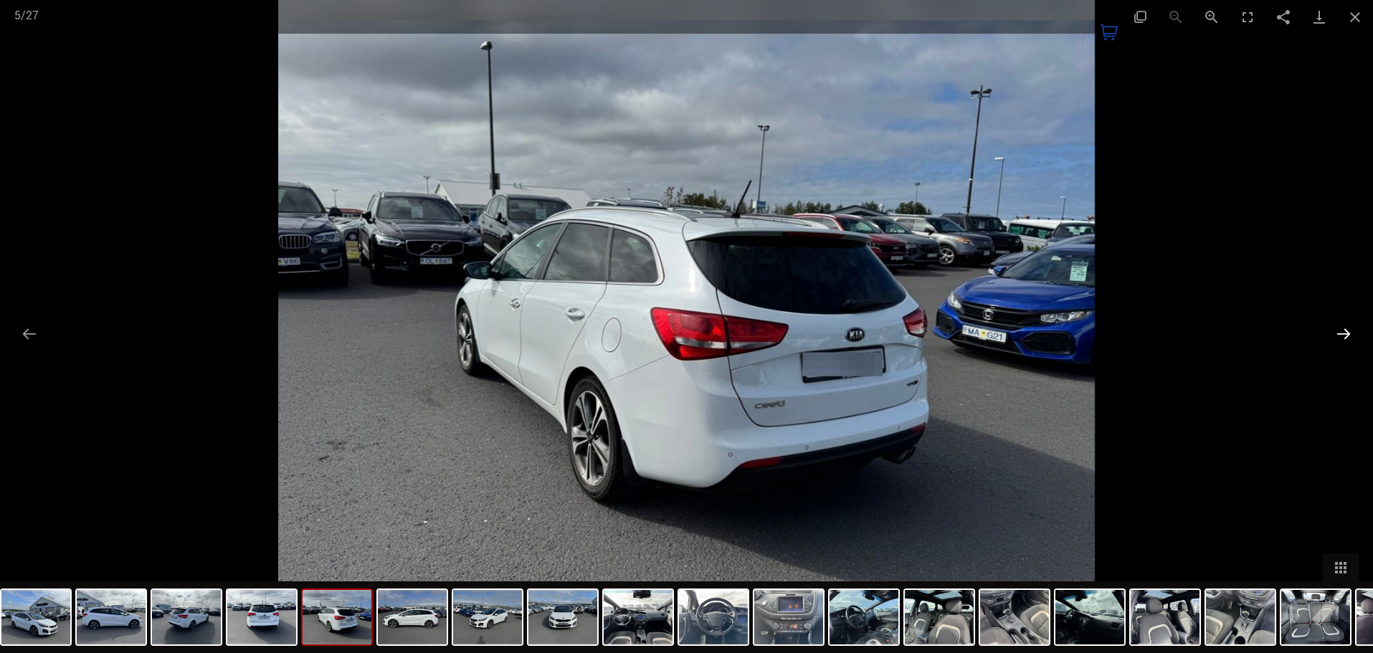
click at [1348, 331] on button "Next slide" at bounding box center [1343, 334] width 30 height 28
click at [1310, 321] on div at bounding box center [686, 326] width 1373 height 653
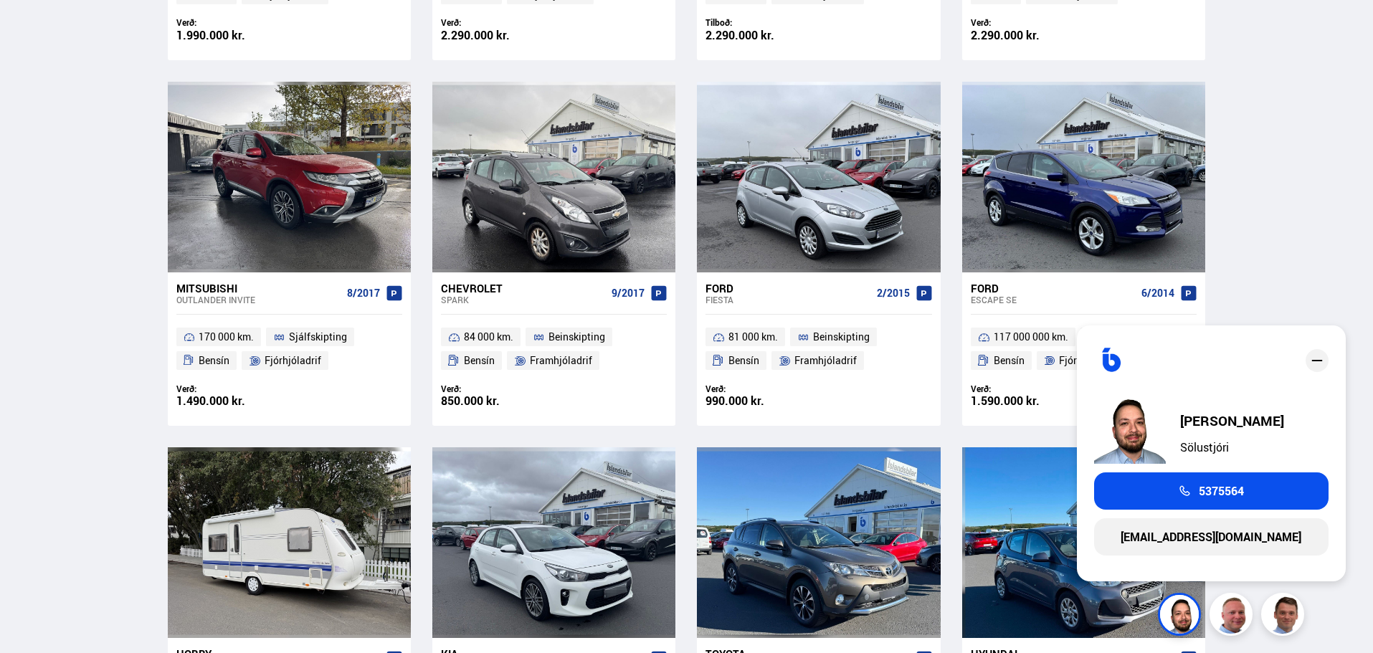
scroll to position [1515, 0]
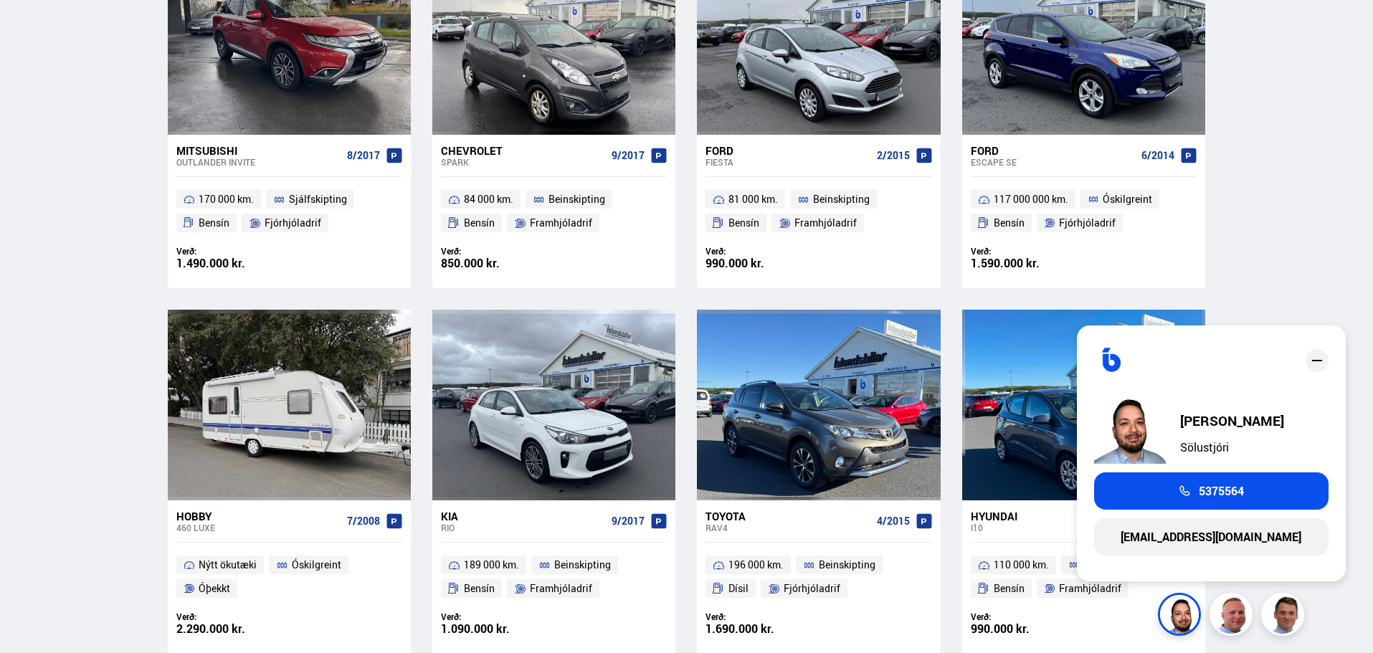
click at [1313, 364] on icon "close" at bounding box center [1316, 360] width 17 height 17
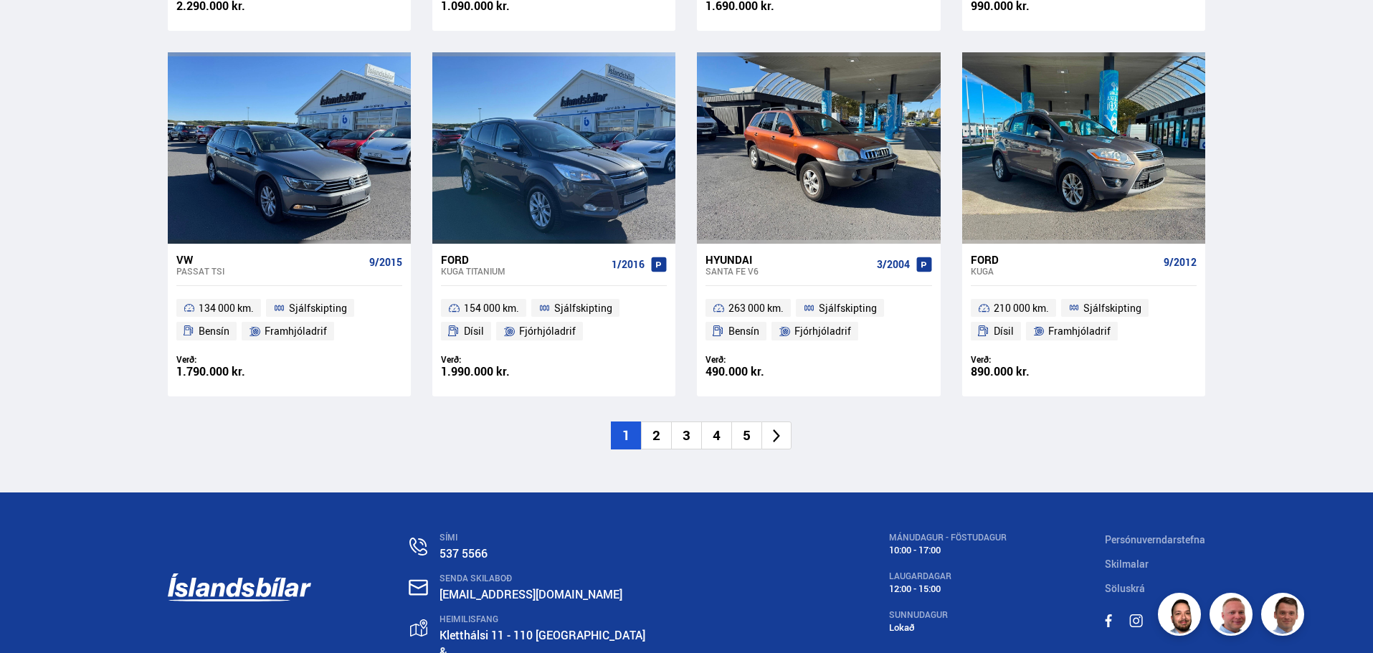
scroll to position [2202, 0]
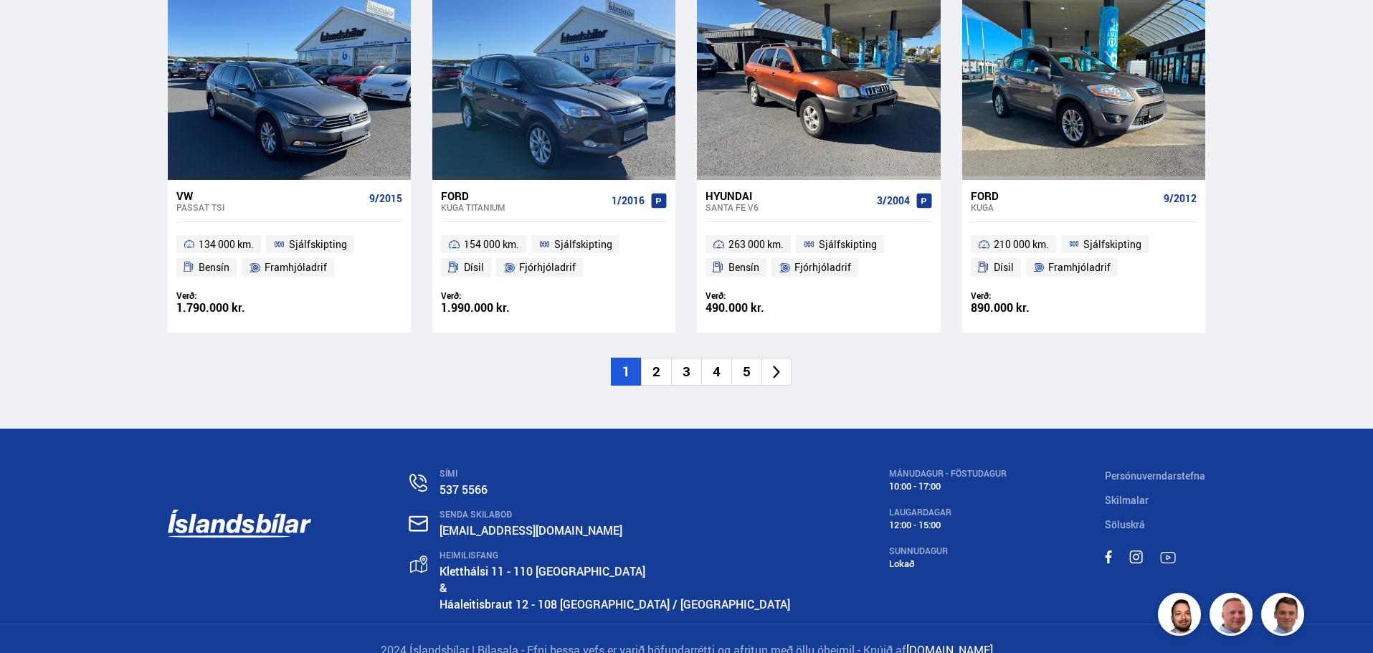
click at [661, 358] on li "2" at bounding box center [656, 372] width 30 height 28
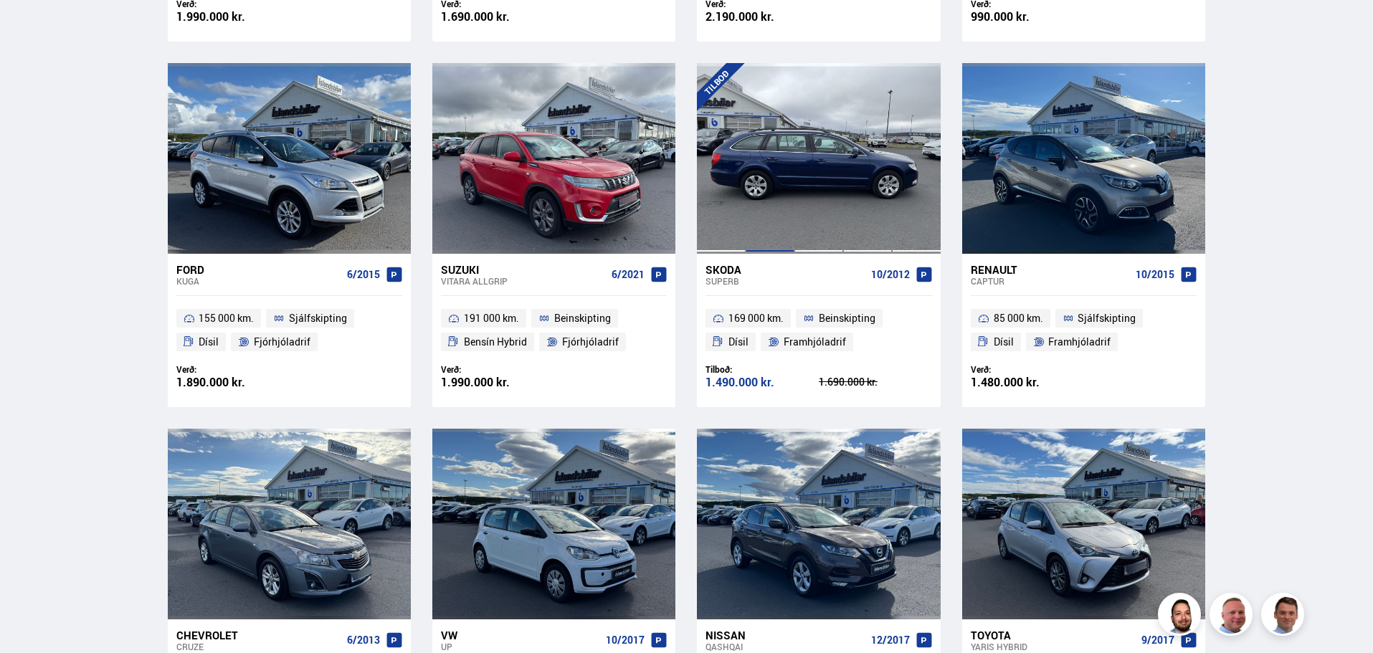
scroll to position [1075, 0]
